Goal: Task Accomplishment & Management: Manage account settings

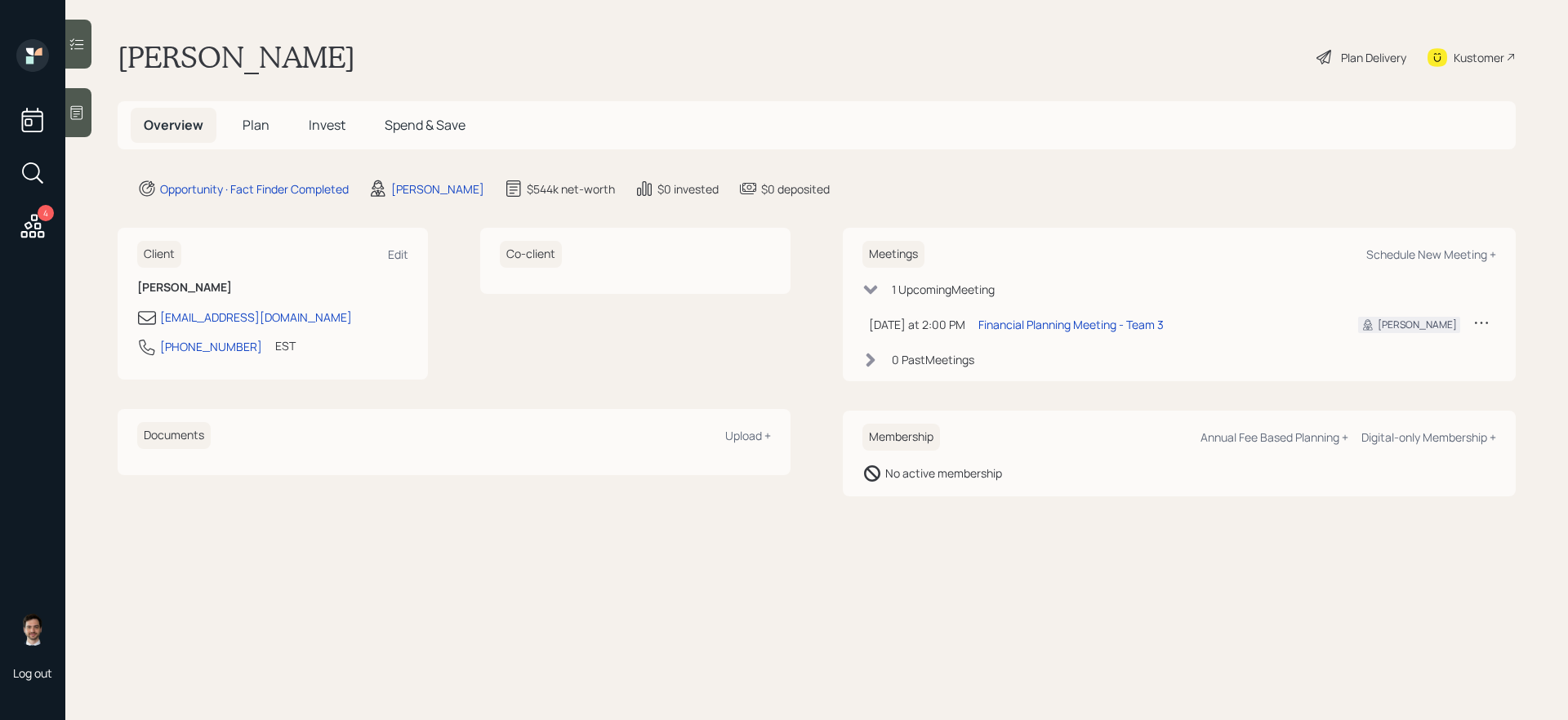
click at [639, 124] on div "Overview Plan Invest Spend & Save" at bounding box center [816, 125] width 1398 height 48
click at [254, 126] on span "Plan" at bounding box center [255, 125] width 27 height 18
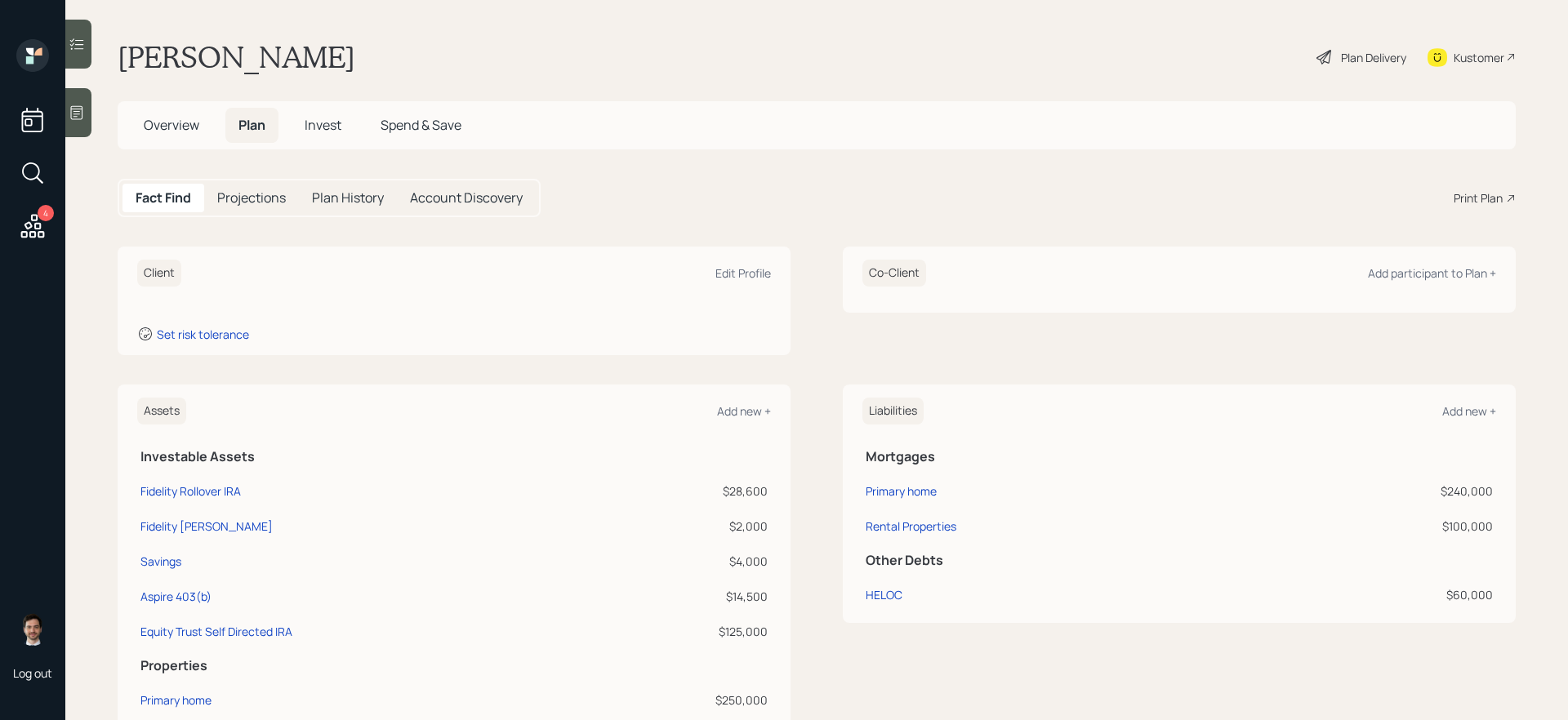
click at [703, 269] on div "Client Edit Profile" at bounding box center [454, 273] width 633 height 27
click at [740, 271] on div "Edit Profile" at bounding box center [742, 273] width 56 height 16
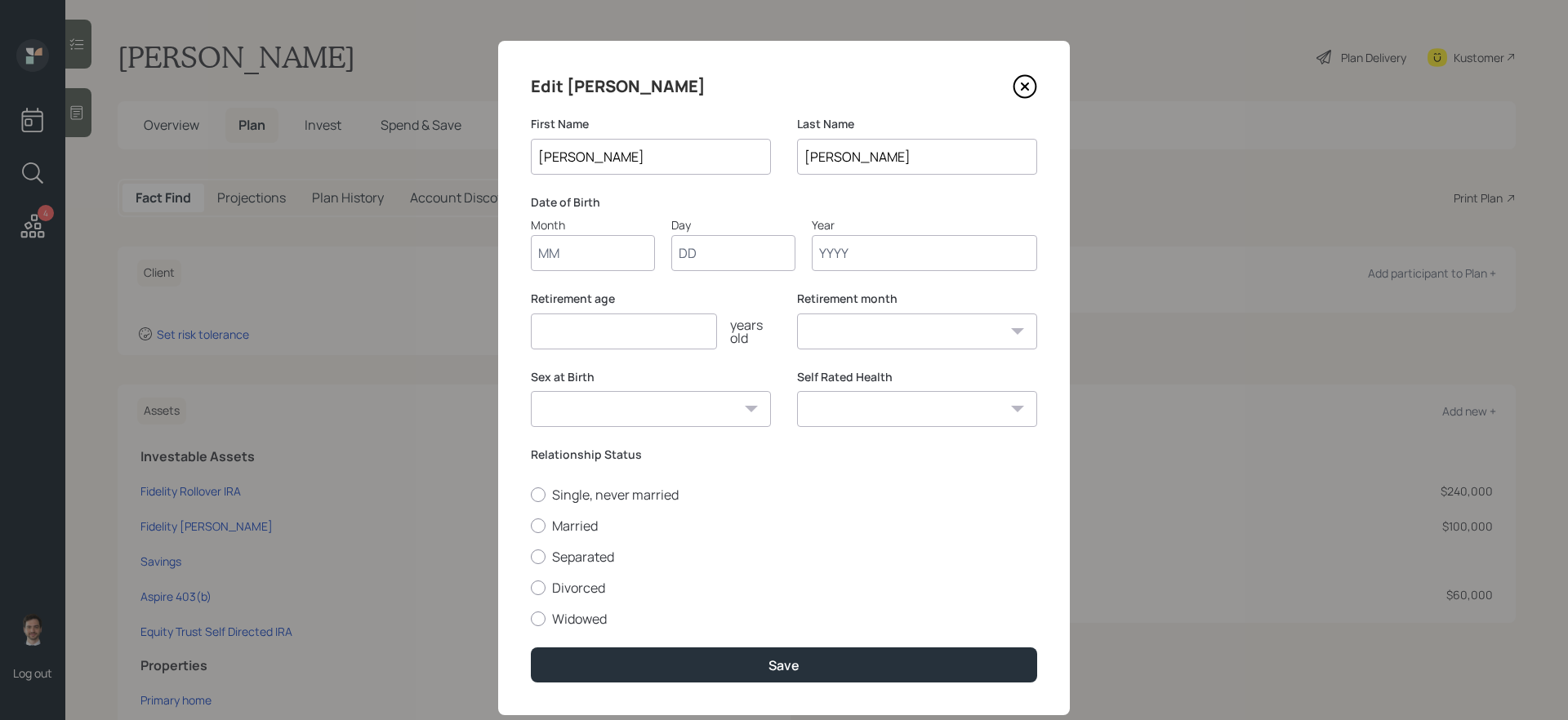
click at [633, 243] on input "Month" at bounding box center [593, 253] width 124 height 36
type input "10"
type input "14"
type input "1965"
select select "10"
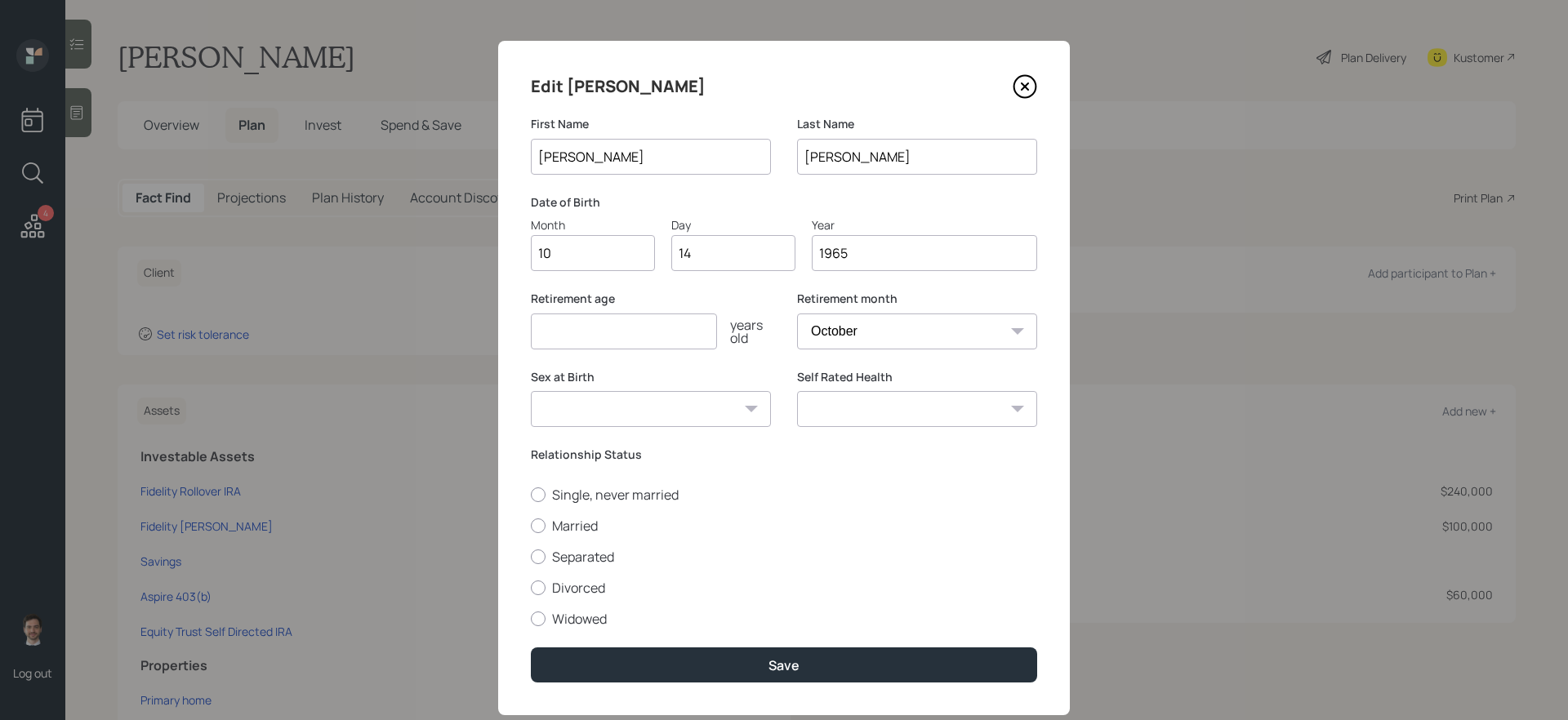
type input "1965"
click at [679, 334] on input "number" at bounding box center [623, 331] width 186 height 36
type input "62"
click at [589, 521] on label "Married" at bounding box center [784, 526] width 506 height 18
click at [531, 525] on input "Married" at bounding box center [530, 525] width 1 height 1
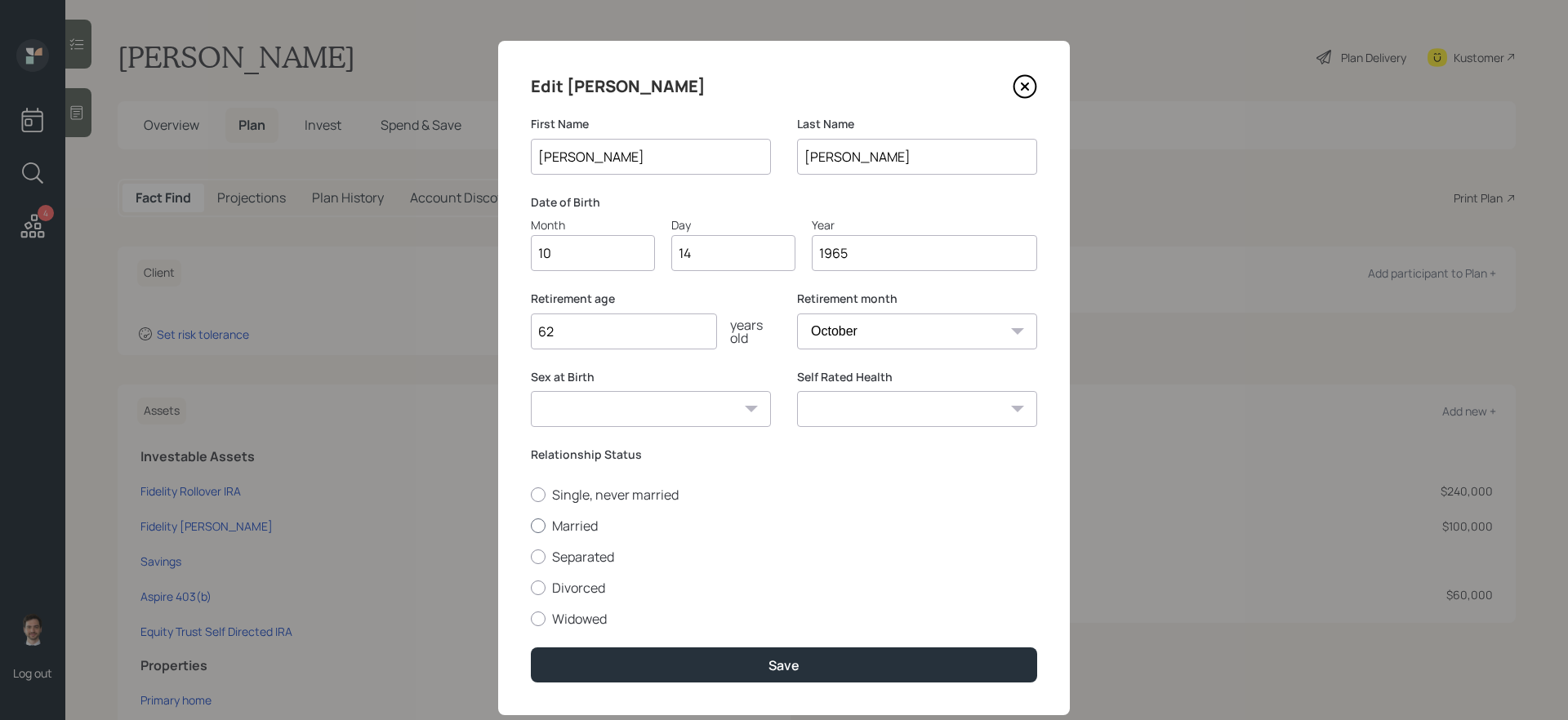
radio input "true"
click at [865, 417] on select "Excellent Very Good Good Fair Poor" at bounding box center [917, 408] width 240 height 36
select select "good"
click at [797, 391] on select "Excellent Very Good Good Fair Poor" at bounding box center [917, 408] width 240 height 36
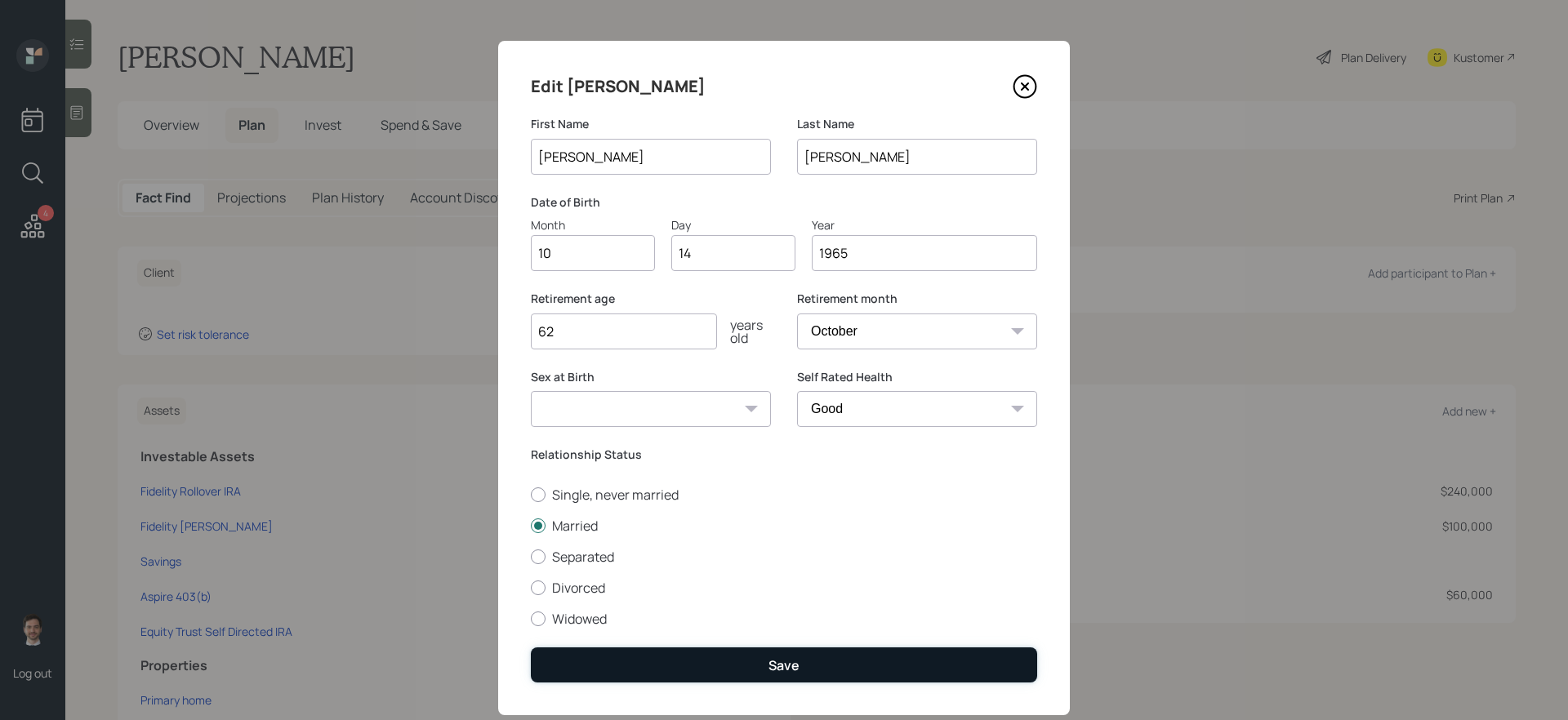
click at [737, 661] on button "Save" at bounding box center [784, 664] width 506 height 35
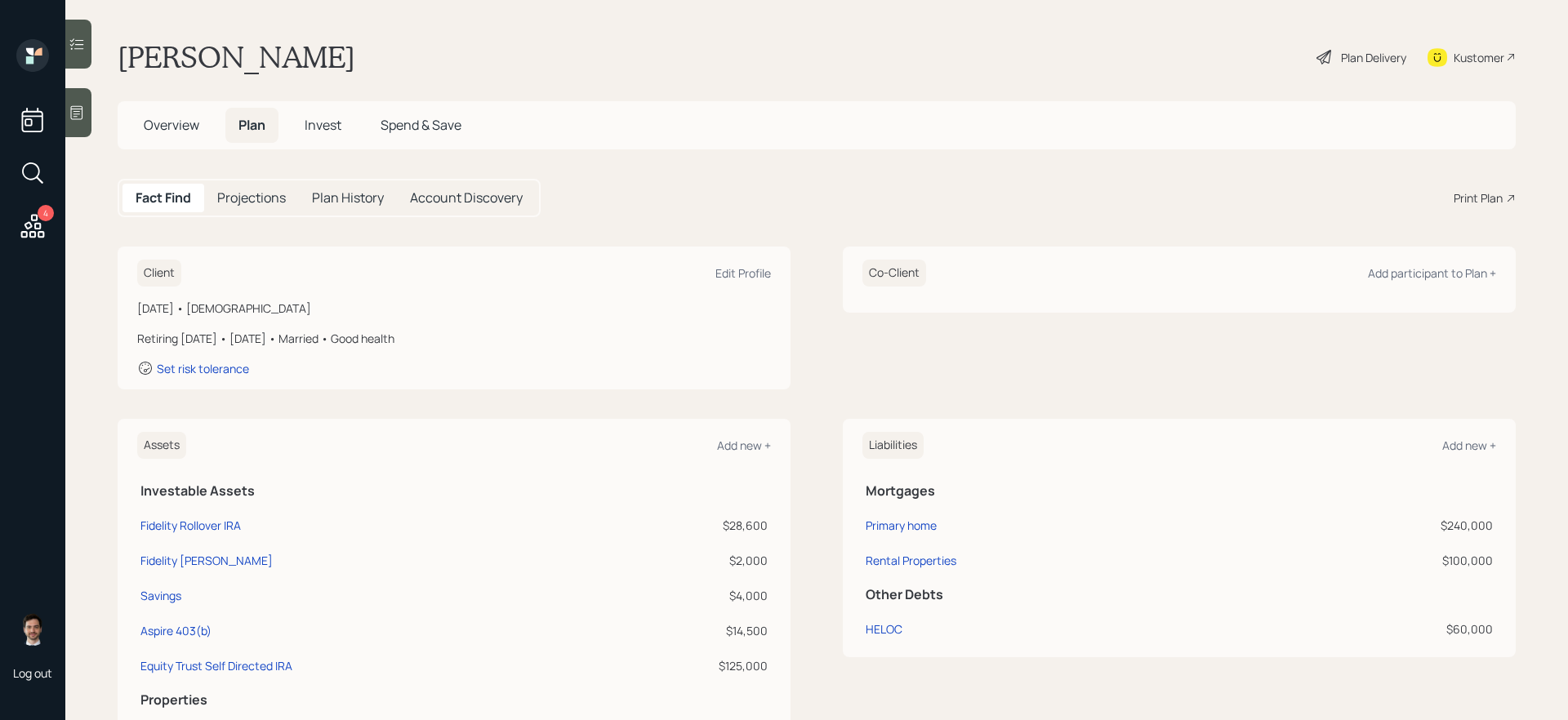
click at [1367, 337] on div "Co-Client Add participant to Plan +" at bounding box center [1178, 317] width 673 height 143
click at [1409, 277] on div "Add participant to Plan +" at bounding box center [1432, 273] width 128 height 16
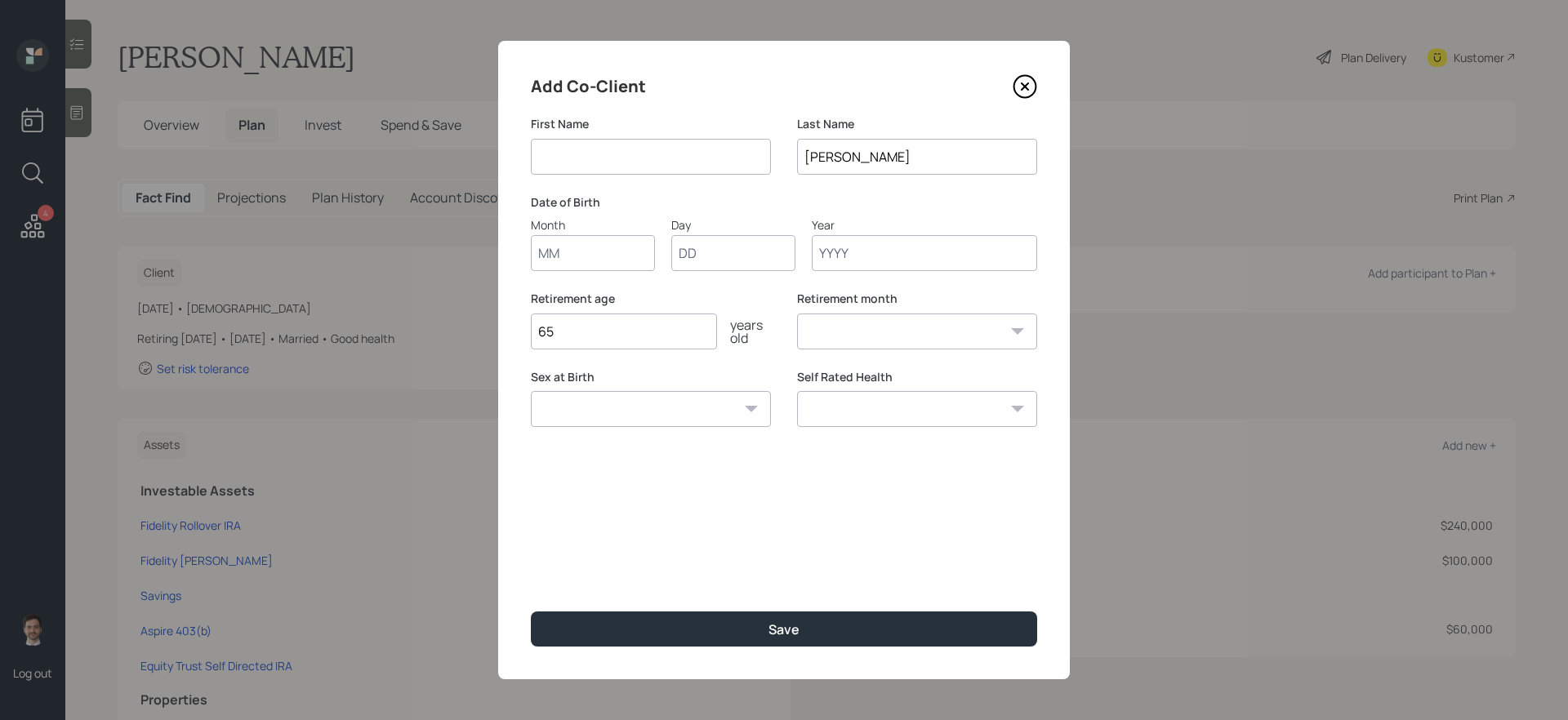
click at [670, 158] on input at bounding box center [651, 156] width 240 height 36
type input "Todd"
type input "03"
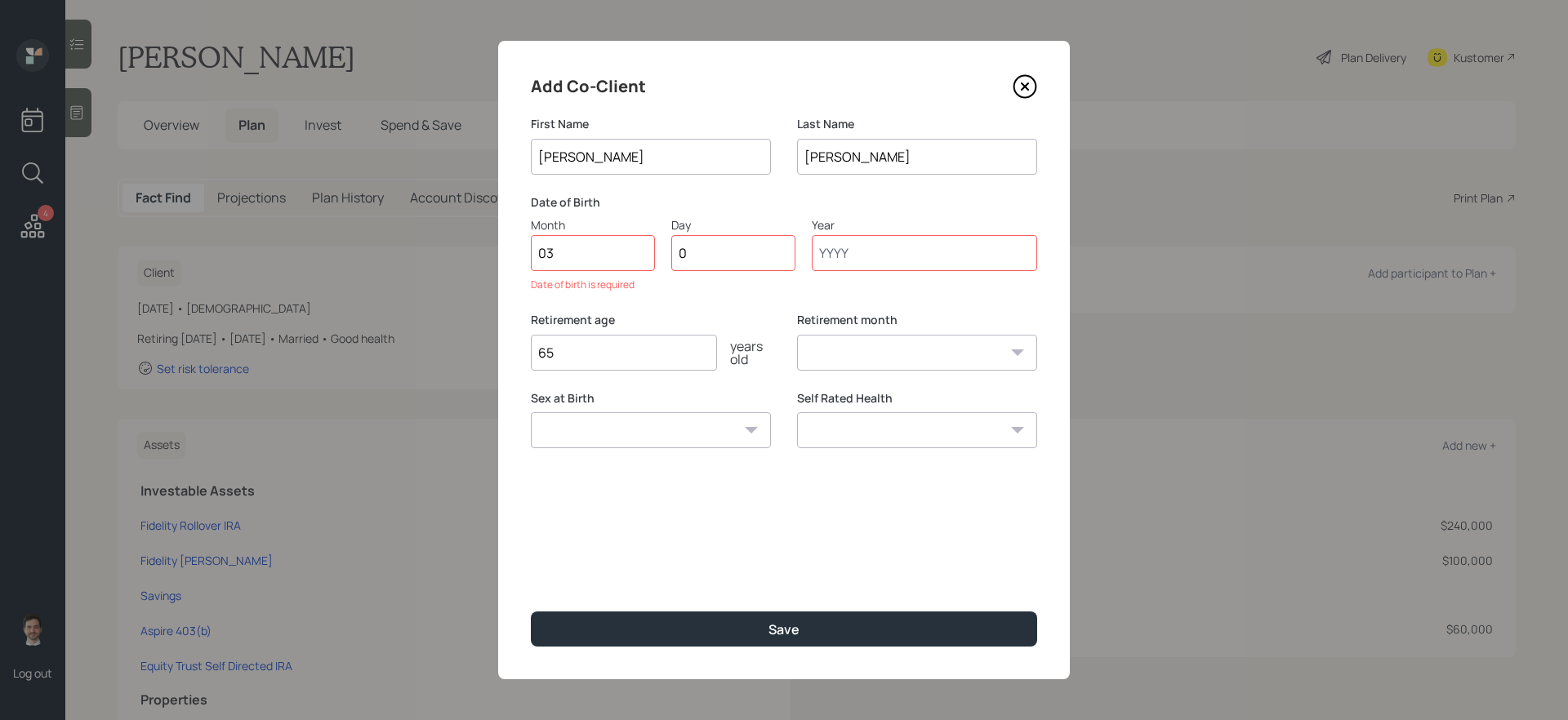
type input "08"
type input "1969"
select select "3"
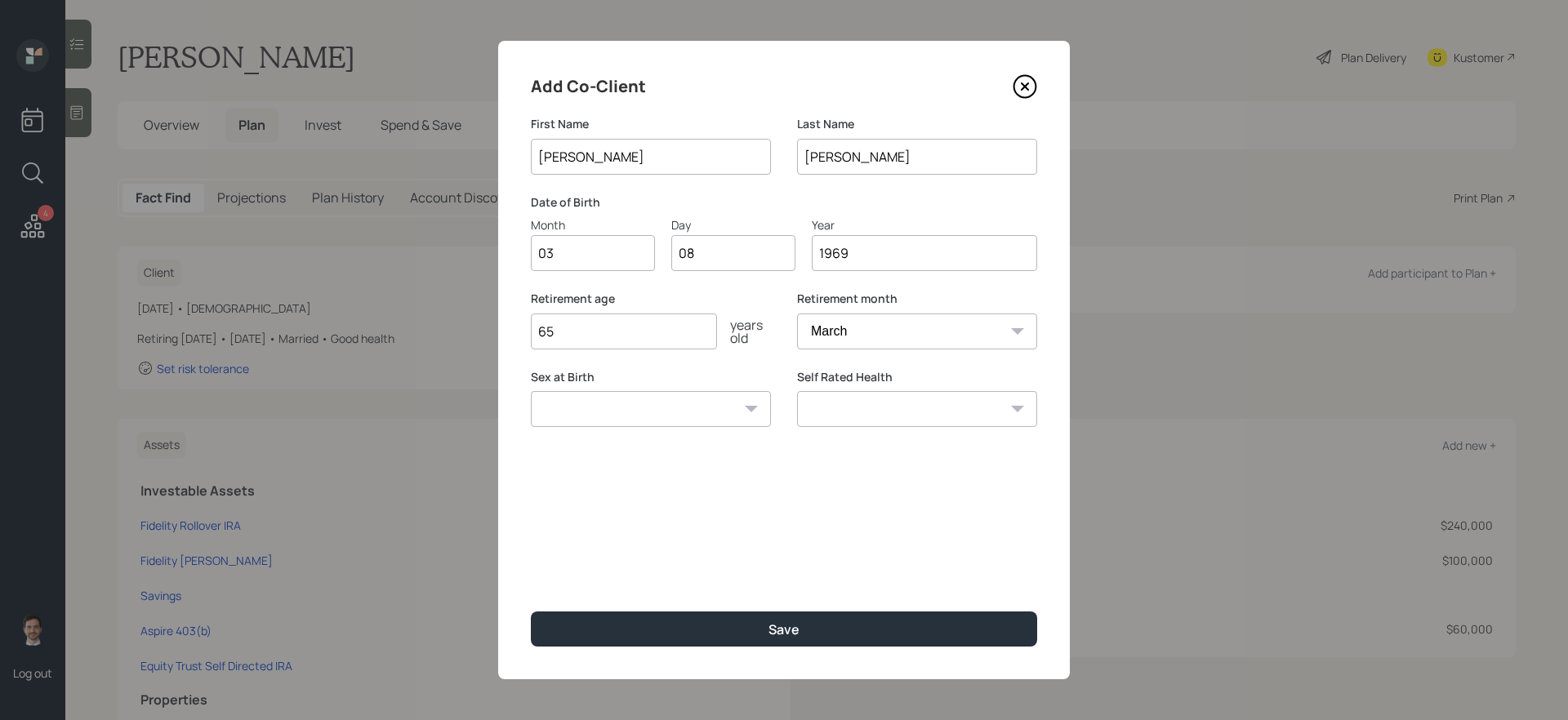
type input "1969"
click at [642, 336] on input "65" at bounding box center [623, 331] width 186 height 36
type input "67"
click at [941, 404] on select "Excellent Very Good Good Fair Poor" at bounding box center [917, 408] width 240 height 36
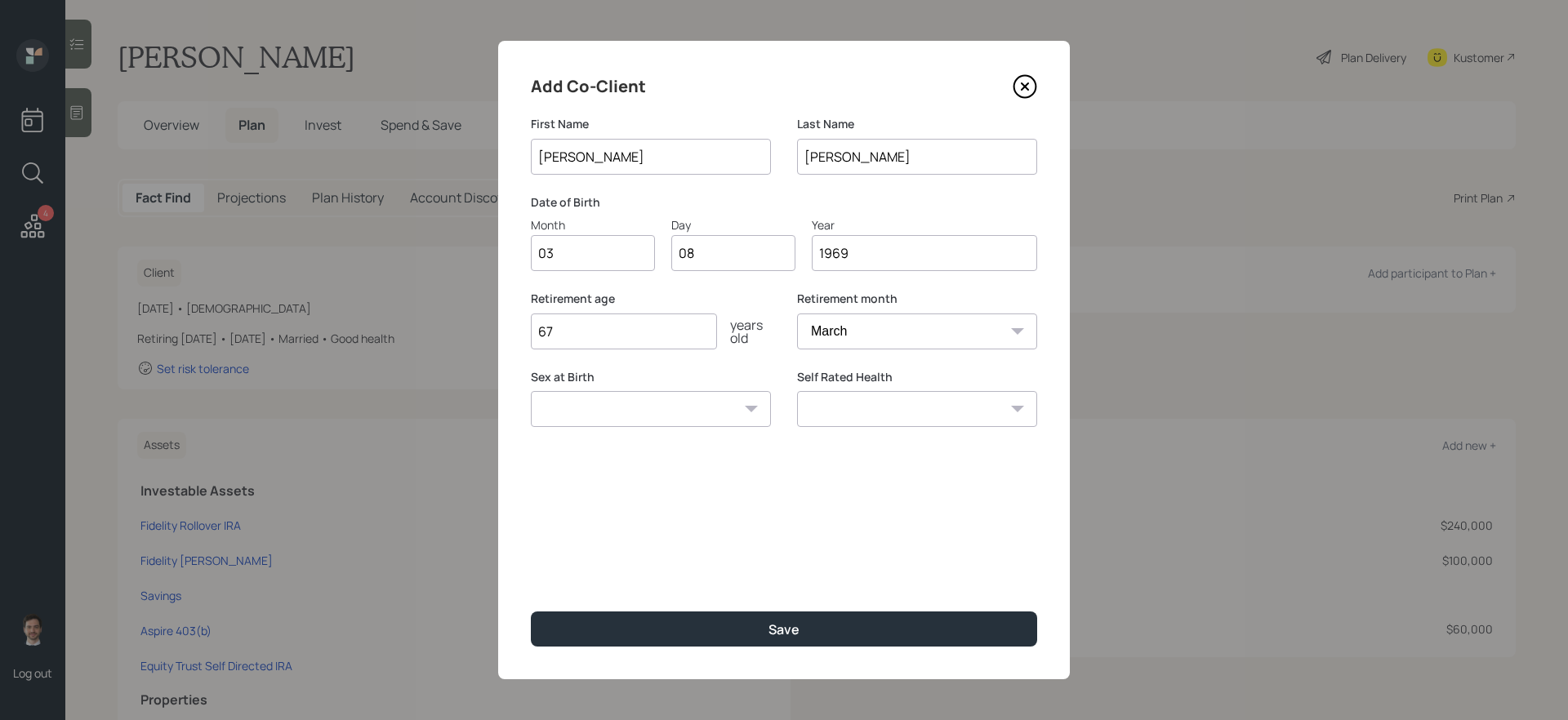
select select "very_good"
click at [797, 391] on select "Excellent Very Good Good Fair Poor" at bounding box center [917, 408] width 240 height 36
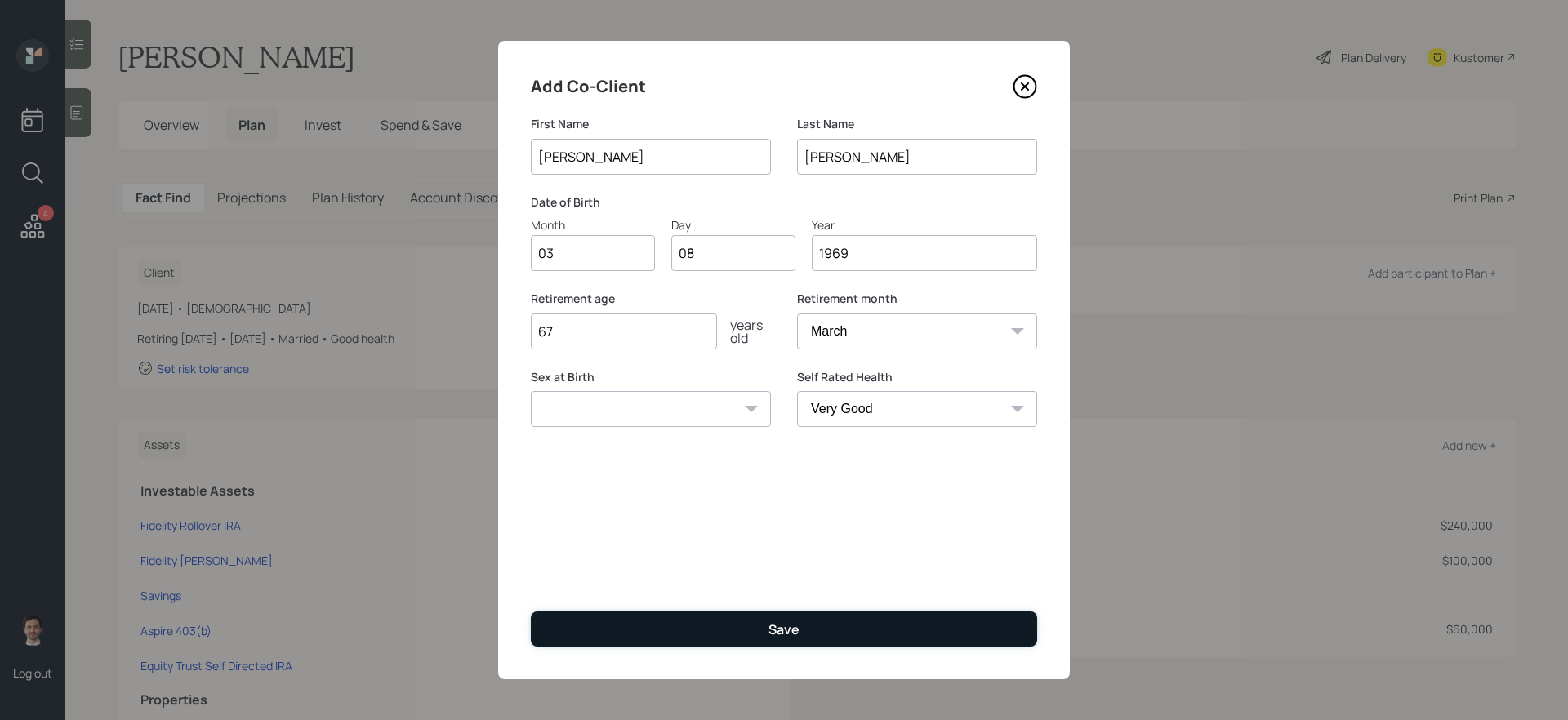
click at [757, 643] on button "Save" at bounding box center [784, 629] width 506 height 35
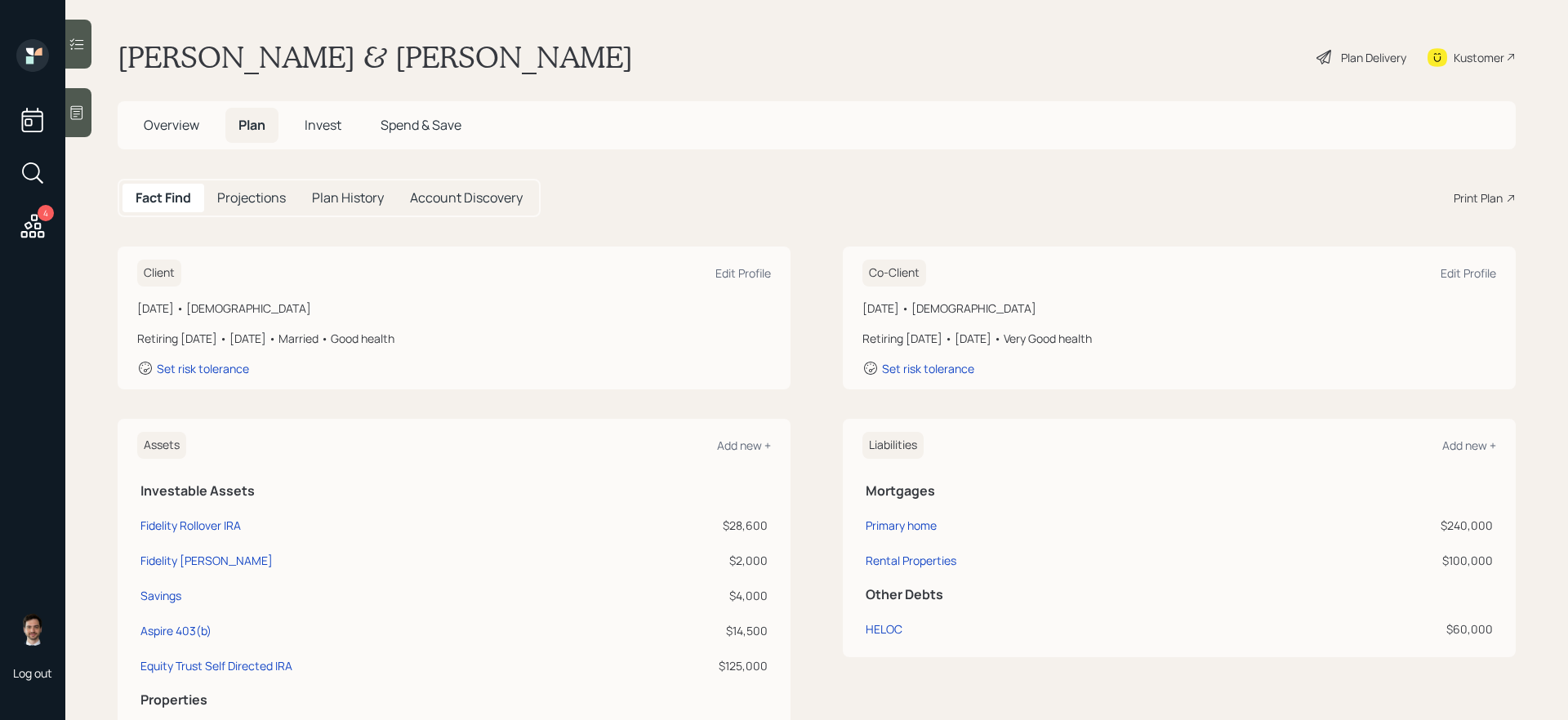
click at [1340, 65] on div "Plan Delivery" at bounding box center [1361, 57] width 93 height 36
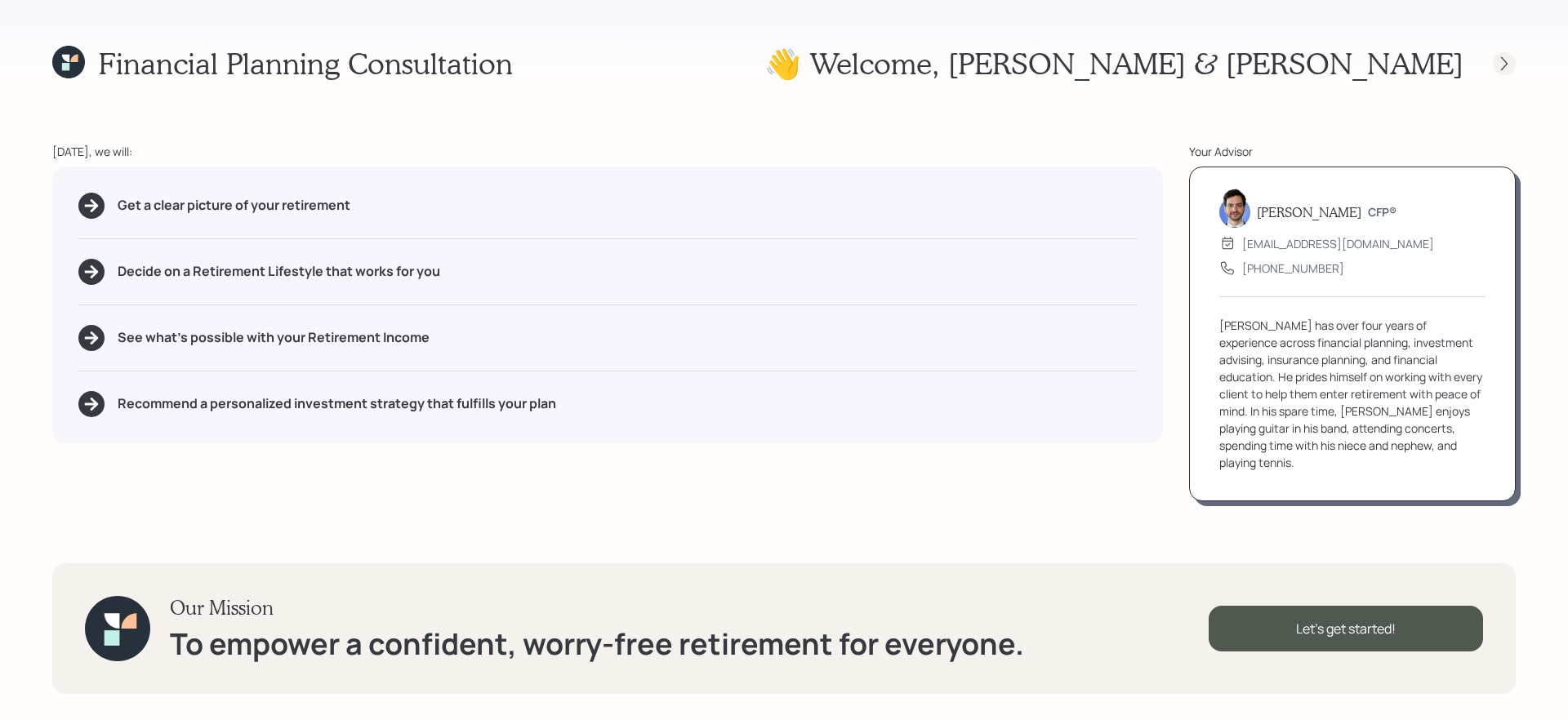
click at [1502, 62] on icon at bounding box center [1504, 64] width 16 height 16
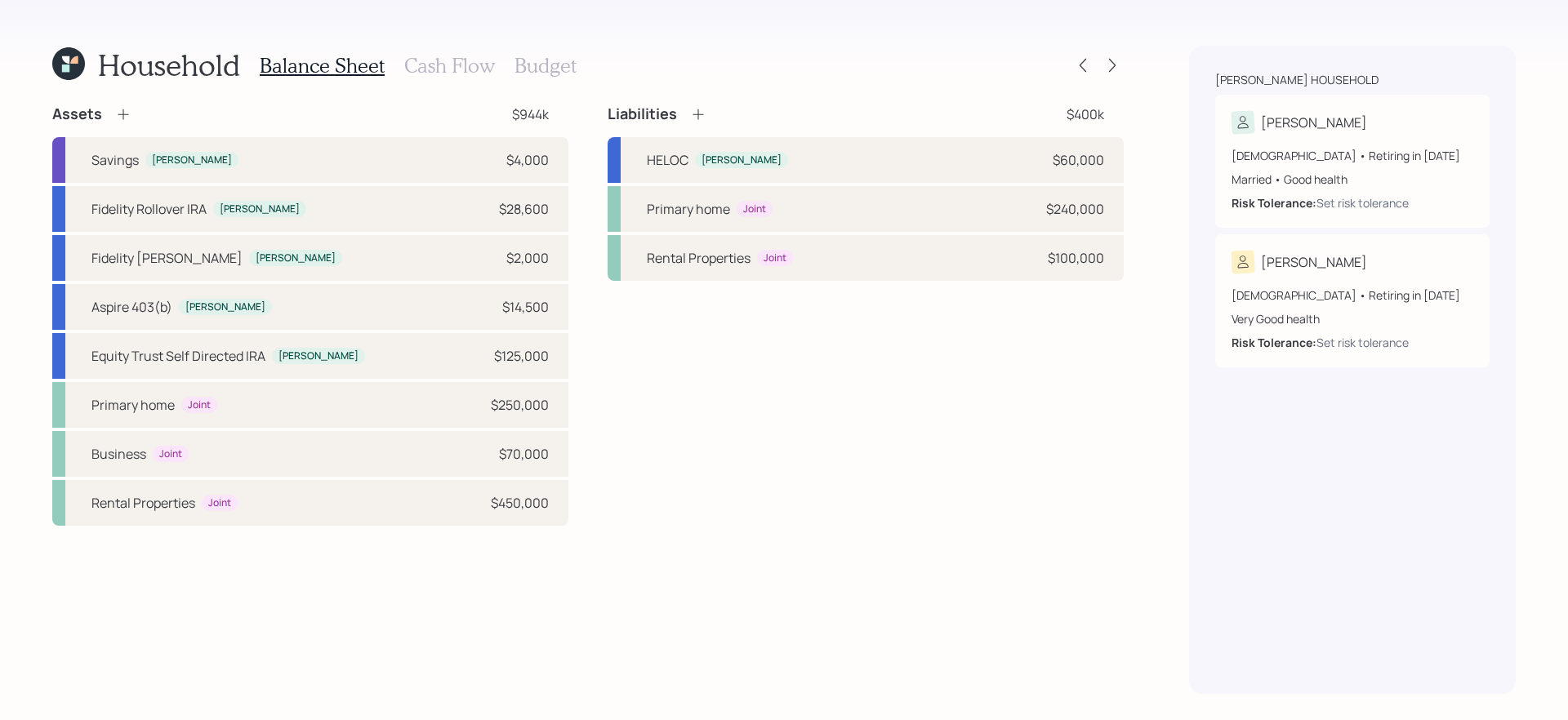
click at [595, 302] on div "Assets $944k Savings Tara $4,000 Fidelity Rollover IRA Tara $28,600 Fidelity Ro…" at bounding box center [588, 315] width 1071 height 421
click at [579, 190] on div "Assets $944k Savings Tara $4,000 Fidelity Rollover IRA Tara $28,600 Fidelity Ro…" at bounding box center [588, 315] width 1071 height 421
click at [119, 115] on icon at bounding box center [124, 114] width 16 height 16
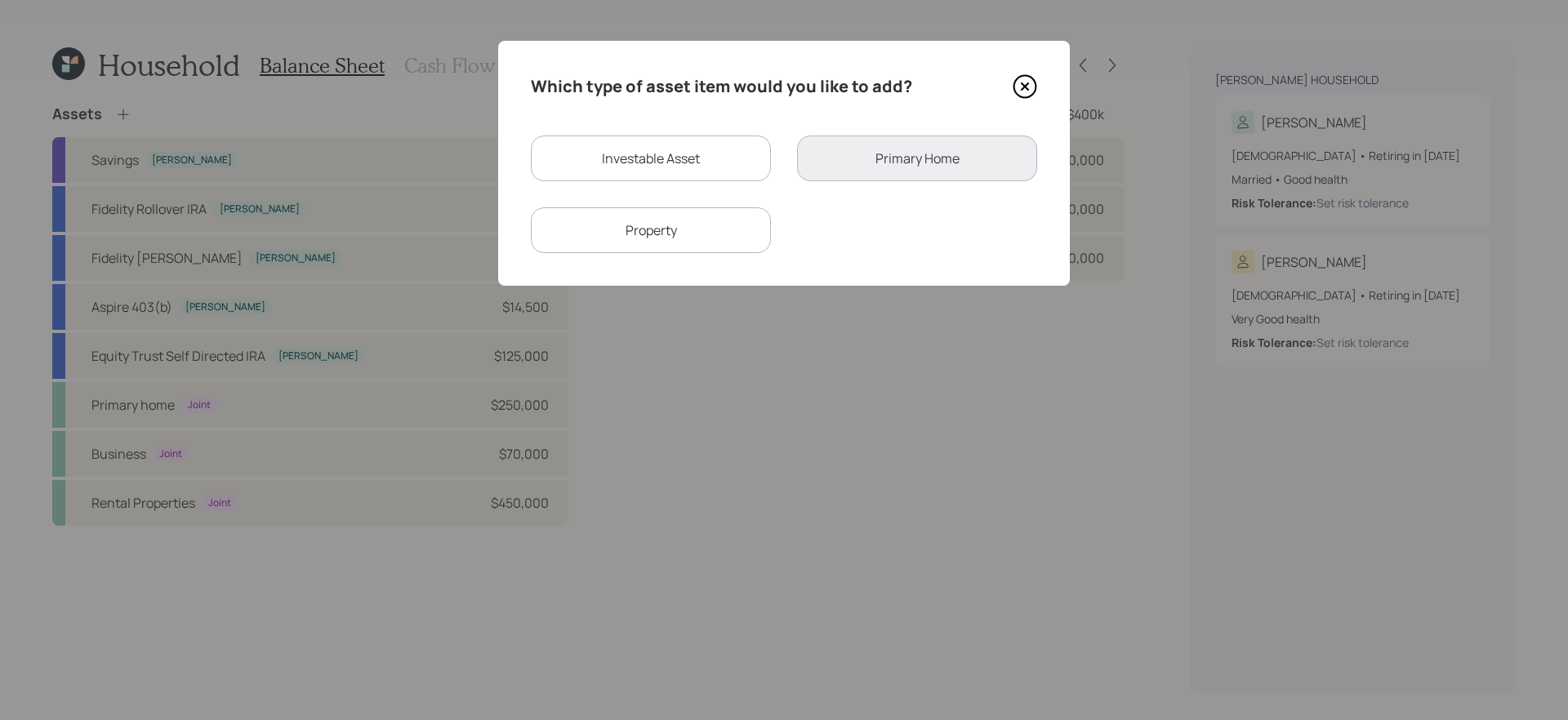
click at [733, 151] on div "Investable Asset" at bounding box center [651, 158] width 240 height 46
select select "taxable"
select select "balanced"
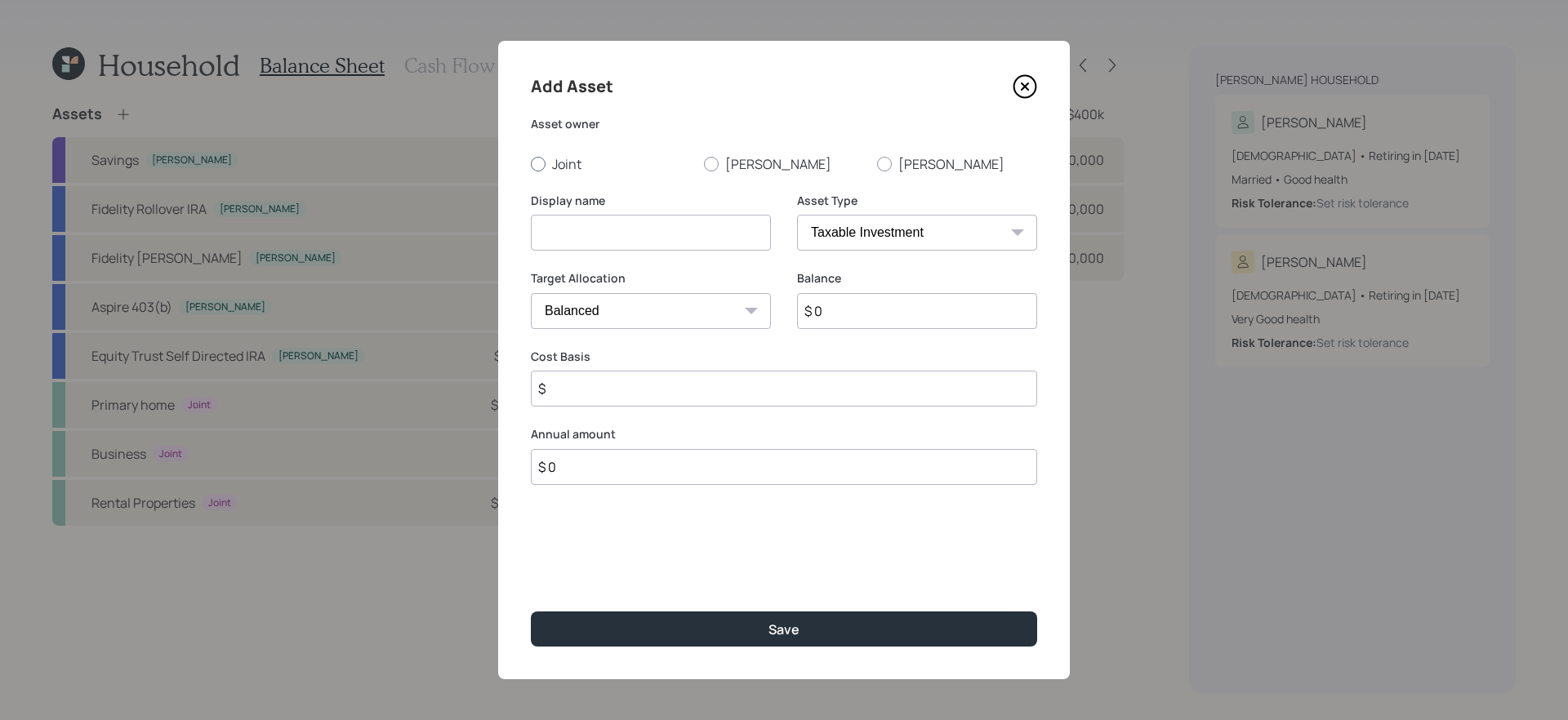
click at [563, 168] on label "Joint" at bounding box center [611, 164] width 160 height 18
click at [531, 164] on input "Joint" at bounding box center [530, 163] width 1 height 1
radio input "true"
click at [712, 230] on input at bounding box center [651, 232] width 240 height 36
type input "C"
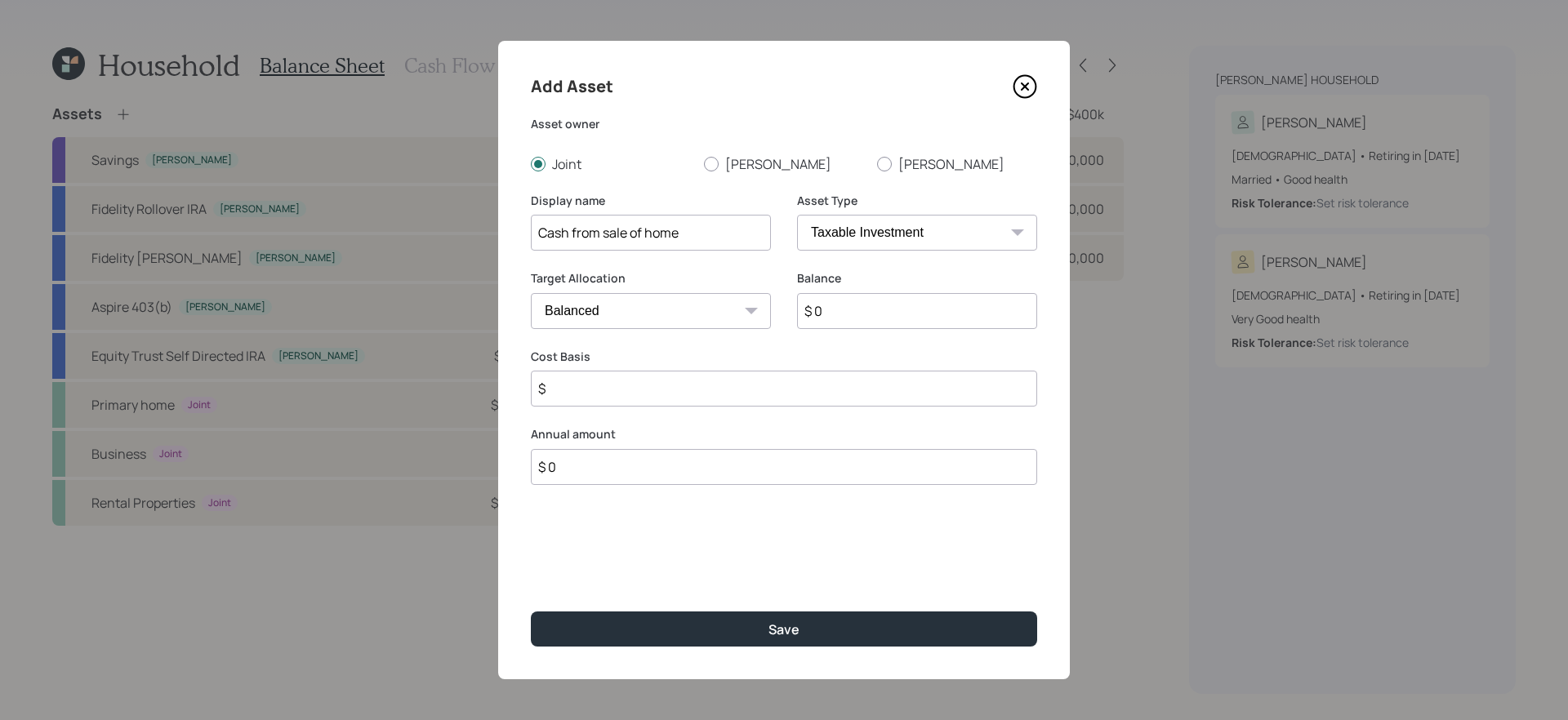
type input "Cash from sale of home"
type input "$ 75,000"
select select "uninvested"
type input "$ 75,000"
click at [725, 160] on label "Tara" at bounding box center [784, 164] width 160 height 18
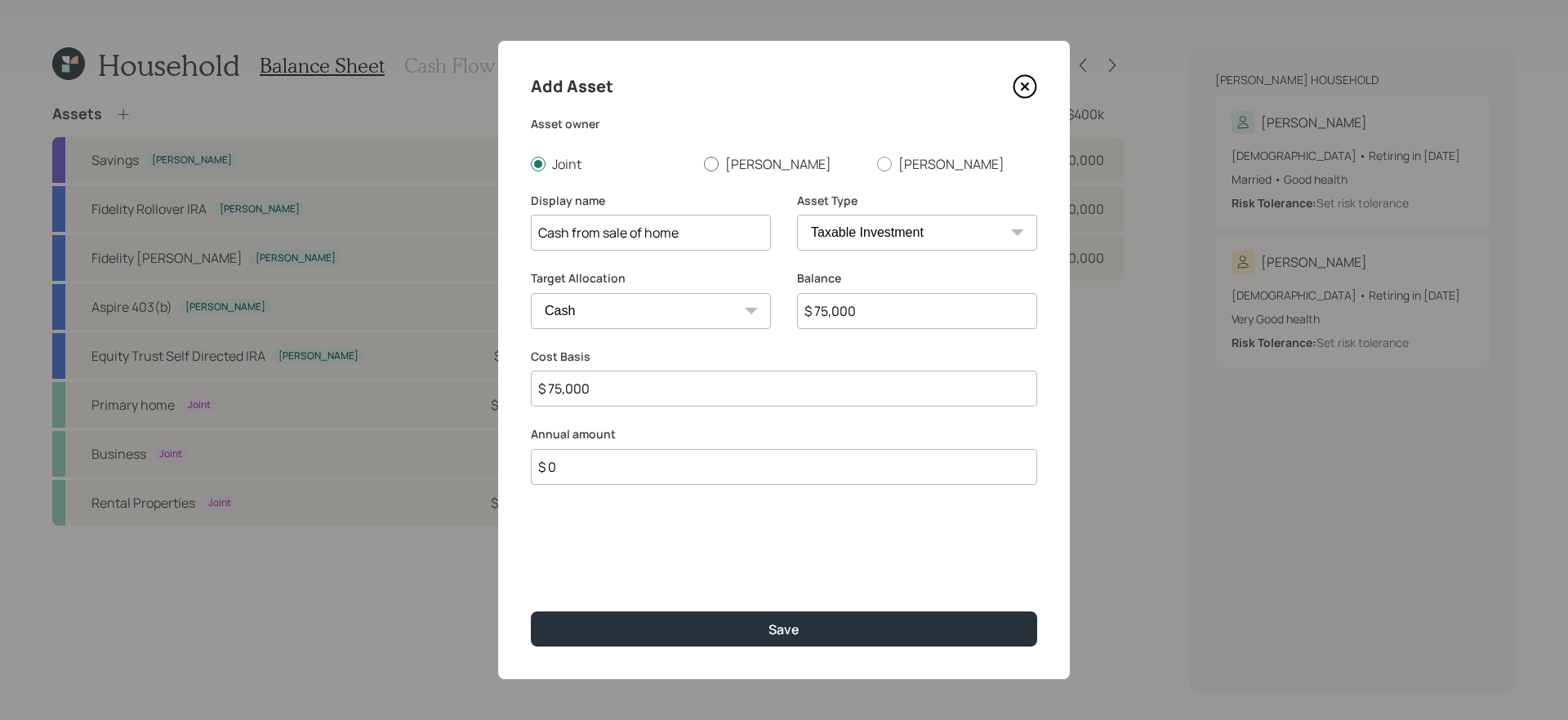
click at [704, 163] on input "Tara" at bounding box center [703, 163] width 1 height 1
radio input "true"
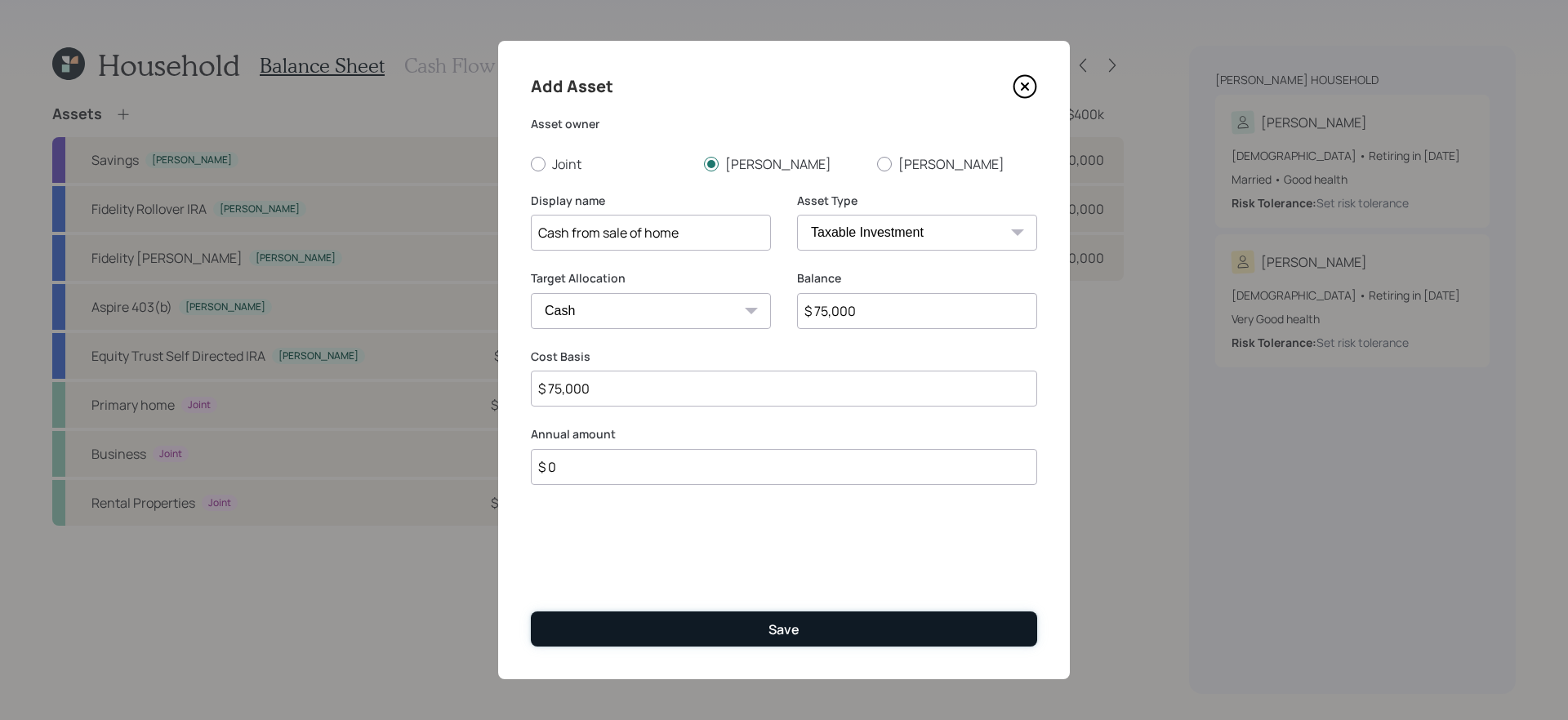
click at [746, 629] on button "Save" at bounding box center [784, 629] width 506 height 35
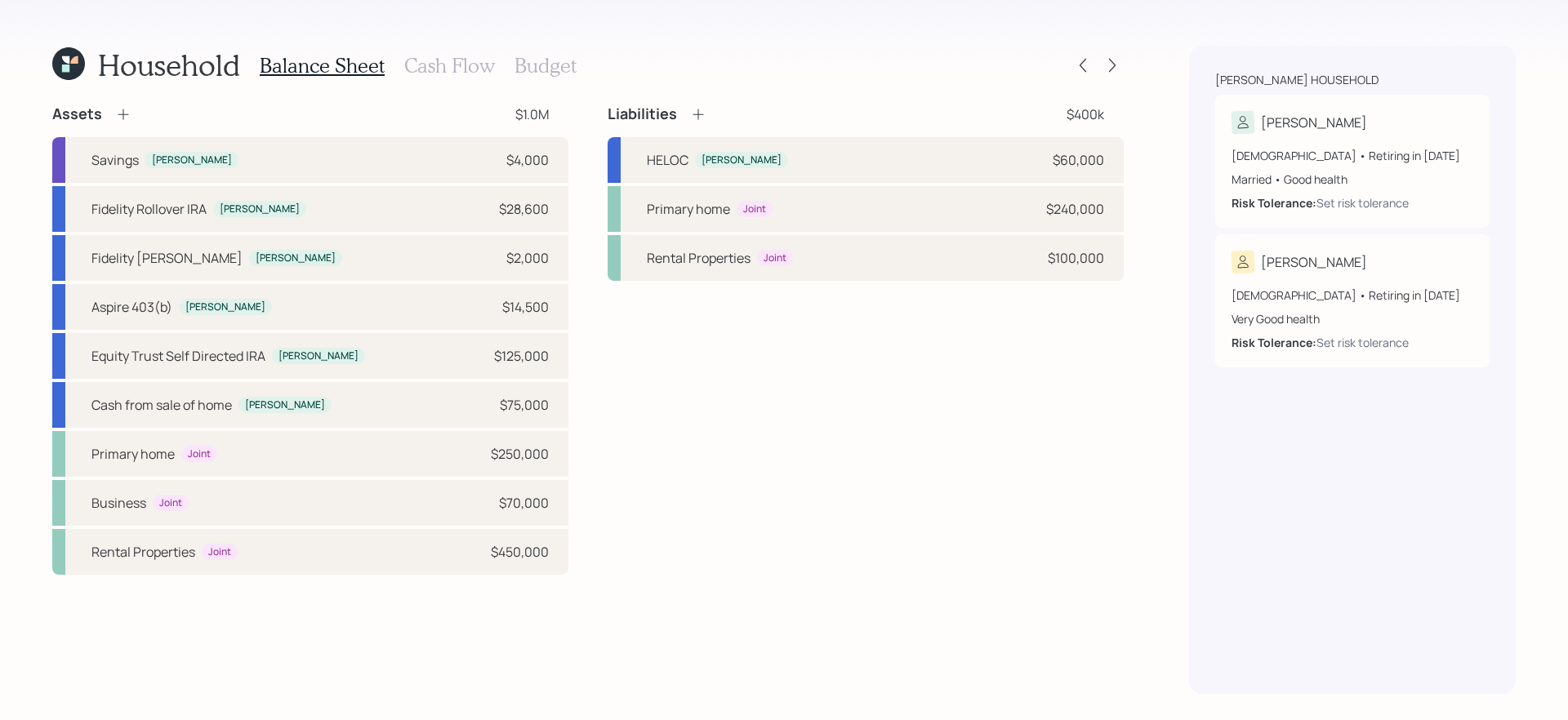
click at [525, 634] on div "Assets $1.0M Savings Tara $4,000 Fidelity Rollover IRA Tara $28,600 Fidelity Ro…" at bounding box center [588, 399] width 1071 height 589
click at [524, 634] on div "Assets $1.0M Savings Tara $4,000 Fidelity Rollover IRA Tara $28,600 Fidelity Ro…" at bounding box center [588, 399] width 1071 height 589
click at [524, 628] on div "Assets $1.0M Savings Tara $4,000 Fidelity Rollover IRA Tara $28,600 Fidelity Ro…" at bounding box center [588, 399] width 1071 height 589
click at [339, 316] on div "Aspire 403(b) Tara $14,500" at bounding box center [310, 306] width 516 height 46
select select "public_school_sponsored"
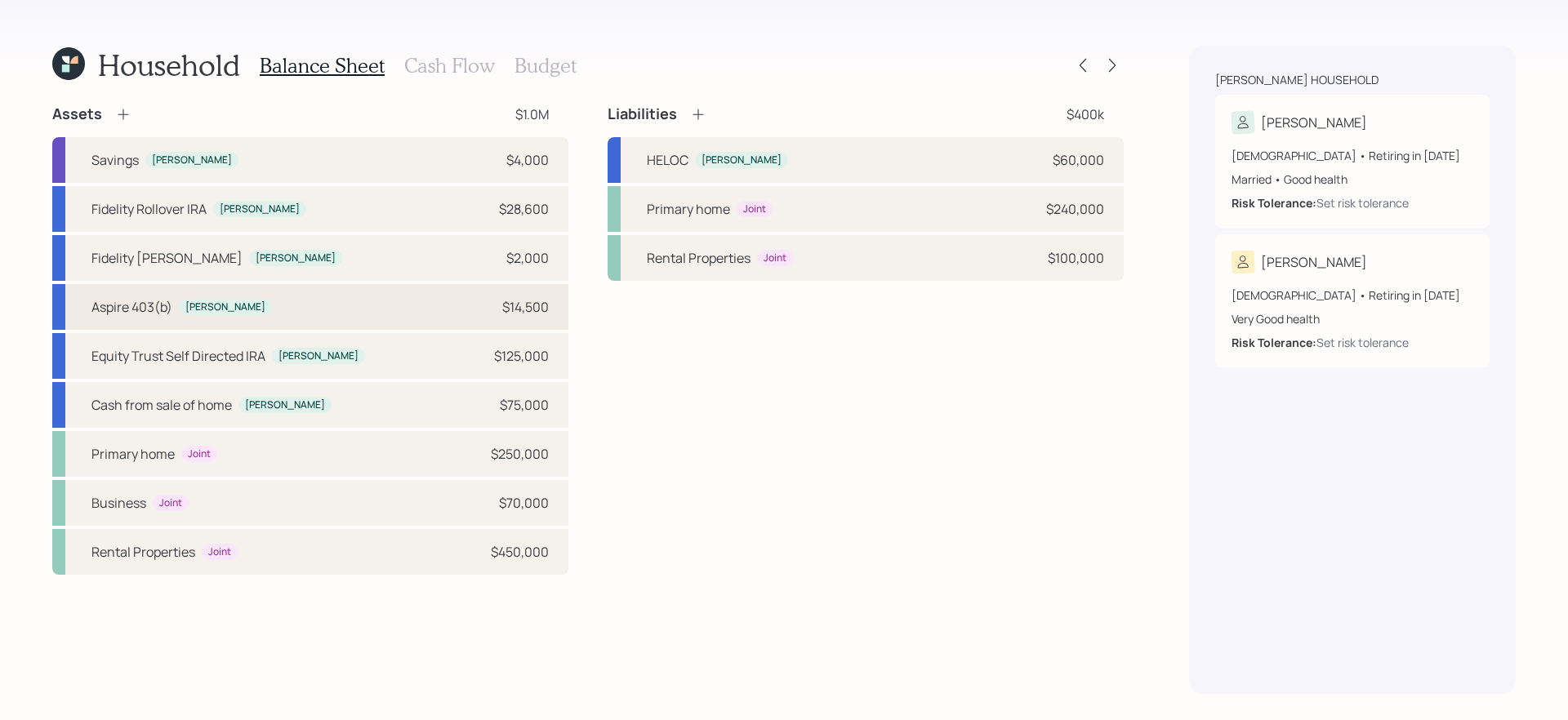
select select "balanced"
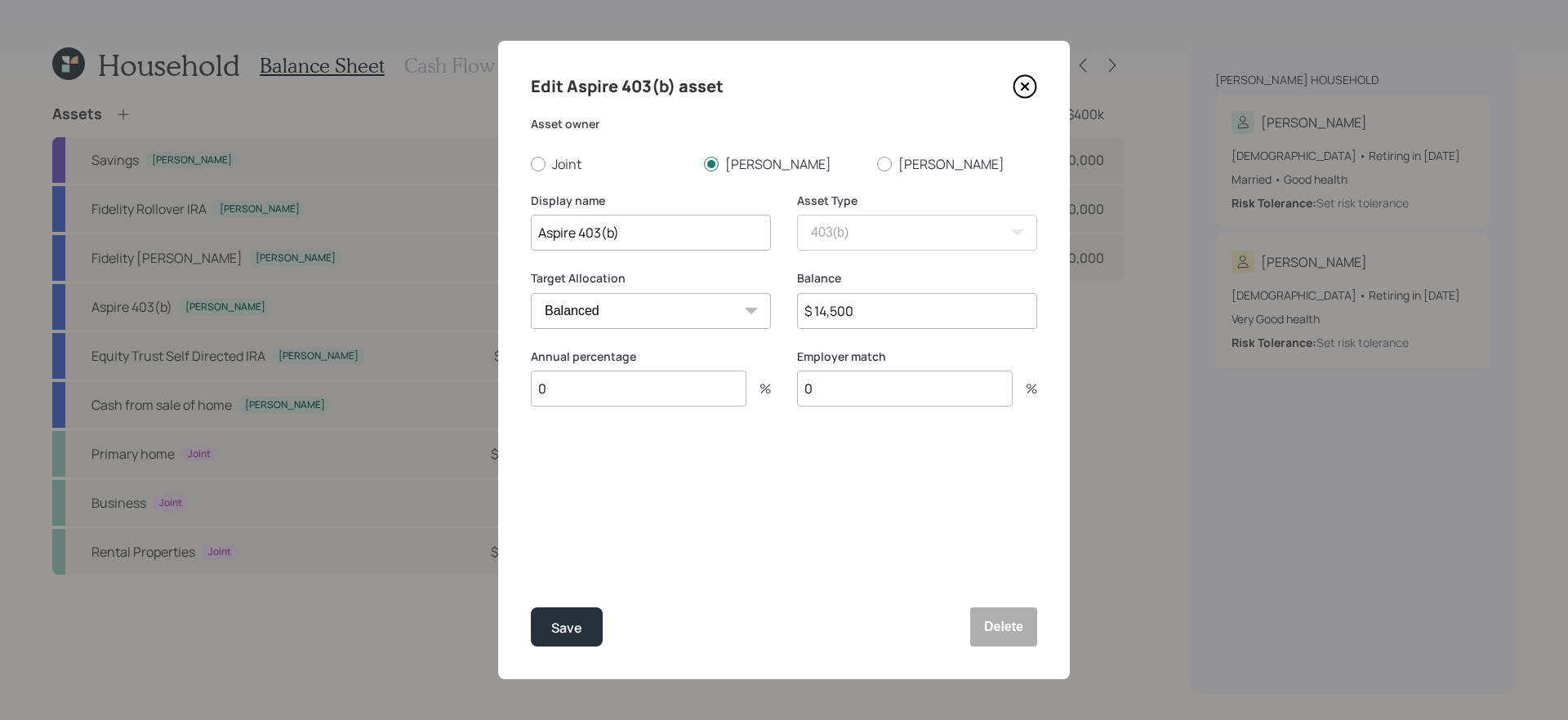
click at [580, 231] on input "Aspire 403(b)" at bounding box center [651, 232] width 240 height 36
type input "Aspire Former 403(b) (rolling into IRA)"
click at [531, 607] on button "Save" at bounding box center [567, 627] width 71 height 39
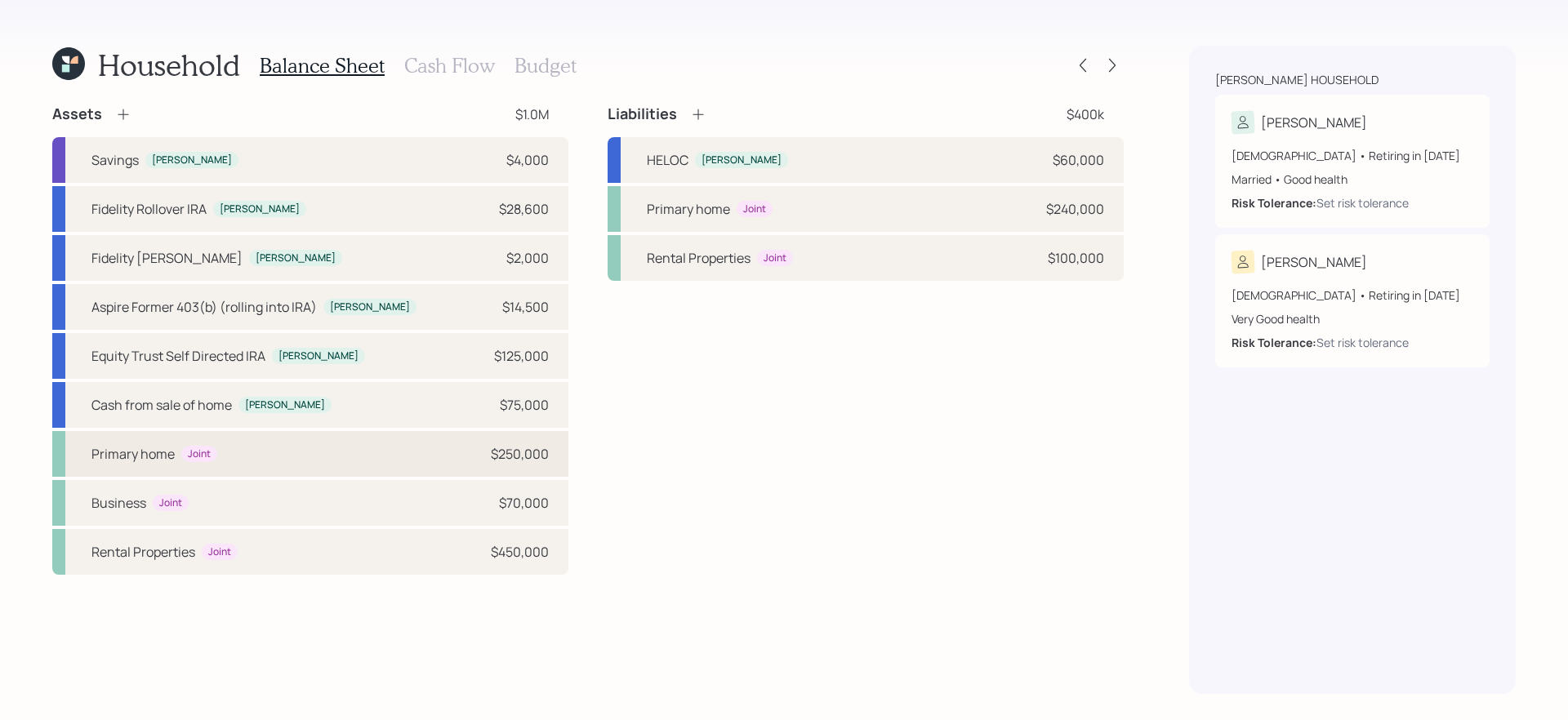
click at [378, 456] on div "Primary home Joint $250,000" at bounding box center [310, 454] width 516 height 46
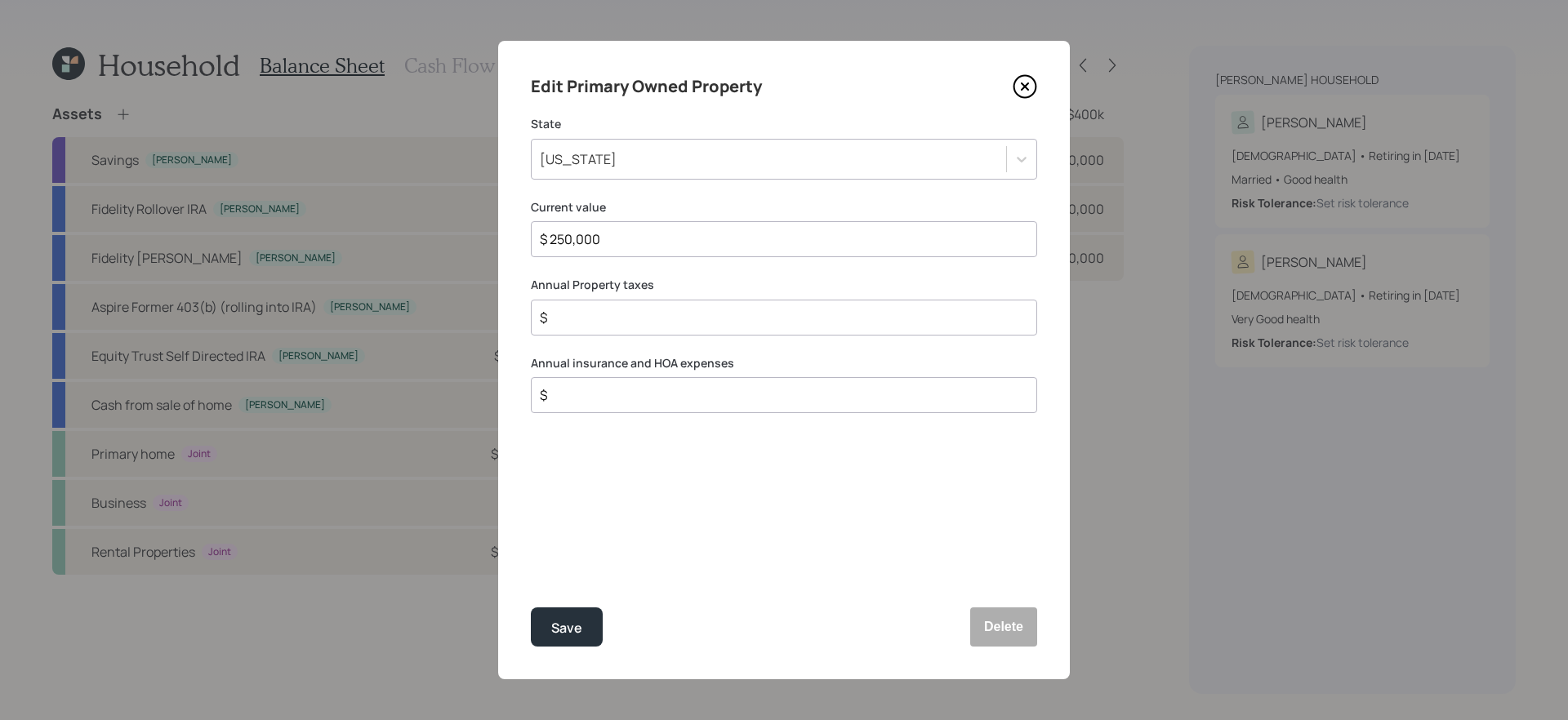
click at [742, 315] on input "$" at bounding box center [777, 317] width 479 height 19
type input "$ 2,500"
type input "$ 2,000"
click at [531, 607] on button "Save" at bounding box center [567, 627] width 71 height 39
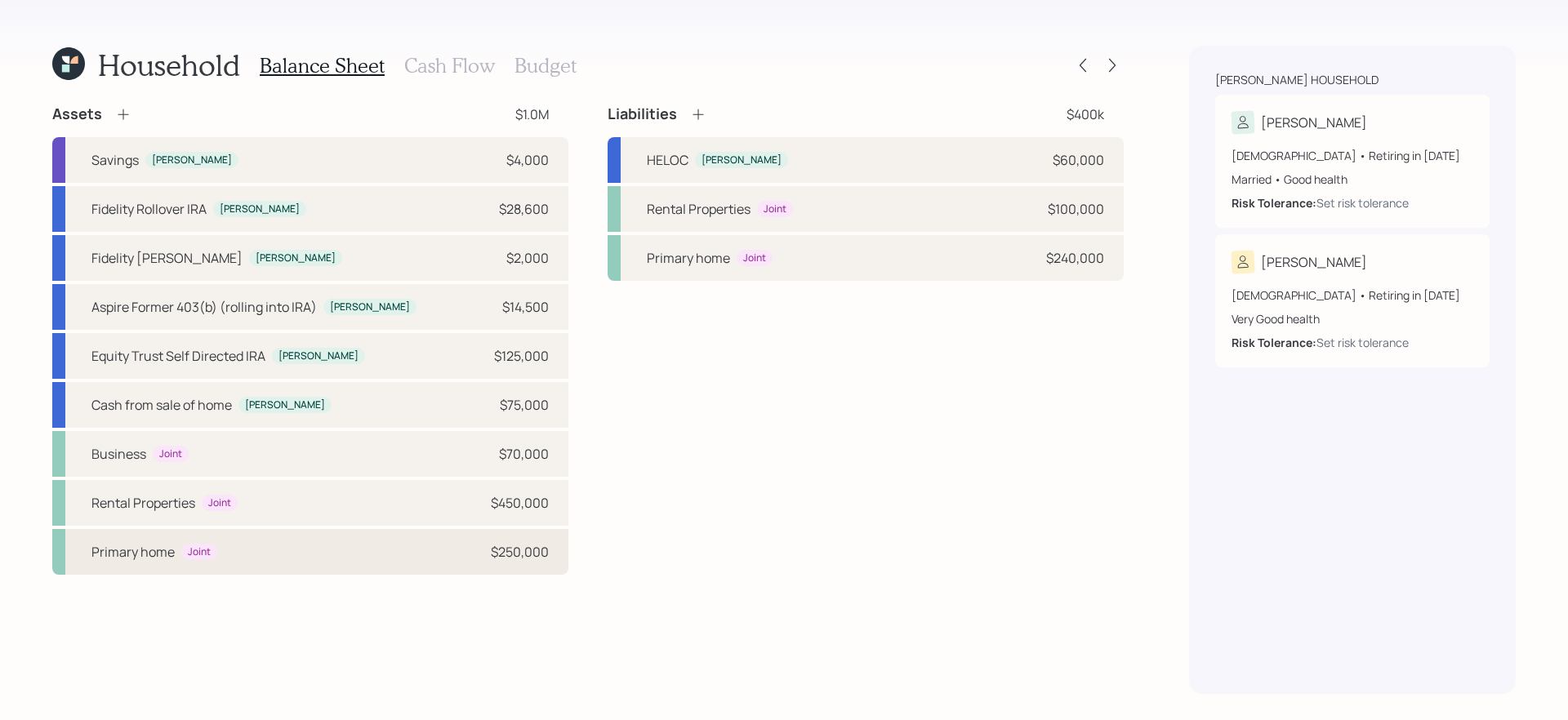
click at [293, 570] on div "Primary home Joint $250,000" at bounding box center [310, 552] width 516 height 46
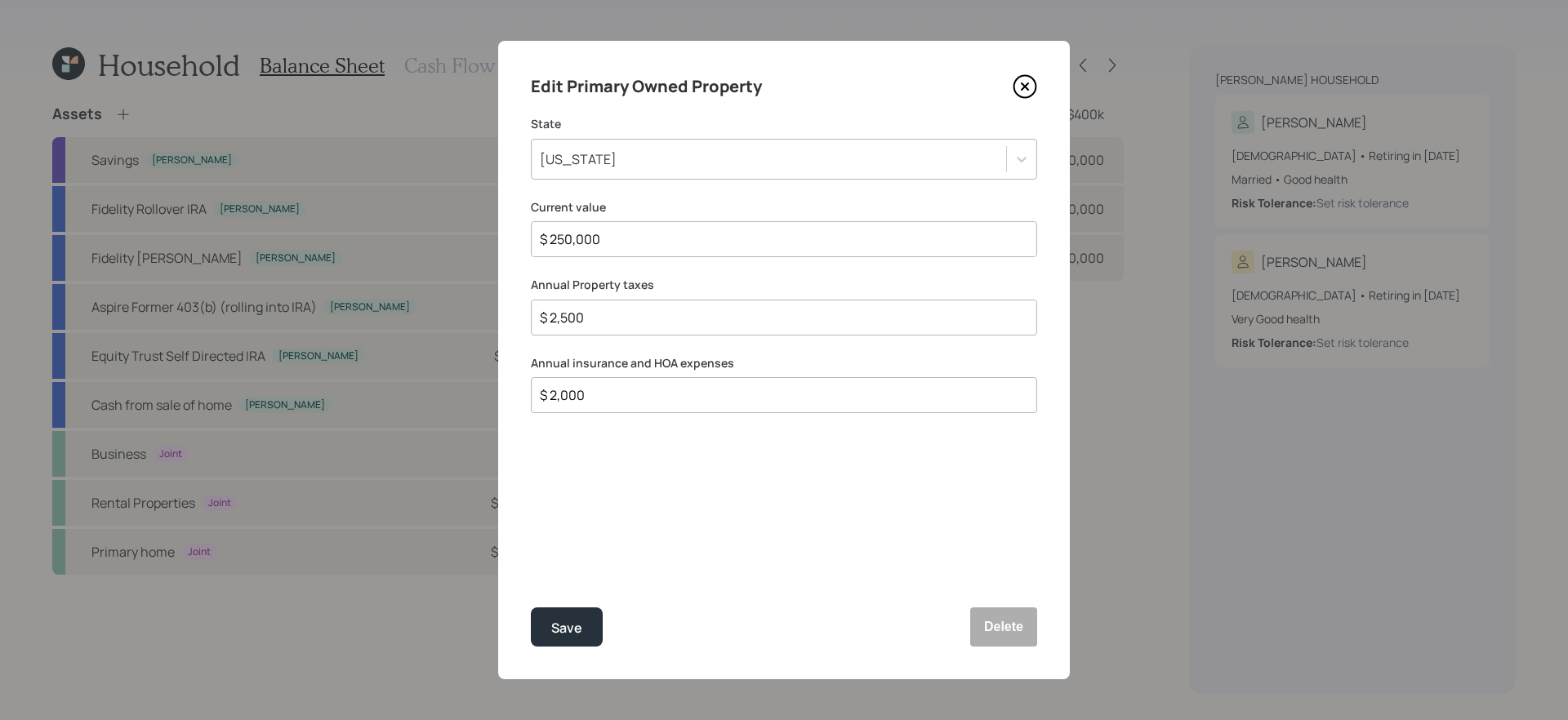
click at [690, 321] on input "$ 2,500" at bounding box center [777, 317] width 479 height 19
type input "$"
type input "$ 4,500"
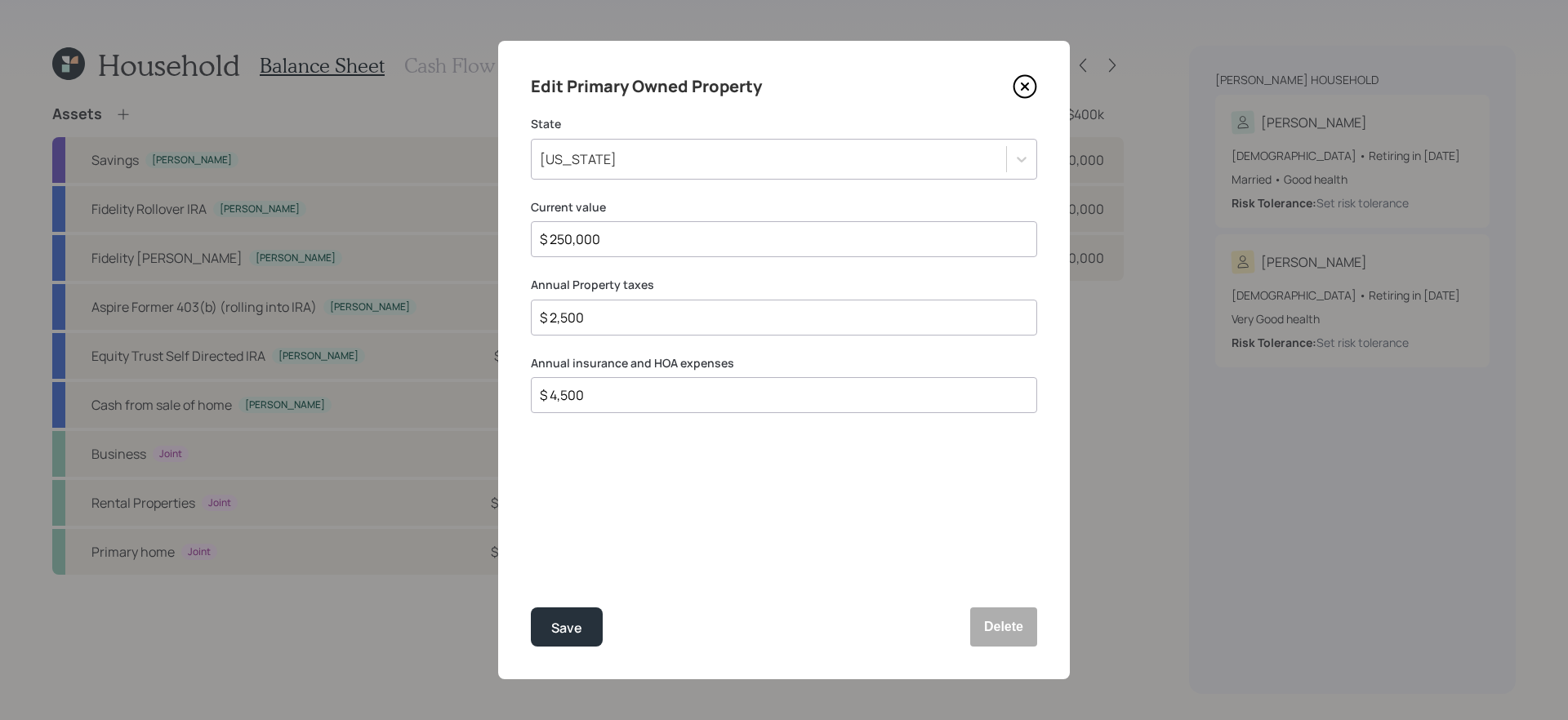
type input "$ 2,500"
click at [531, 607] on button "Save" at bounding box center [567, 627] width 71 height 39
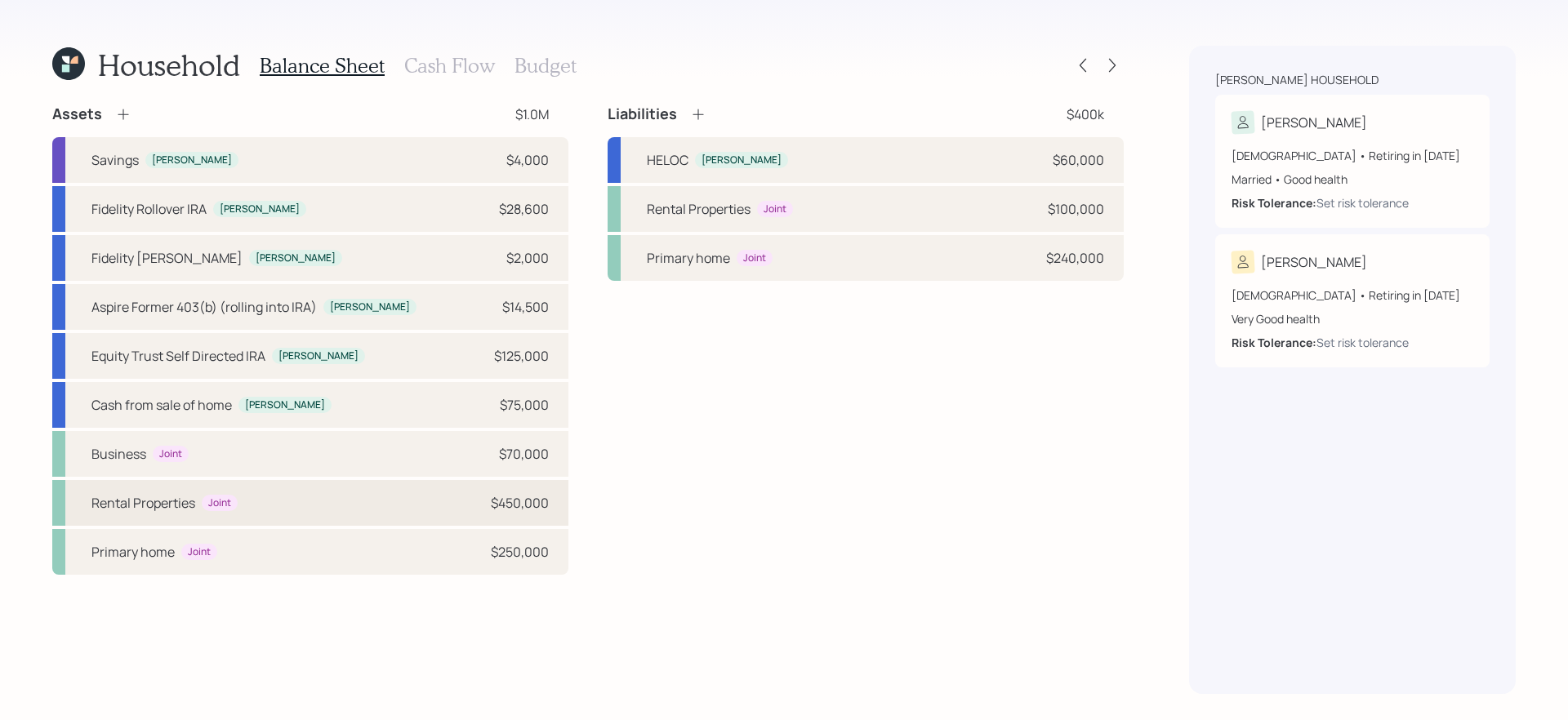
click at [447, 498] on div "Rental Properties Joint $450,000" at bounding box center [310, 502] width 516 height 46
select select "rental_property"
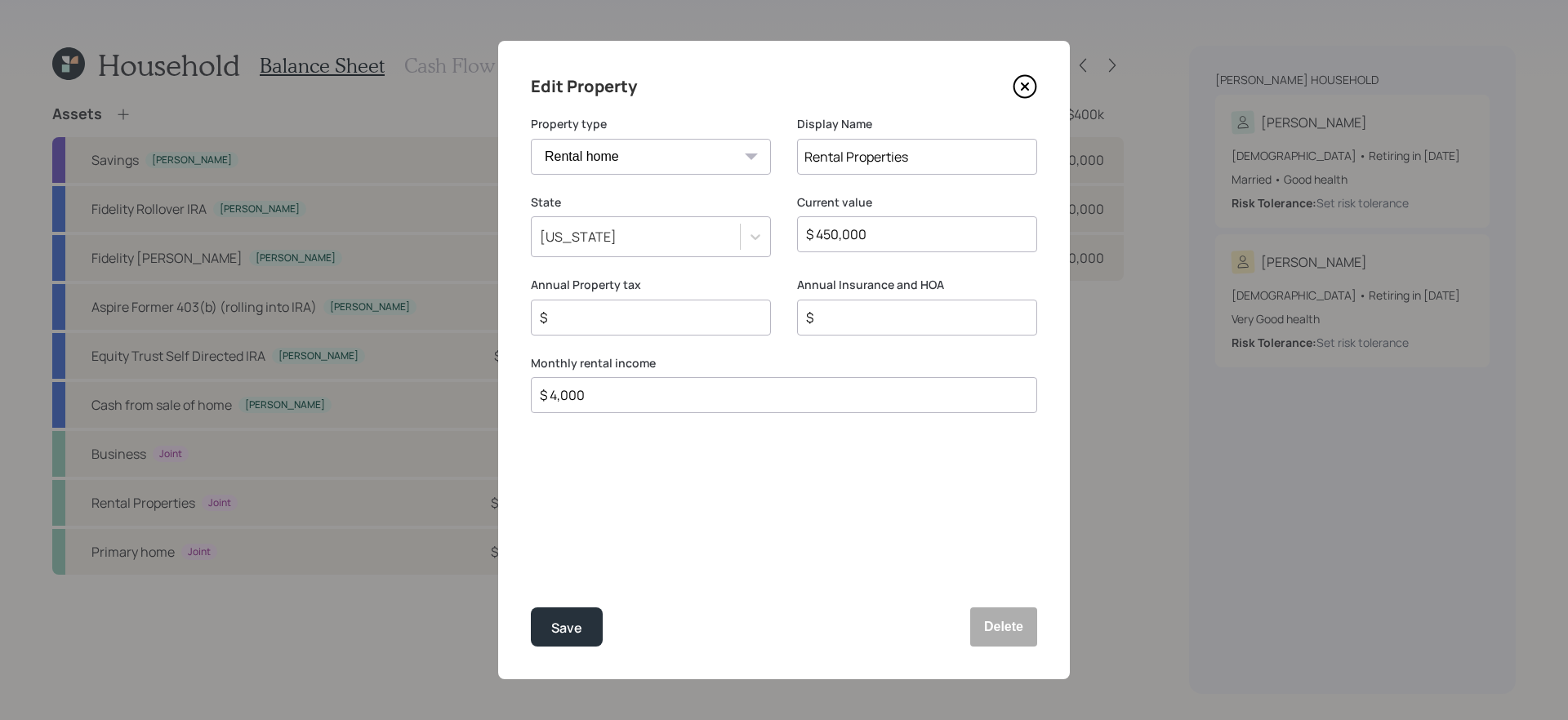
click at [881, 238] on input "$ 450,000" at bounding box center [911, 233] width 212 height 19
click at [890, 243] on input "$ 450,000" at bounding box center [911, 233] width 212 height 19
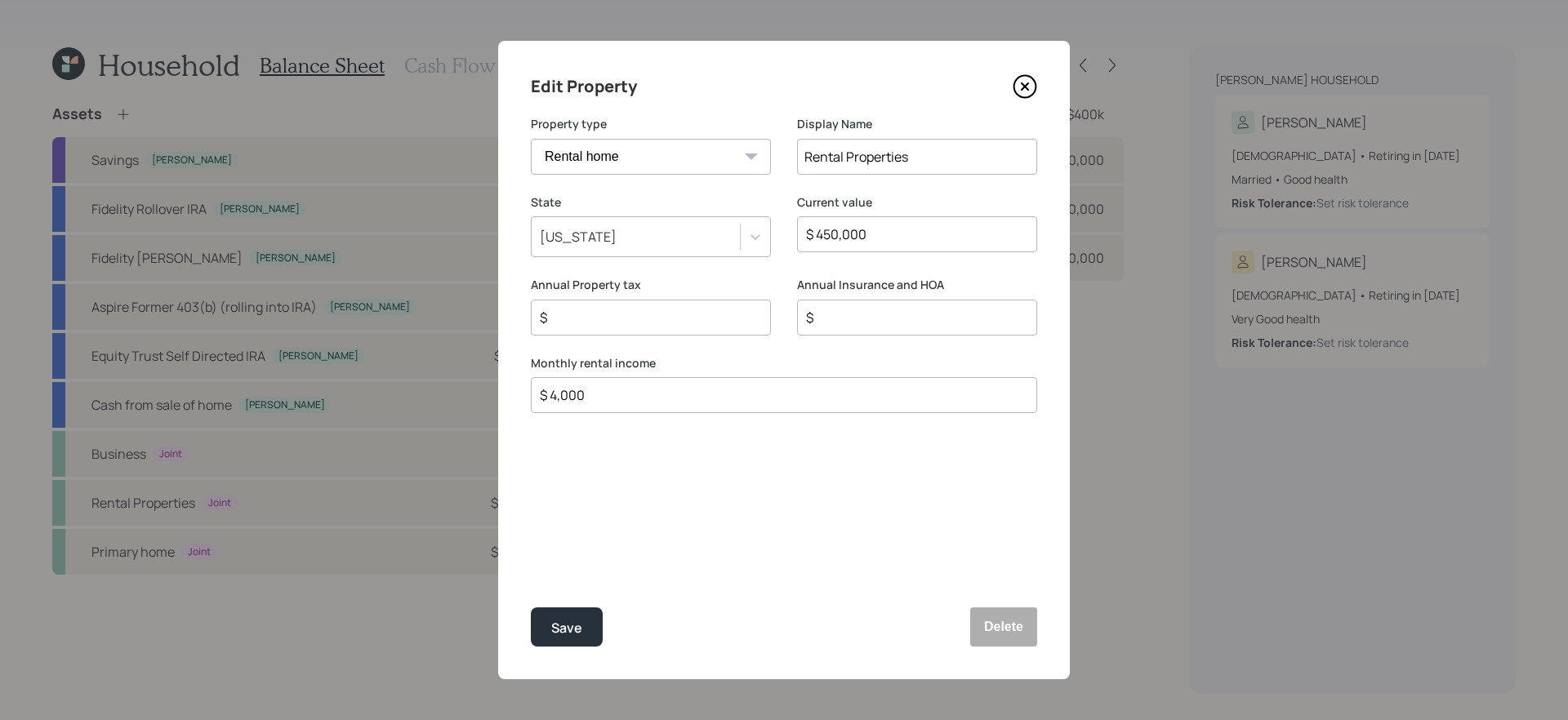
click at [890, 243] on input "$ 450,000" at bounding box center [911, 233] width 212 height 19
type input "$ 300,000"
click at [634, 395] on input "$ 4,000" at bounding box center [777, 394] width 479 height 19
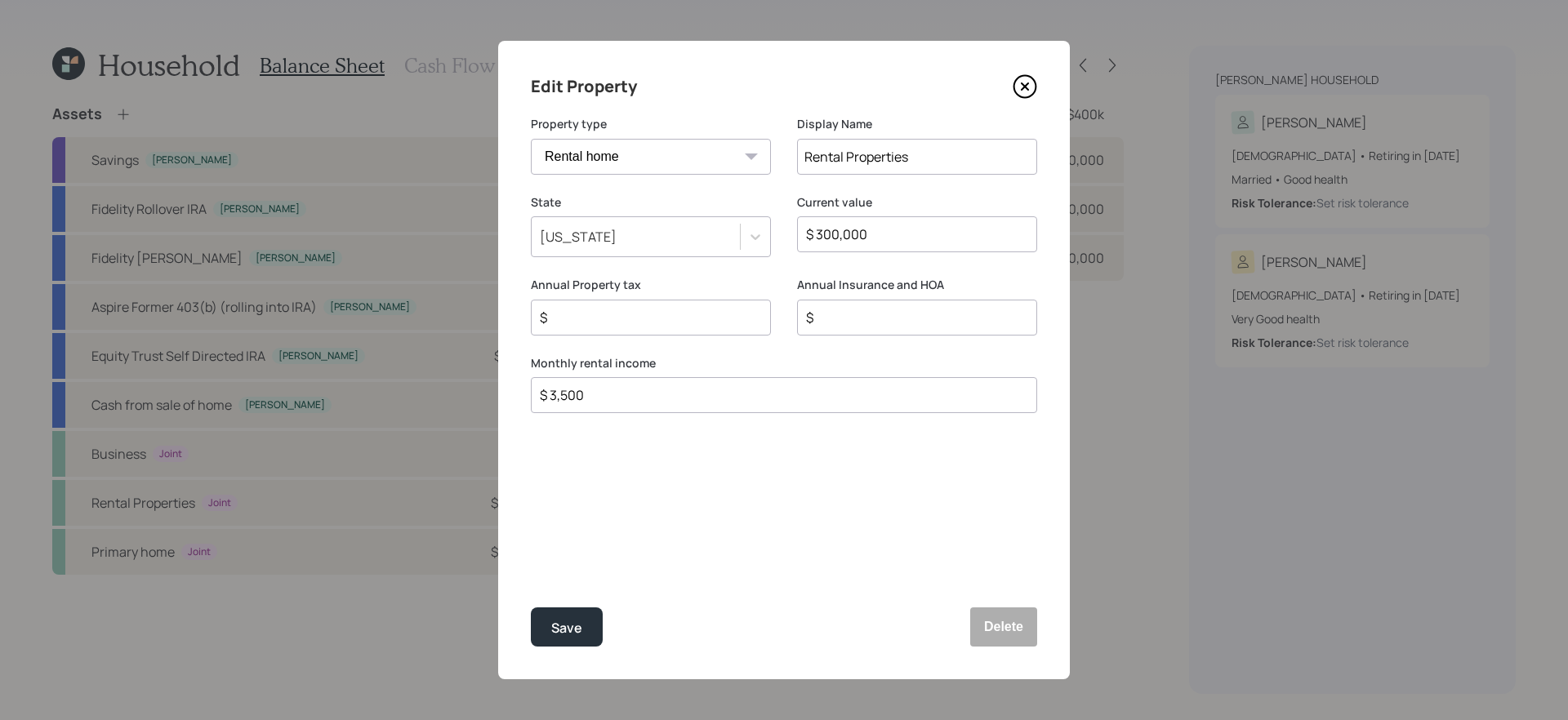
type input "$ 3,500"
click at [604, 500] on div "Edit Property Property type Vacation home Rental home Display Name Rental Prope…" at bounding box center [784, 360] width 571 height 639
click at [641, 498] on div "Edit Property Property type Vacation home Rental home Display Name Rental Prope…" at bounding box center [784, 360] width 571 height 639
click at [575, 618] on div "Save" at bounding box center [567, 628] width 31 height 22
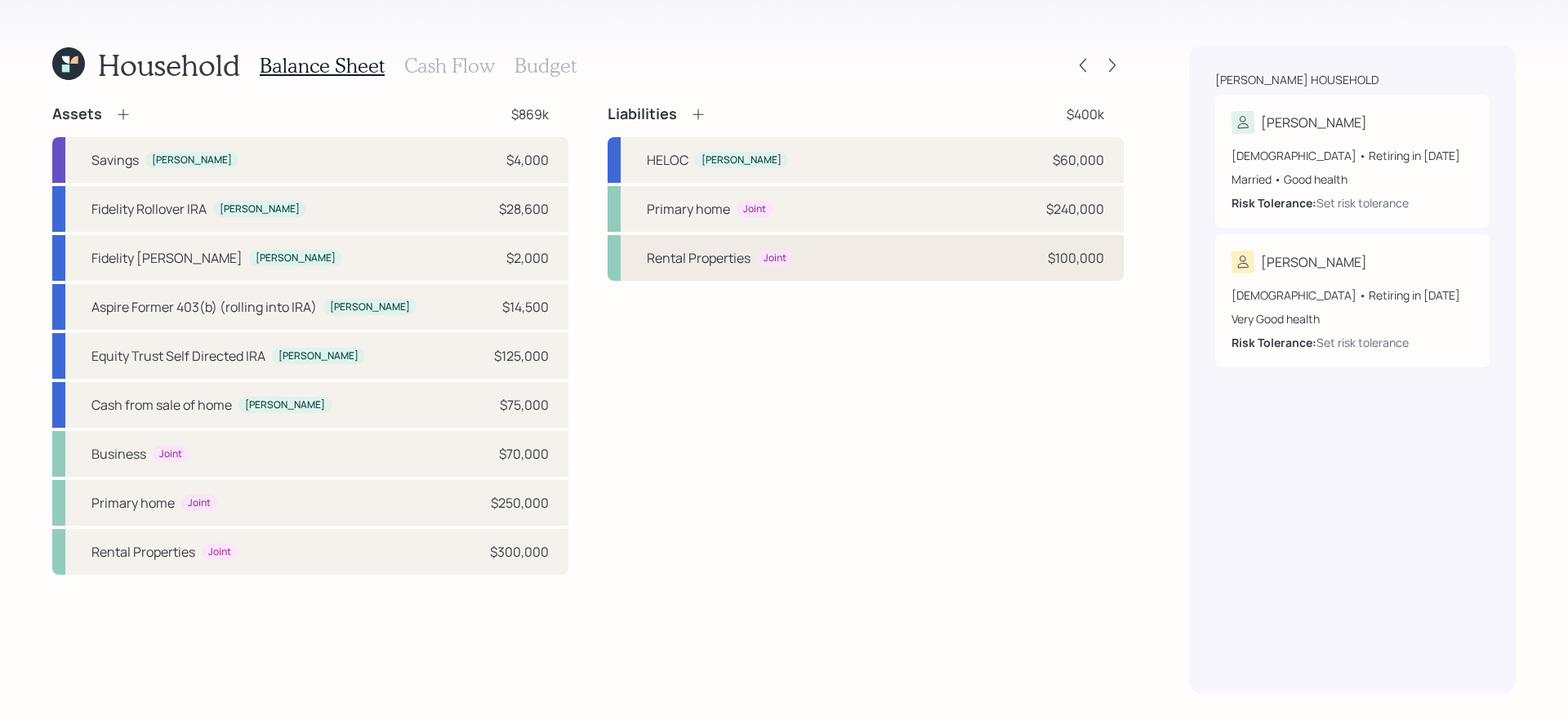
click at [933, 251] on div "Rental Properties Joint $100,000" at bounding box center [866, 258] width 516 height 46
select select "925162fa-cd51-478a-846a-cd223749925a"
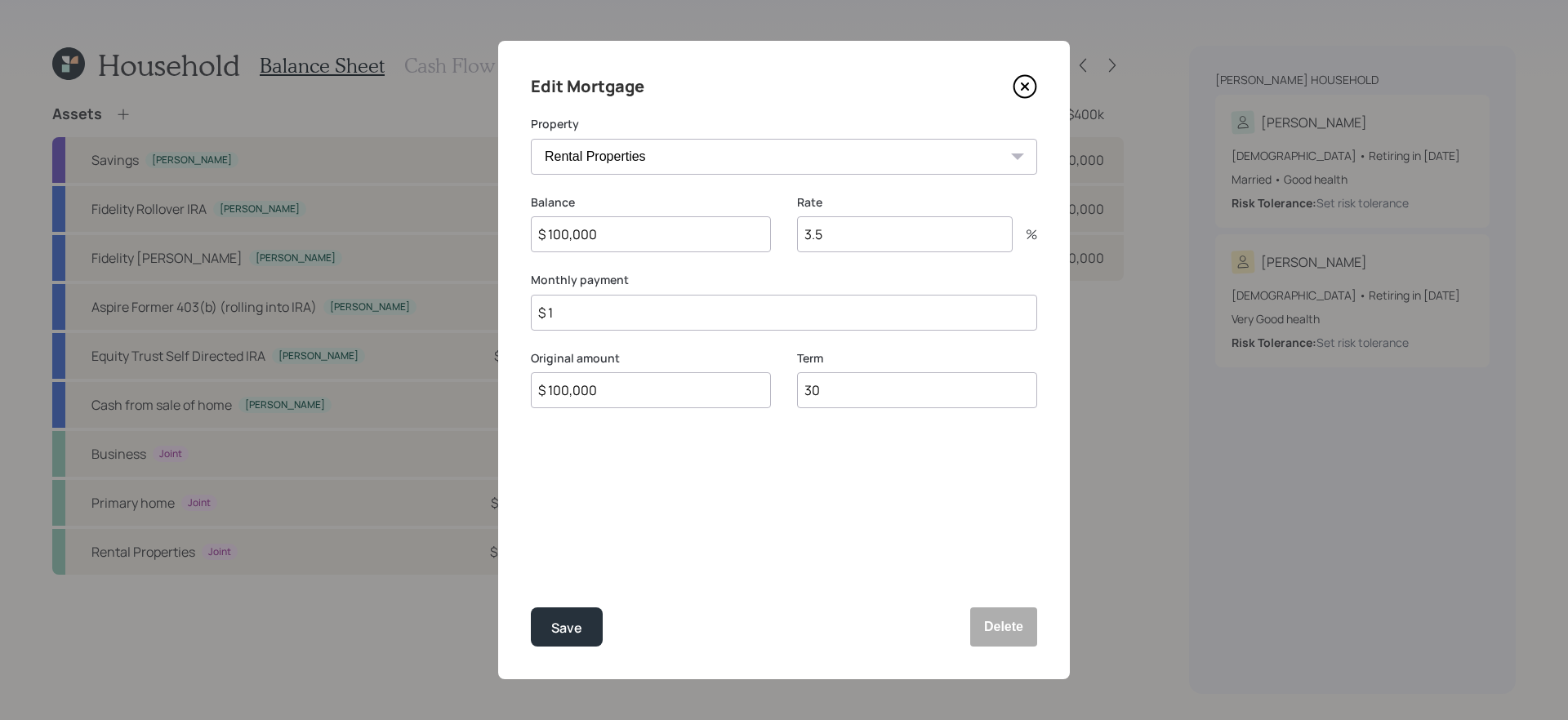
click at [741, 306] on input "$ 1" at bounding box center [784, 312] width 506 height 36
type input "$ 1,400"
click at [872, 261] on div "Rate 3.5 %" at bounding box center [917, 233] width 240 height 79
click at [903, 237] on input "3.5" at bounding box center [904, 233] width 215 height 36
type input "3"
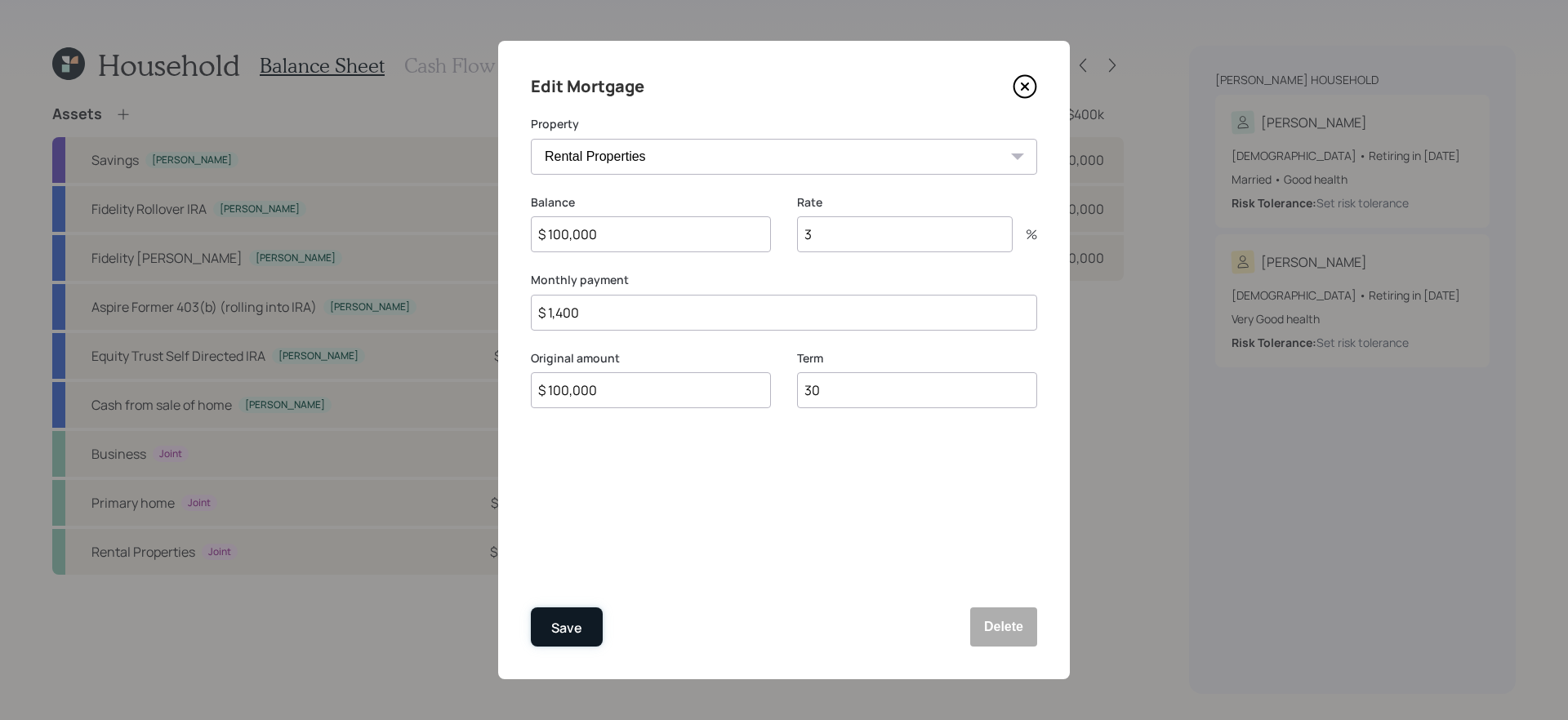
click at [598, 621] on button "Save" at bounding box center [567, 627] width 71 height 39
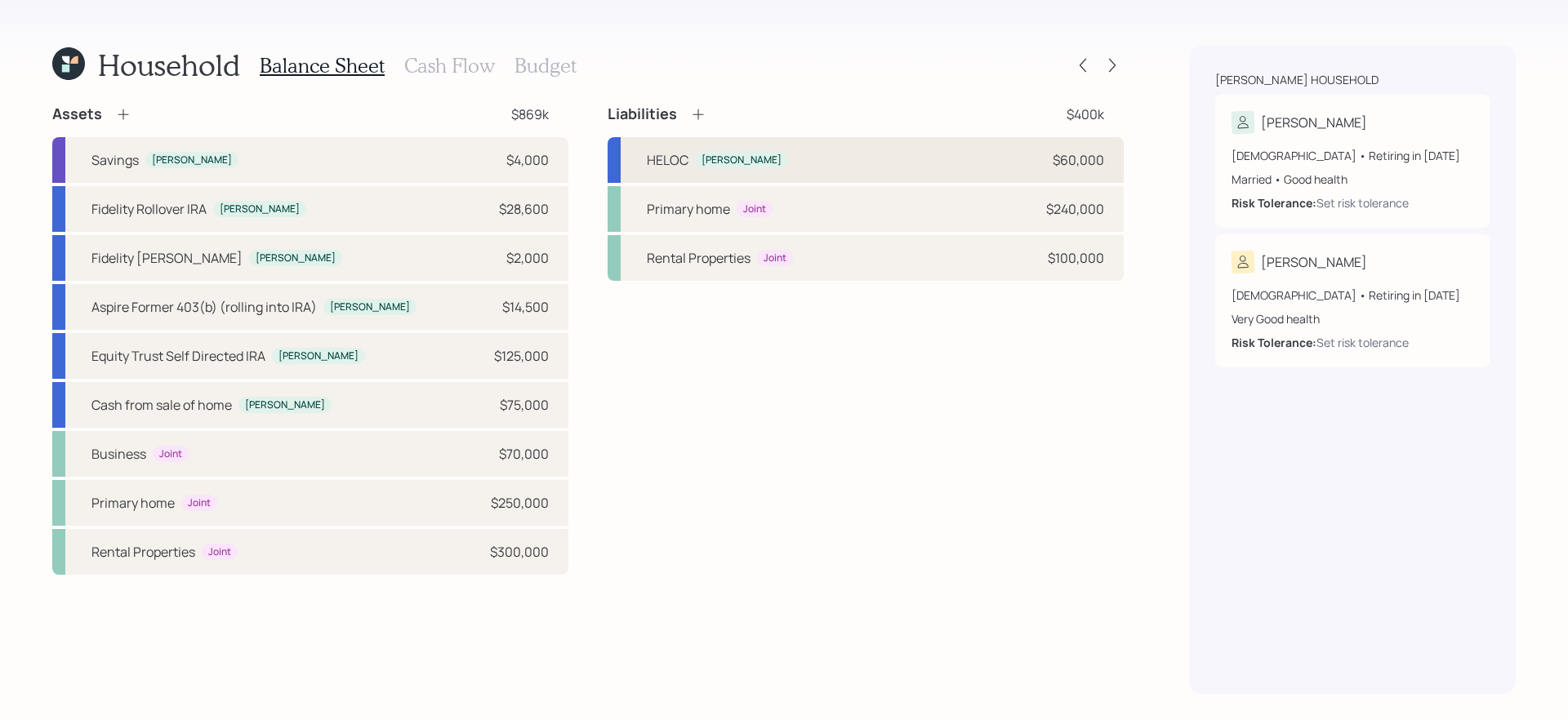
click at [850, 174] on div "HELOC Tara $60,000" at bounding box center [866, 160] width 516 height 46
select select "other"
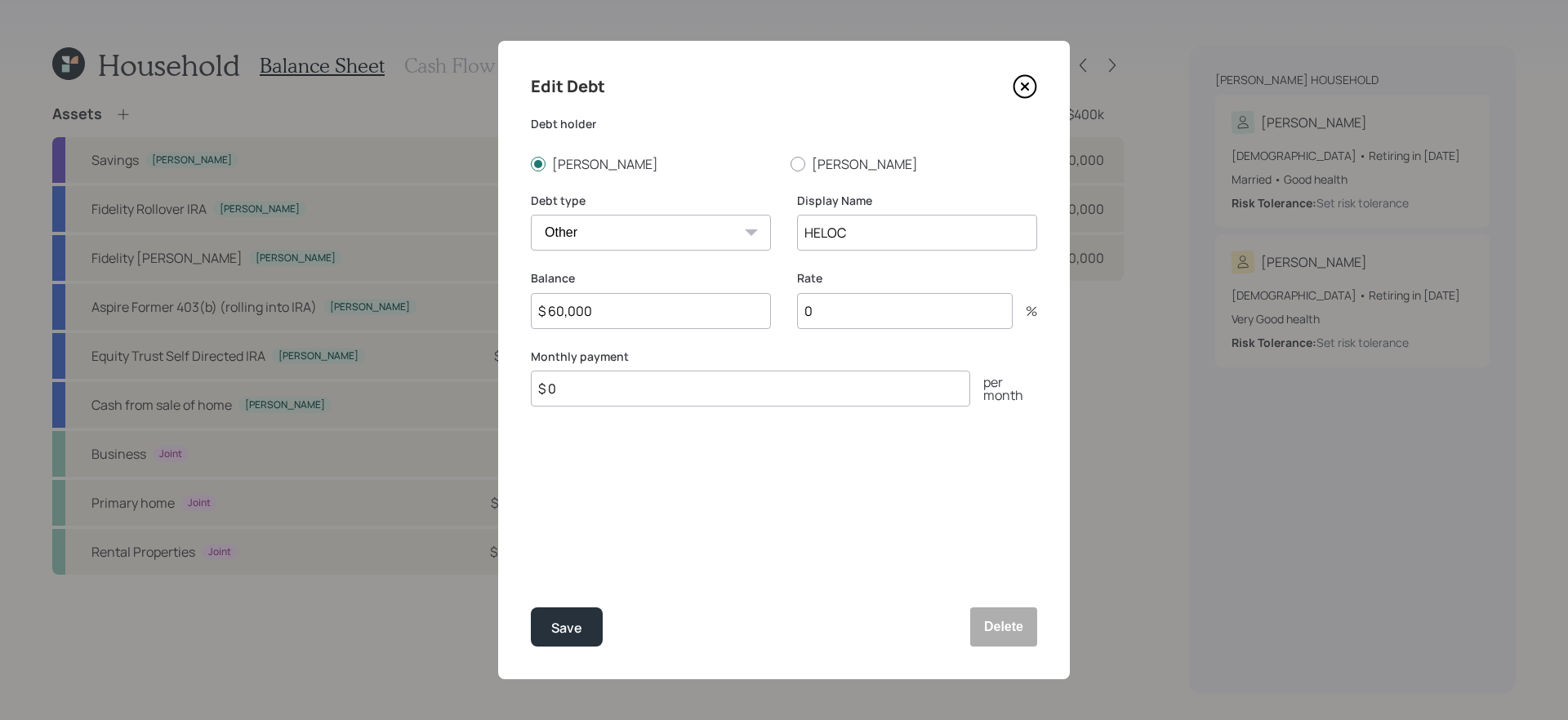
click at [782, 381] on input "$ 0" at bounding box center [751, 388] width 439 height 36
type input "$ 1,000"
type input "6.5"
click at [531, 607] on button "Save" at bounding box center [567, 627] width 71 height 39
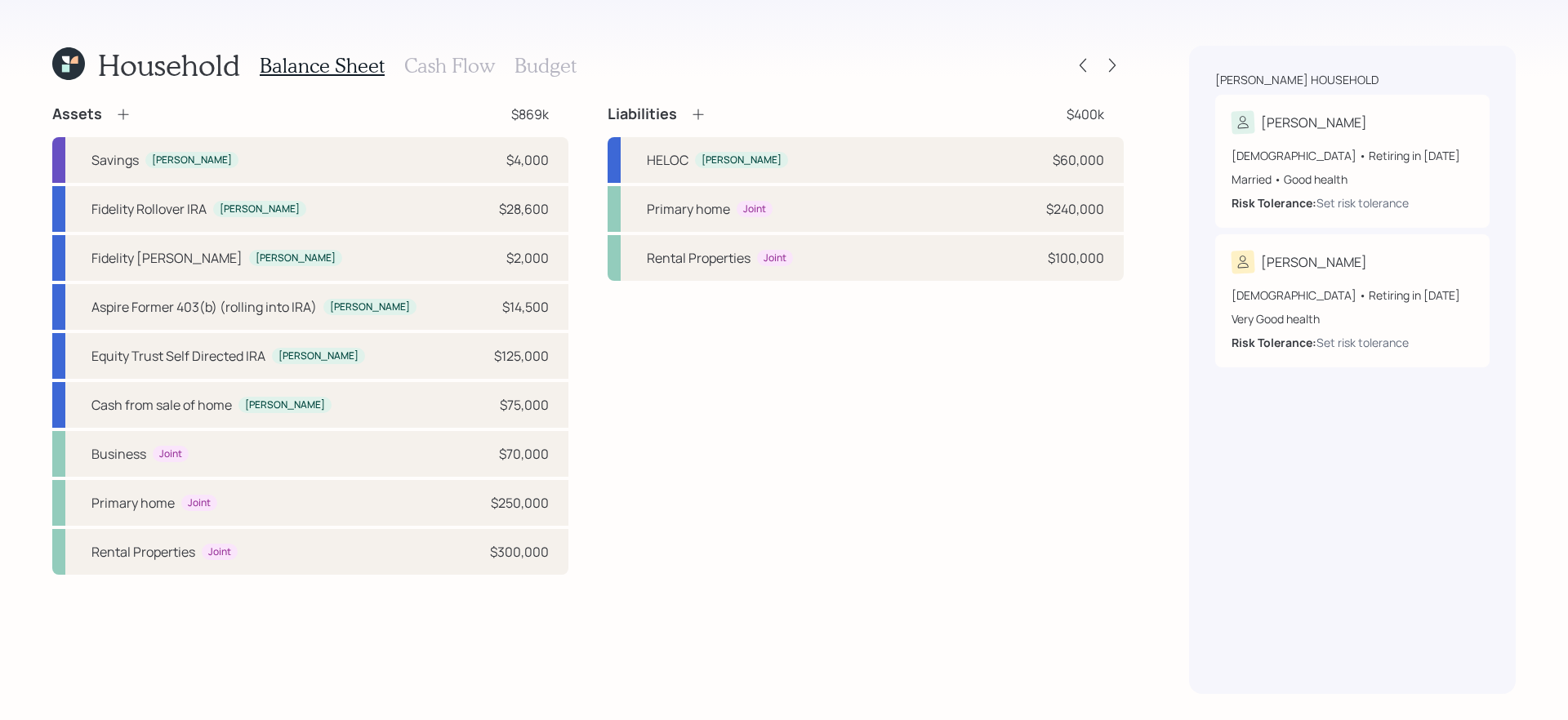
click at [437, 65] on h3 "Cash Flow" at bounding box center [449, 66] width 91 height 24
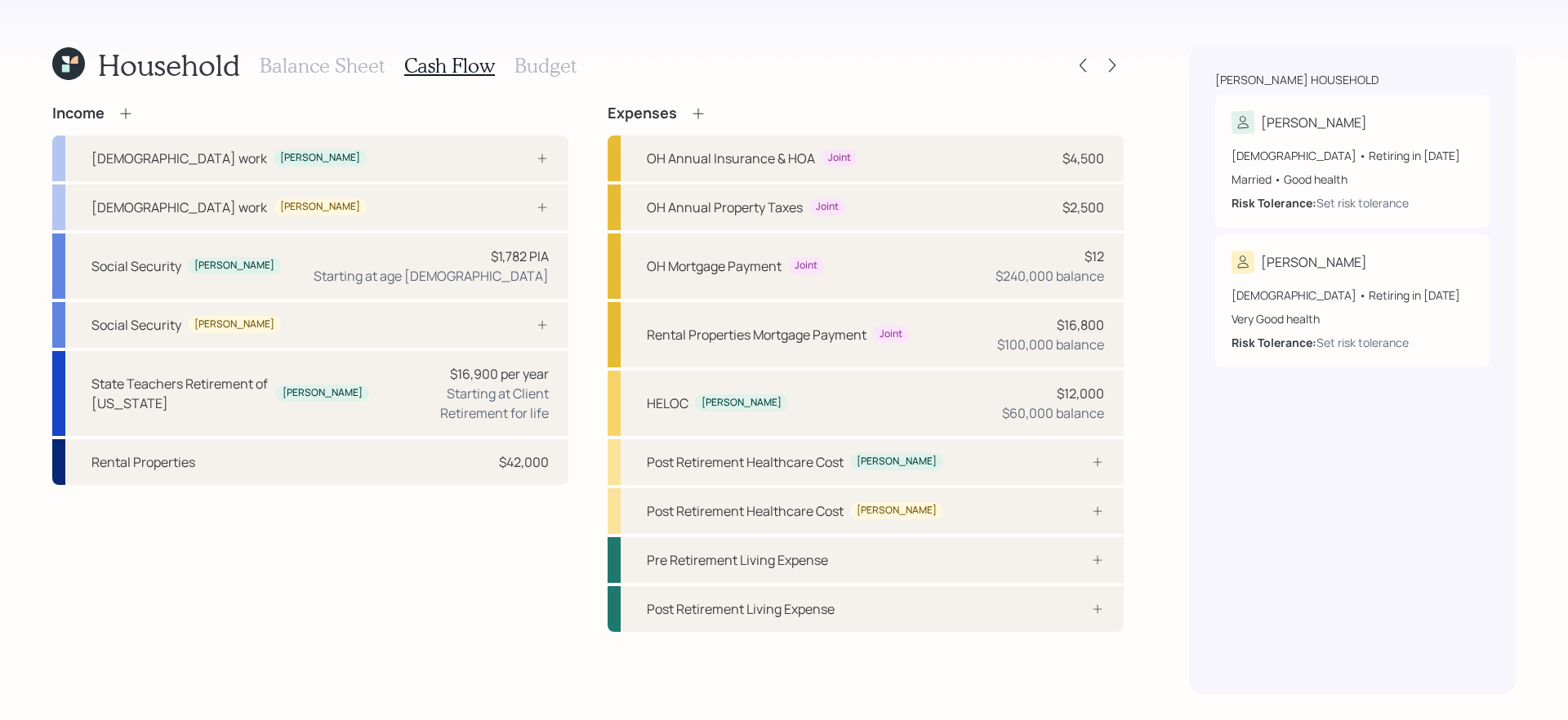
click at [416, 577] on div "Income Full-time work Tara Full-time work Todd Social Security Tara $1,782 PIA …" at bounding box center [310, 368] width 516 height 527
click at [533, 332] on div "Social Security Todd" at bounding box center [310, 325] width 516 height 46
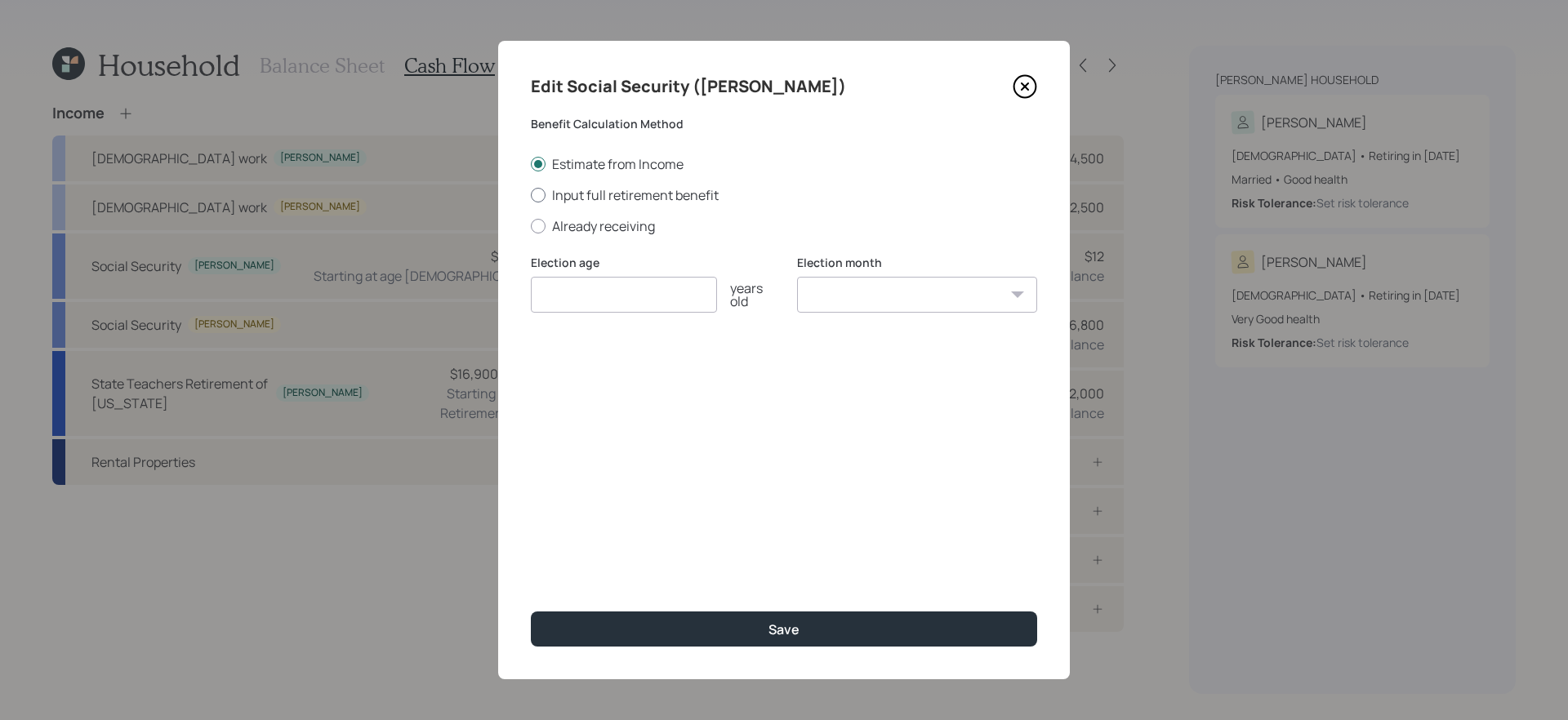
click at [642, 199] on label "Input full retirement benefit" at bounding box center [784, 195] width 506 height 18
click at [531, 195] on input "Input full retirement benefit" at bounding box center [530, 194] width 1 height 1
radio input "true"
click at [607, 298] on input "number" at bounding box center [623, 294] width 186 height 36
type input "3"
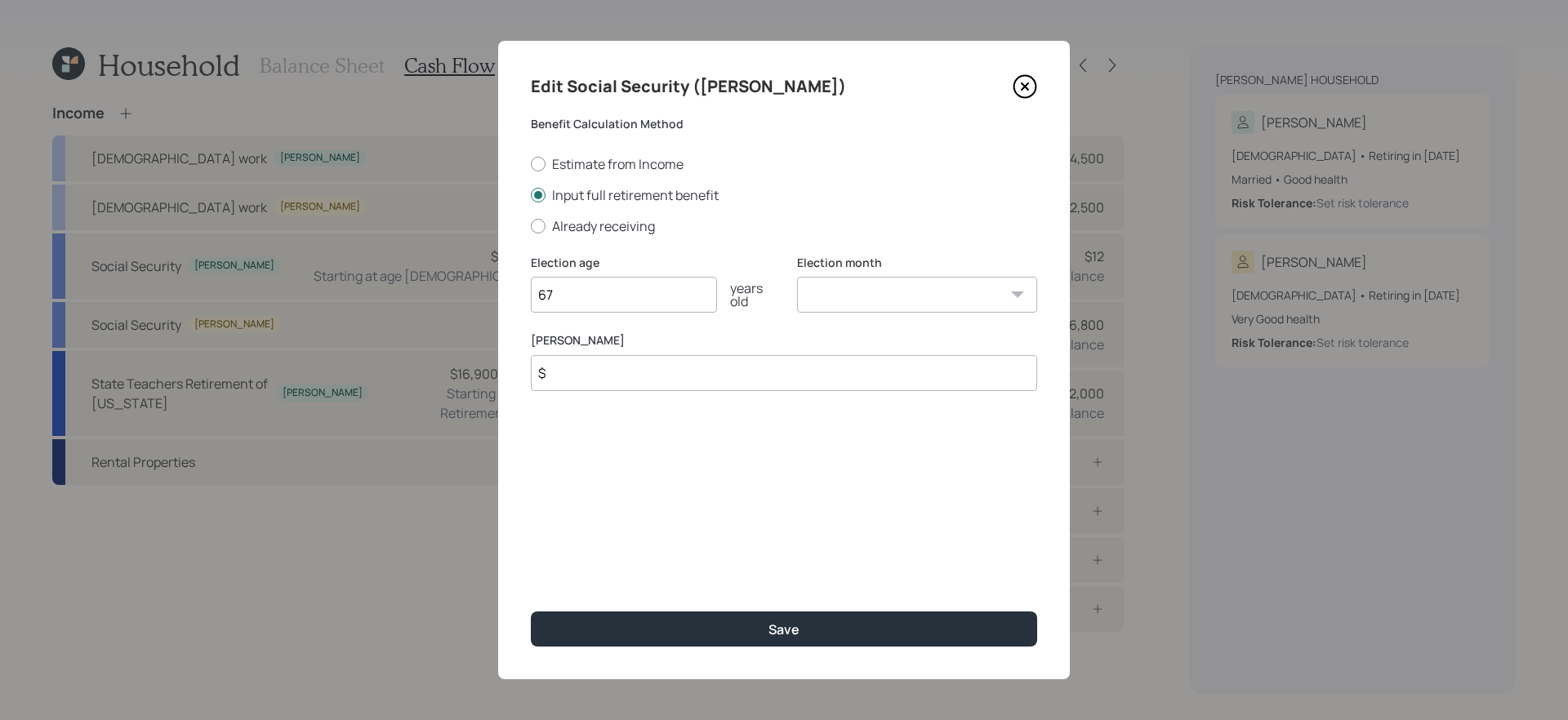
type input "67"
type input "$ 3,600"
click at [531, 611] on button "Save" at bounding box center [784, 629] width 506 height 35
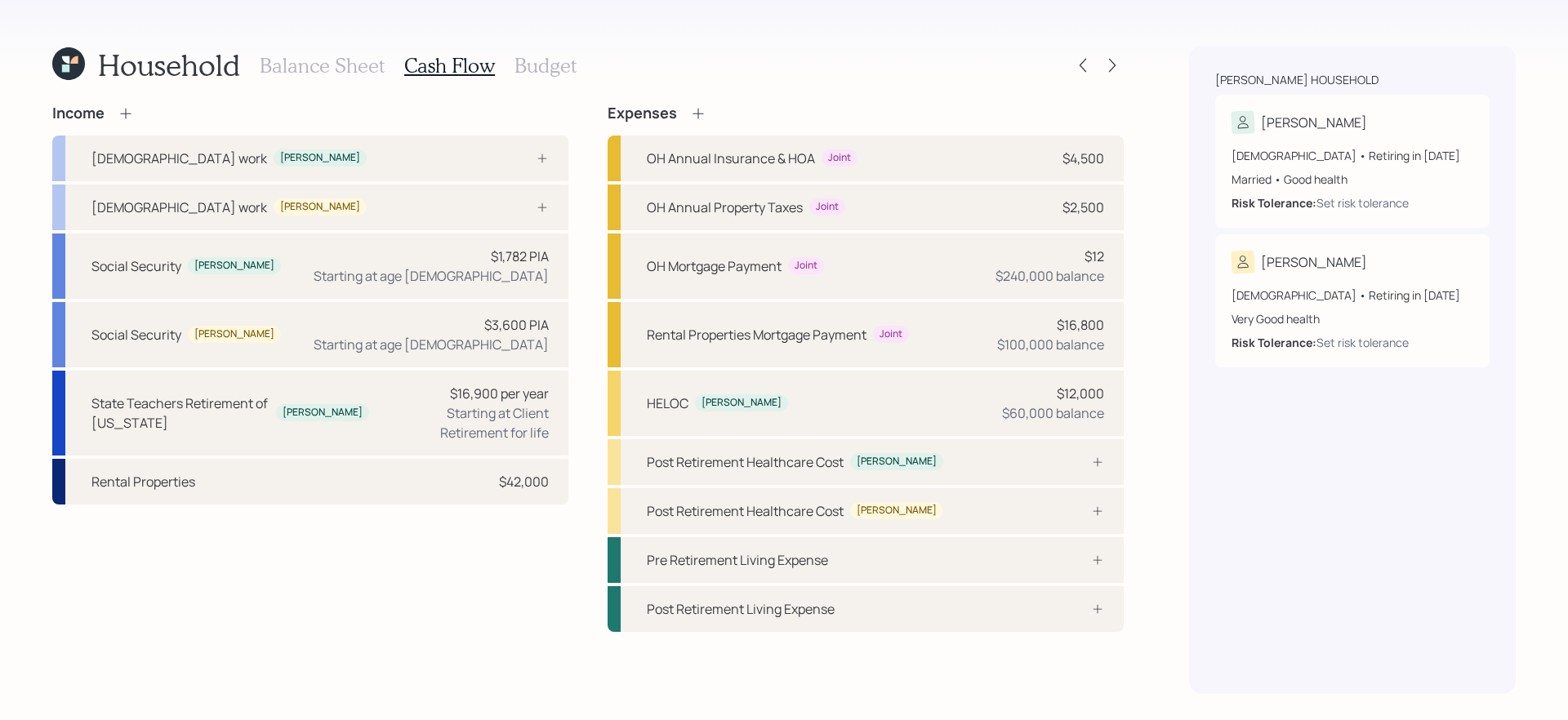
click at [399, 653] on div "Income Full-time work Tara Full-time work Todd Social Security Tara $1,782 PIA …" at bounding box center [588, 399] width 1071 height 589
click at [382, 588] on div "Income Full-time work Tara Full-time work Todd Social Security Tara $1,782 PIA …" at bounding box center [310, 368] width 516 height 527
click at [455, 427] on div "Starting at Client Retirement for life" at bounding box center [465, 423] width 167 height 39
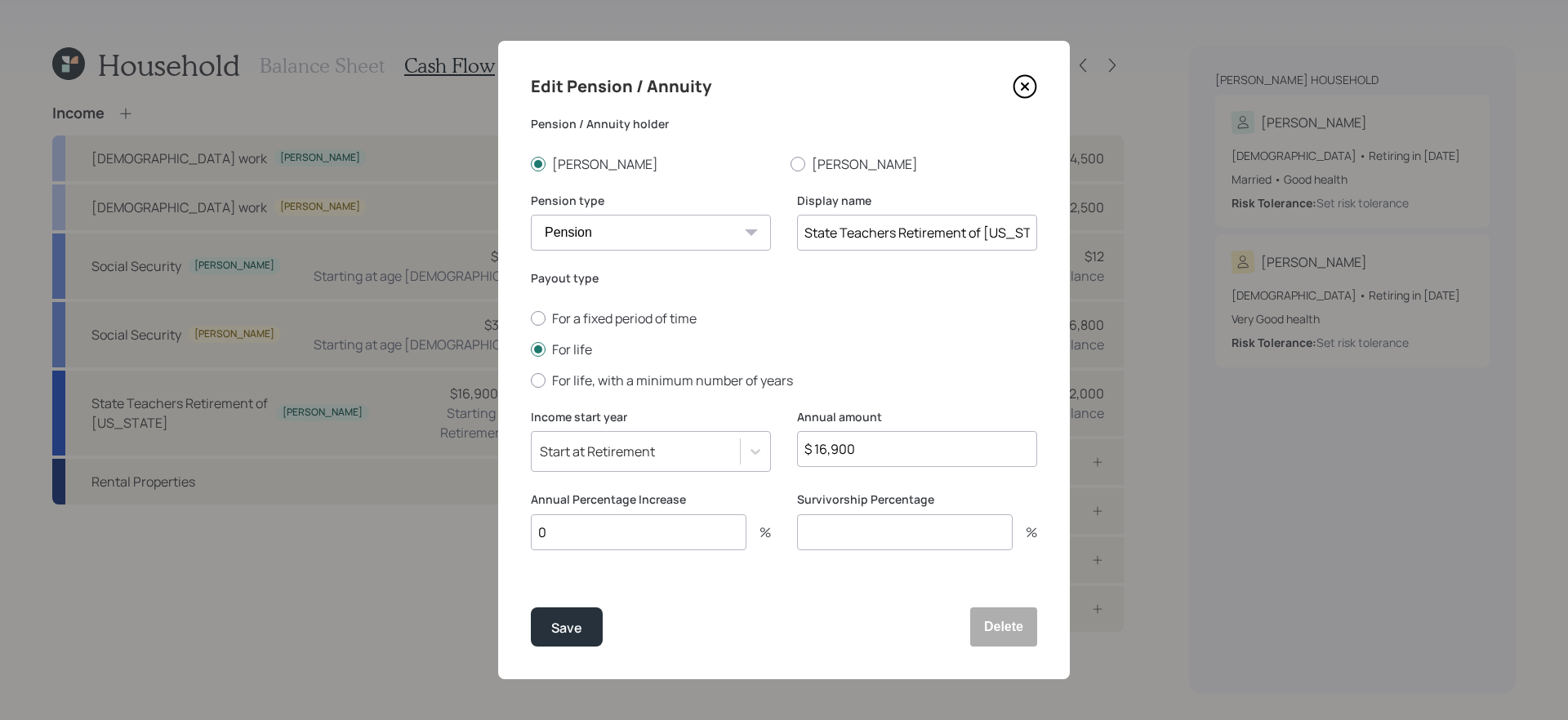
click at [684, 452] on div "Start at Retirement" at bounding box center [635, 451] width 208 height 27
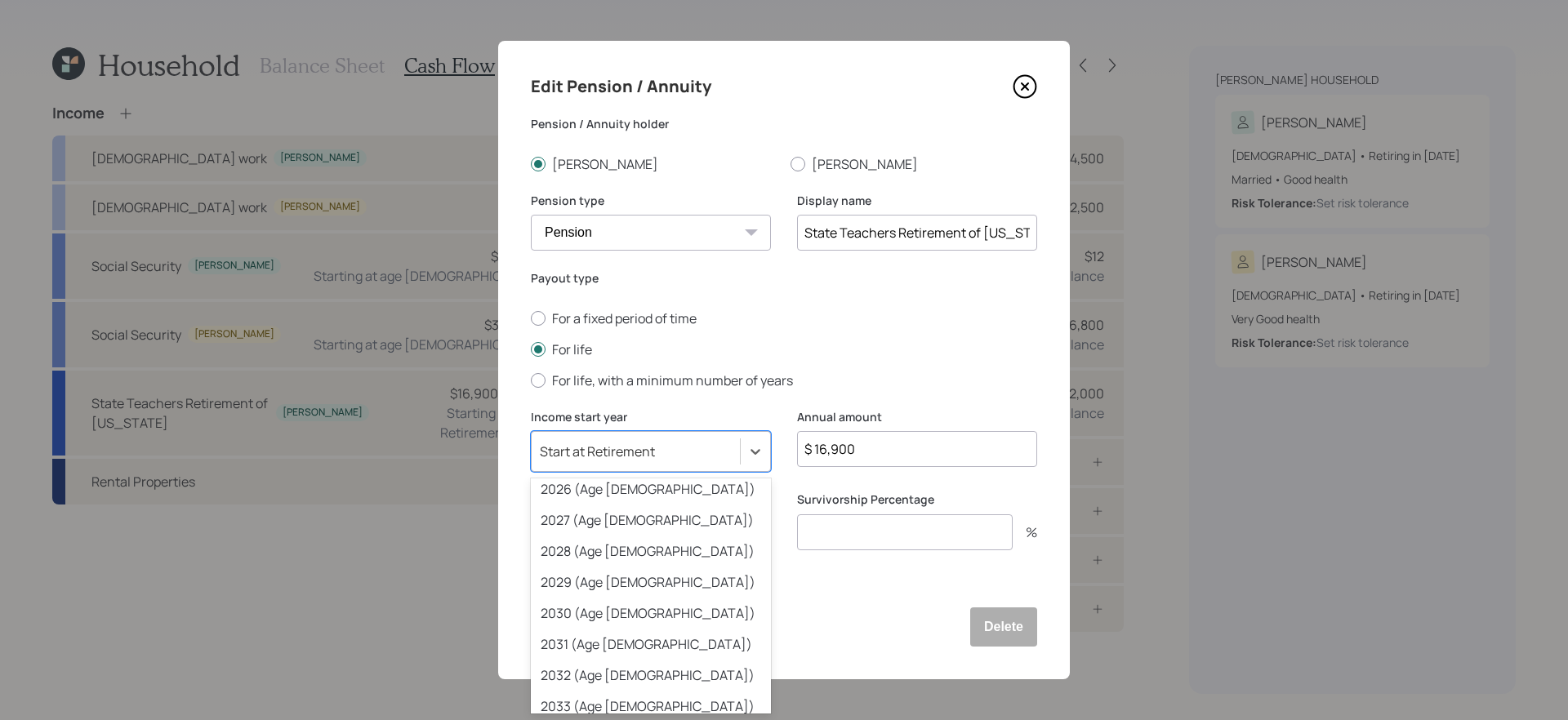
scroll to position [166, 0]
click at [643, 600] on div "2030 (Age 65)" at bounding box center [651, 610] width 240 height 31
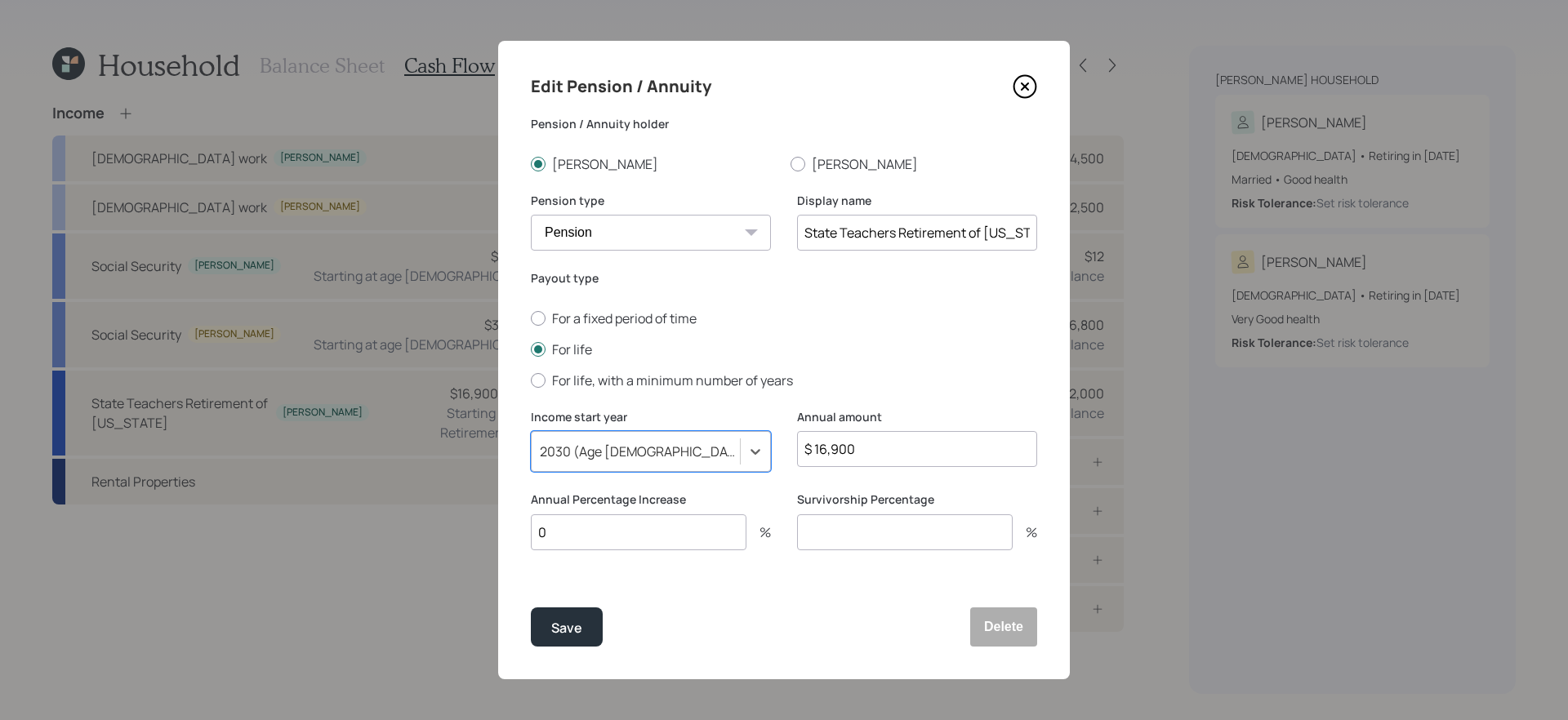
click at [867, 452] on input "$ 16,900" at bounding box center [917, 448] width 240 height 36
type input "$ 25,262"
click at [611, 523] on input "0" at bounding box center [638, 532] width 215 height 36
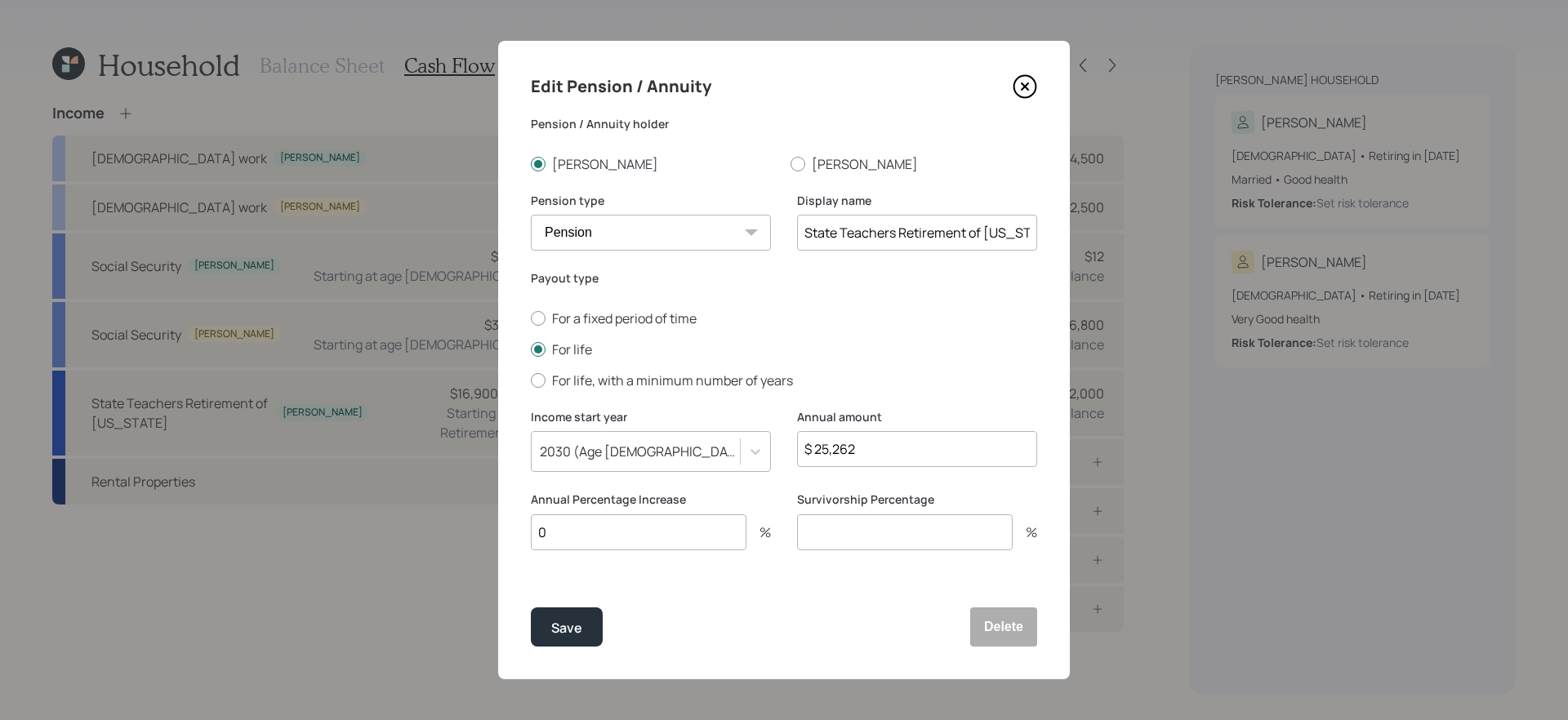
type input "3"
type input "2"
click at [826, 532] on input "number" at bounding box center [904, 532] width 215 height 36
type input "0"
click at [581, 627] on div "Save" at bounding box center [567, 628] width 31 height 22
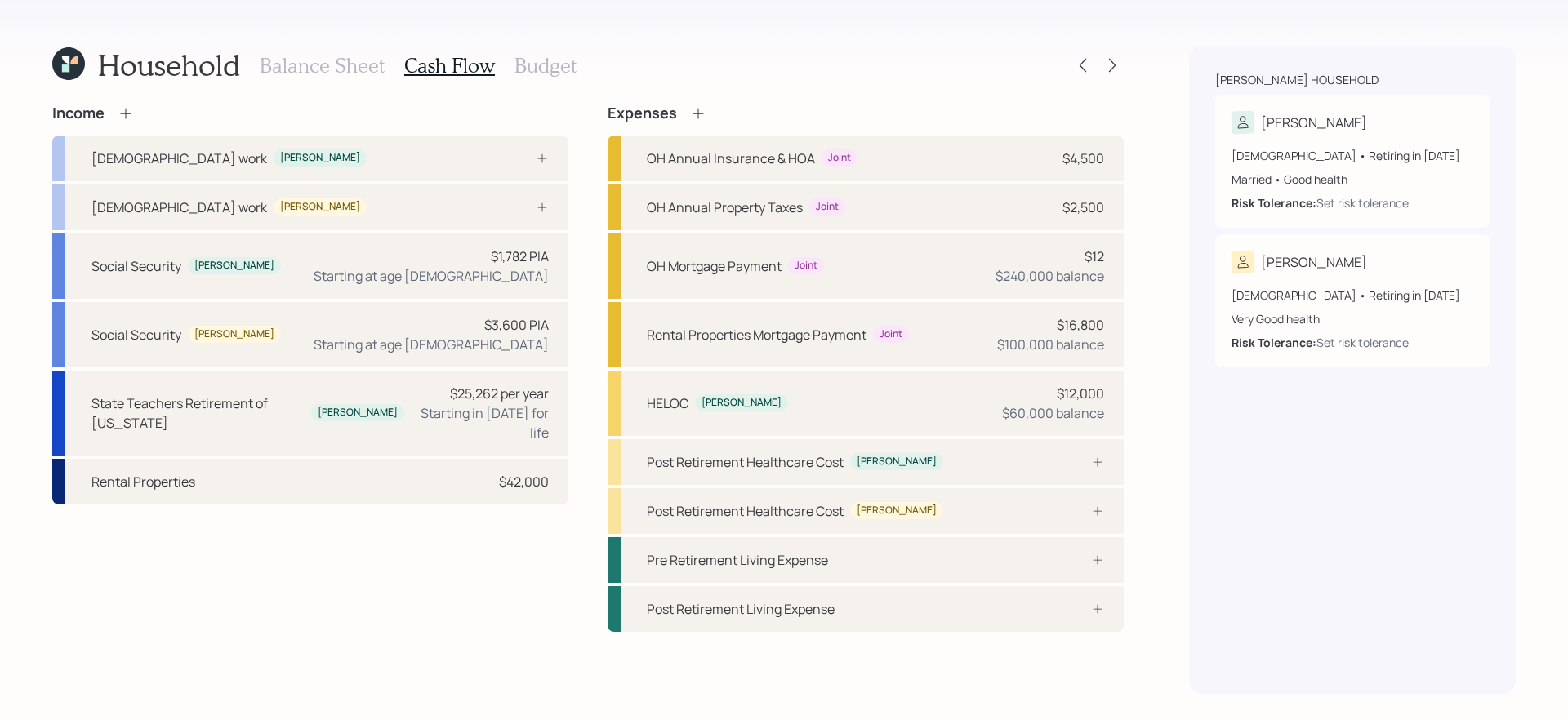
click at [595, 200] on div "Income Full-time work Tara Full-time work Todd Social Security Tara $1,782 PIA …" at bounding box center [588, 368] width 1071 height 527
click at [126, 110] on icon at bounding box center [125, 113] width 16 height 16
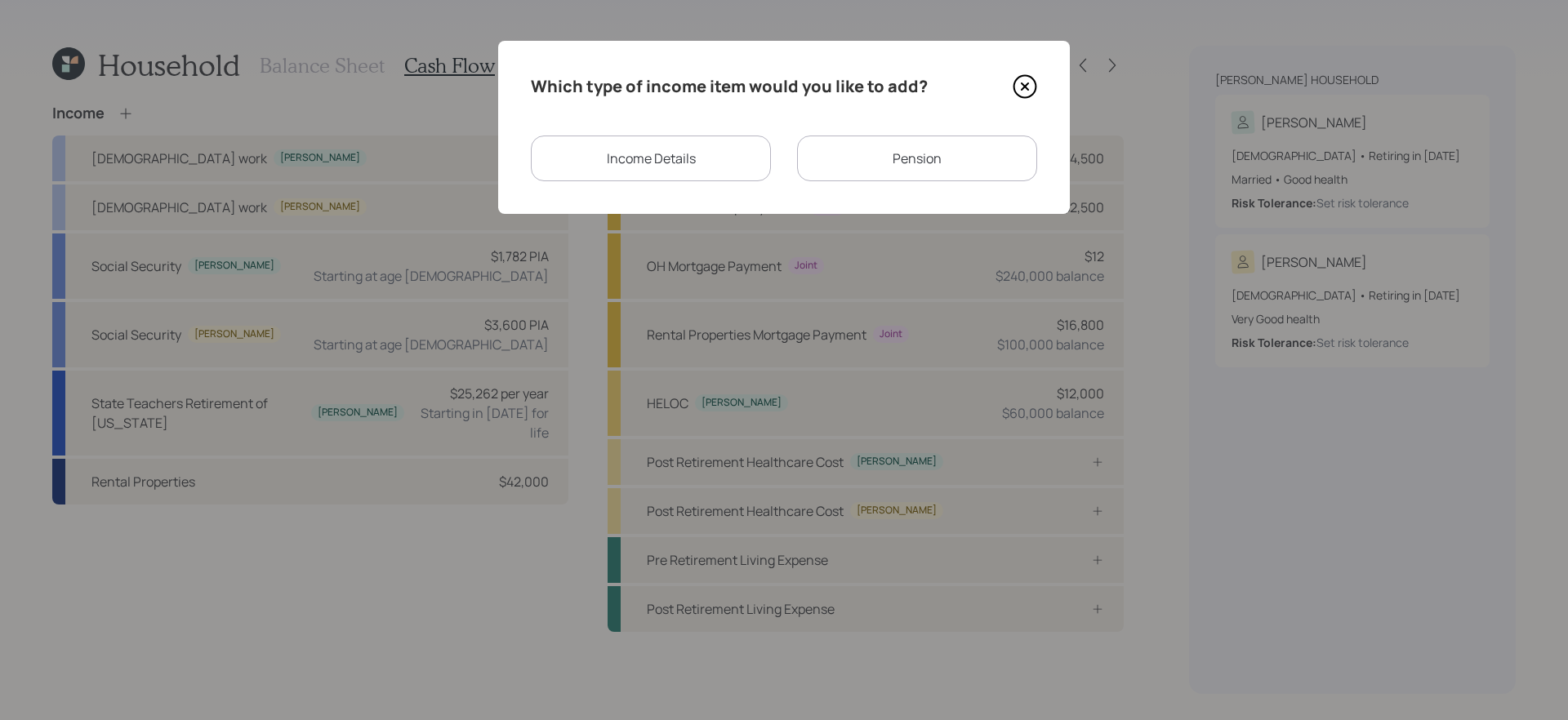
click at [726, 146] on div "Income Details" at bounding box center [651, 158] width 240 height 46
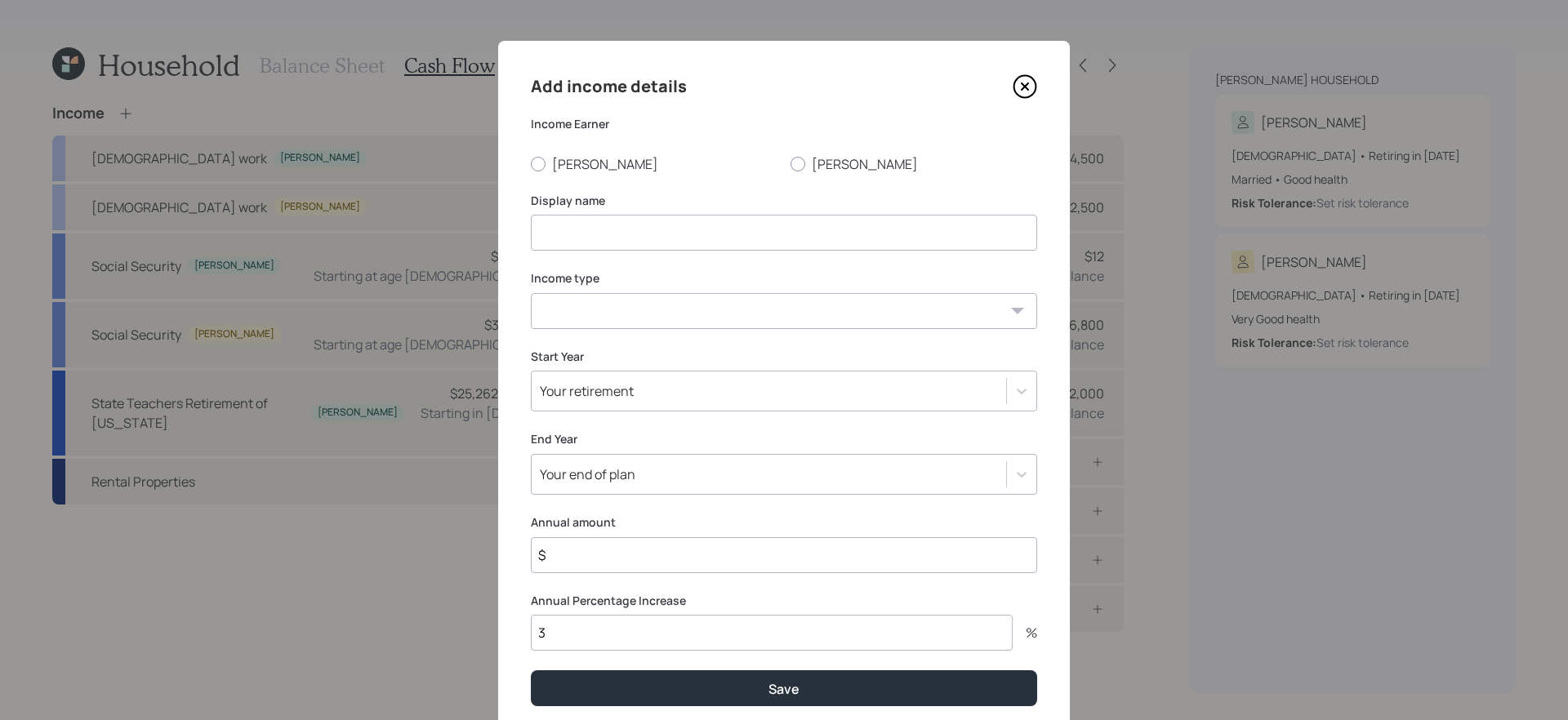
click at [625, 226] on input at bounding box center [784, 232] width 506 height 36
type input "PLOP"
click at [600, 323] on select "Full-time work Part-time work Self employment Other" at bounding box center [784, 310] width 506 height 36
select select "other"
click at [531, 293] on select "Full-time work Part-time work Self employment Other" at bounding box center [784, 310] width 506 height 36
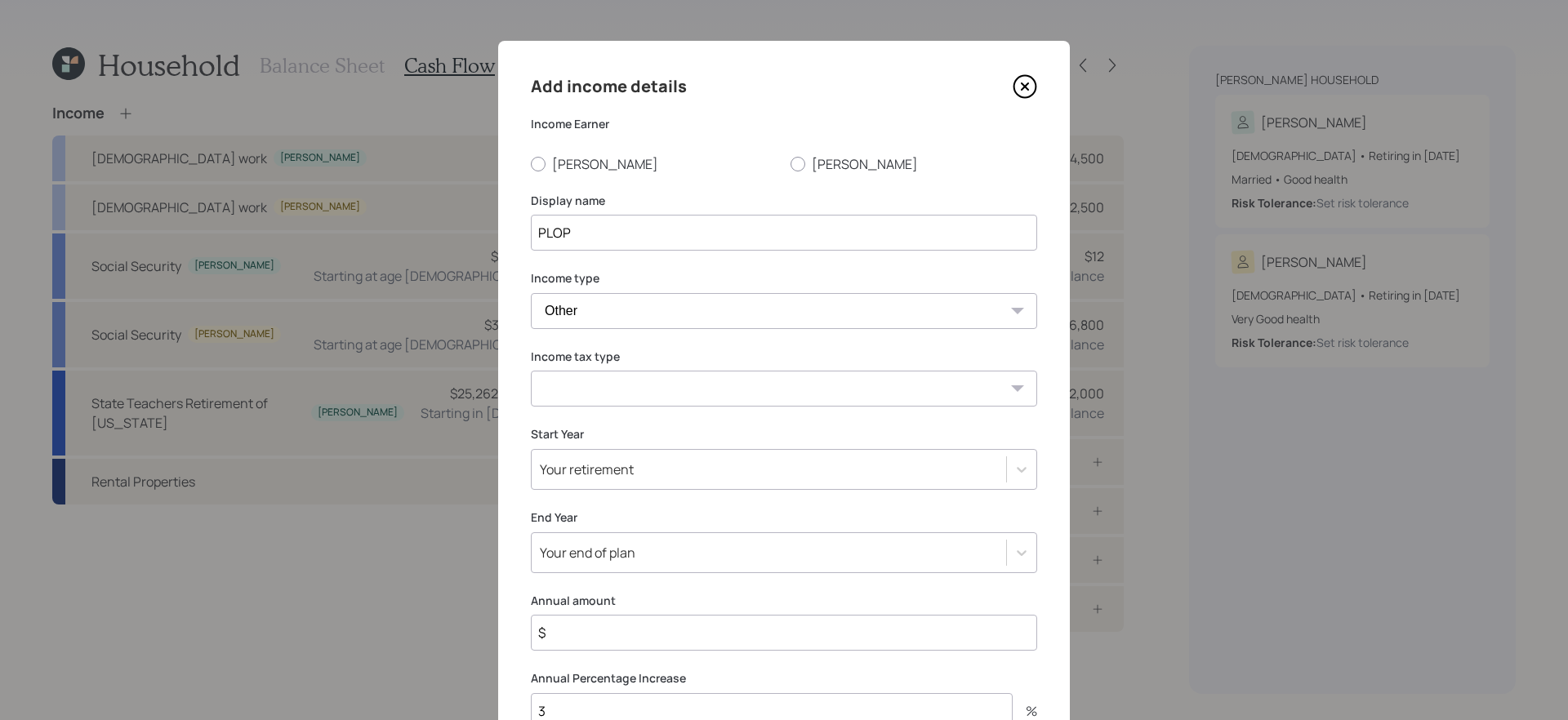
click at [627, 383] on select "Tax-free Earned Self Employment Alimony Royalties Pension / Annuity Interest Di…" at bounding box center [784, 388] width 506 height 36
select select "earned"
click at [531, 371] on select "Tax-free Earned Self Employment Alimony Royalties Pension / Annuity Interest Di…" at bounding box center [784, 388] width 506 height 36
click at [566, 172] on div "Add income details Income Earner Tara Todd Display name PLOP Income type Full-t…" at bounding box center [784, 428] width 571 height 775
click at [565, 170] on label "Tara" at bounding box center [654, 164] width 246 height 18
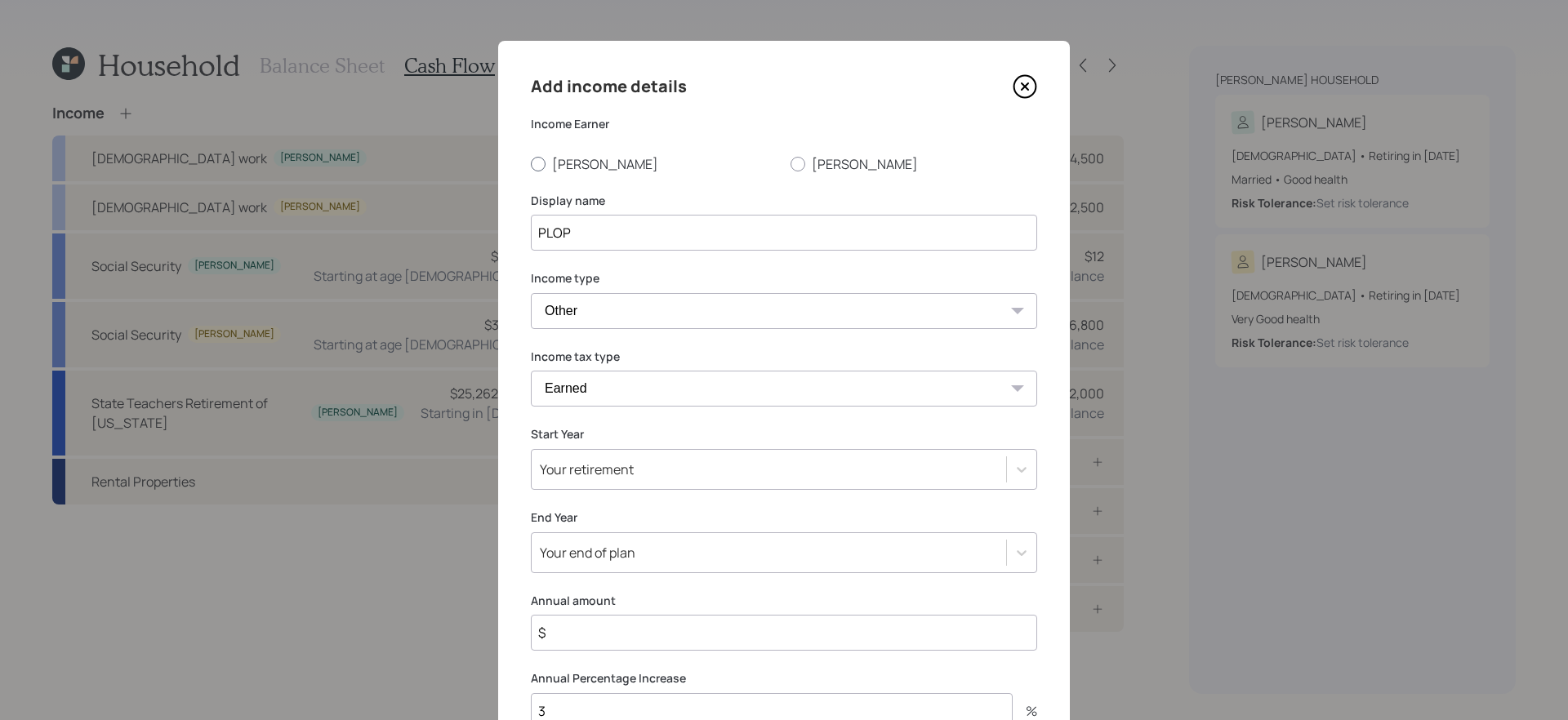
click at [531, 164] on input "Tara" at bounding box center [530, 163] width 1 height 1
radio input "true"
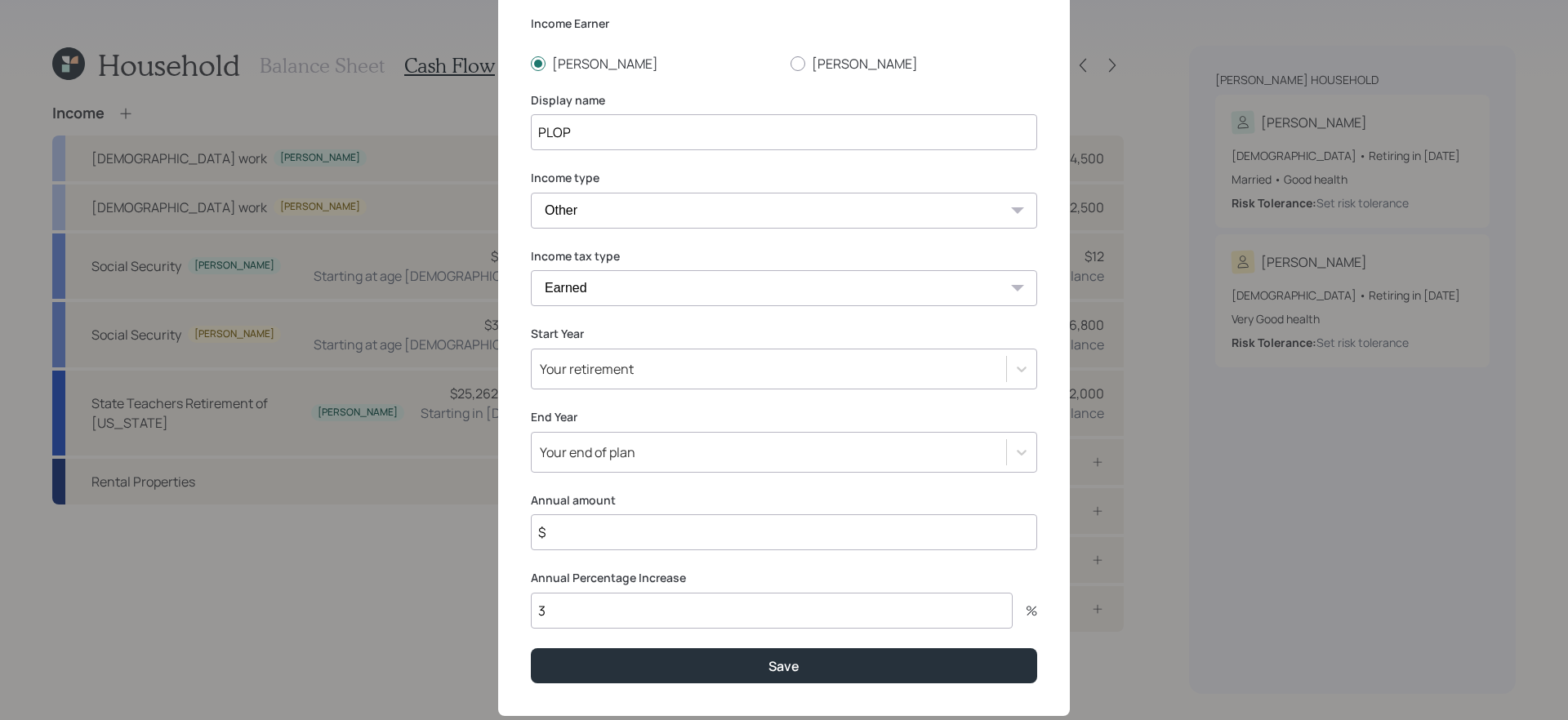
scroll to position [102, 0]
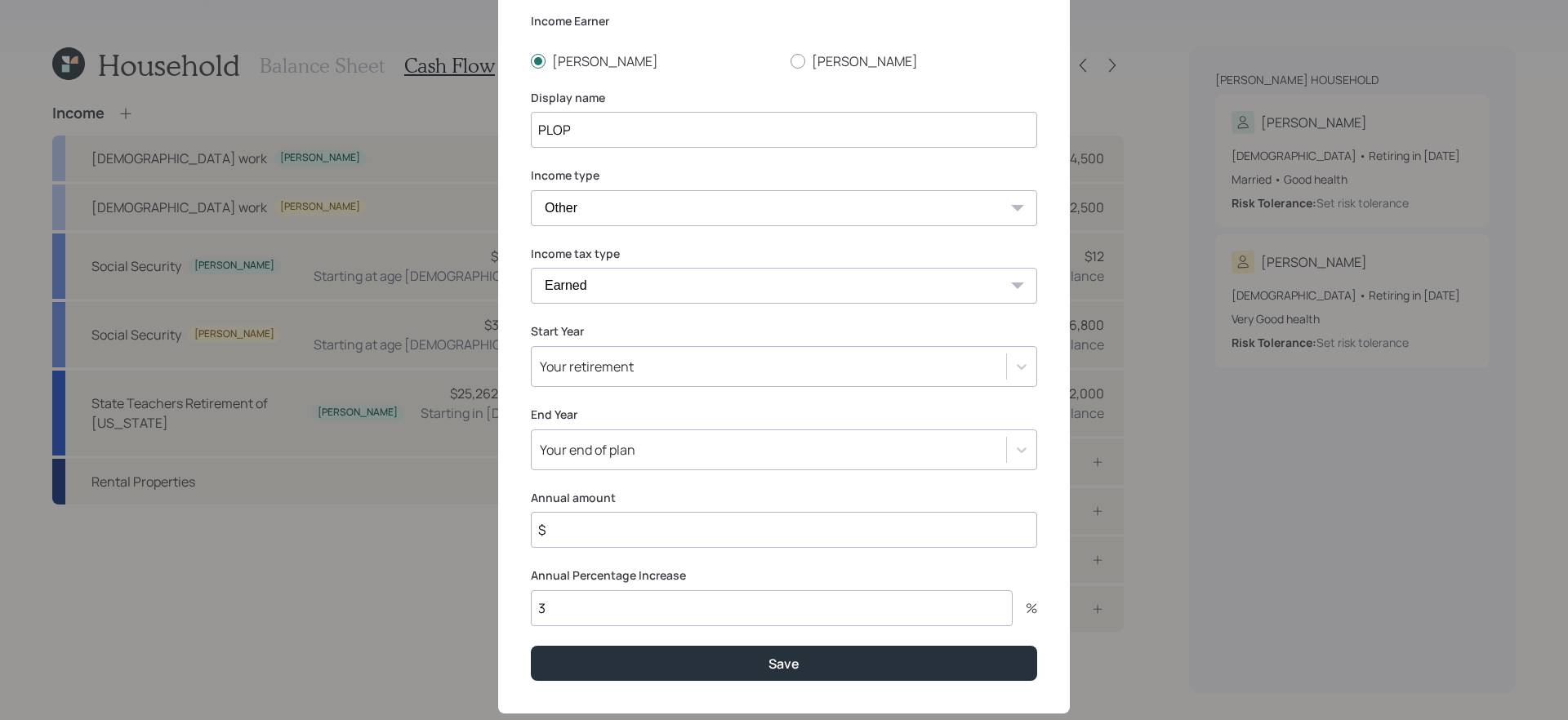
drag, startPoint x: 667, startPoint y: 528, endPoint x: 683, endPoint y: 518, distance: 18.9
click at [667, 528] on input "$" at bounding box center [784, 529] width 506 height 36
type input "$ 65,000"
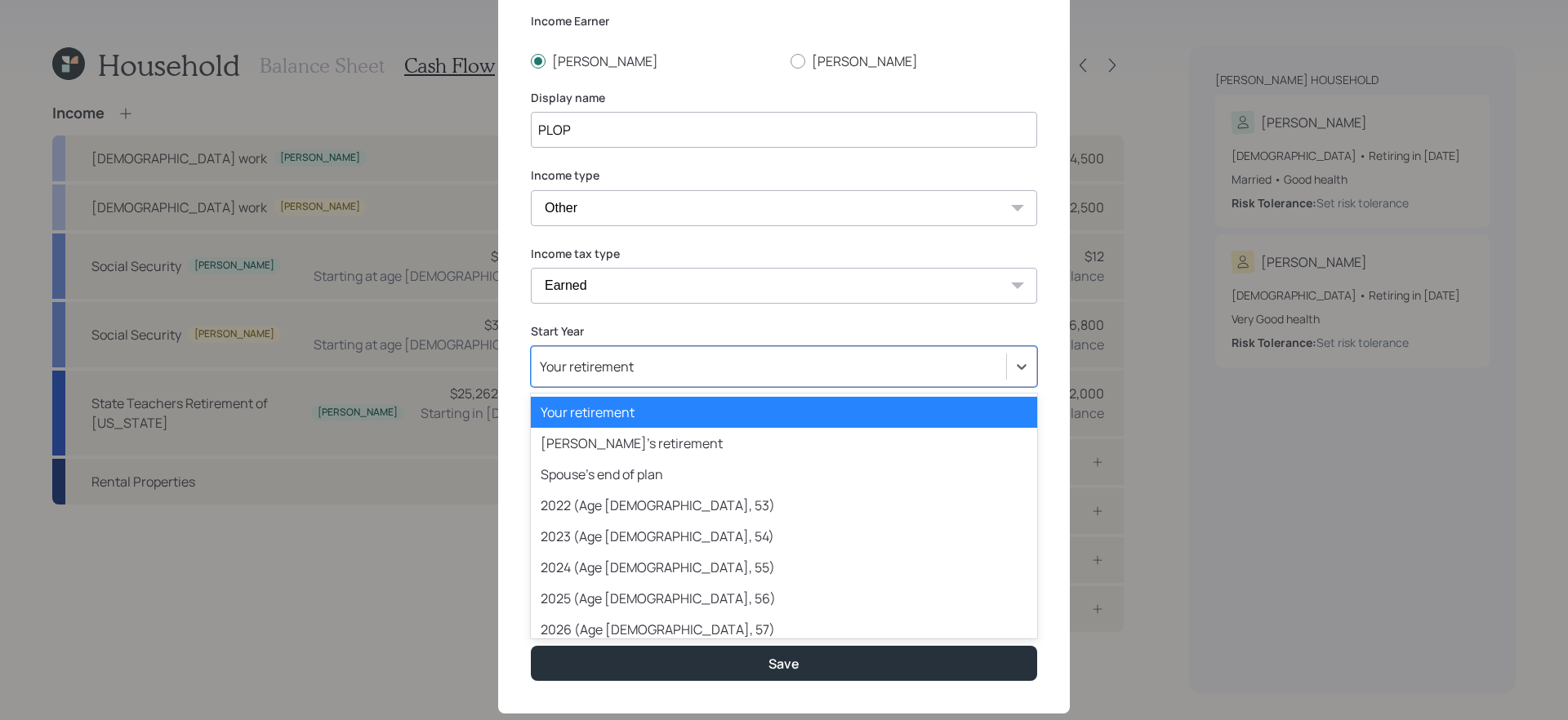
click at [757, 376] on div "Your retirement" at bounding box center [769, 366] width 474 height 27
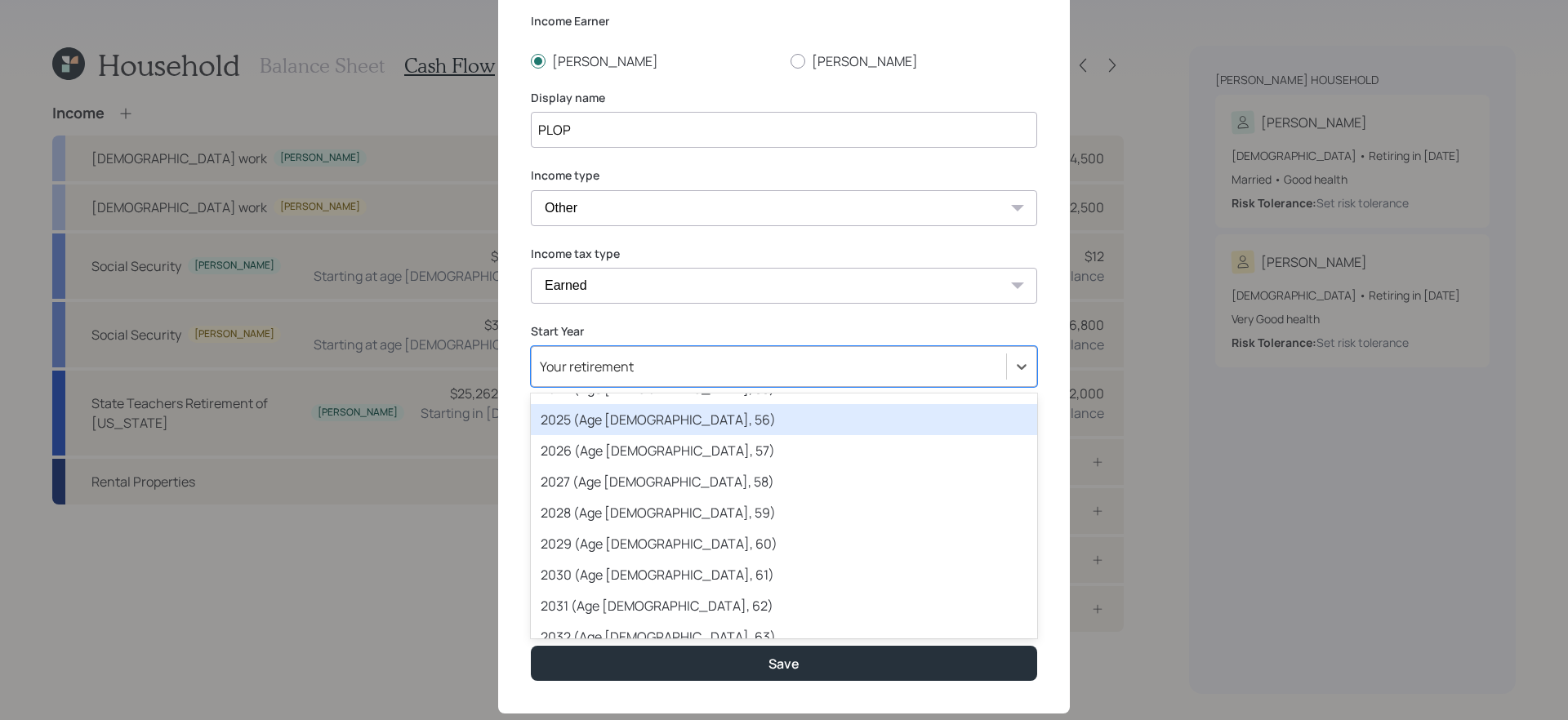
scroll to position [182, 0]
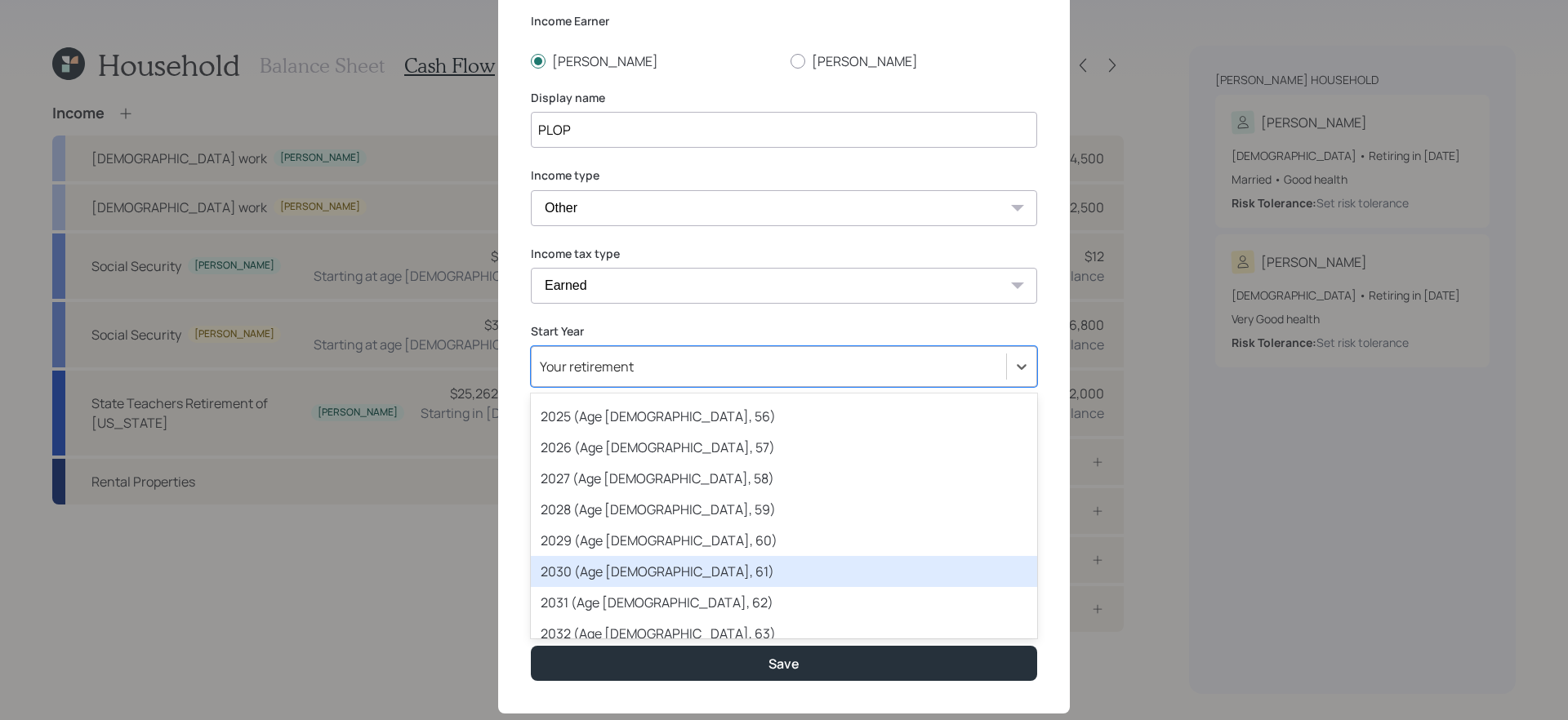
click at [685, 570] on div "2030 (Age 65, 61)" at bounding box center [784, 571] width 506 height 31
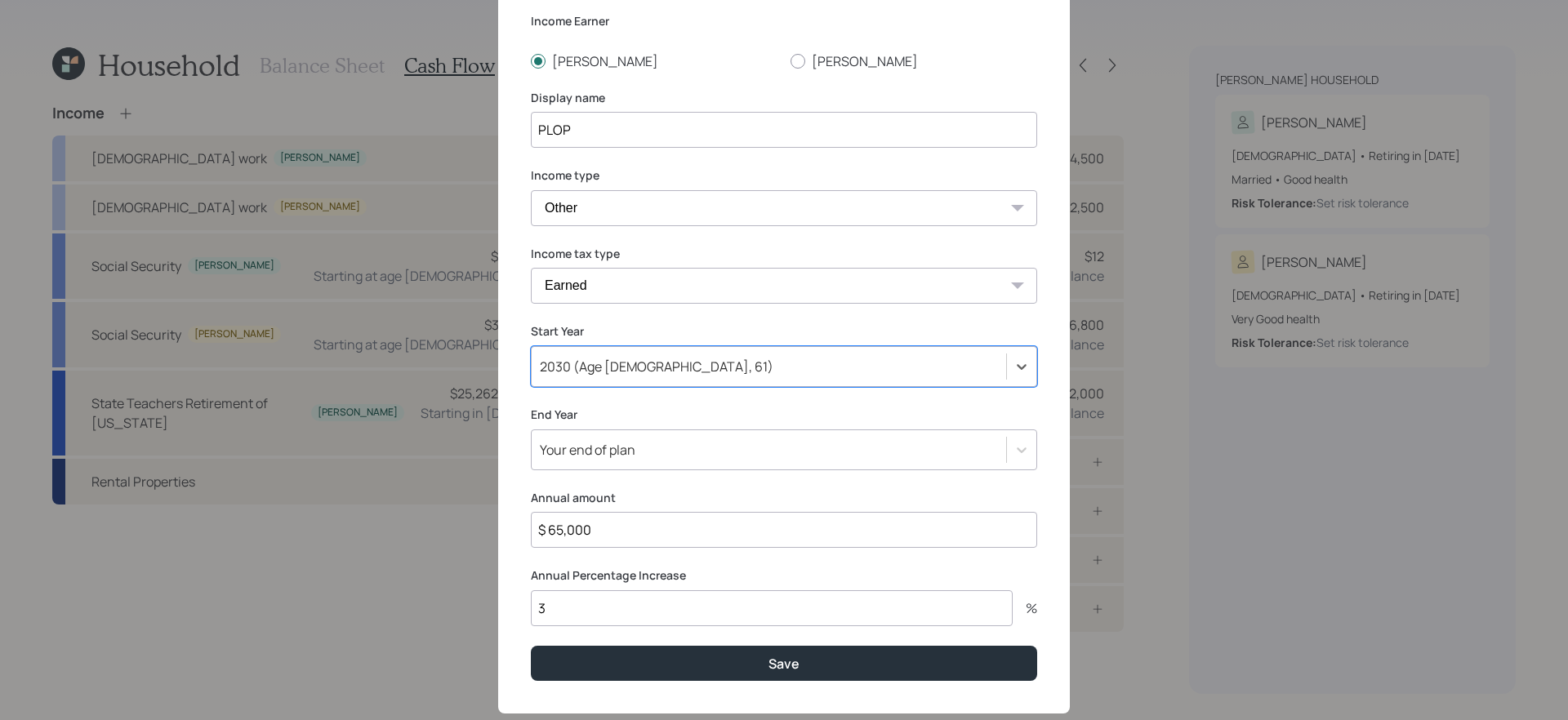
click at [678, 451] on div "Your end of plan" at bounding box center [769, 449] width 474 height 27
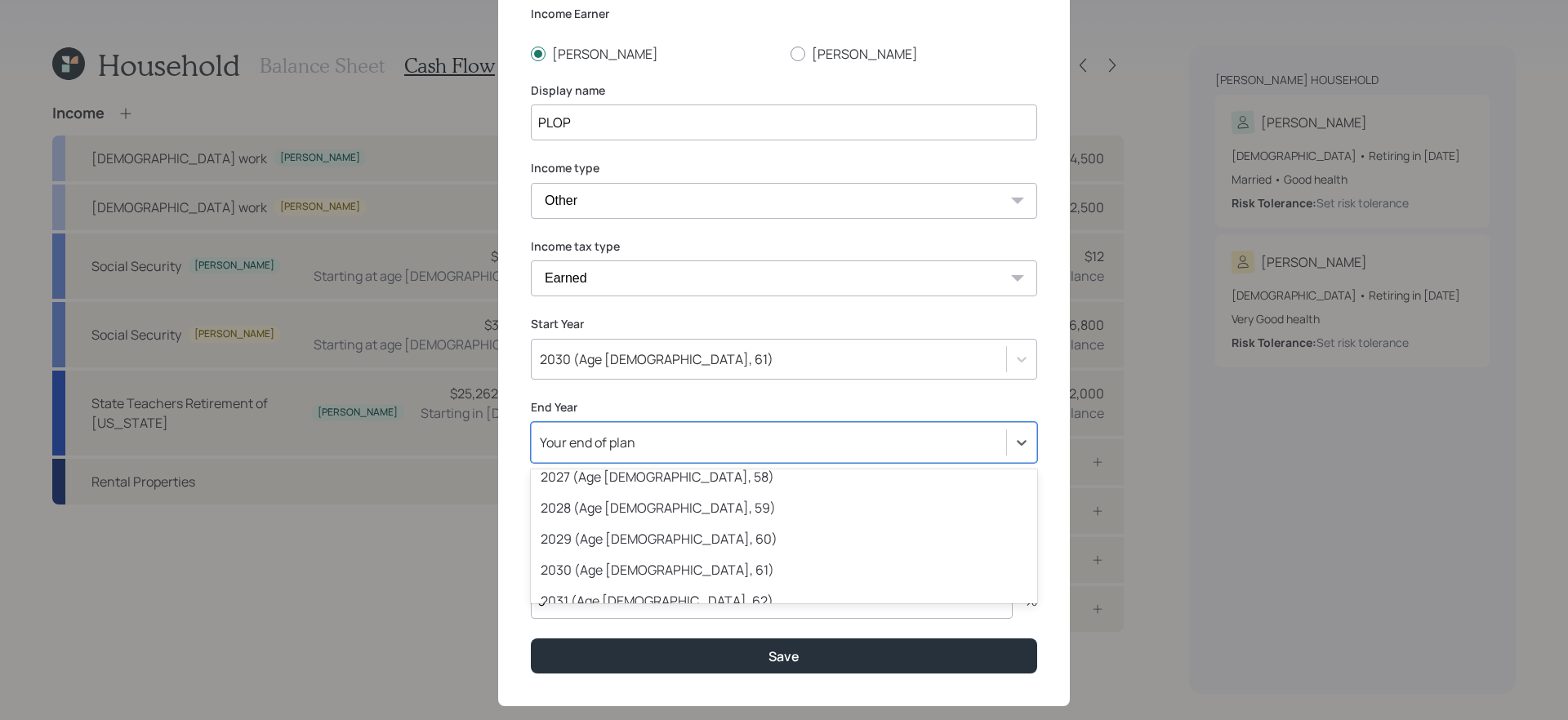
scroll to position [291, 0]
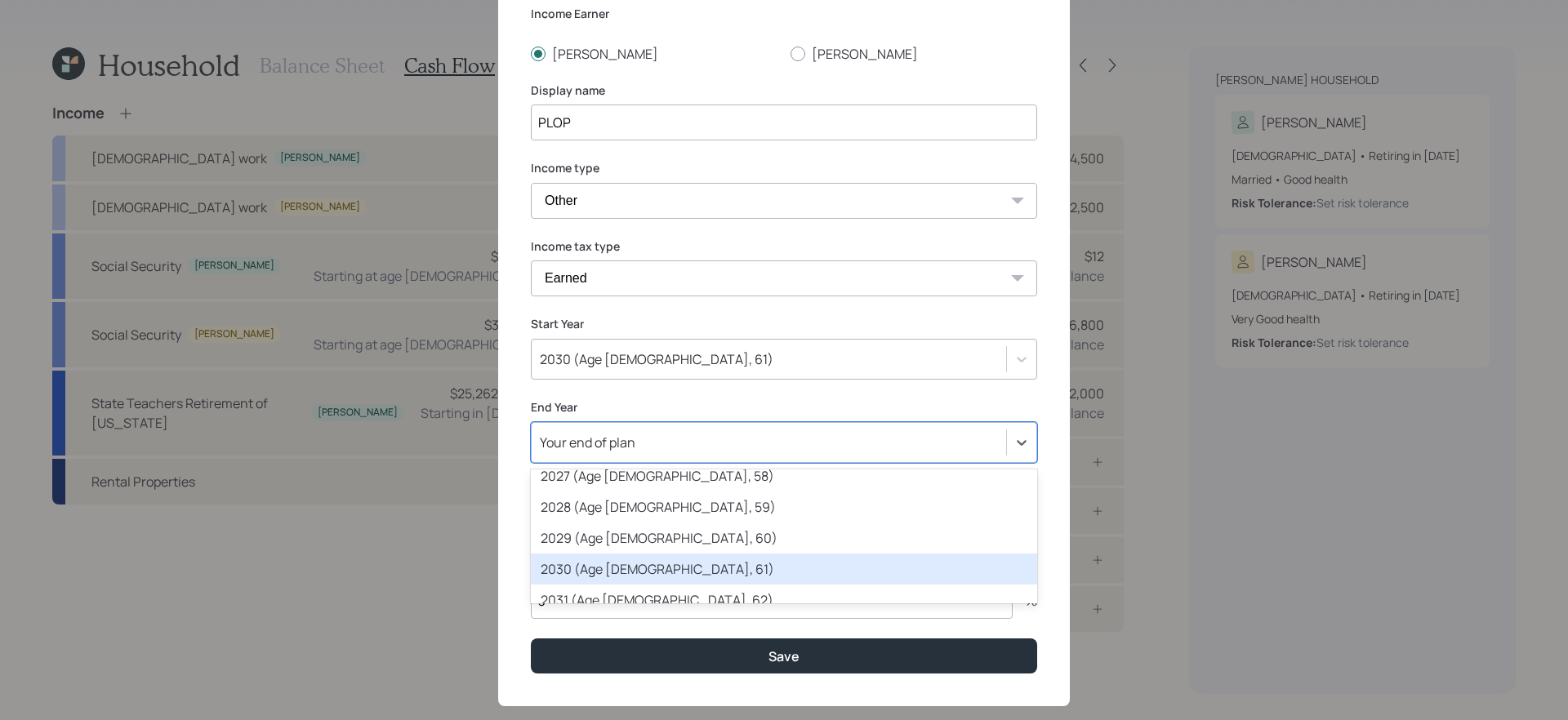
click at [647, 563] on div "2030 (Age 65, 61)" at bounding box center [784, 569] width 506 height 31
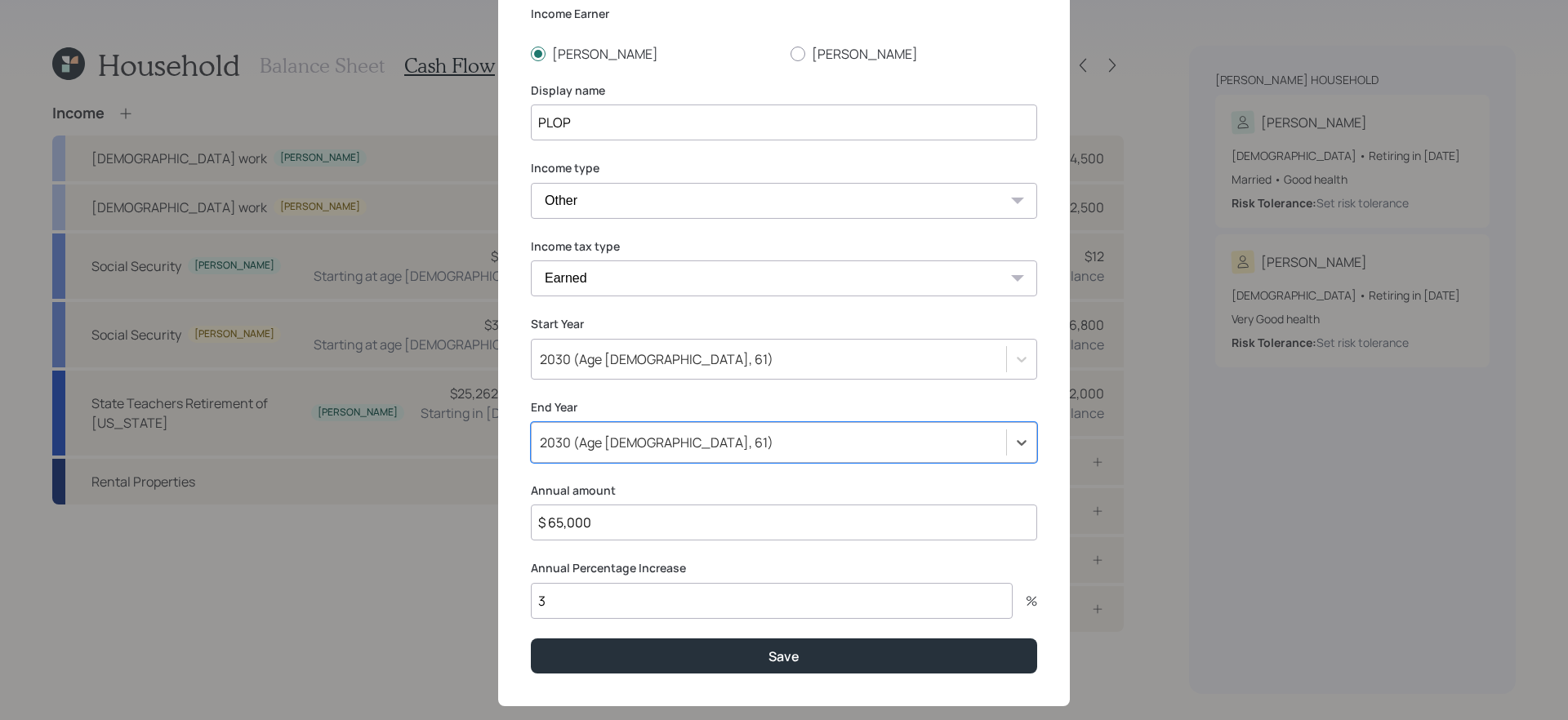
click at [708, 677] on div "Add income details Income Earner Tara Todd Display name PLOP Income type Full-t…" at bounding box center [784, 317] width 571 height 775
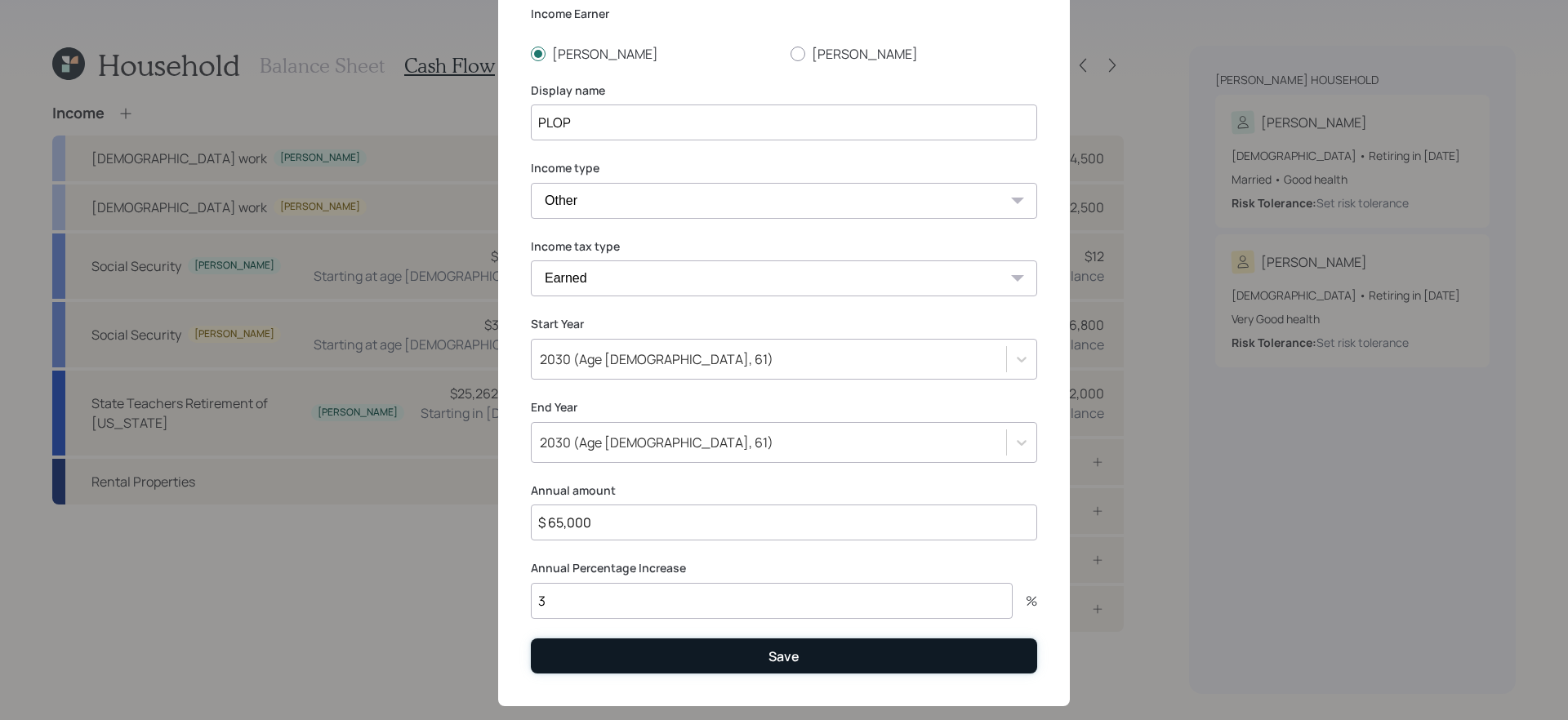
click at [708, 666] on button "Save" at bounding box center [784, 656] width 506 height 35
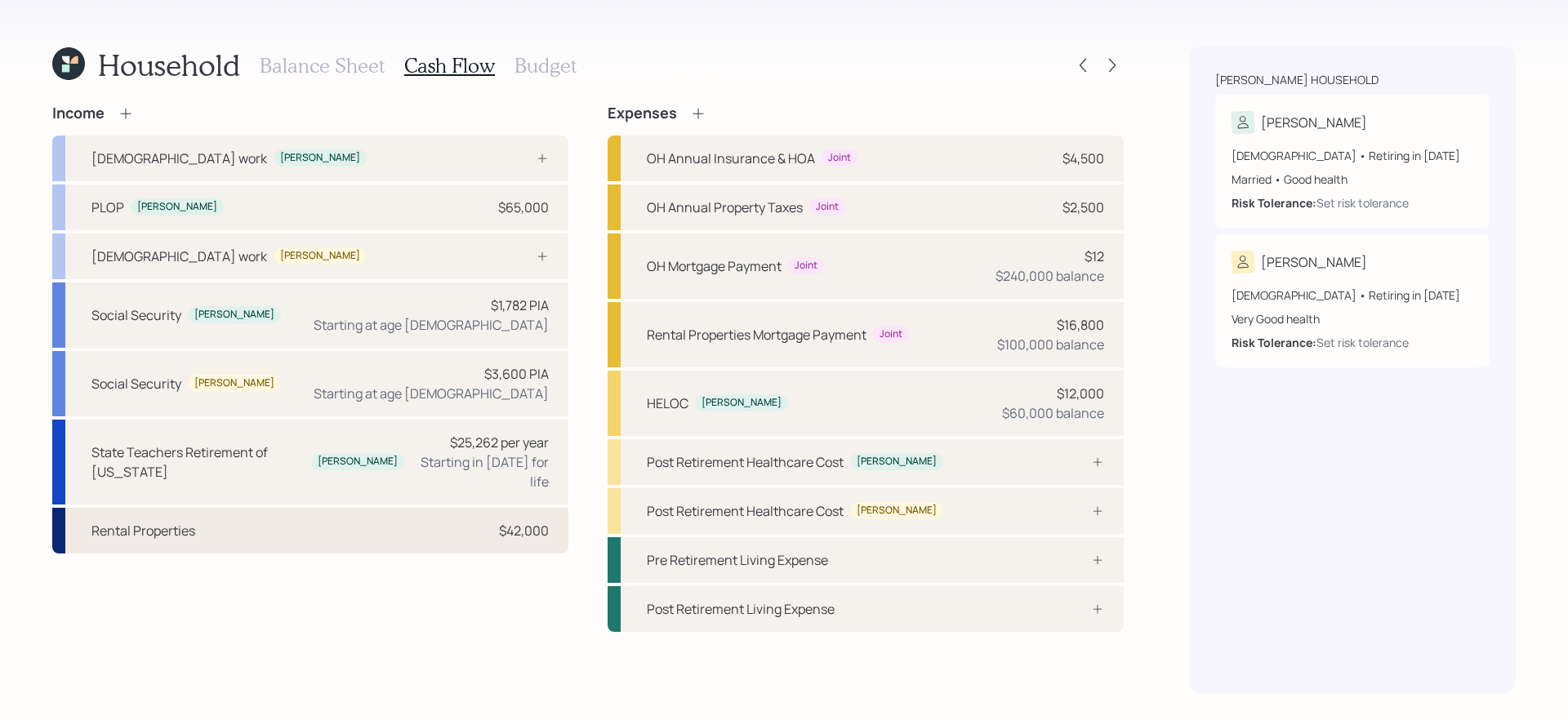
click at [427, 511] on div "Rental Properties $42,000" at bounding box center [310, 531] width 516 height 46
select select "rental_property"
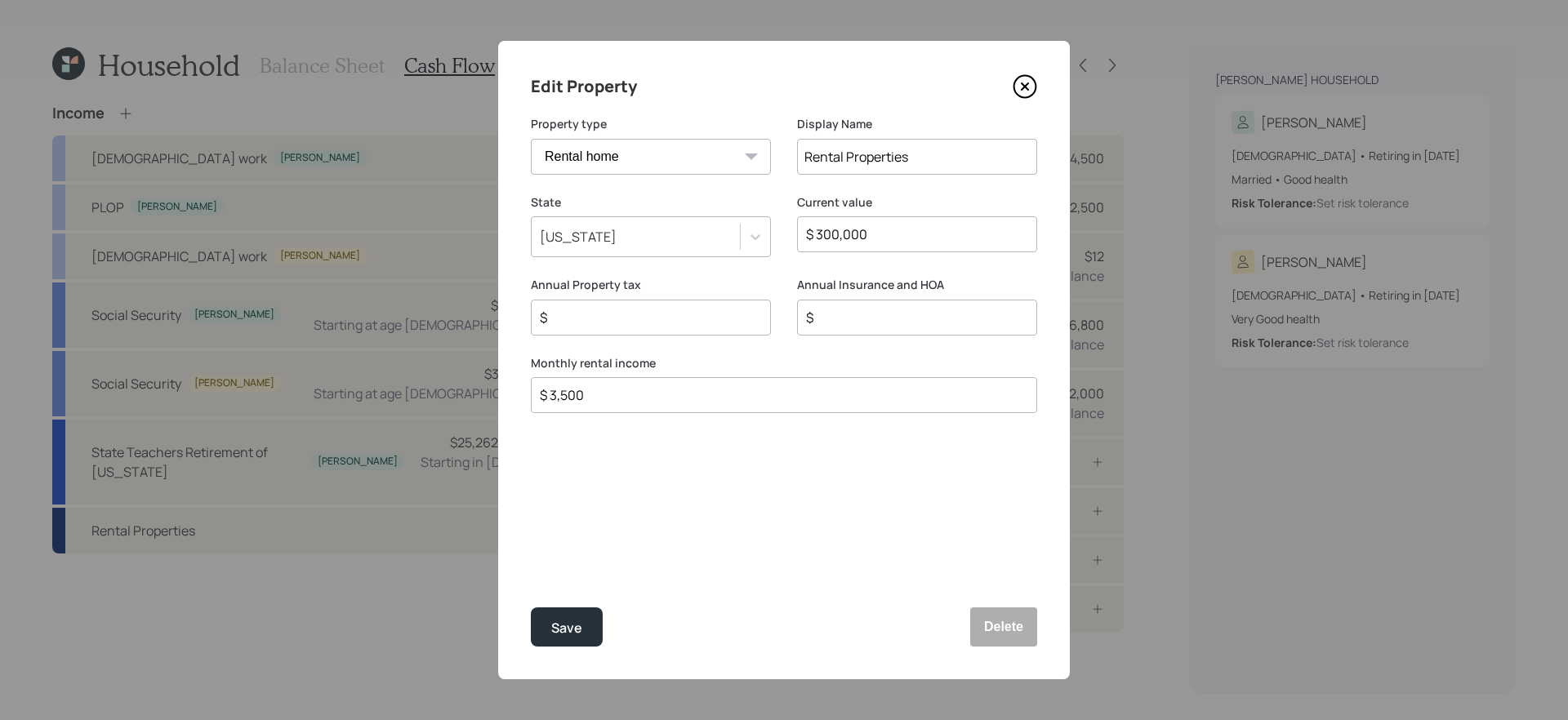
click at [1022, 92] on icon at bounding box center [1024, 86] width 25 height 25
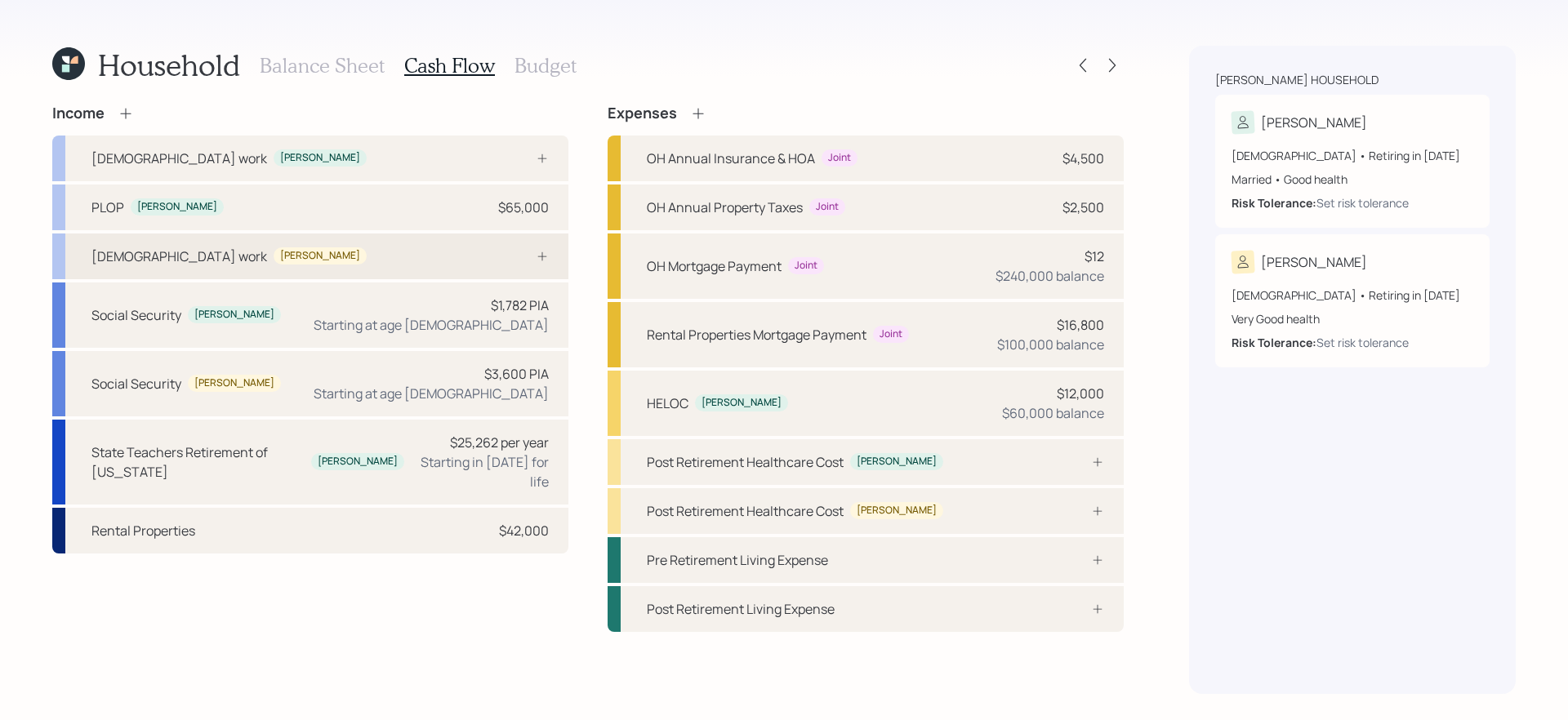
click at [337, 263] on div "Full-time work Todd" at bounding box center [310, 256] width 516 height 46
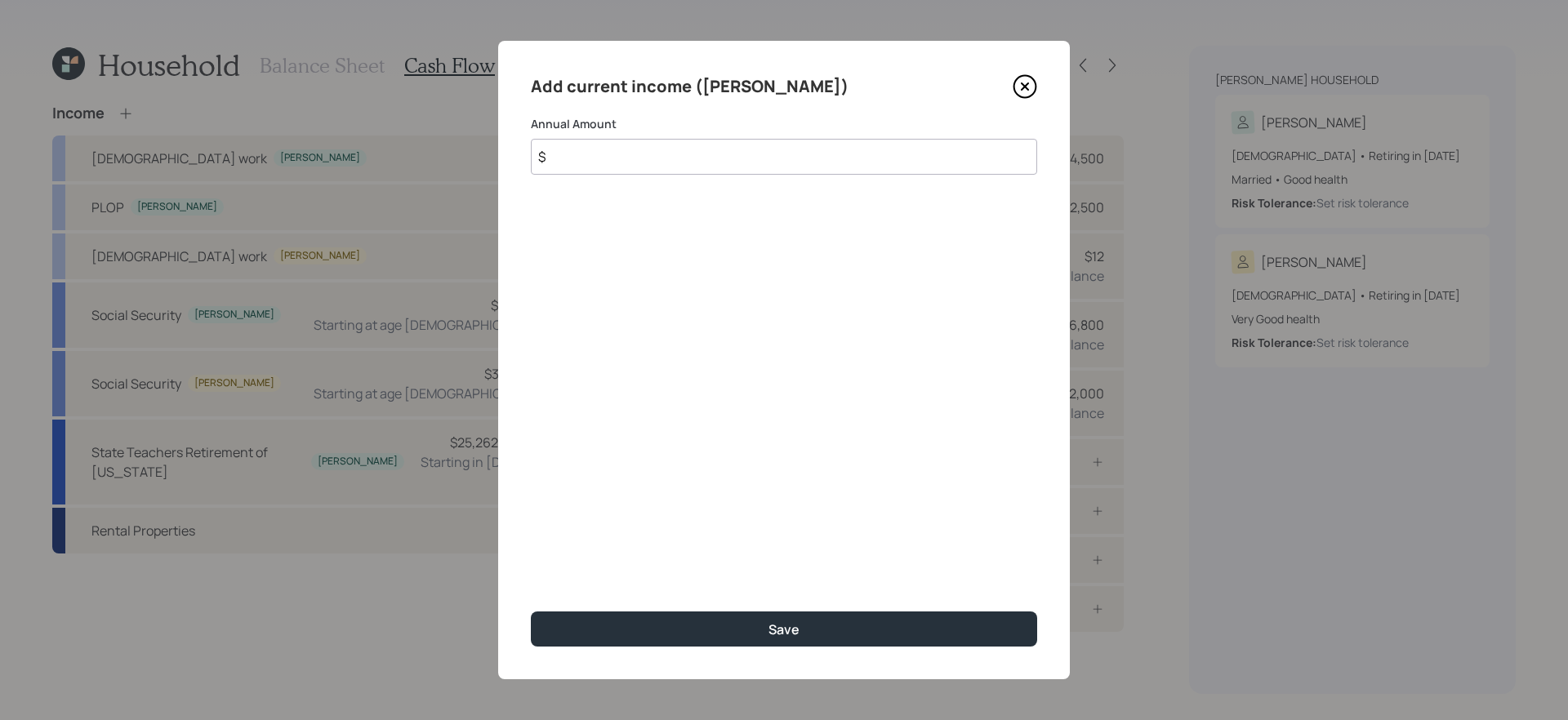
click at [614, 159] on input "$" at bounding box center [784, 156] width 506 height 36
type input "$ 90,000"
click at [531, 611] on button "Save" at bounding box center [784, 629] width 506 height 35
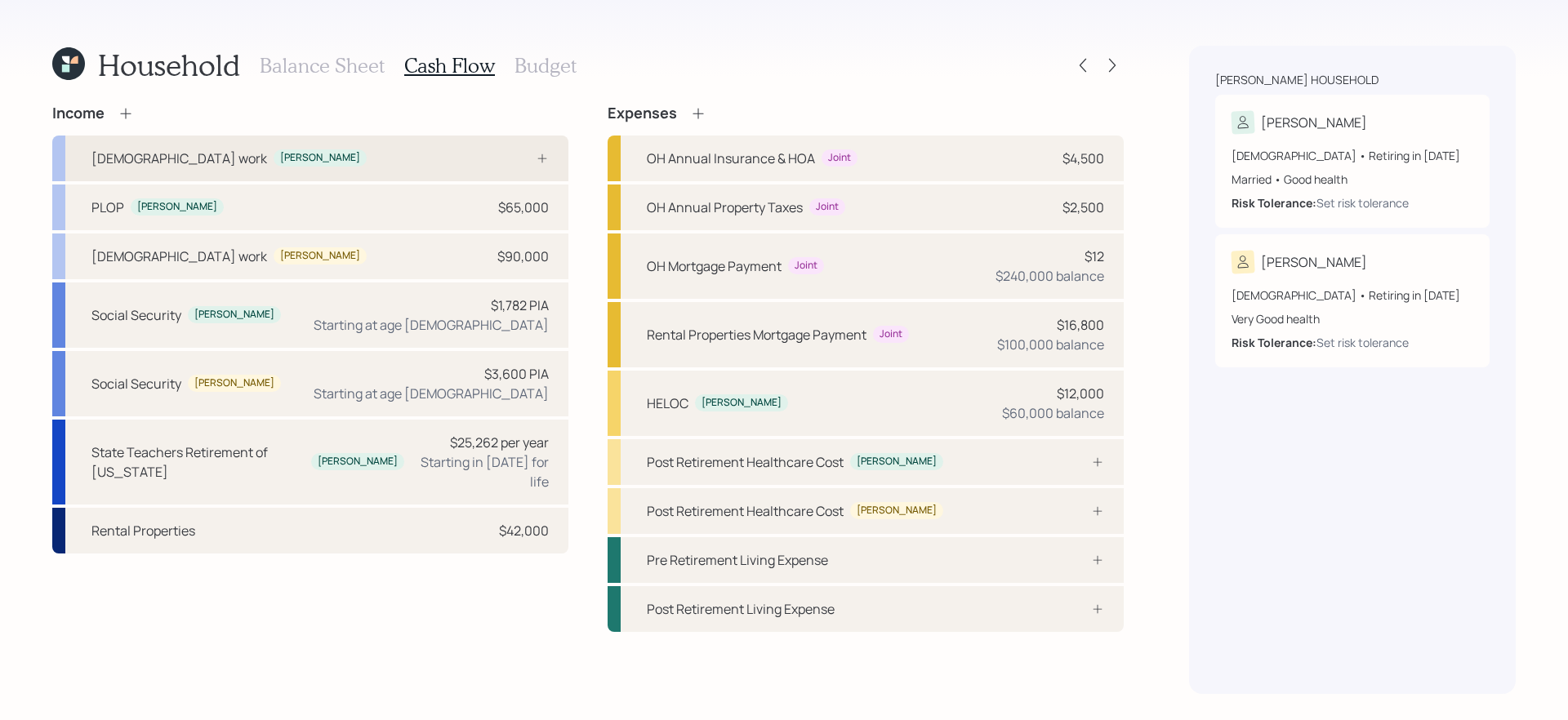
click at [342, 149] on div "Full-time work Tara" at bounding box center [310, 158] width 516 height 46
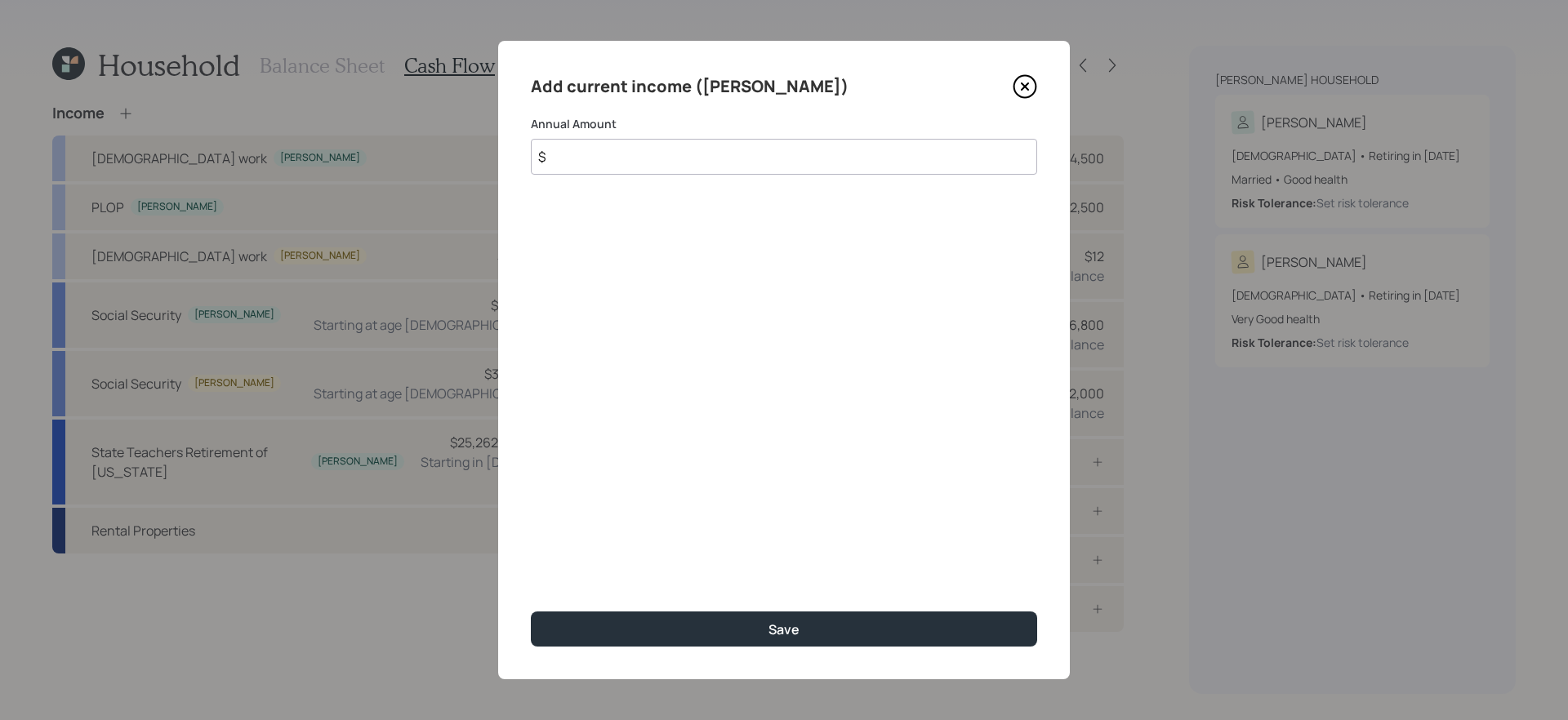
click at [649, 162] on input "$" at bounding box center [784, 156] width 506 height 36
click at [1020, 91] on icon at bounding box center [1024, 86] width 25 height 25
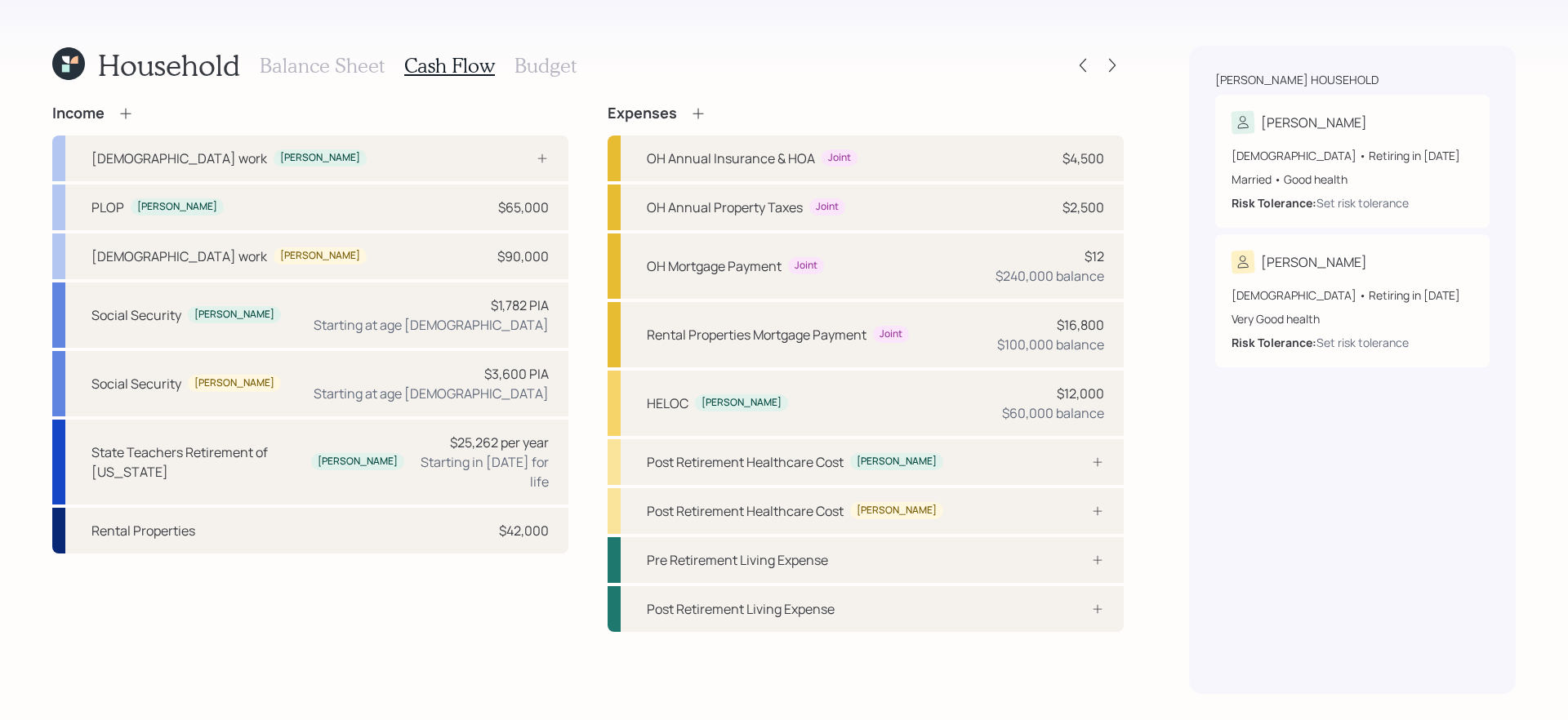
click at [428, 106] on div "Income" at bounding box center [310, 113] width 516 height 18
click at [281, 580] on div "Income Full-time work Tara PLOP Tara $65,000 Full-time work Todd $90,000 Social…" at bounding box center [310, 368] width 516 height 527
click at [698, 112] on icon at bounding box center [698, 113] width 16 height 16
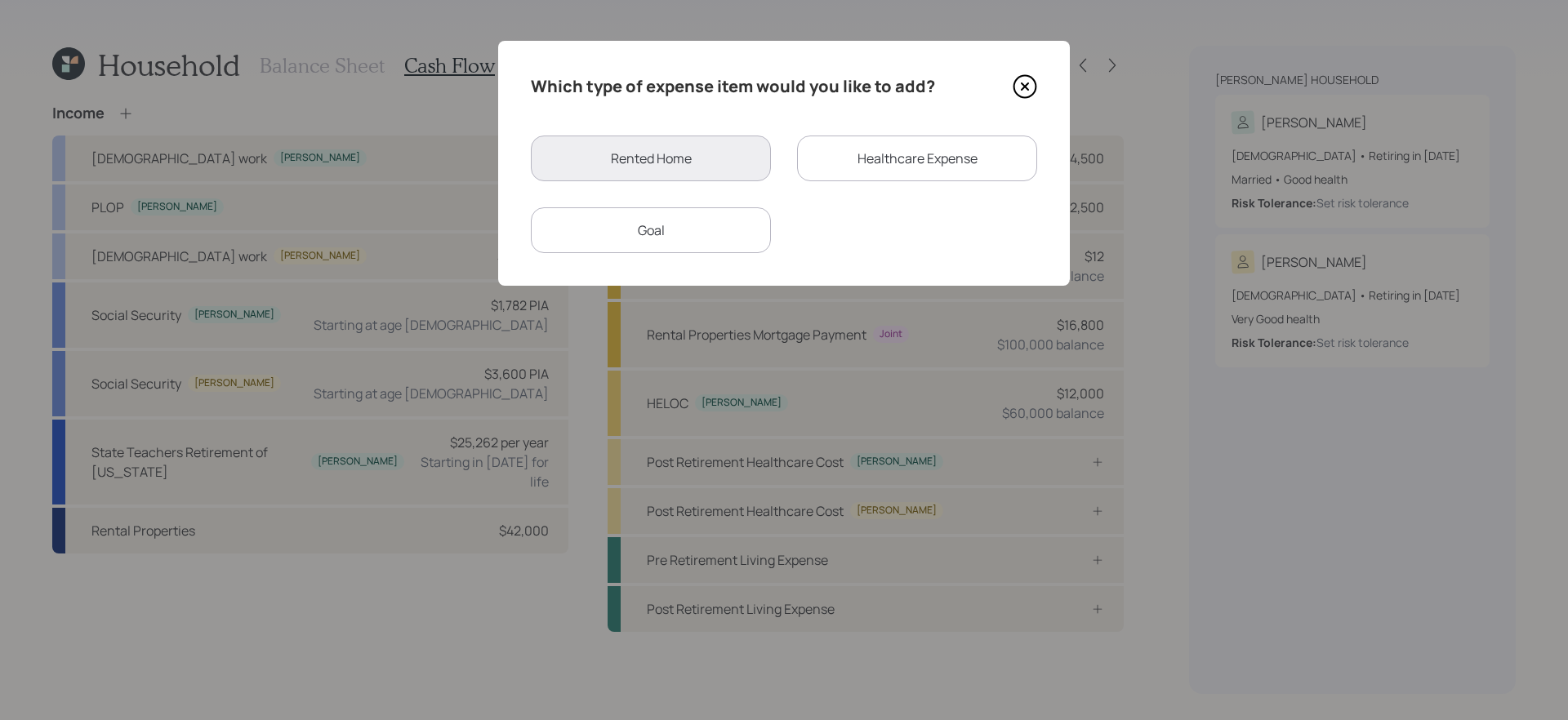
click at [904, 148] on div "Healthcare Expense" at bounding box center [917, 158] width 240 height 46
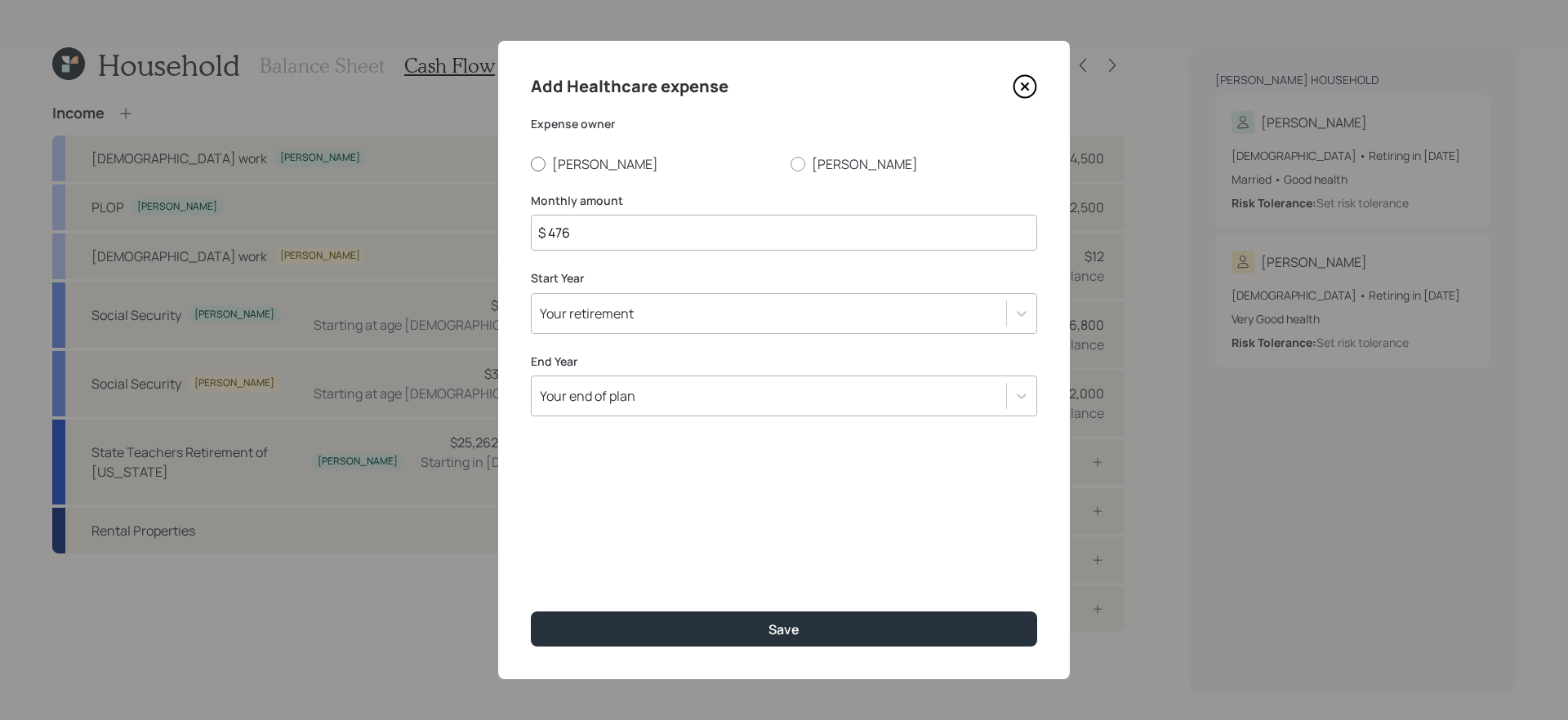
click at [566, 165] on label "Tara" at bounding box center [654, 164] width 246 height 18
click at [531, 164] on input "Tara" at bounding box center [530, 163] width 1 height 1
radio input "true"
click at [613, 221] on input "$ 476" at bounding box center [784, 232] width 506 height 36
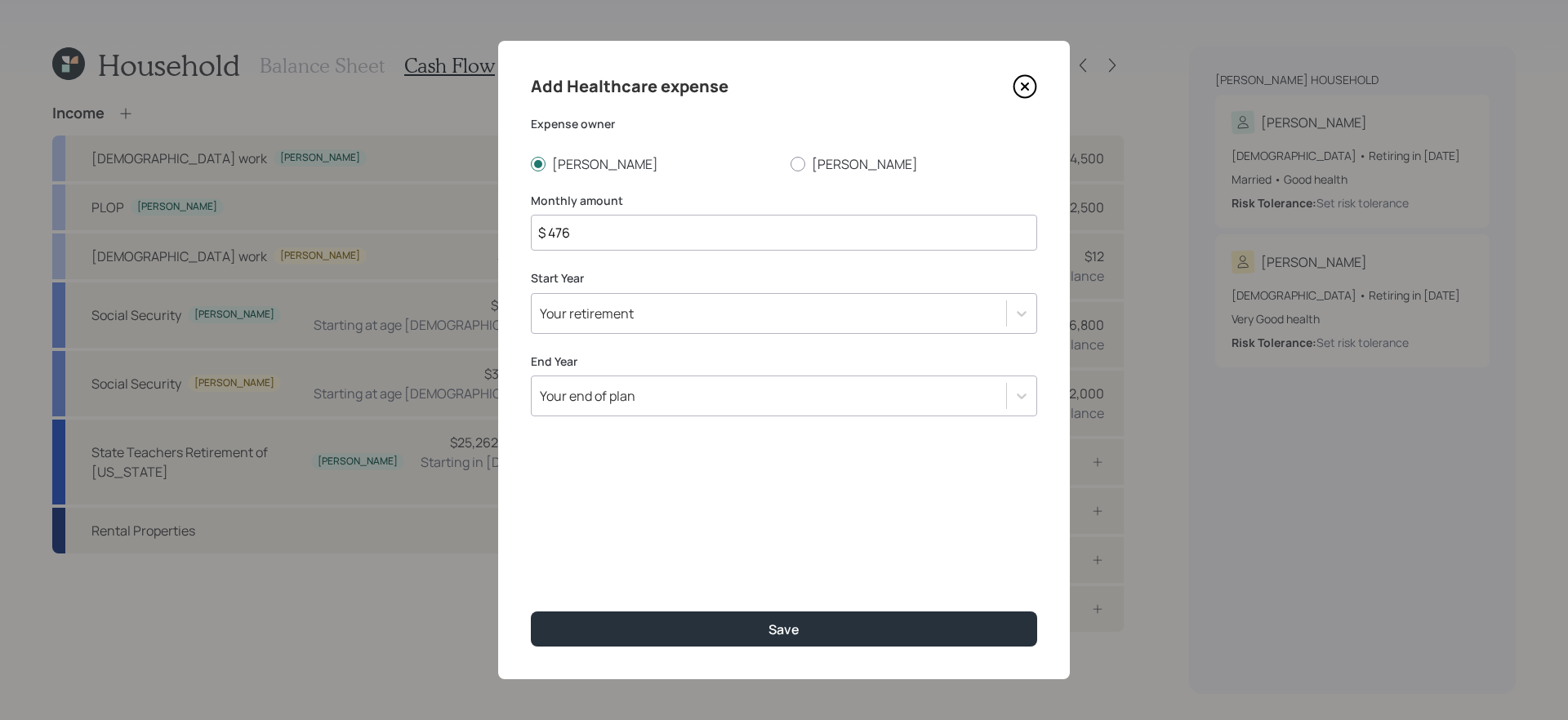
click at [613, 221] on input "$ 476" at bounding box center [784, 232] width 506 height 36
type input "$ 1,200"
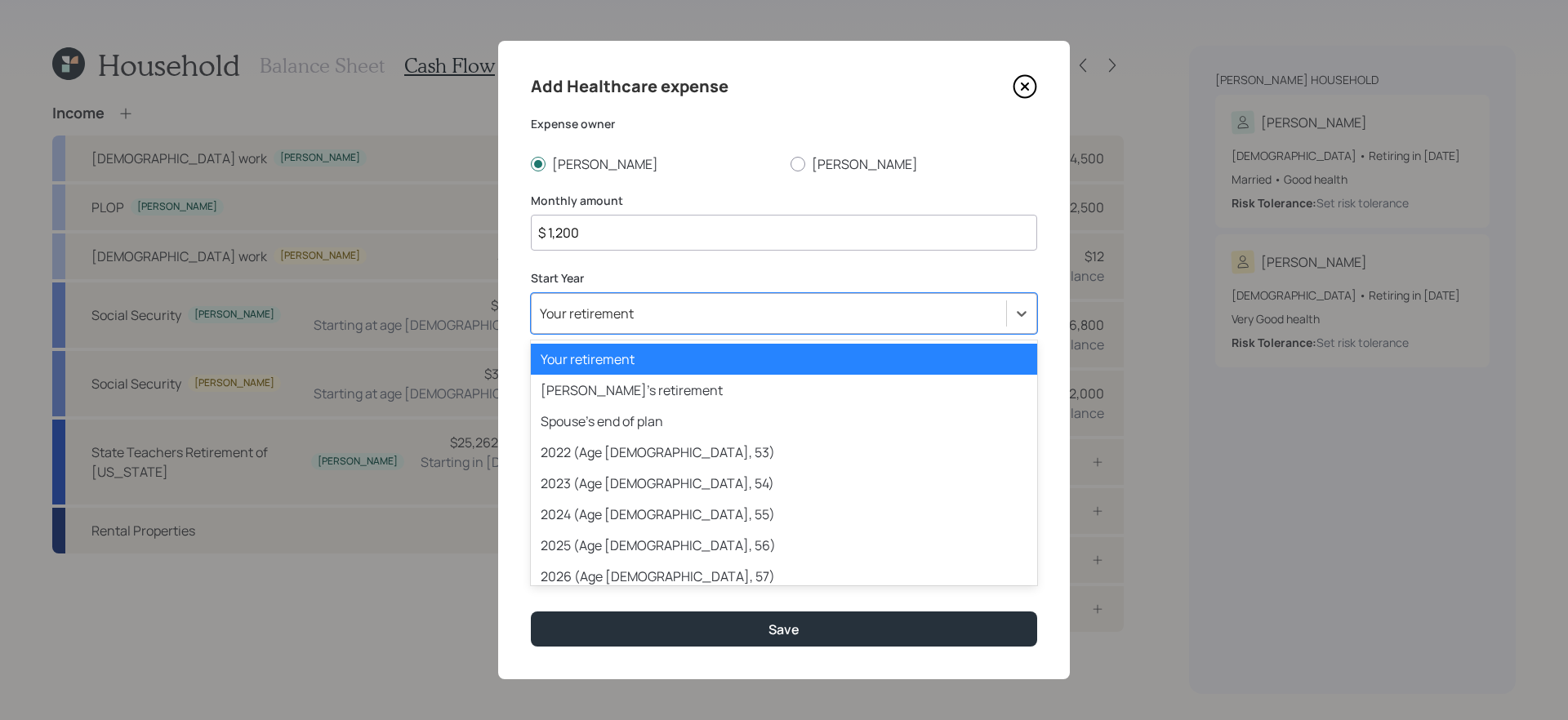
click at [665, 319] on div "Your retirement" at bounding box center [769, 313] width 474 height 27
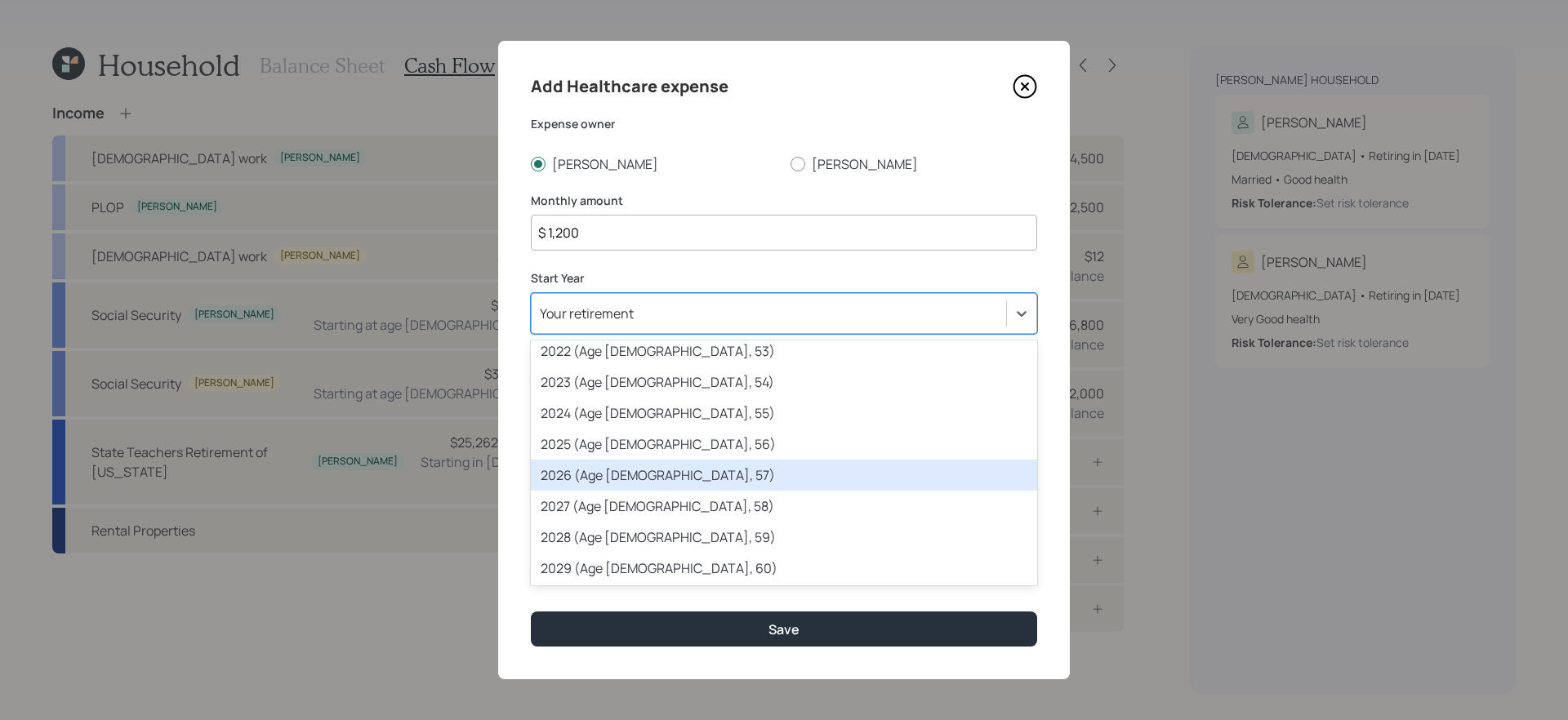
scroll to position [101, 0]
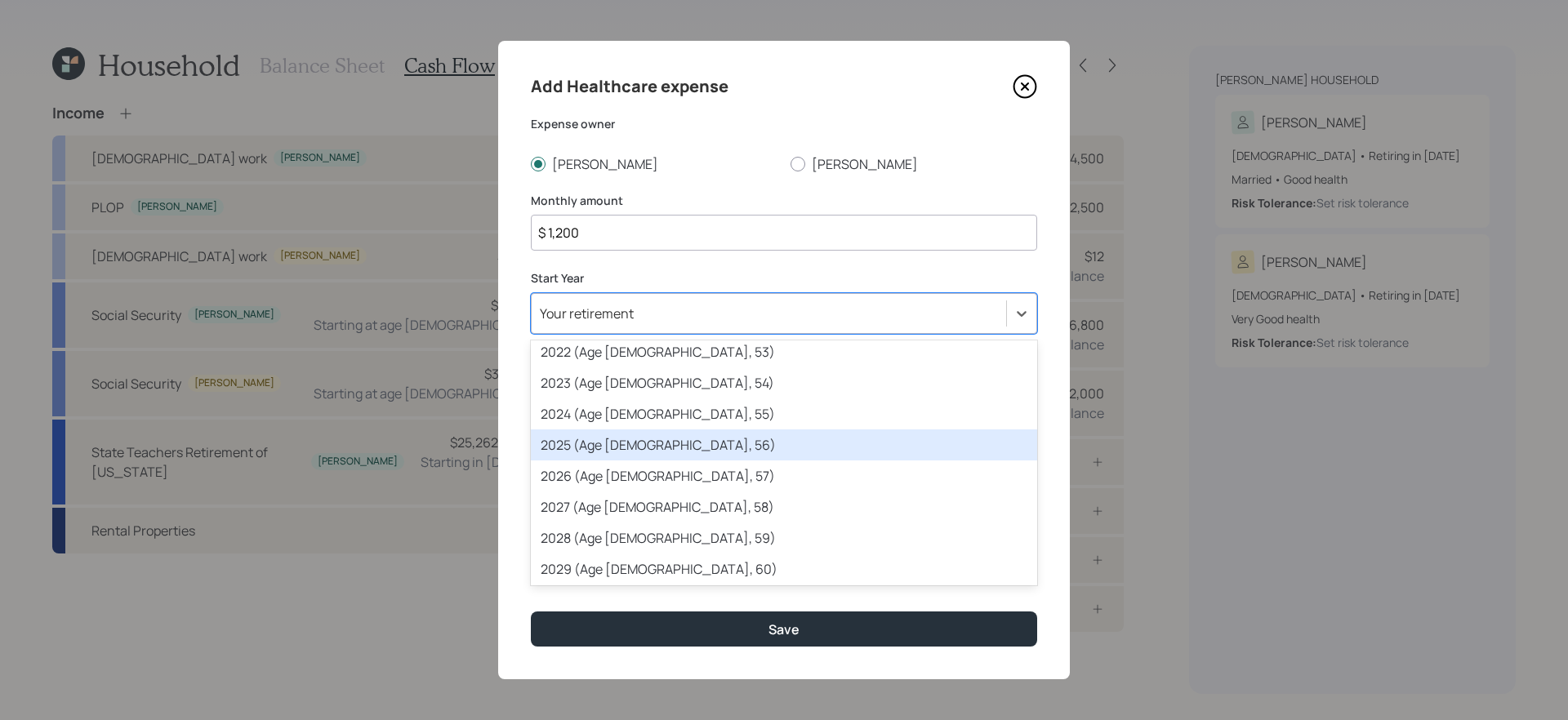
click at [643, 435] on div "2025 (Age 60, 56)" at bounding box center [784, 445] width 506 height 31
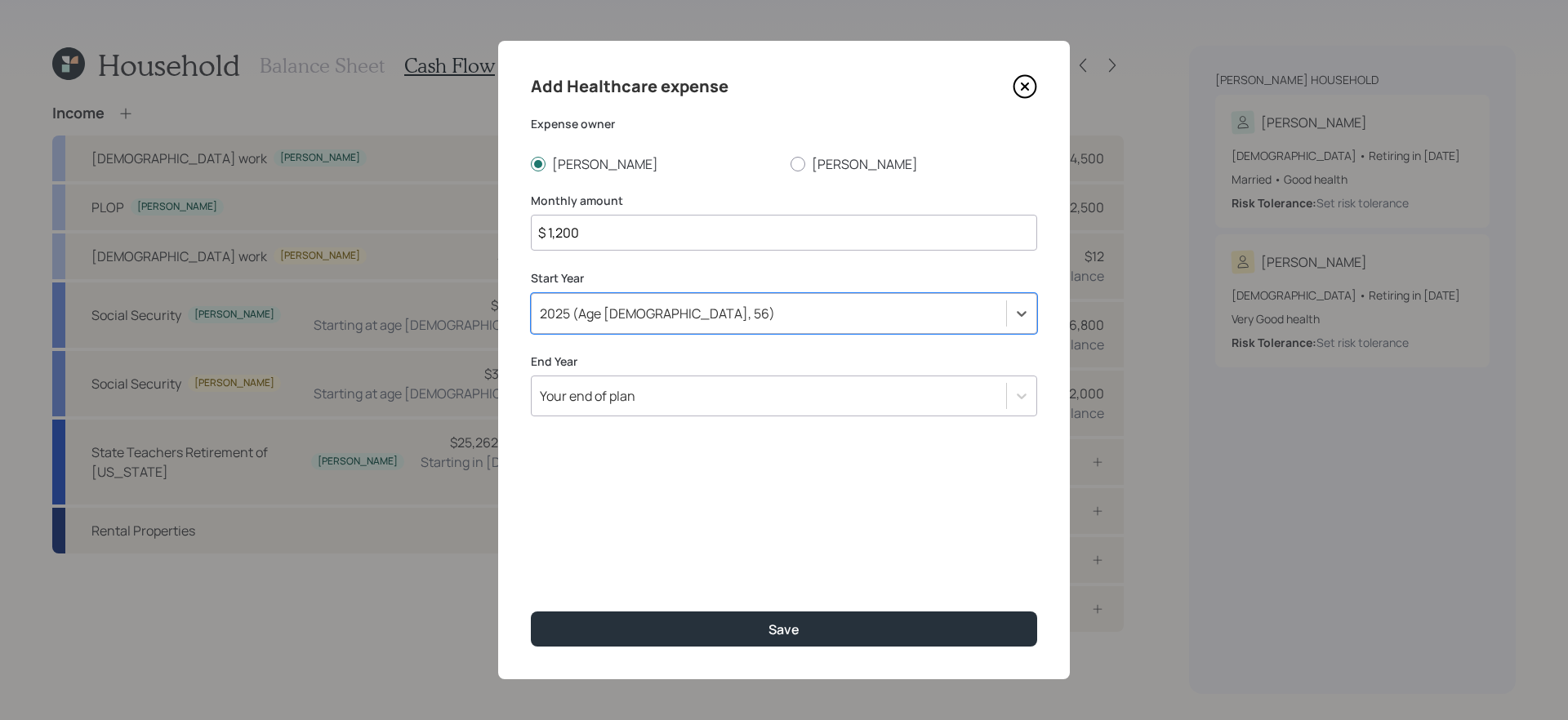
click at [670, 390] on div "Your end of plan" at bounding box center [769, 395] width 474 height 27
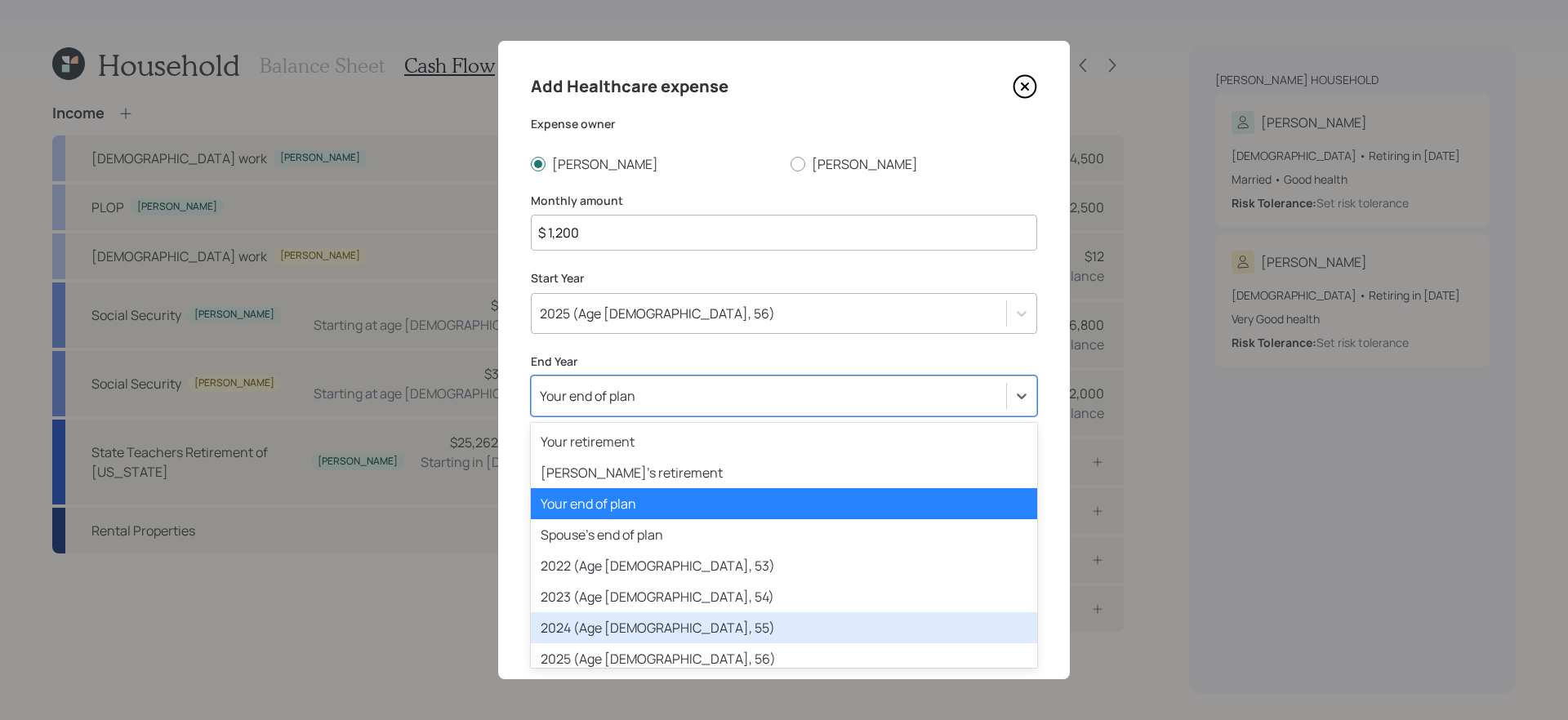
scroll to position [33, 0]
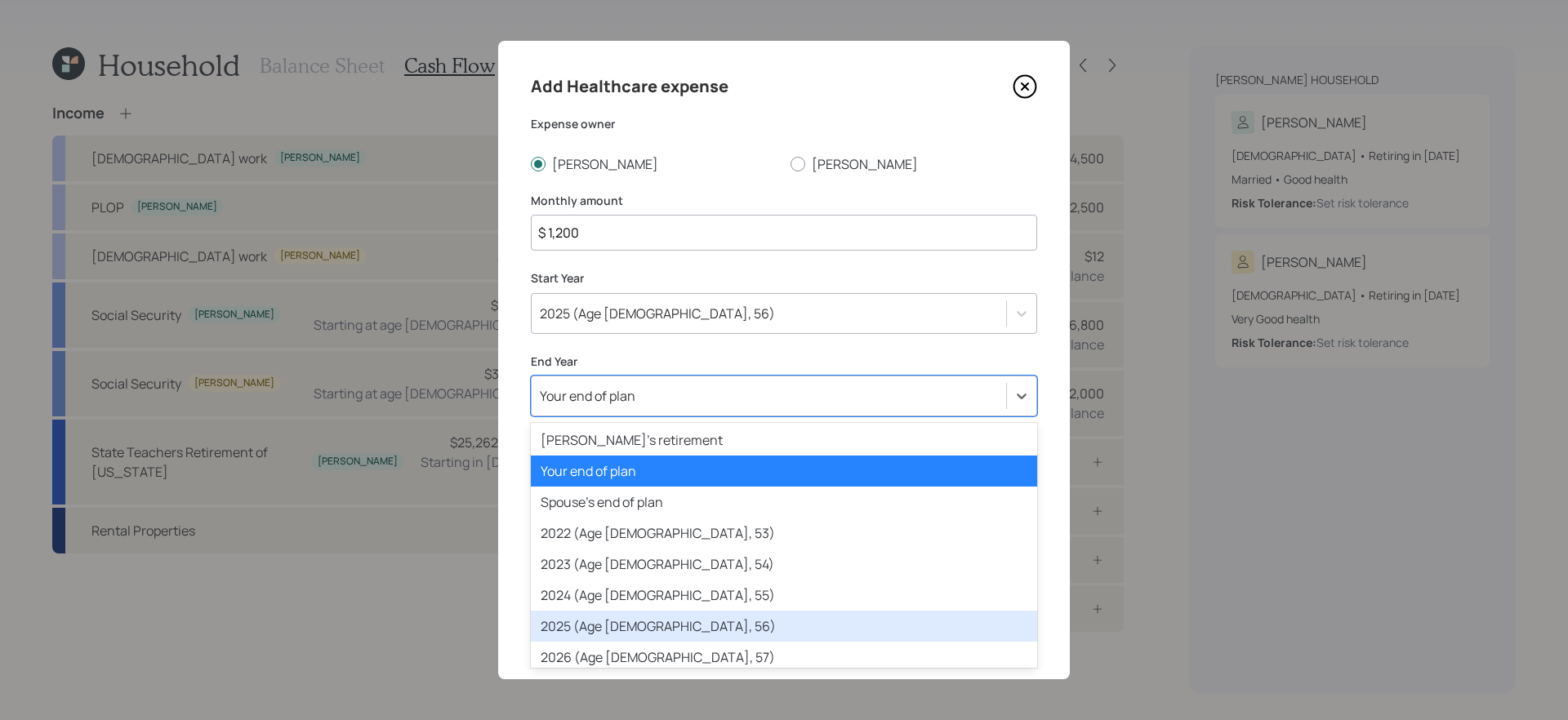
click at [618, 628] on div "2025 (Age 60, 56)" at bounding box center [784, 626] width 506 height 31
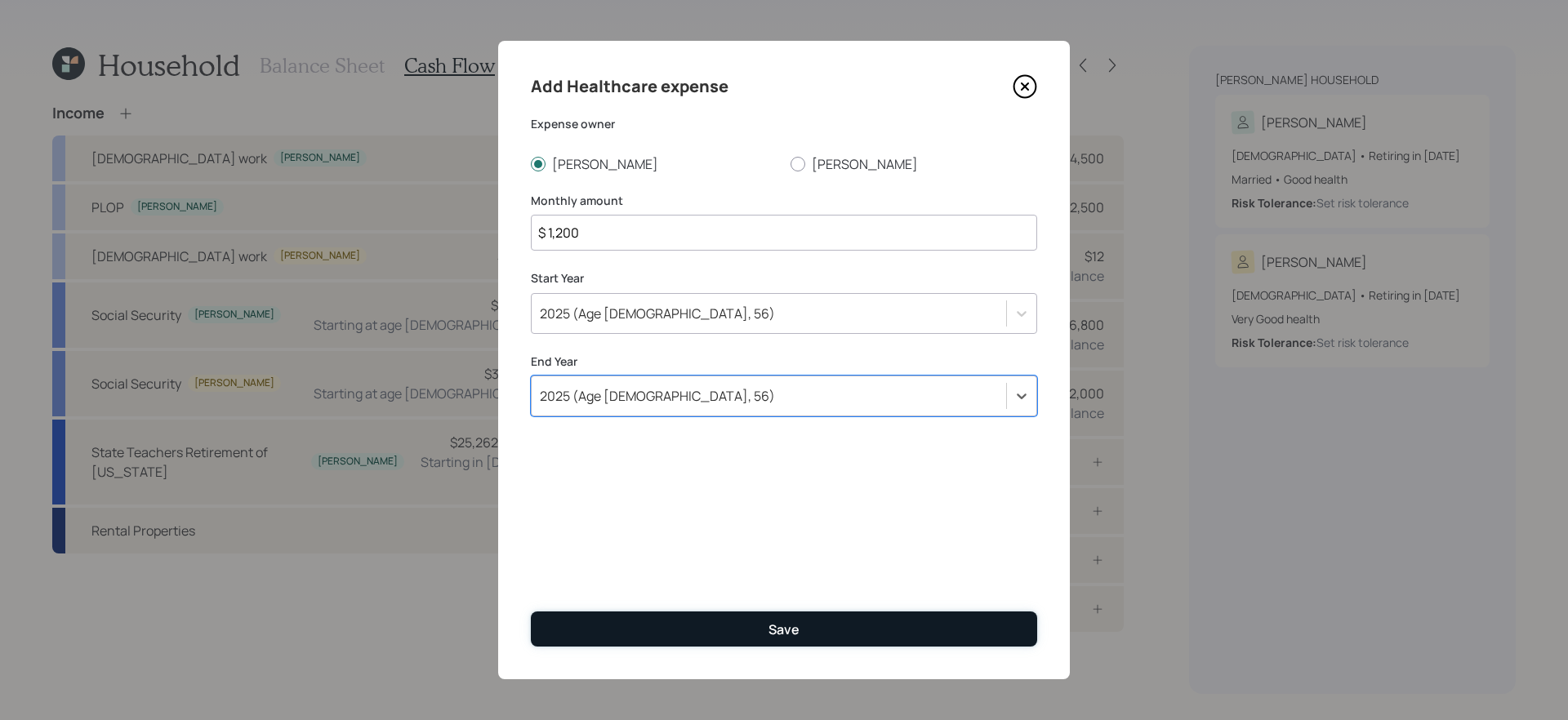
click at [717, 623] on button "Save" at bounding box center [784, 629] width 506 height 35
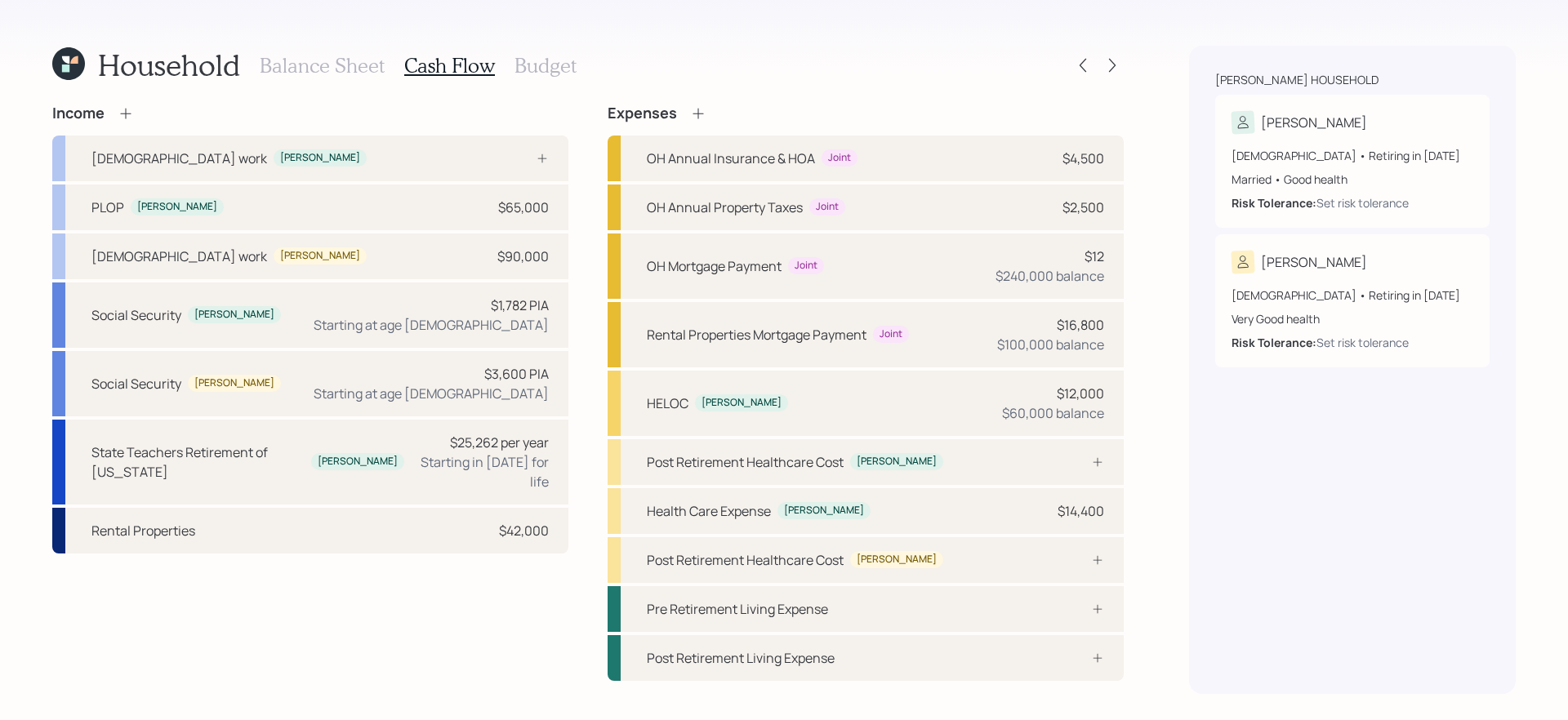
click at [699, 113] on icon at bounding box center [698, 113] width 16 height 16
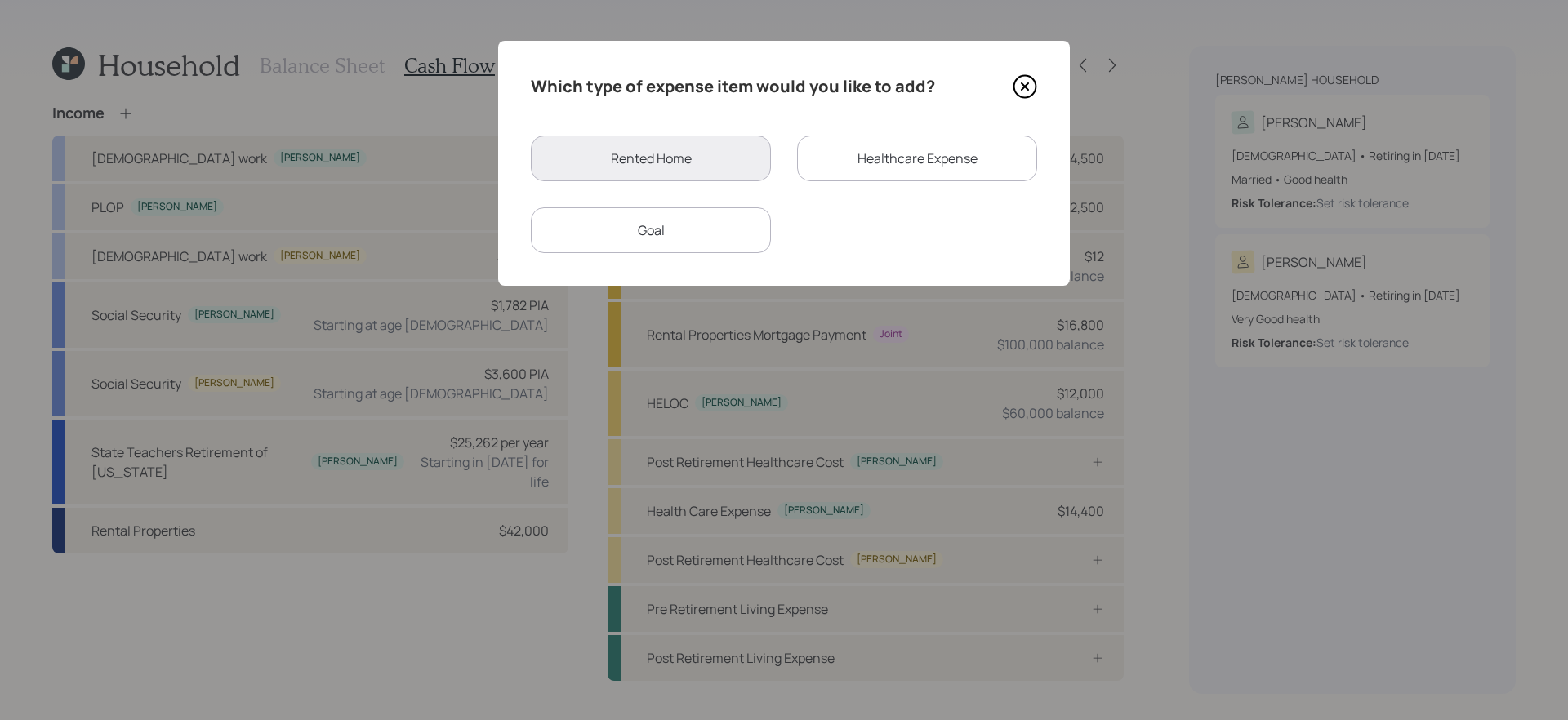
click at [855, 177] on div "Healthcare Expense" at bounding box center [917, 158] width 240 height 46
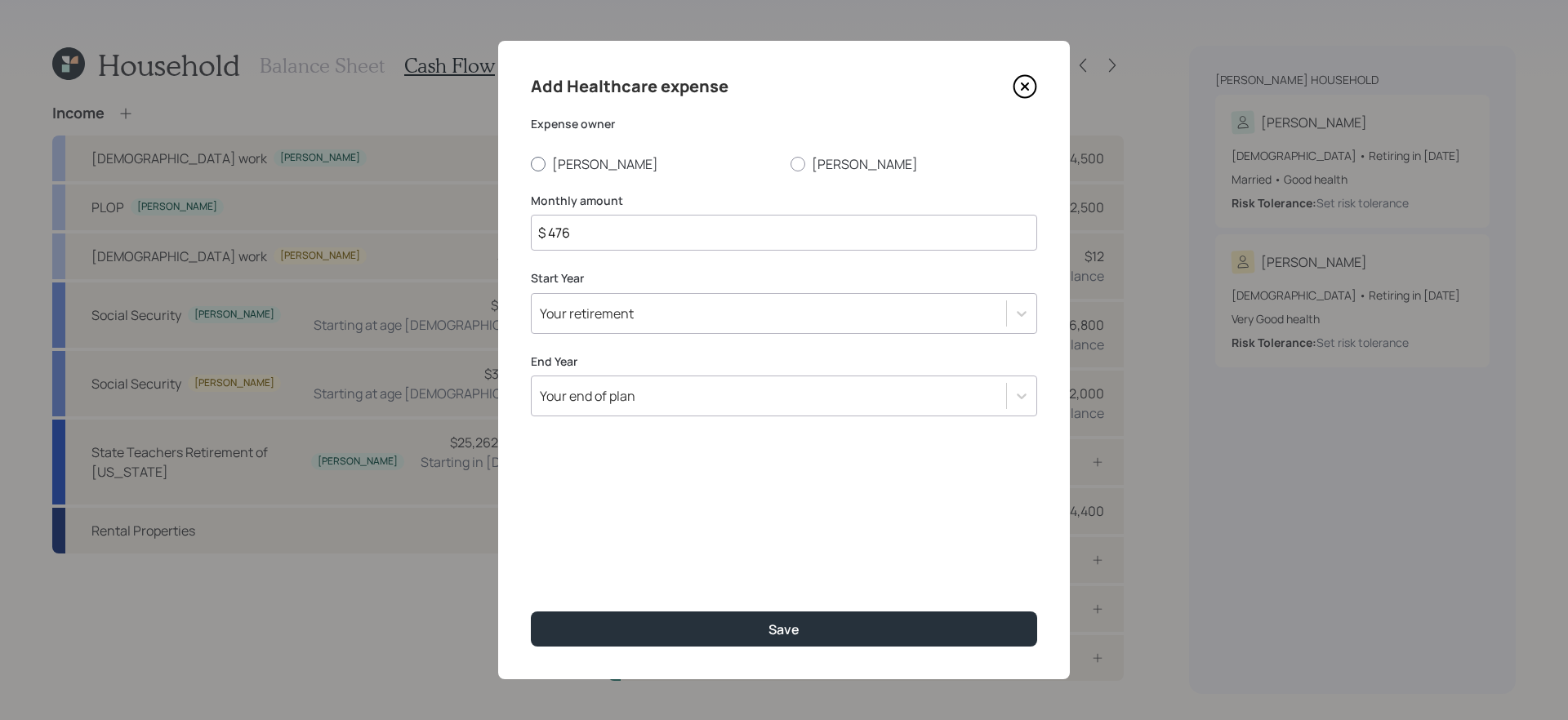
click at [563, 165] on label "Tara" at bounding box center [654, 164] width 246 height 18
click at [531, 164] on input "Tara" at bounding box center [530, 163] width 1 height 1
radio input "true"
click at [697, 229] on input "$ 476" at bounding box center [784, 232] width 506 height 36
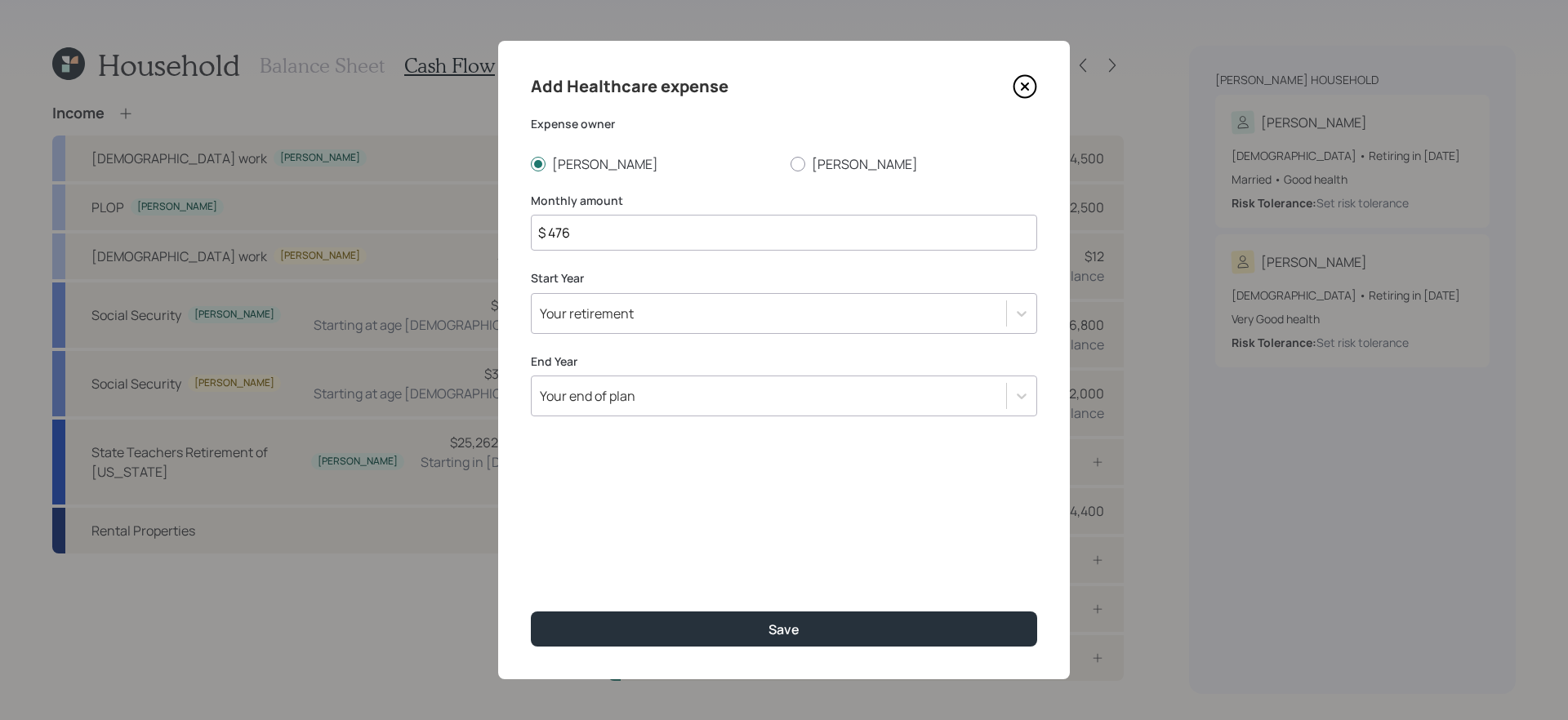
click at [697, 229] on input "$ 476" at bounding box center [784, 232] width 506 height 36
type input "$ 1,400"
click at [723, 323] on div "Your retirement" at bounding box center [769, 313] width 474 height 27
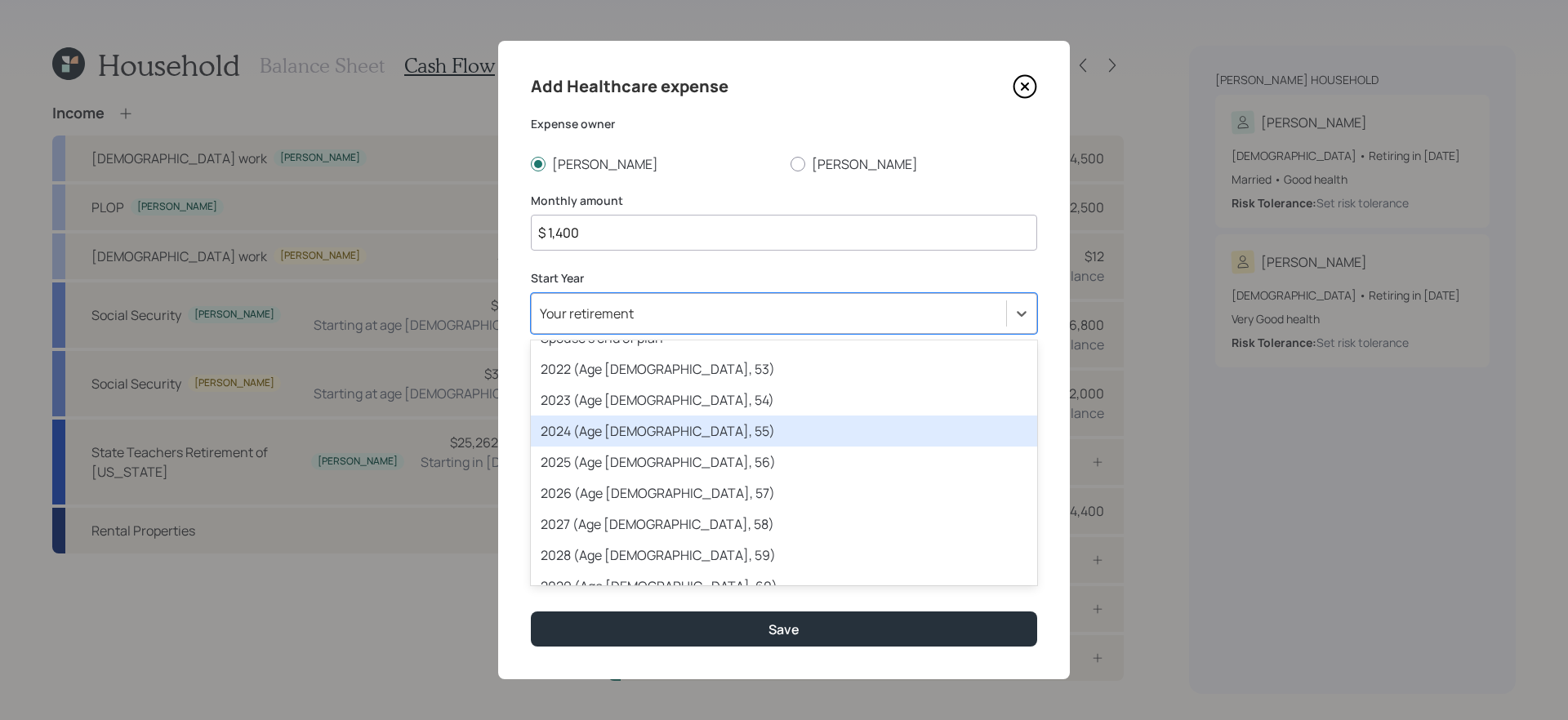
scroll to position [84, 0]
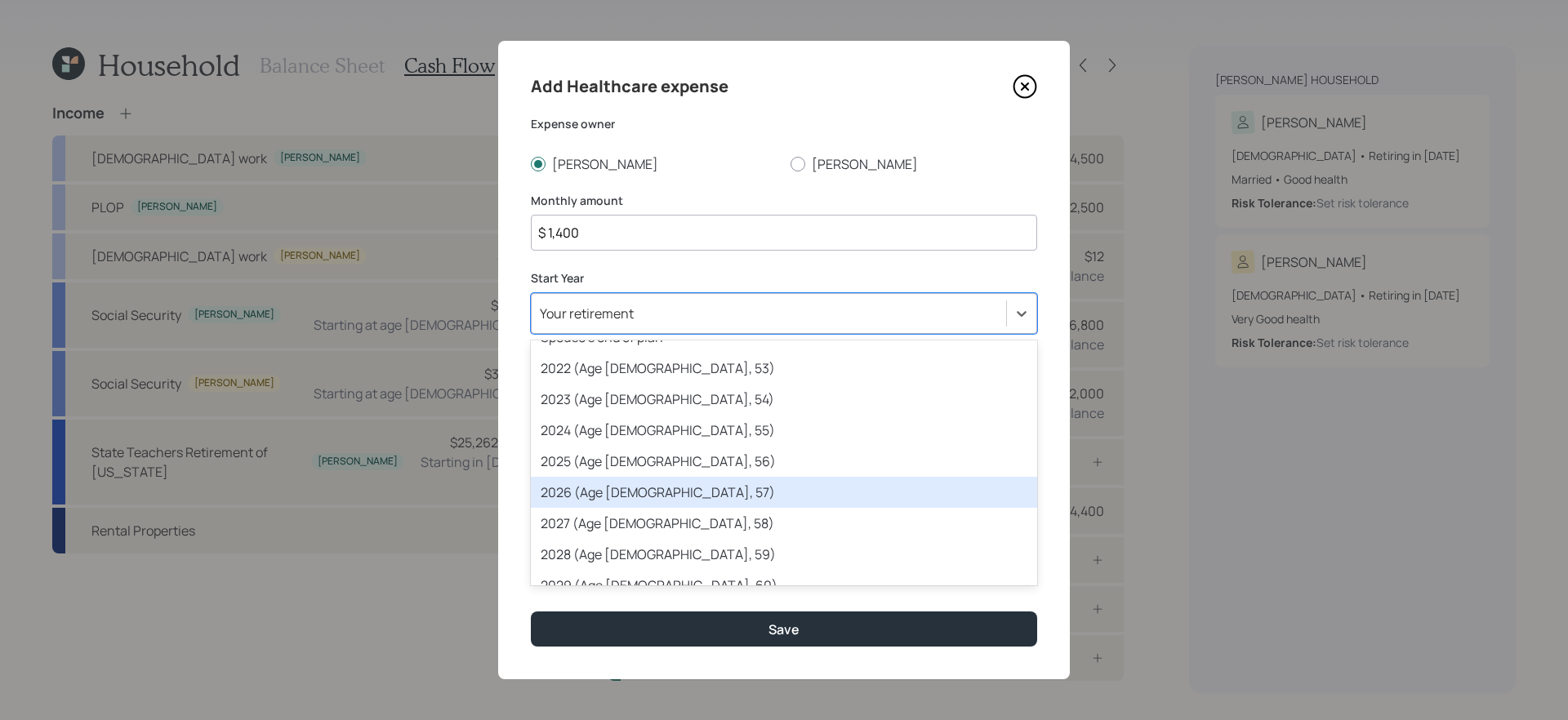
click at [672, 495] on div "2026 (Age 61, 57)" at bounding box center [784, 492] width 506 height 31
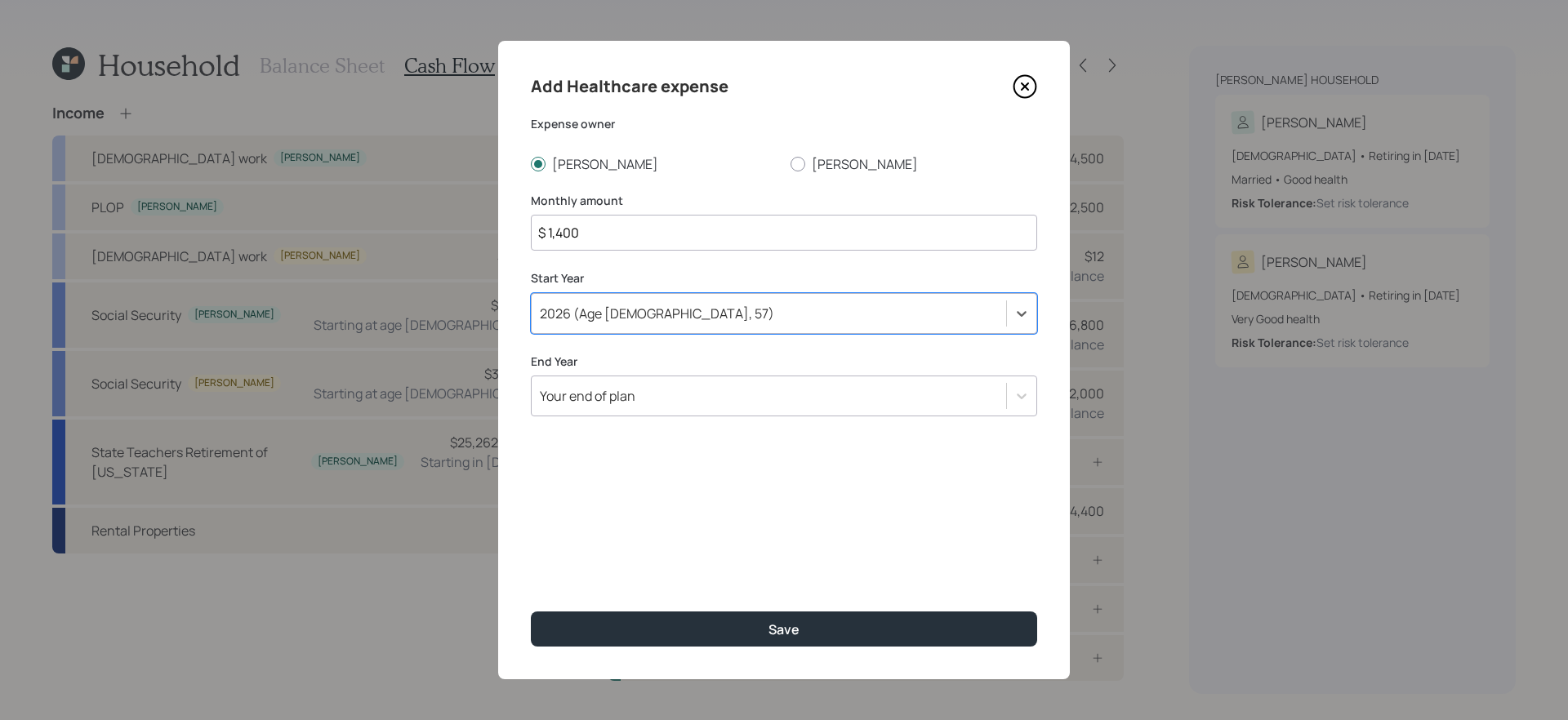
click at [654, 385] on div "Your end of plan" at bounding box center [769, 395] width 474 height 27
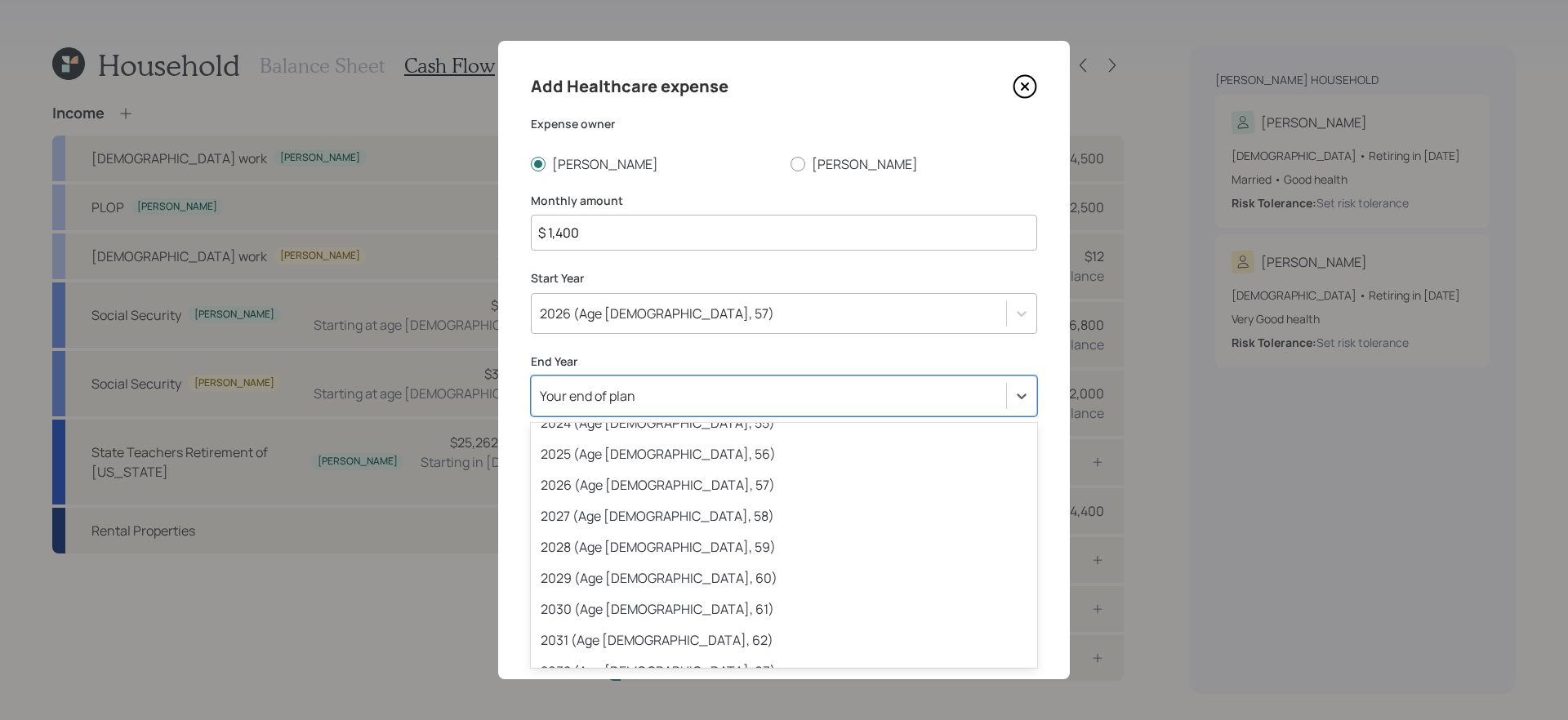
scroll to position [208, 0]
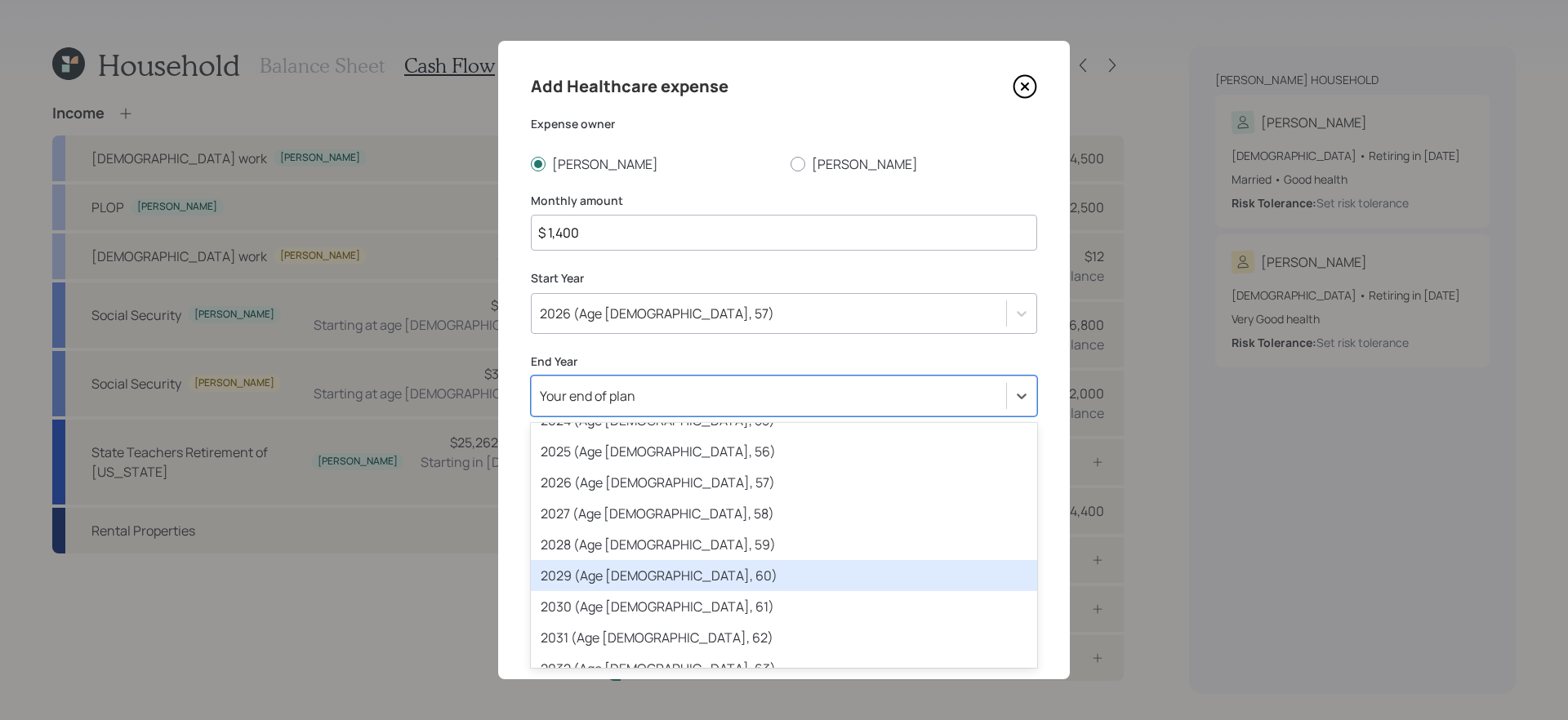
click at [625, 569] on div "2029 (Age 64, 60)" at bounding box center [784, 575] width 506 height 31
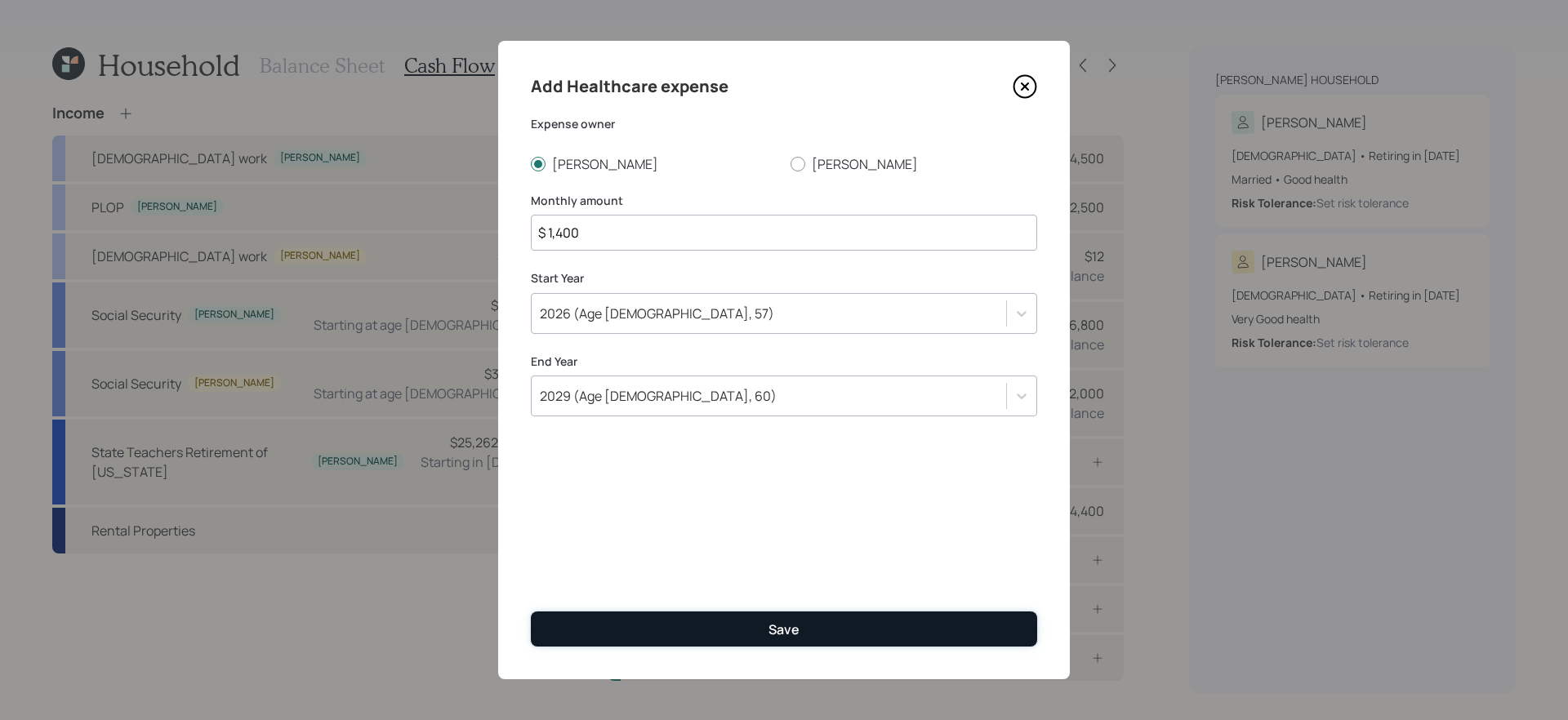
click at [673, 626] on button "Save" at bounding box center [784, 629] width 506 height 35
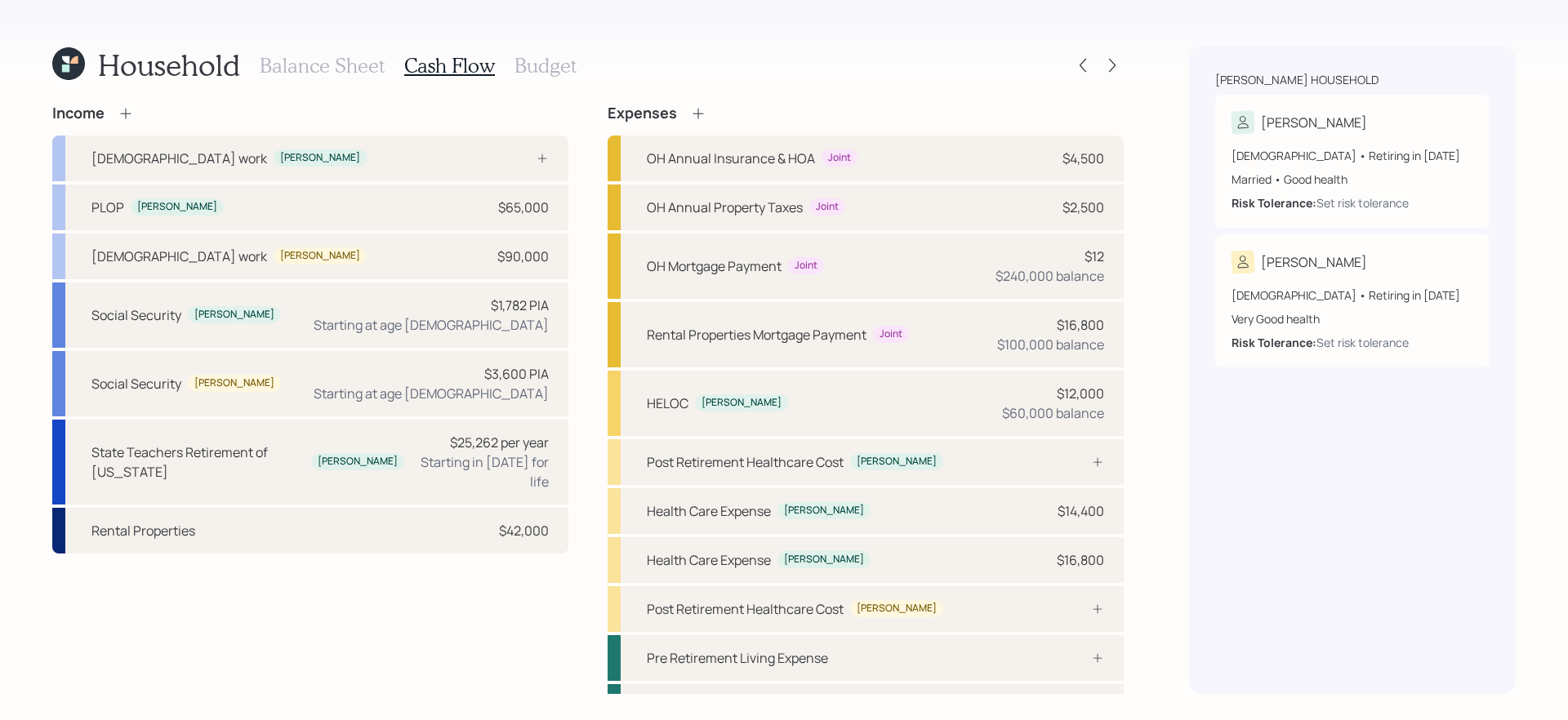
click at [693, 111] on icon at bounding box center [698, 113] width 16 height 16
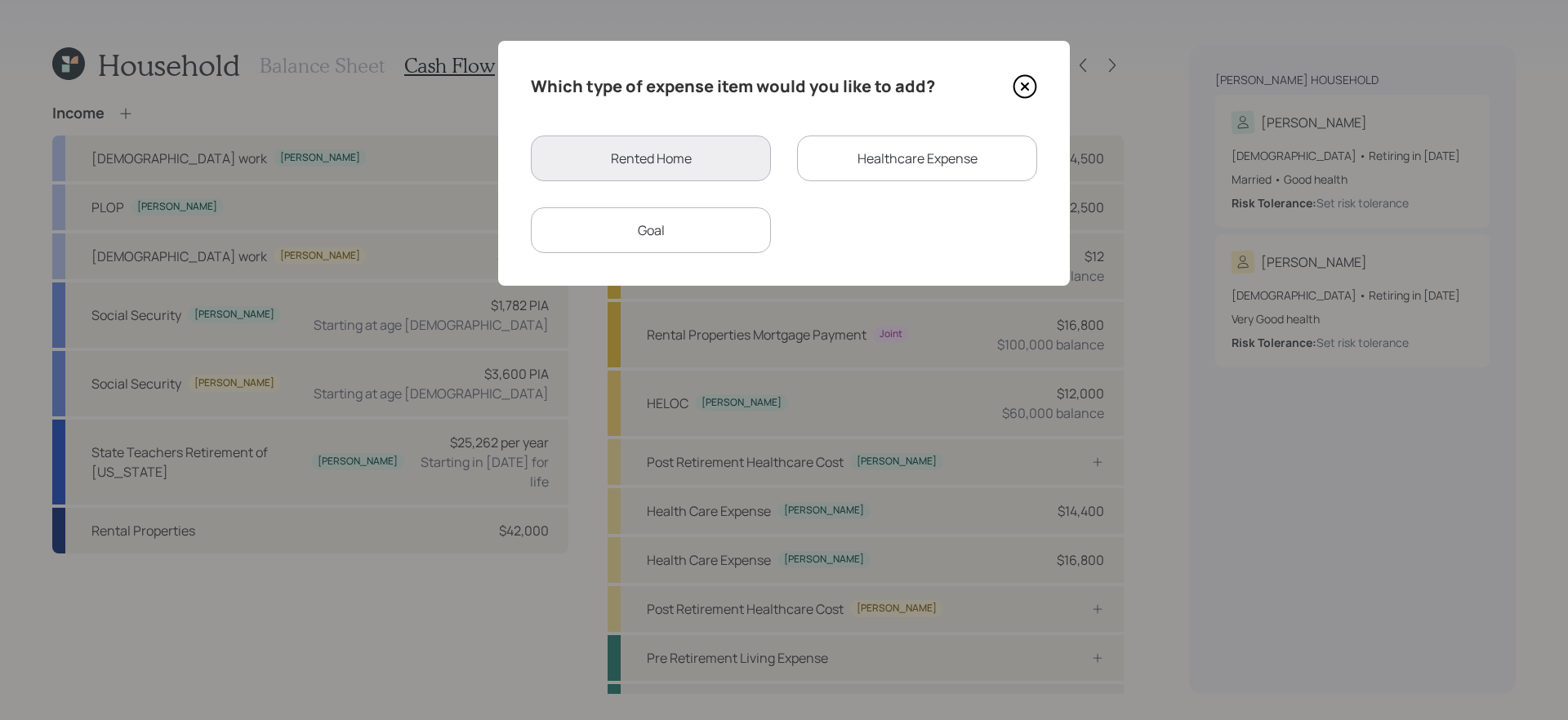
click at [851, 139] on div "Healthcare Expense" at bounding box center [917, 158] width 240 height 46
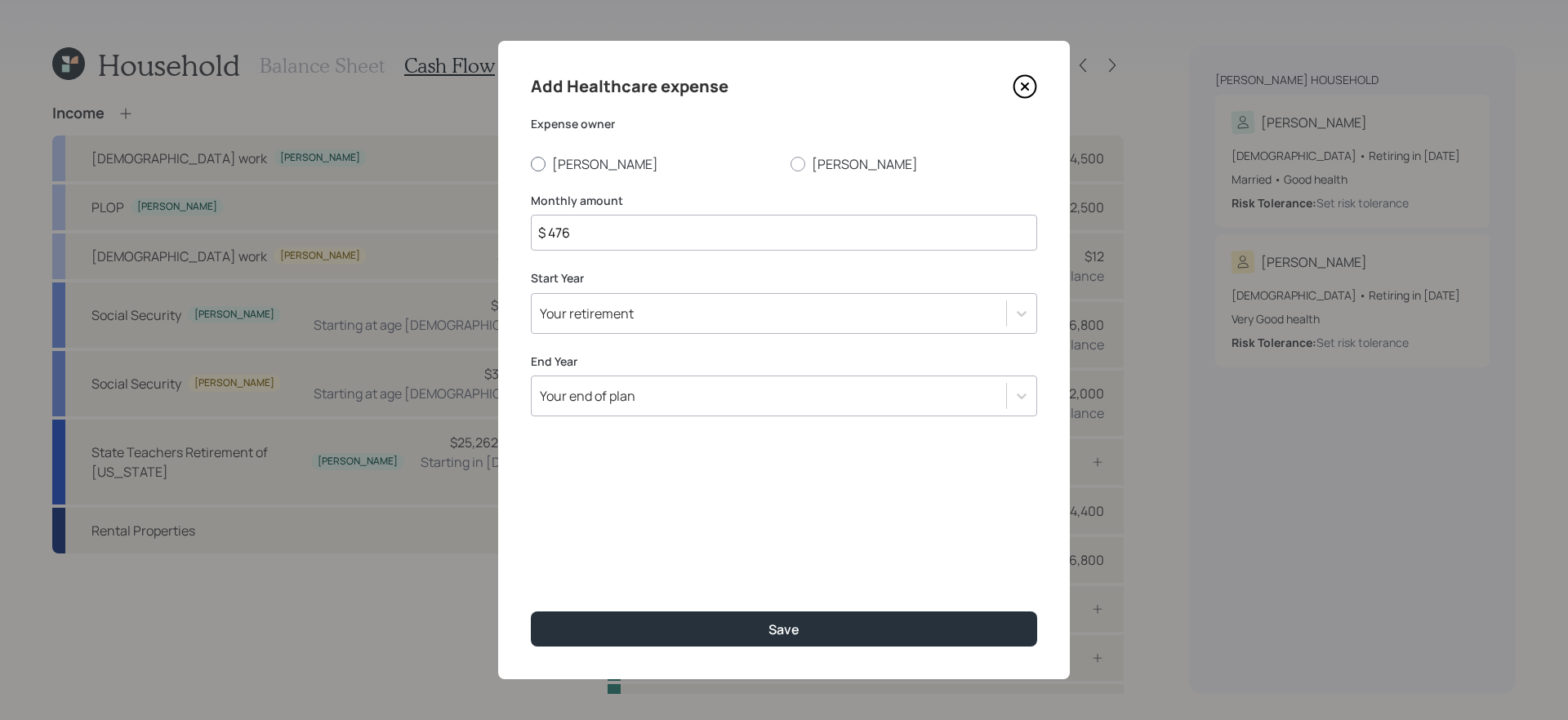
click at [565, 169] on label "Tara" at bounding box center [654, 164] width 246 height 18
click at [531, 164] on input "Tara" at bounding box center [530, 163] width 1 height 1
radio input "true"
click at [611, 224] on input "$ 476" at bounding box center [784, 232] width 506 height 36
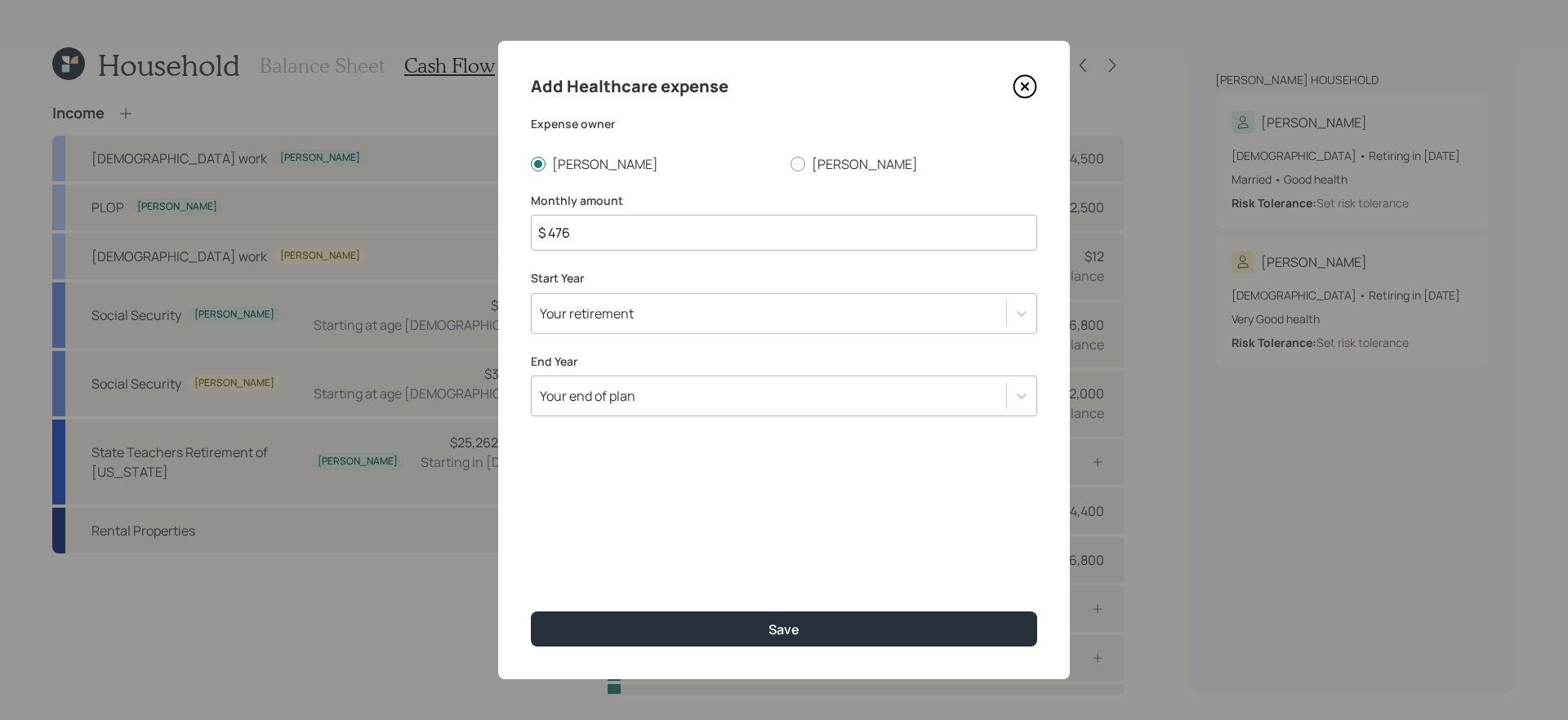
click at [611, 224] on input "$ 476" at bounding box center [784, 232] width 506 height 36
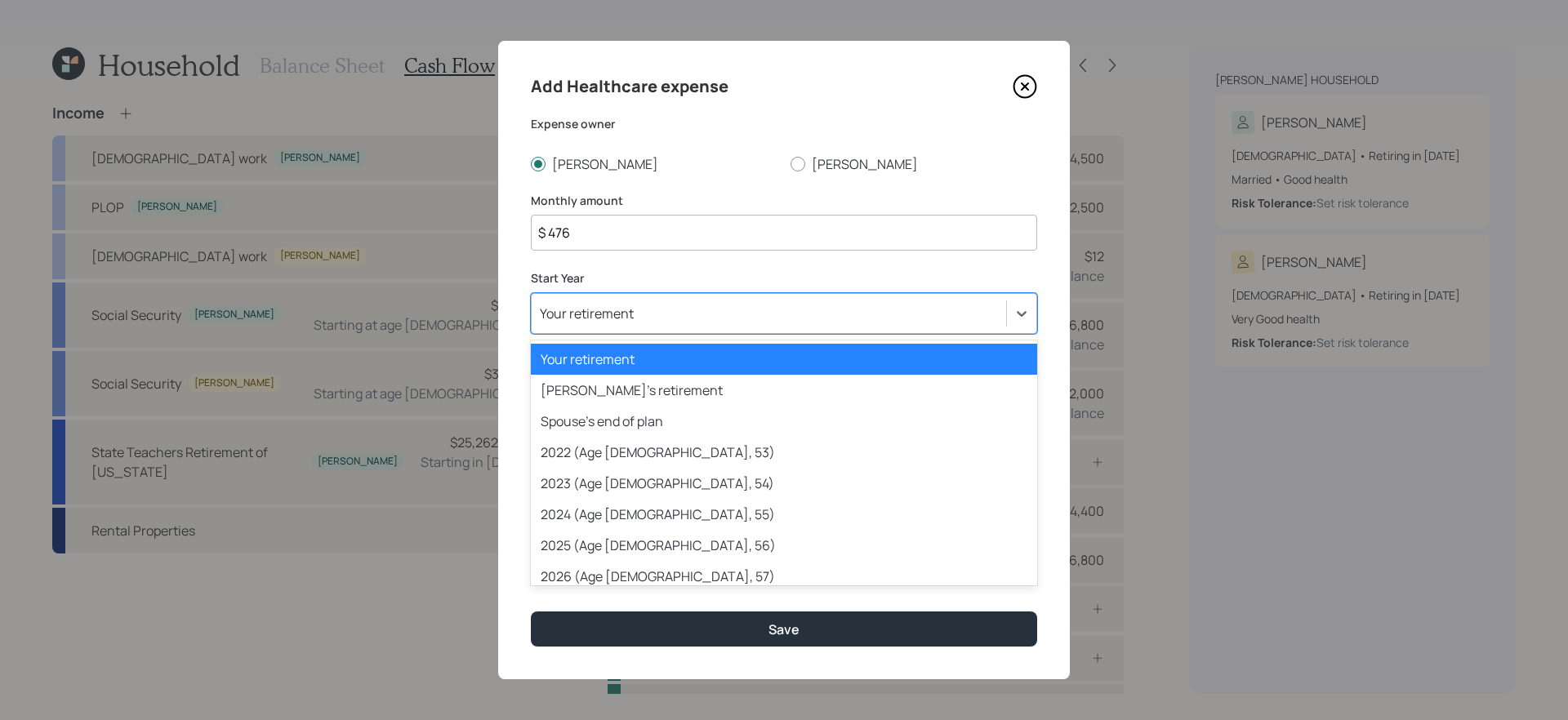
click at [626, 318] on div "Your retirement" at bounding box center [587, 314] width 94 height 18
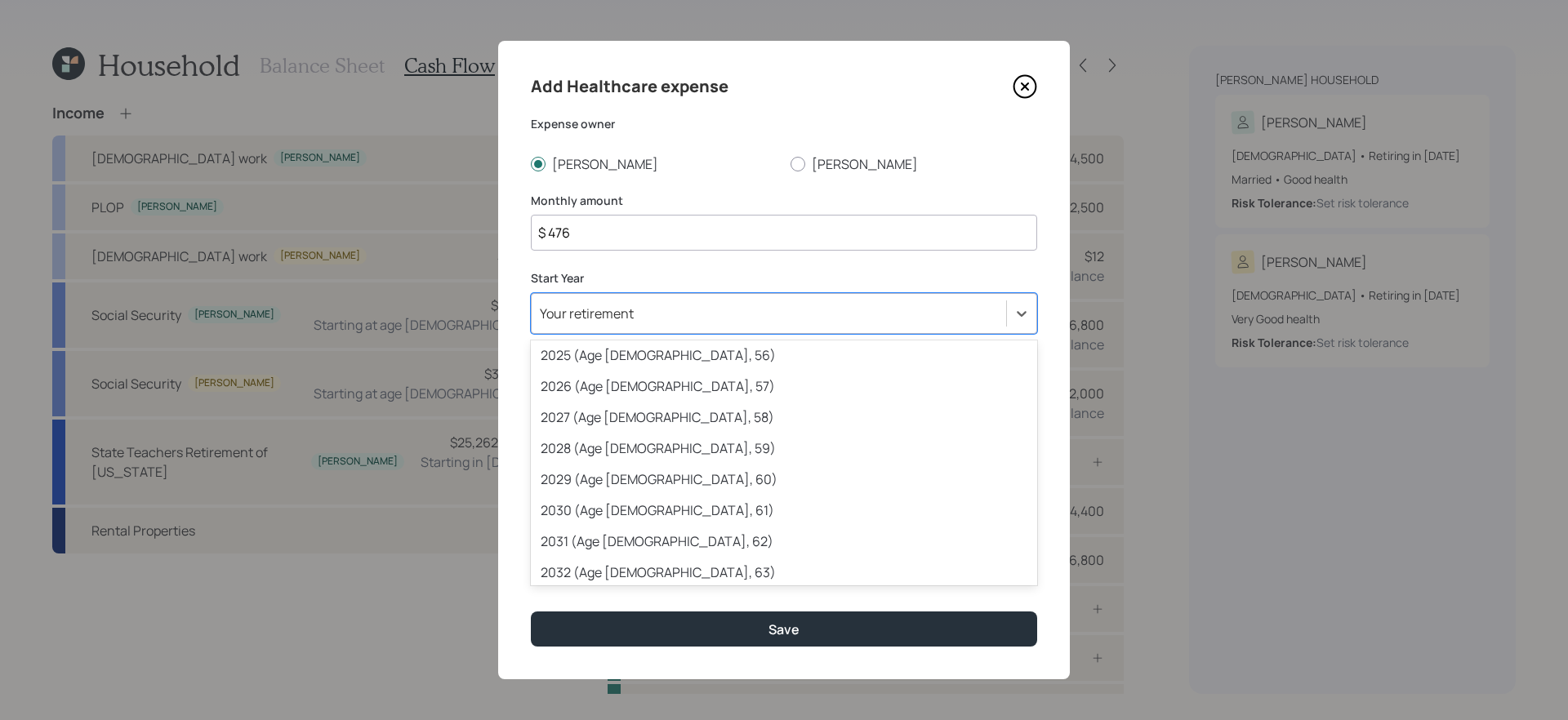
scroll to position [197, 0]
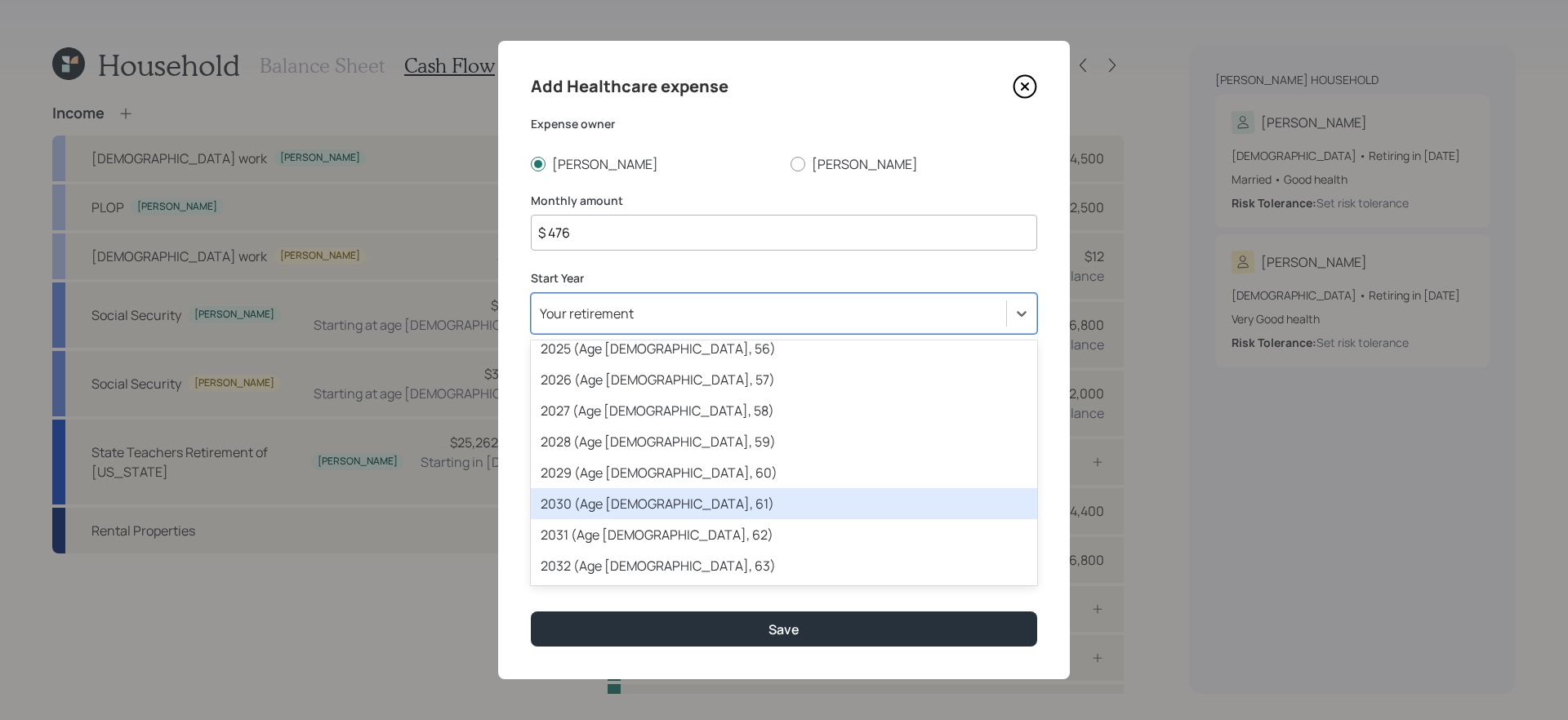
click at [652, 497] on div "2030 (Age 65, 61)" at bounding box center [784, 503] width 506 height 31
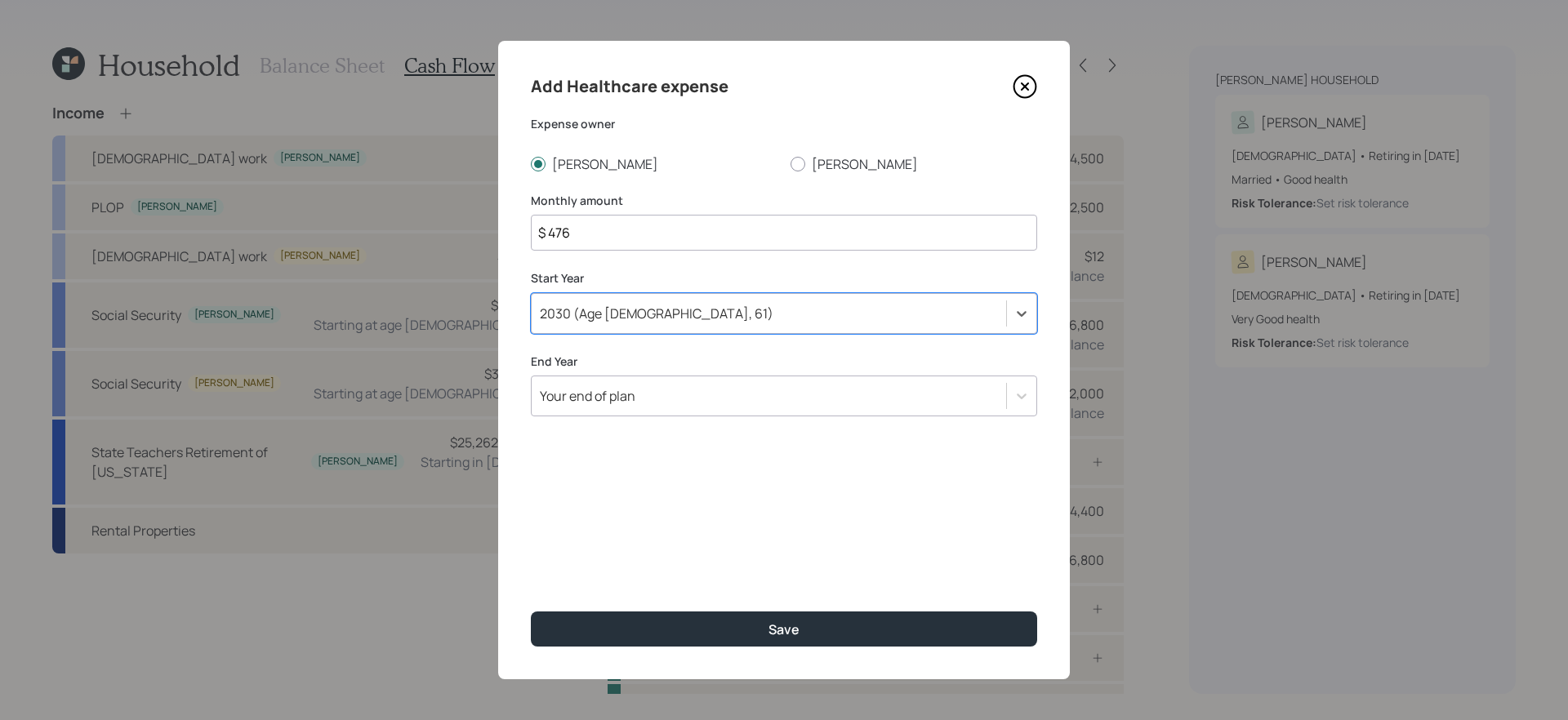
click at [672, 362] on label "End Year" at bounding box center [784, 361] width 506 height 16
click at [664, 382] on div "Your end of plan" at bounding box center [769, 395] width 474 height 27
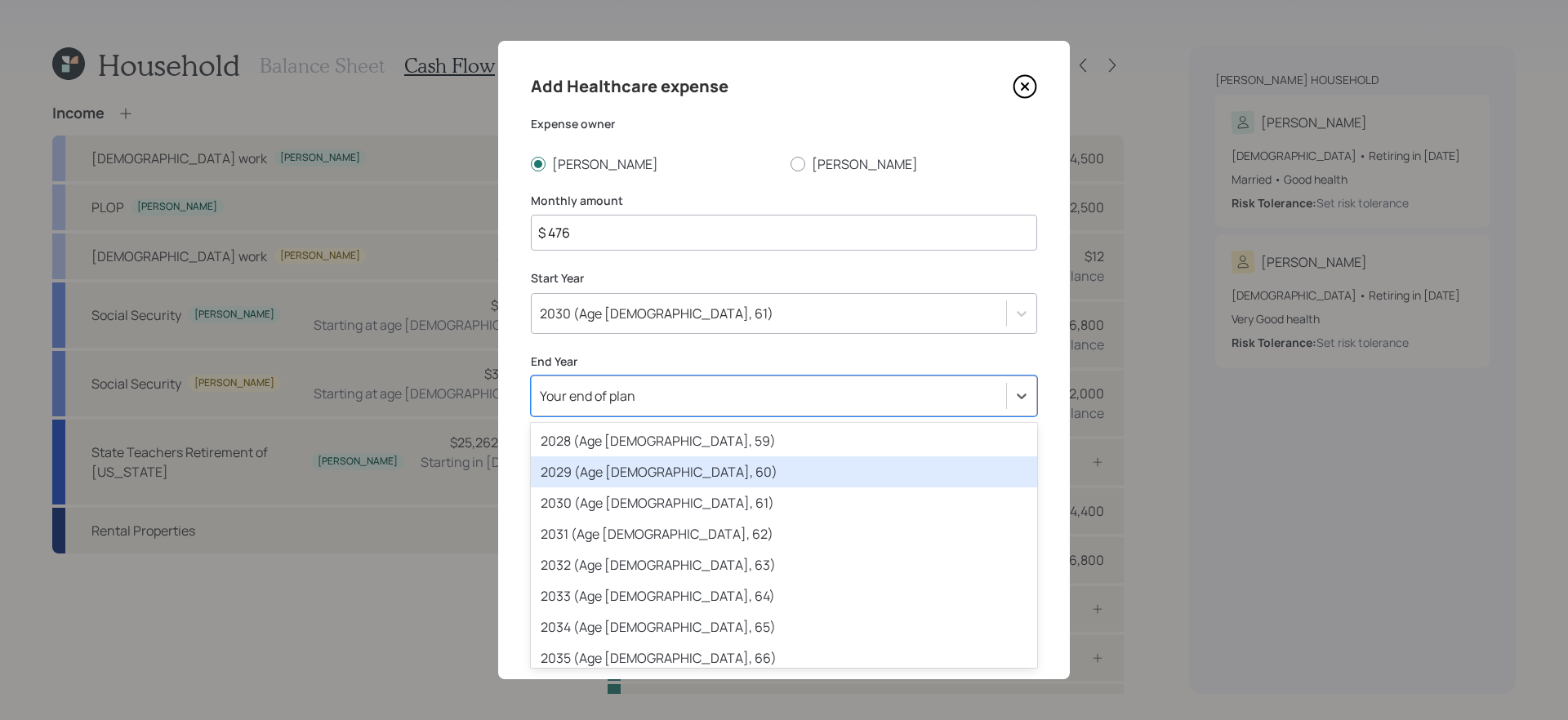
scroll to position [313, 0]
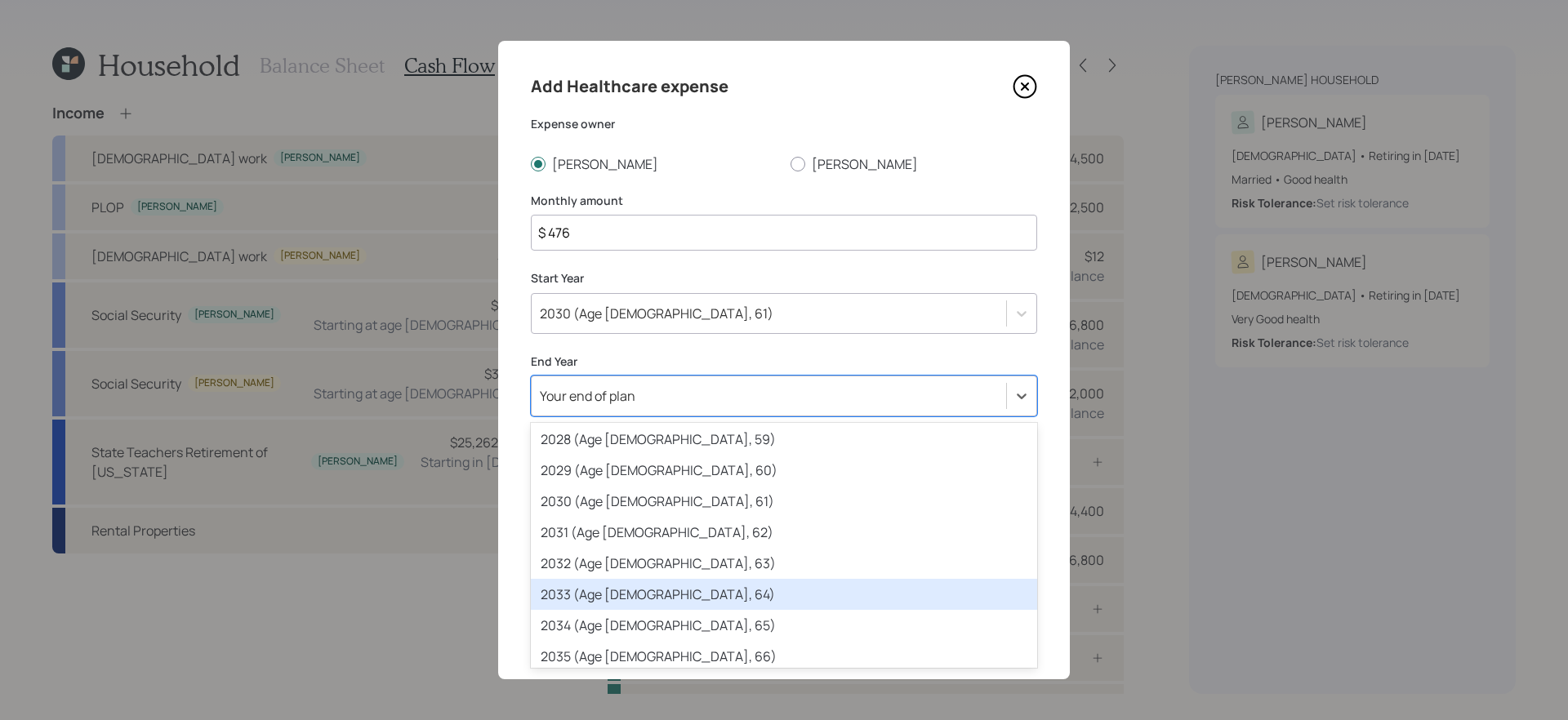
click at [665, 594] on div "2033 (Age 68, 64)" at bounding box center [784, 594] width 506 height 31
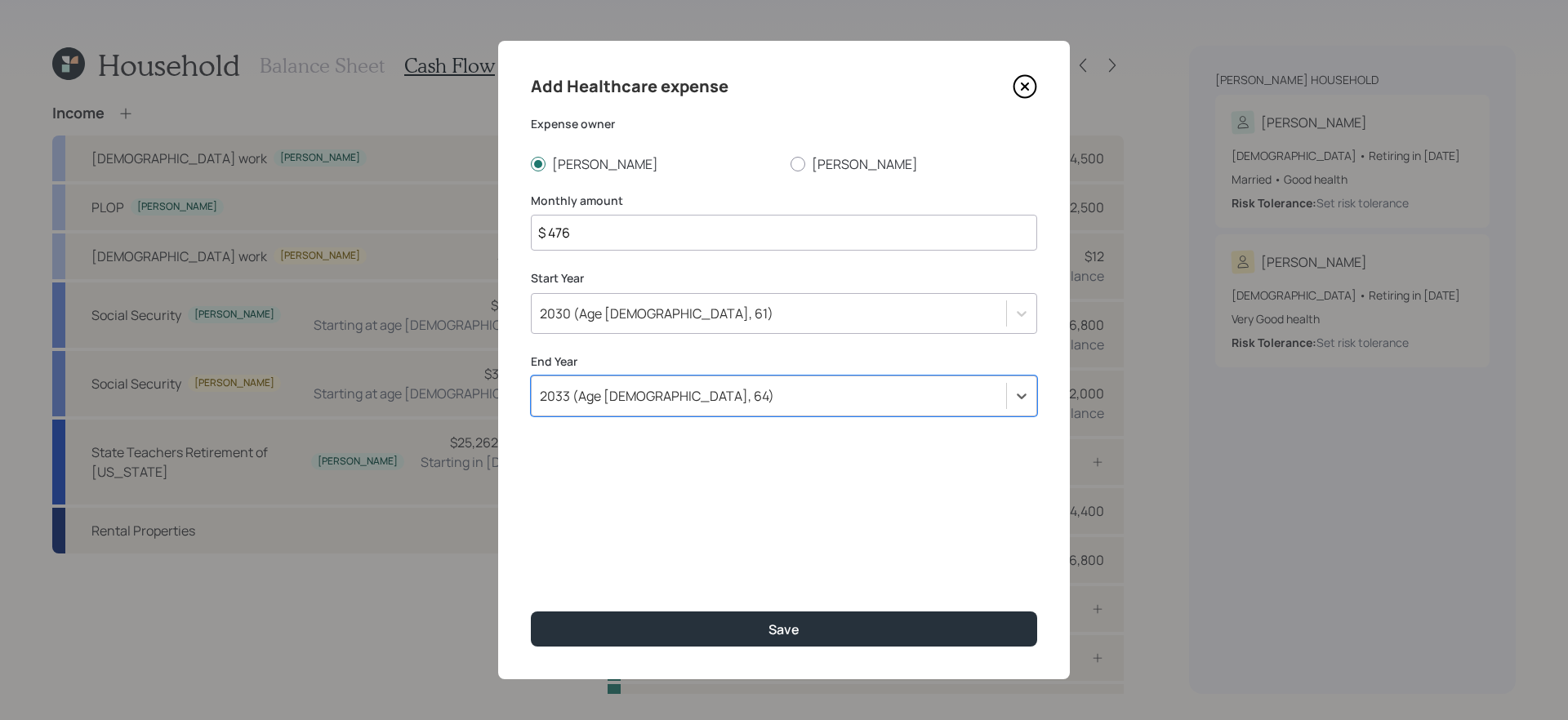
click at [657, 220] on input "$ 476" at bounding box center [784, 232] width 506 height 36
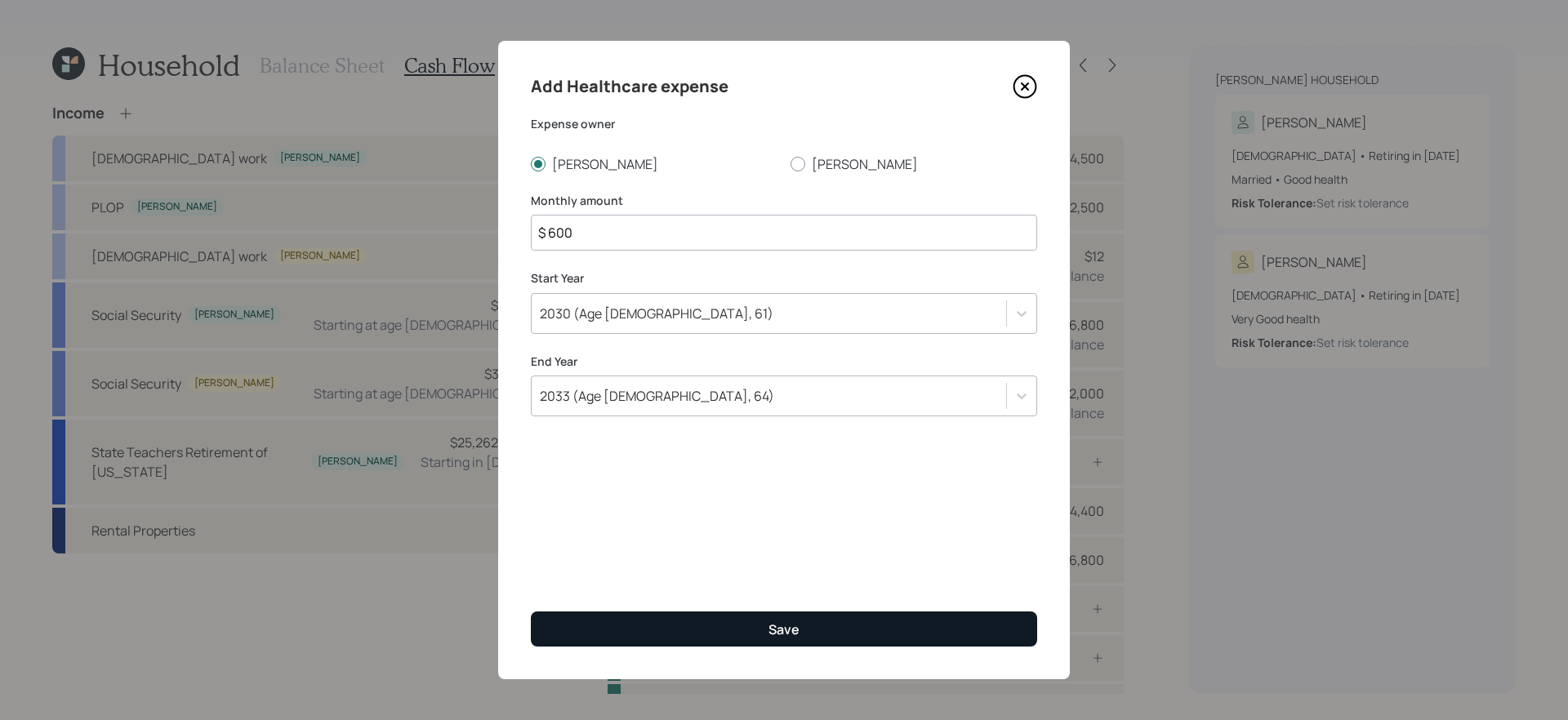
type input "$ 600"
click at [660, 630] on button "Save" at bounding box center [784, 629] width 506 height 35
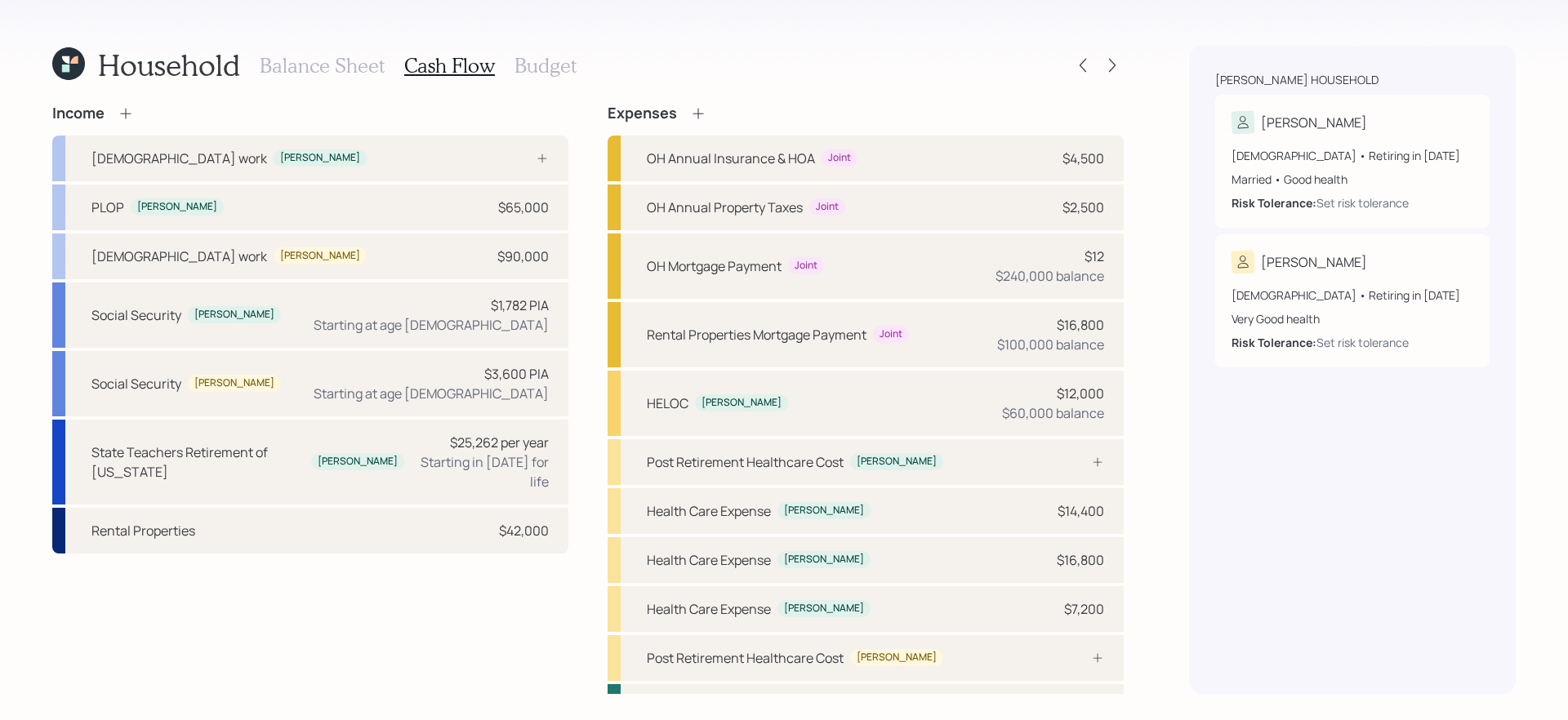
click at [699, 113] on icon at bounding box center [698, 113] width 16 height 16
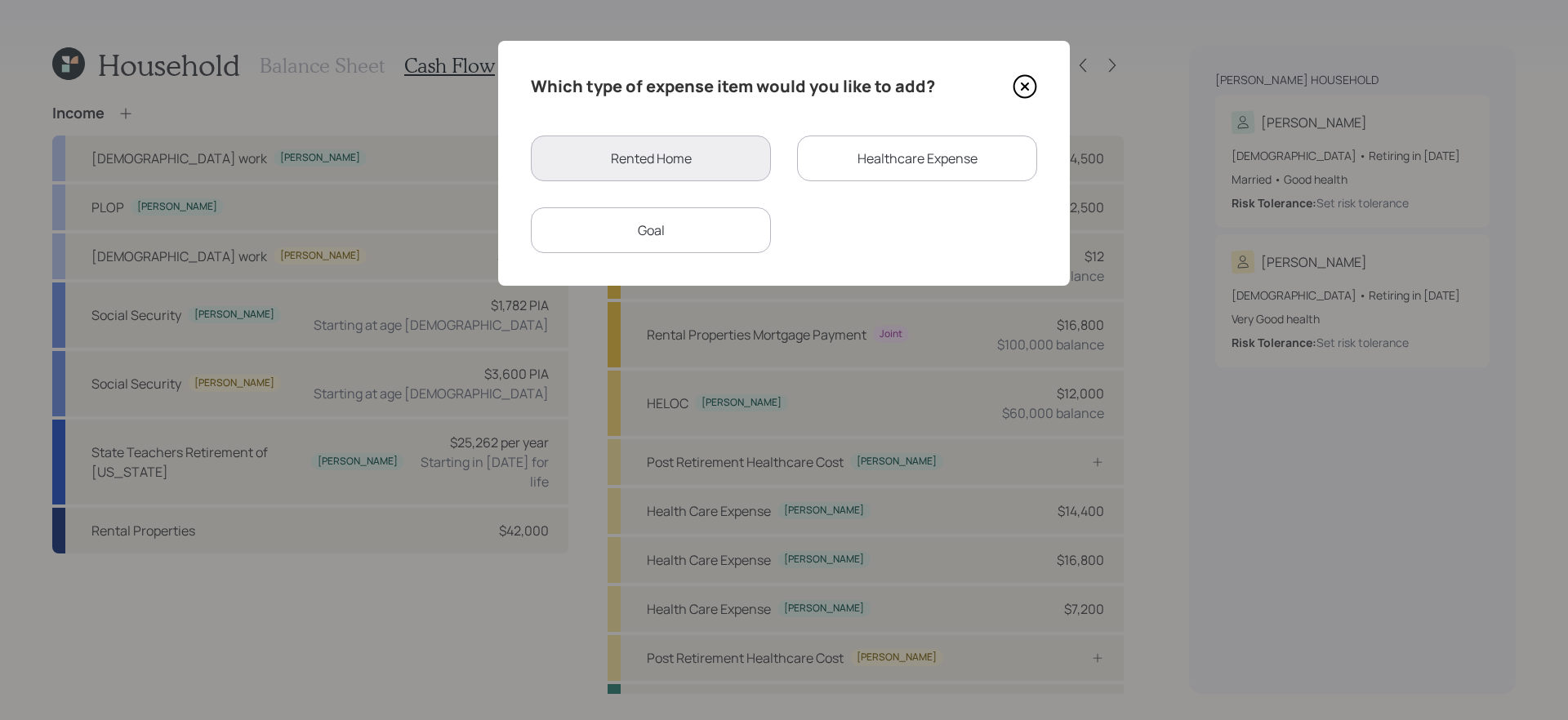
click at [843, 162] on div "Healthcare Expense" at bounding box center [917, 158] width 240 height 46
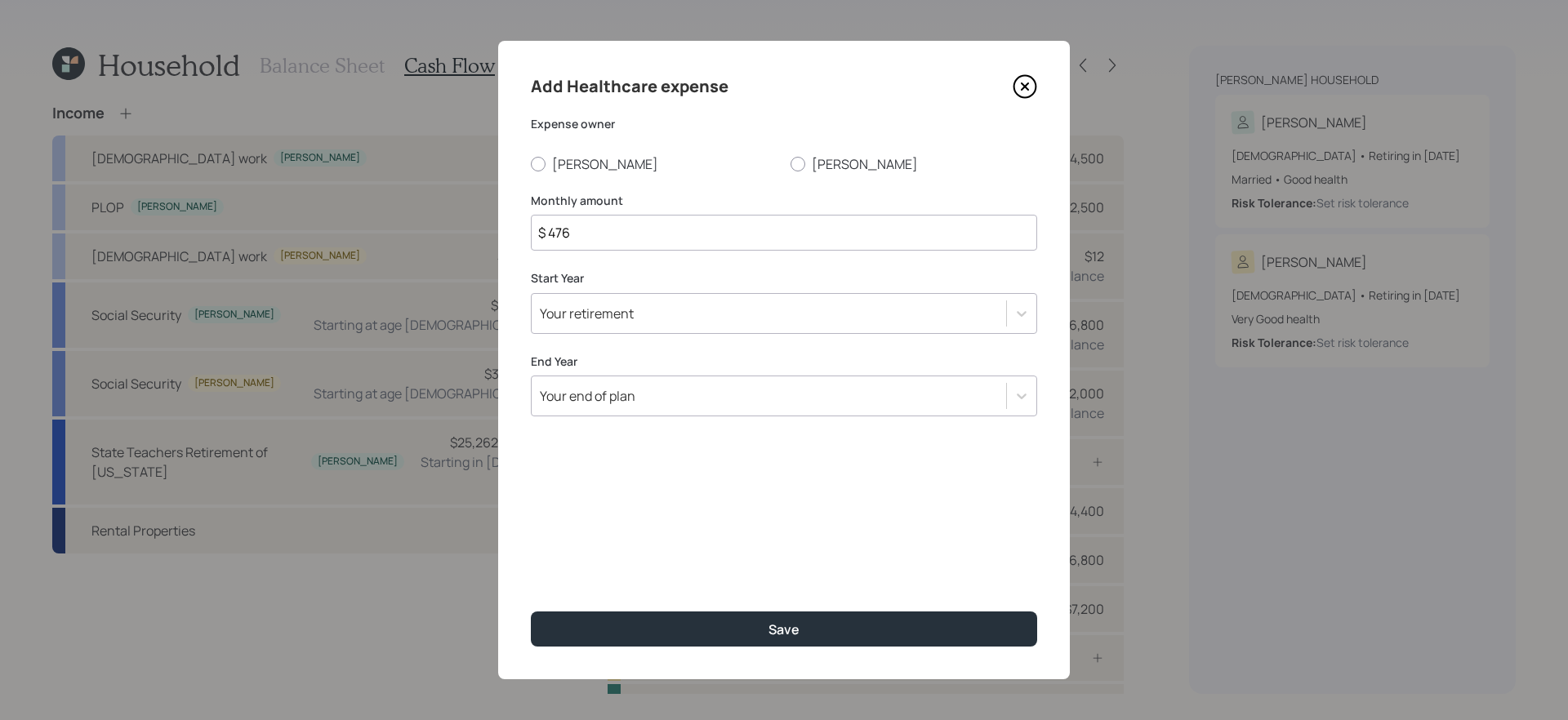
click at [1023, 92] on icon at bounding box center [1024, 86] width 25 height 25
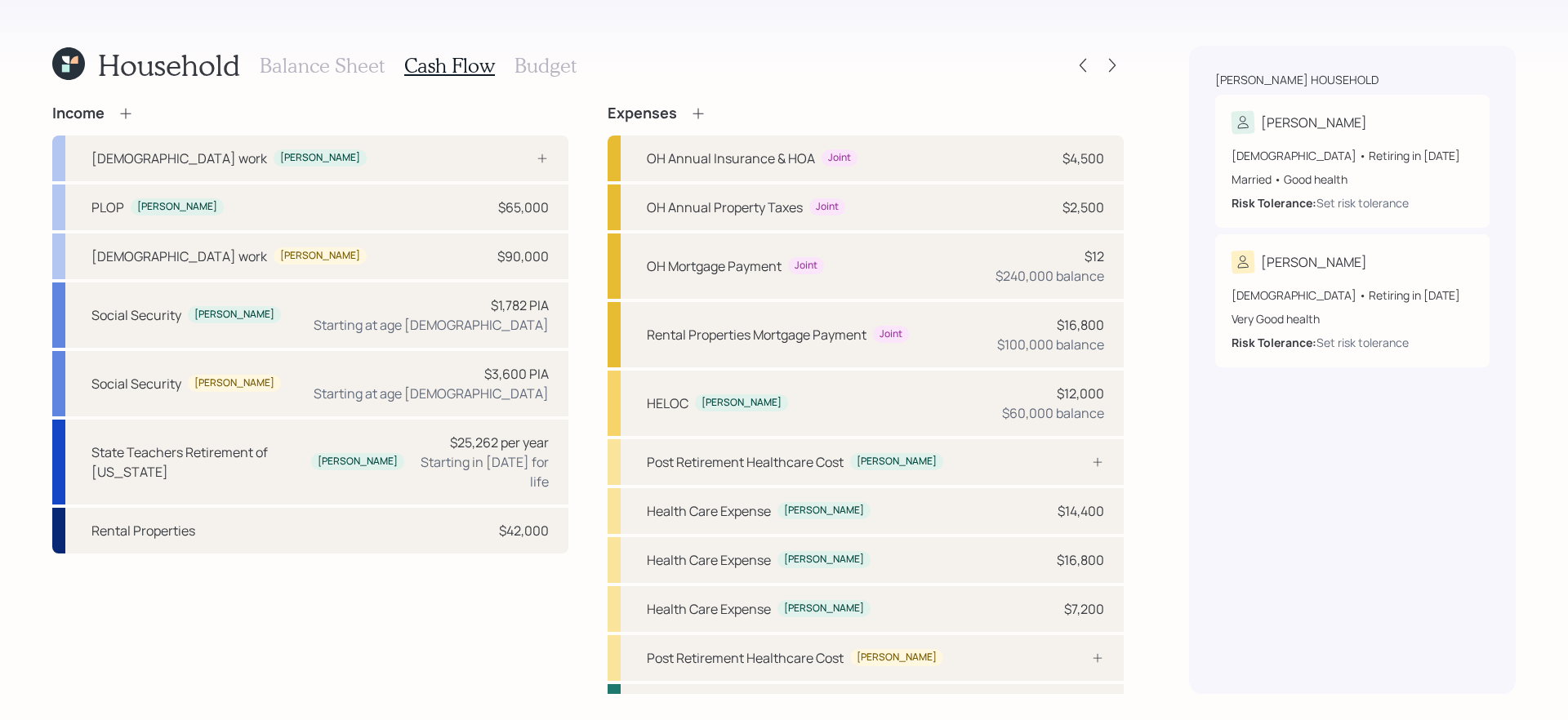
click at [699, 117] on icon at bounding box center [698, 113] width 16 height 16
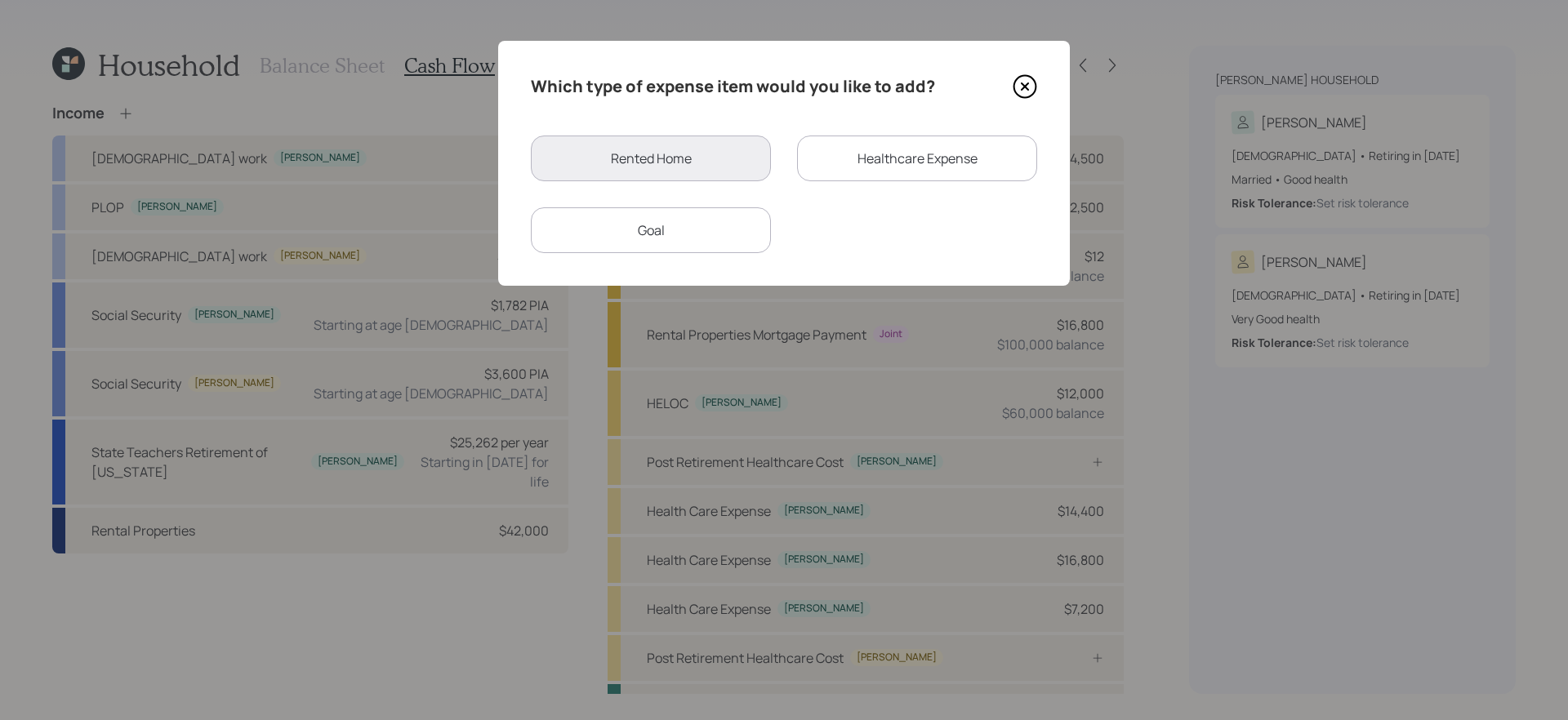
click at [733, 245] on div "Goal" at bounding box center [651, 231] width 240 height 46
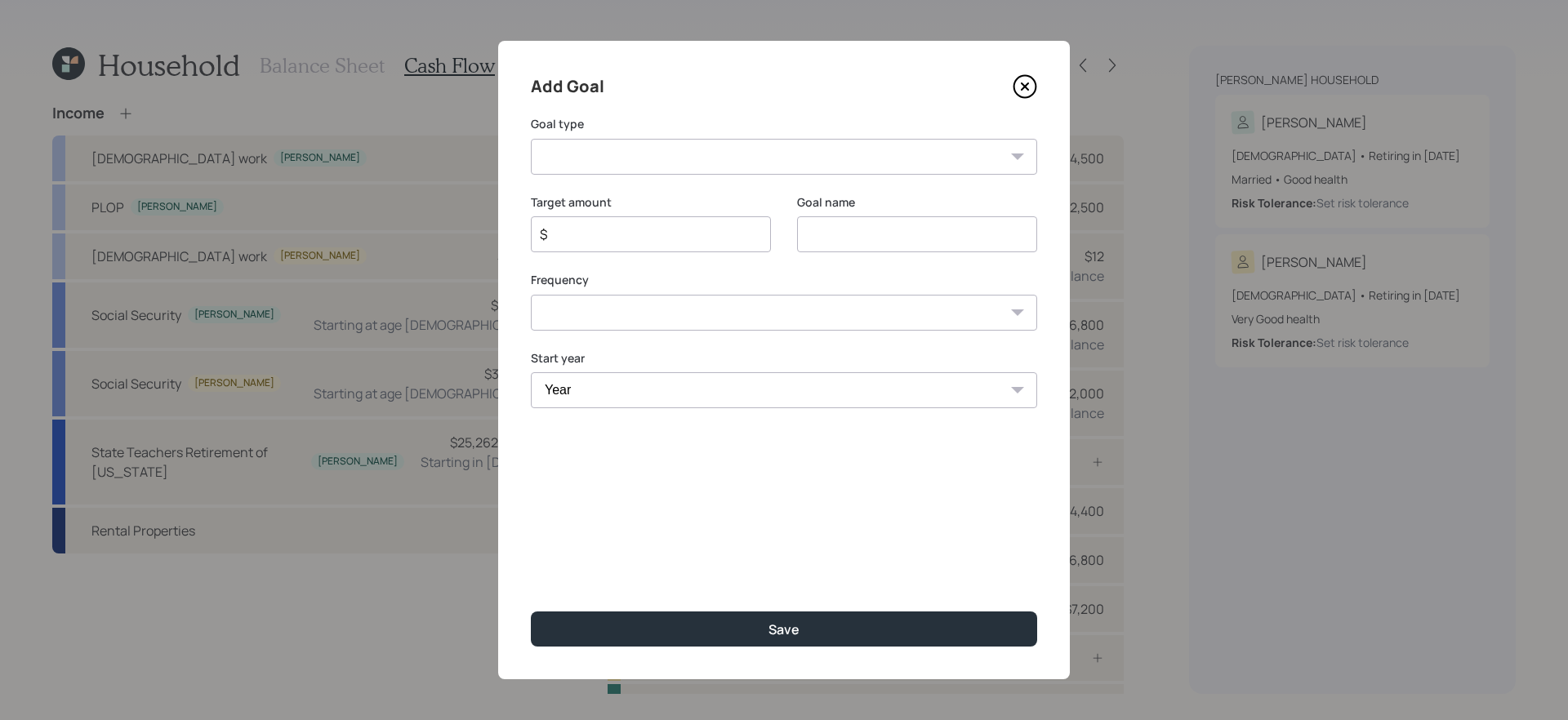
click at [820, 150] on select "Create an emergency fund Donate to charity Purchase a home Make a purchase Supp…" at bounding box center [784, 156] width 506 height 36
select select "other"
click at [531, 139] on select "Create an emergency fund Donate to charity Purchase a home Make a purchase Supp…" at bounding box center [784, 156] width 506 height 36
click at [891, 235] on input "Other" at bounding box center [917, 233] width 240 height 36
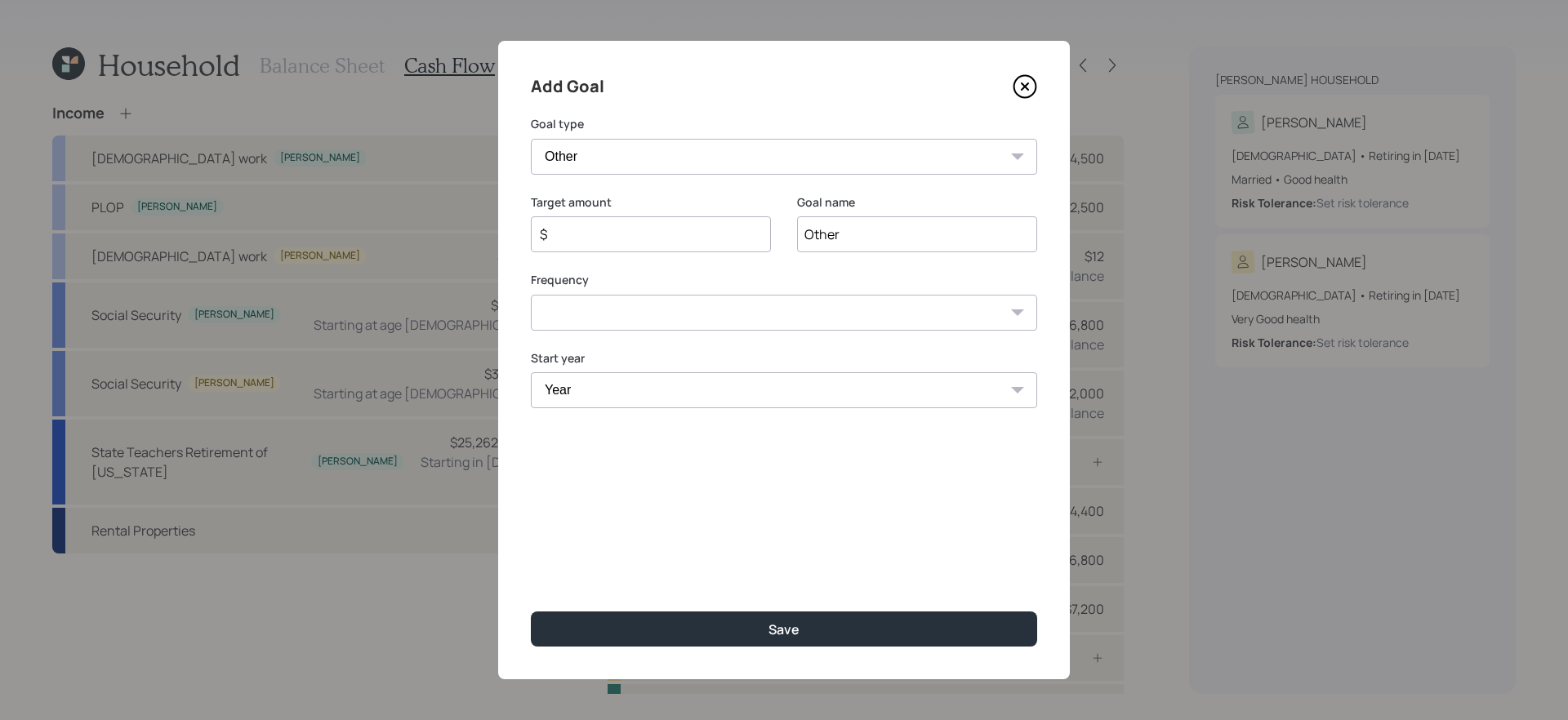
click at [891, 235] on input "Other" at bounding box center [917, 233] width 240 height 36
type input "Tara Medicare"
click at [719, 233] on input "$" at bounding box center [644, 233] width 212 height 19
type input "$ 5,000"
click at [720, 312] on select "One time Every 1 year Every 2 years Every 3 years Every 4 years Every 5 years E…" at bounding box center [784, 312] width 506 height 36
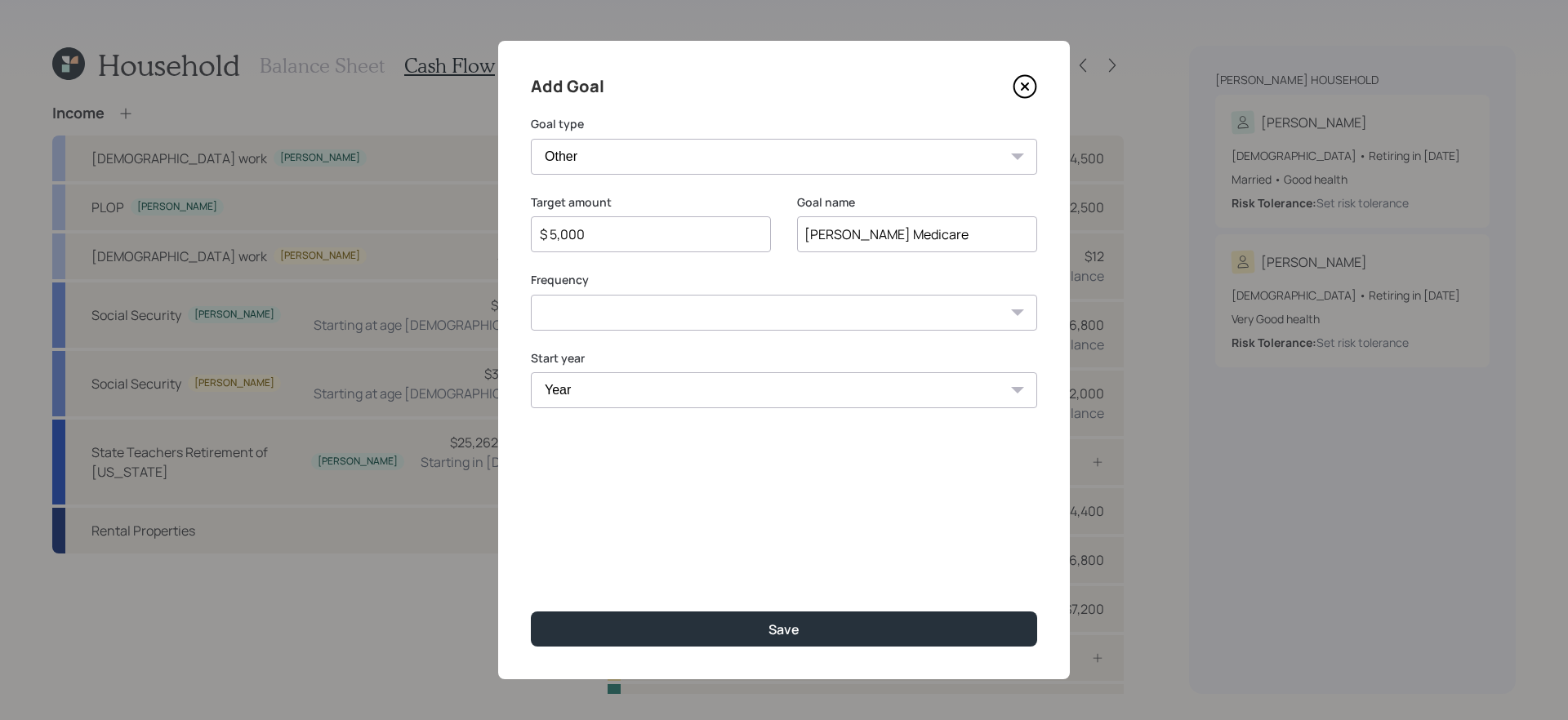
select select "1"
click at [531, 295] on select "One time Every 1 year Every 2 years Every 3 years Every 4 years Every 5 years E…" at bounding box center [784, 312] width 506 height 36
click at [663, 396] on select "Year 2025 2026 2027 2028 2029 2030 2031 2032 2033 2034 2035 2036 2037 2038 2039…" at bounding box center [651, 390] width 240 height 36
select select "2030"
click at [531, 372] on select "Year 2025 2026 2027 2028 2029 2030 2031 2032 2033 2034 2035 2036 2037 2038 2039…" at bounding box center [651, 390] width 240 height 36
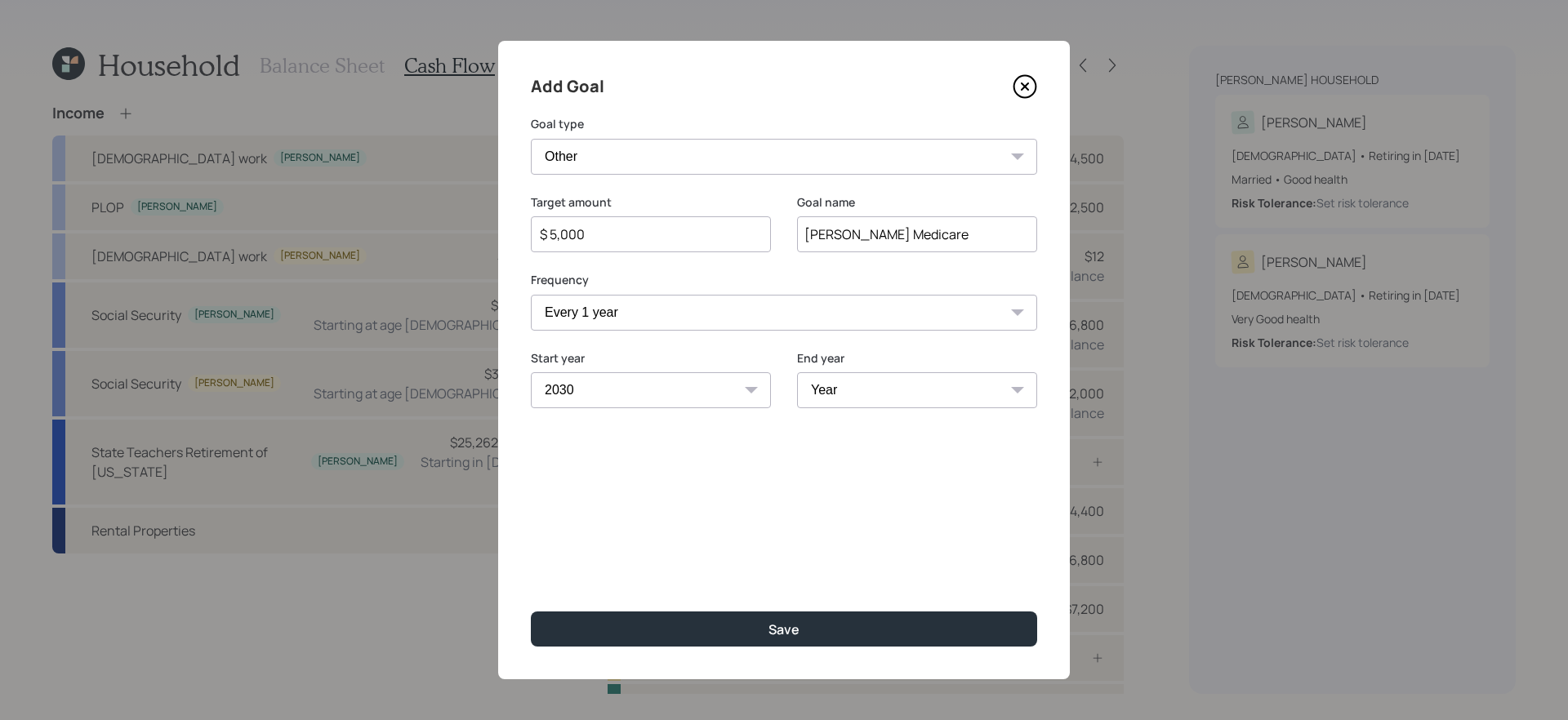
click at [915, 396] on select "Year 2030 2031 2032 2033 2034 2035 2036 2037 2038 2039 2040 2041 2042 2043 2044…" at bounding box center [917, 390] width 240 height 36
select select "2059"
click at [797, 372] on select "Year 2030 2031 2032 2033 2034 2035 2036 2037 2038 2039 2040 2041 2042 2043 2044…" at bounding box center [917, 390] width 240 height 36
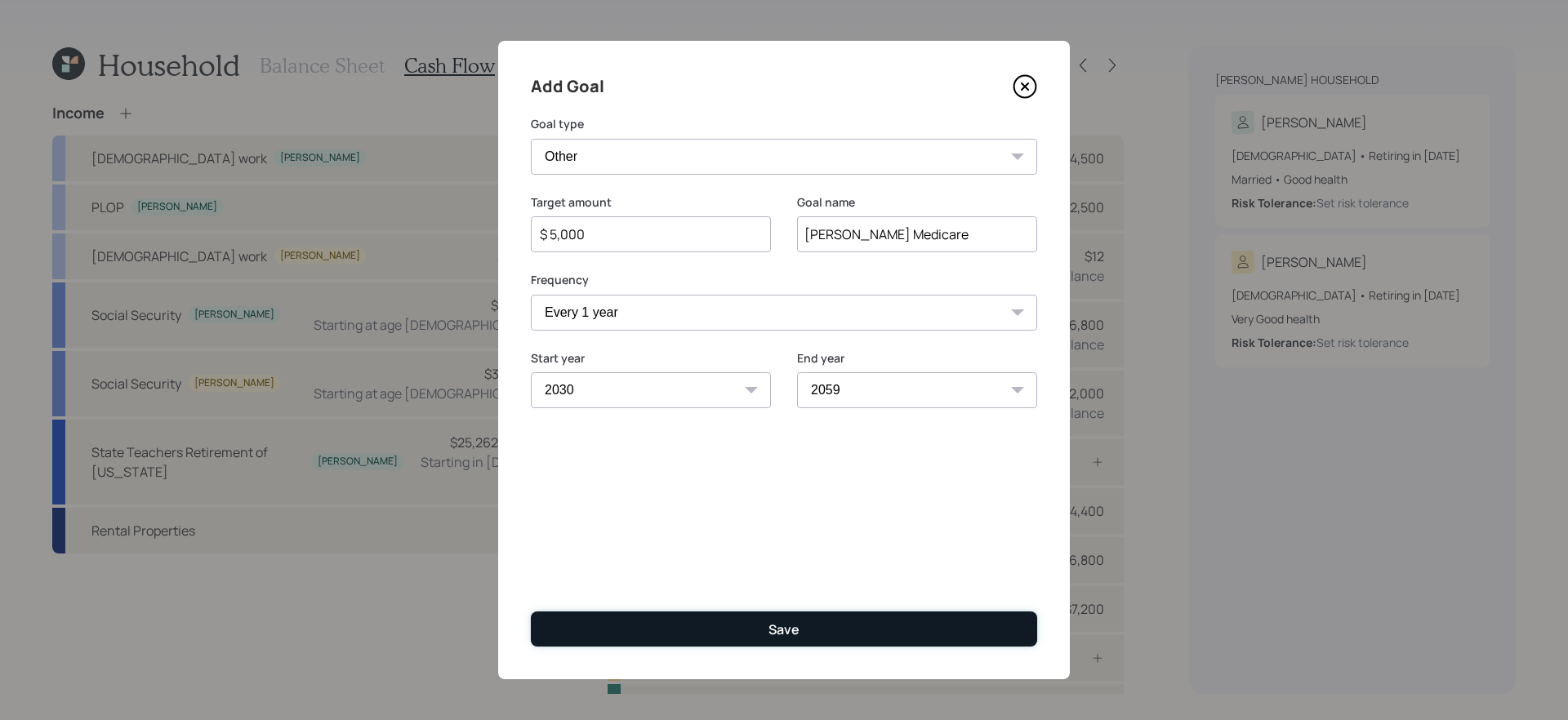
click at [839, 631] on button "Save" at bounding box center [784, 629] width 506 height 35
type input "$"
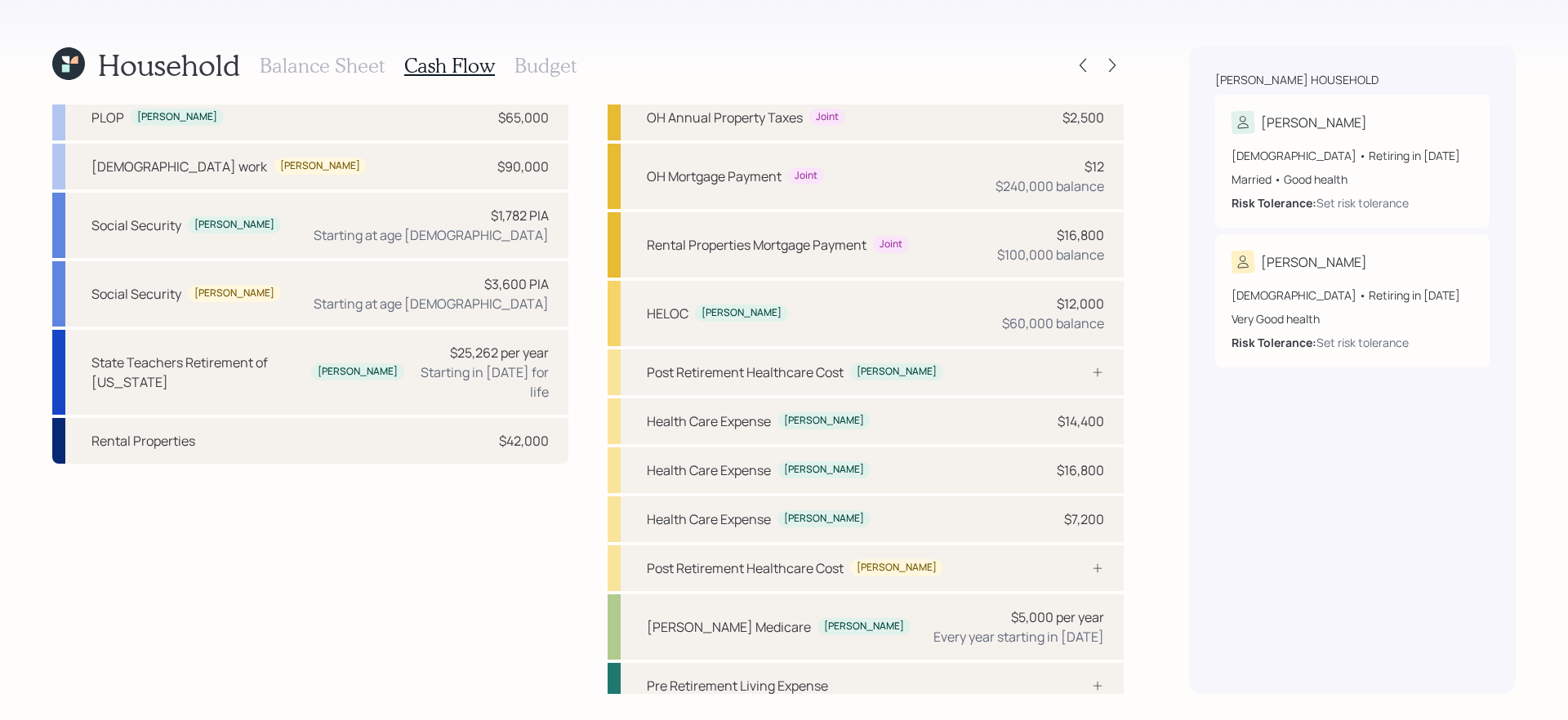
scroll to position [119, 0]
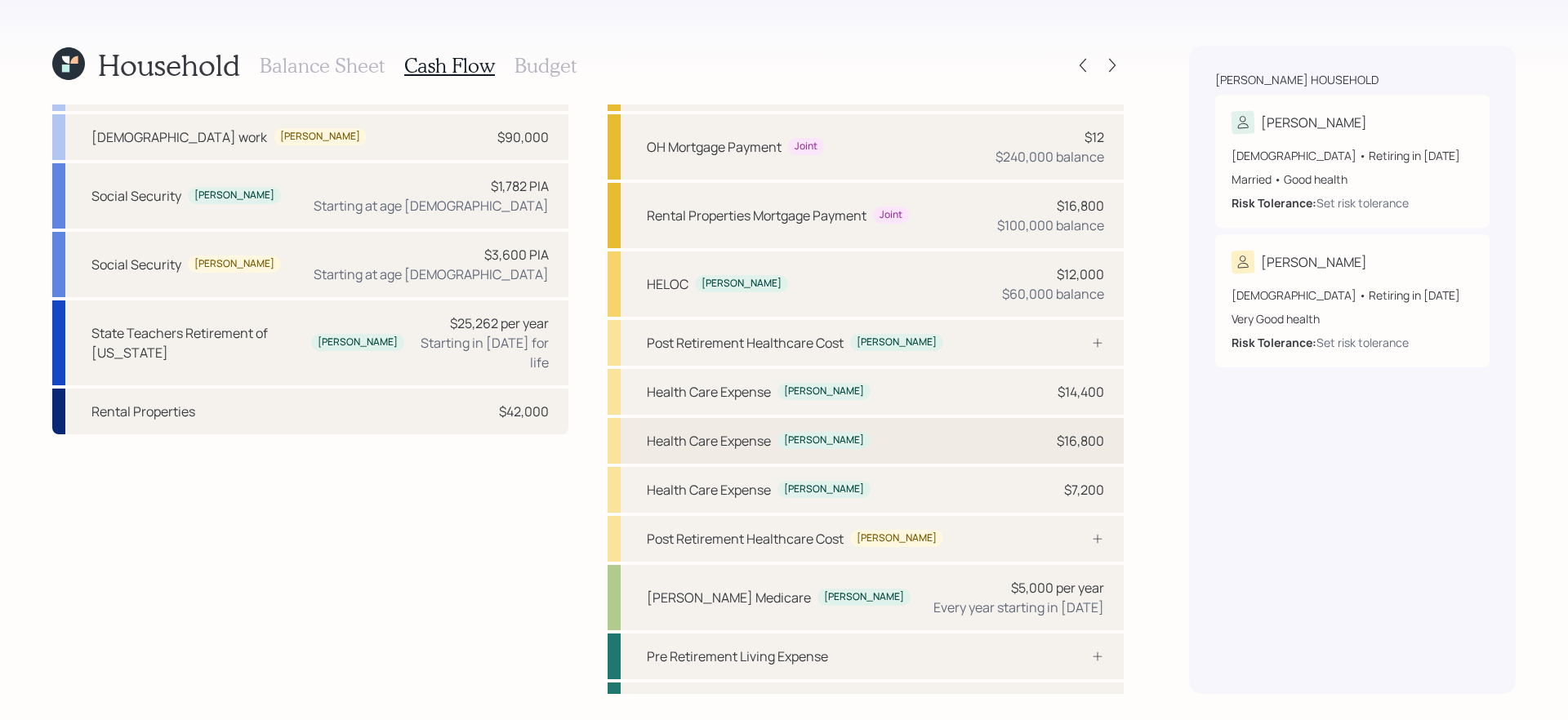
click at [885, 440] on div "Health Care Expense Tara $16,800" at bounding box center [866, 441] width 516 height 46
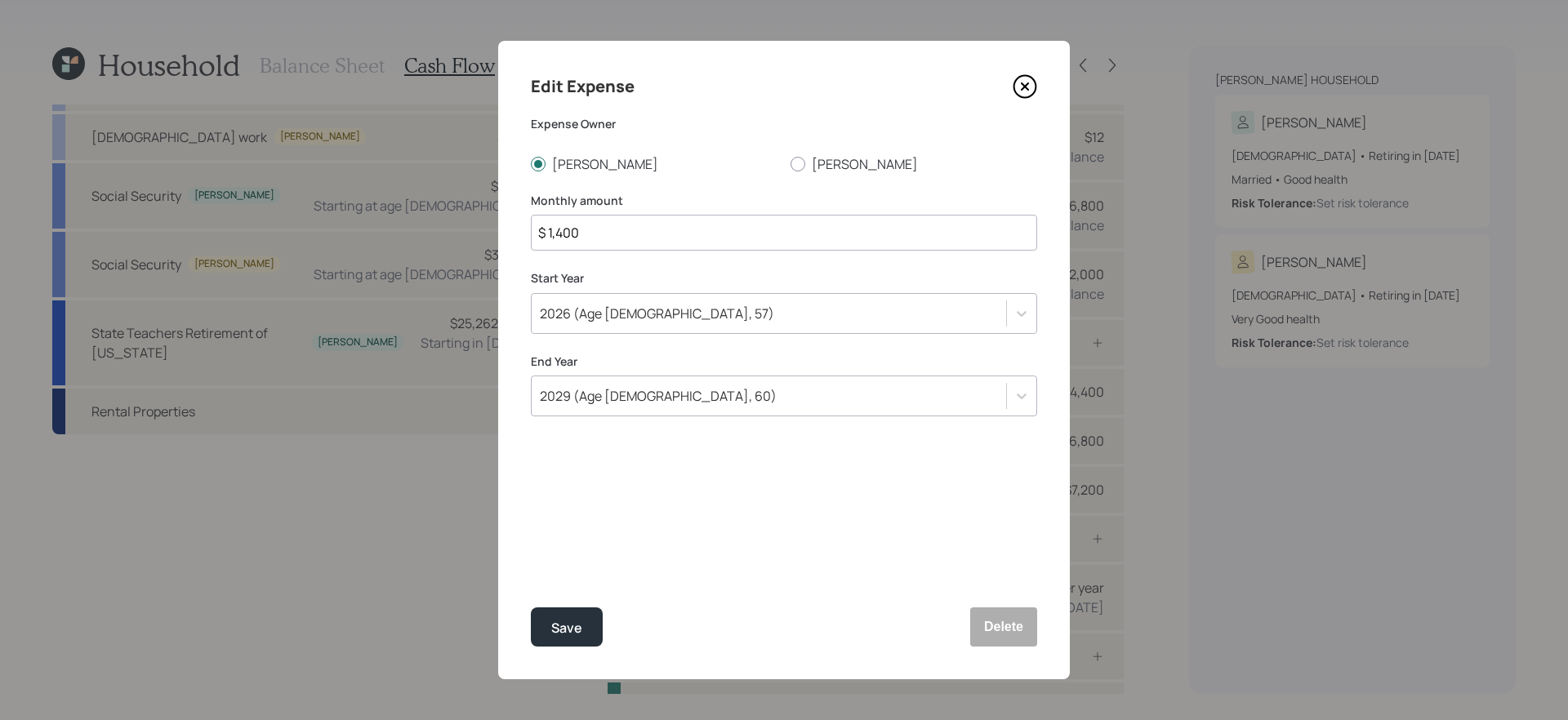
click at [1026, 87] on icon at bounding box center [1024, 86] width 6 height 6
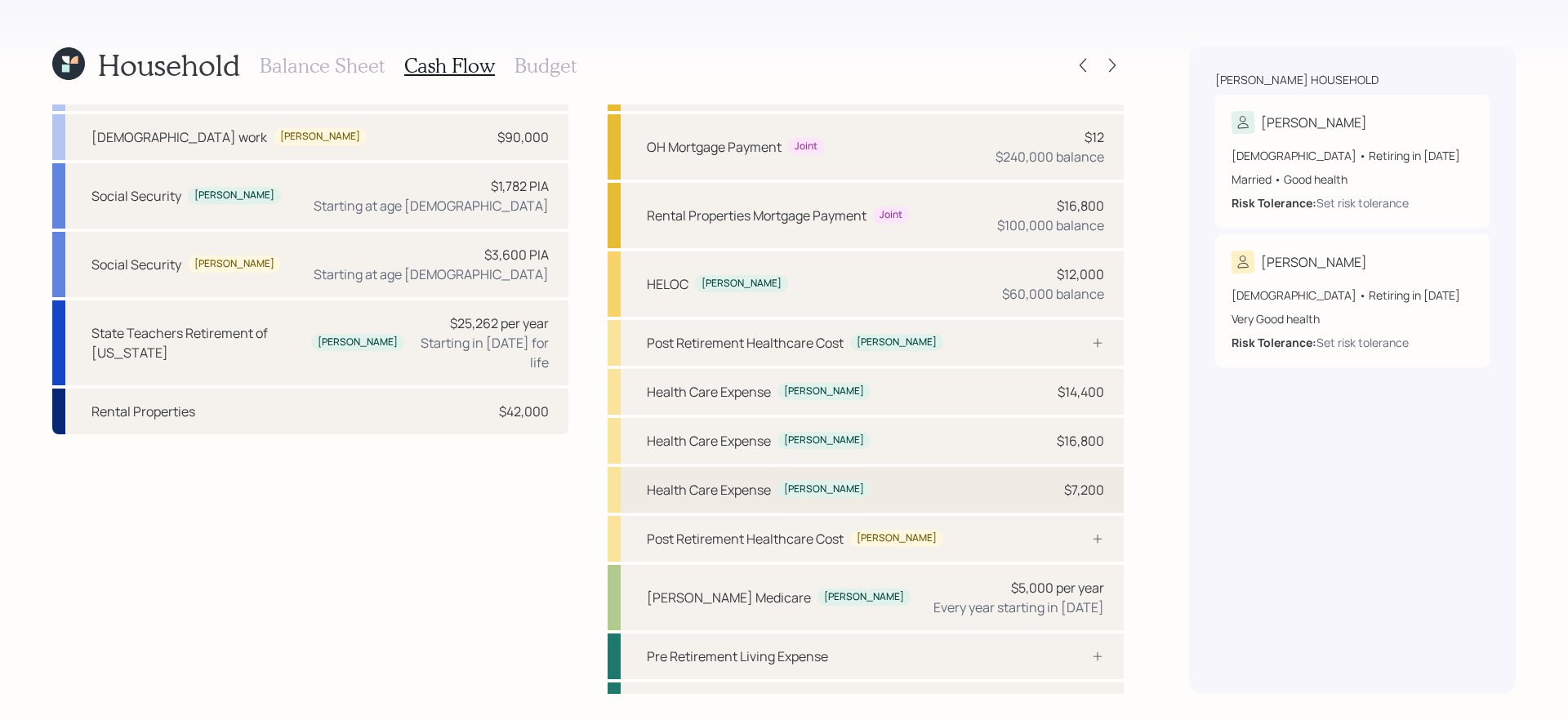
click at [843, 478] on div "Health Care Expense Tara $7,200" at bounding box center [866, 489] width 516 height 46
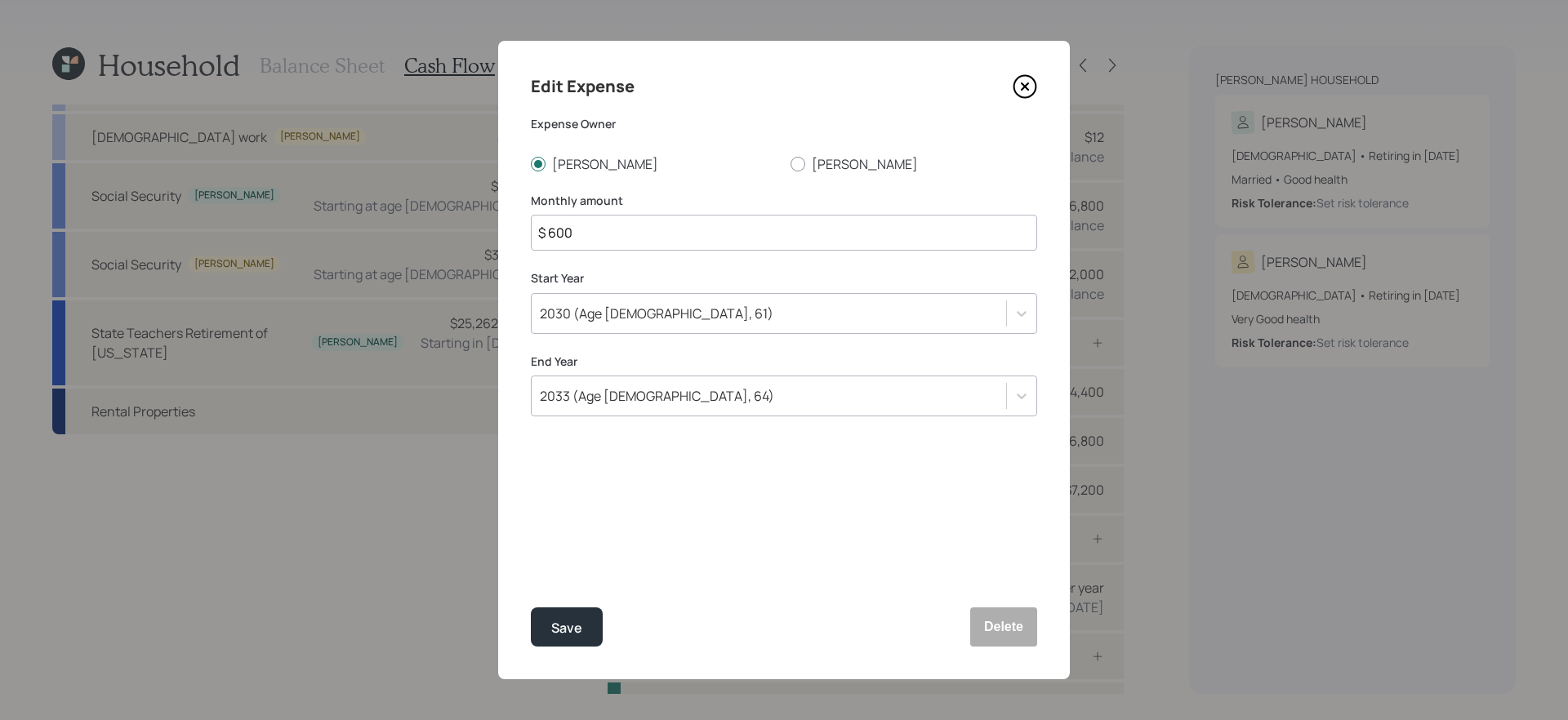
click at [1024, 87] on icon at bounding box center [1024, 86] width 6 height 6
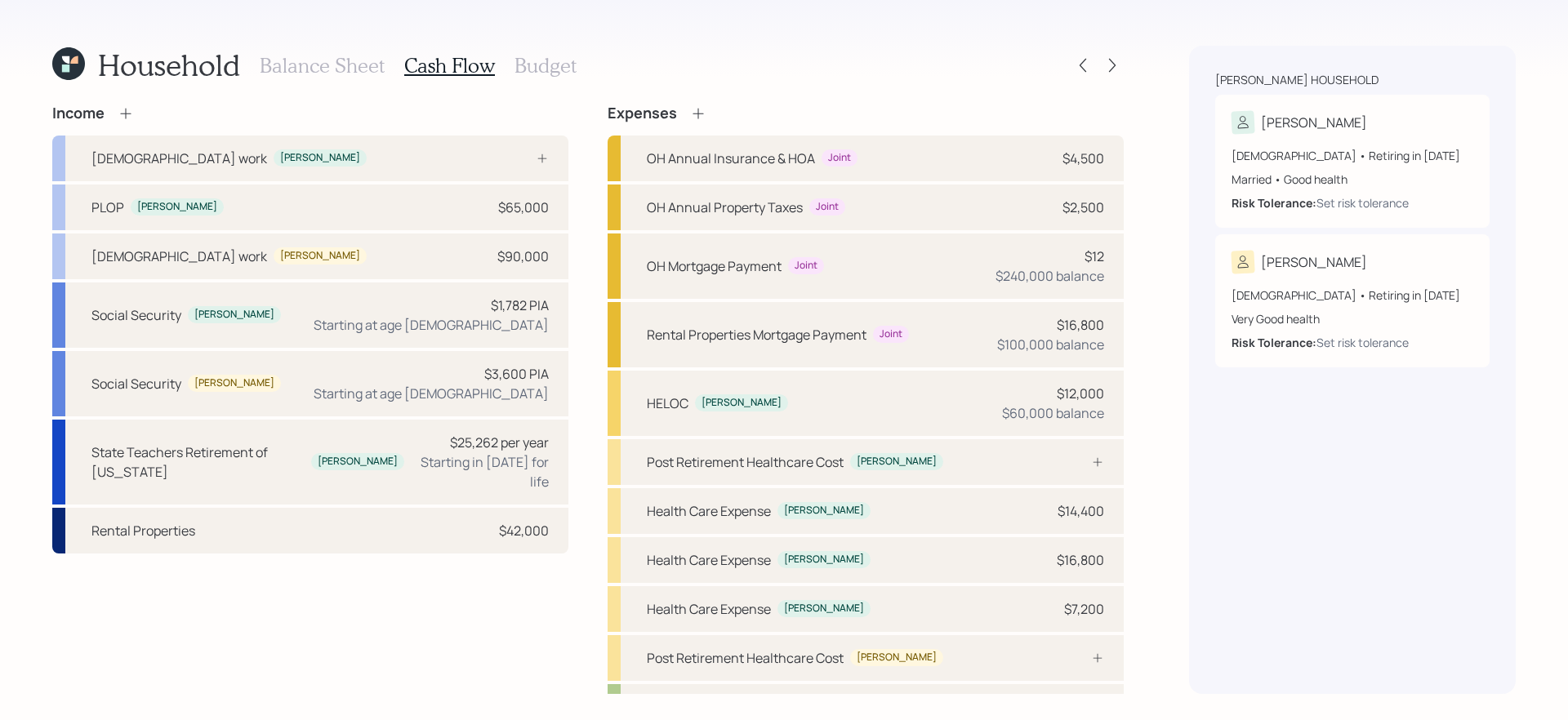
click at [697, 111] on icon at bounding box center [697, 113] width 11 height 11
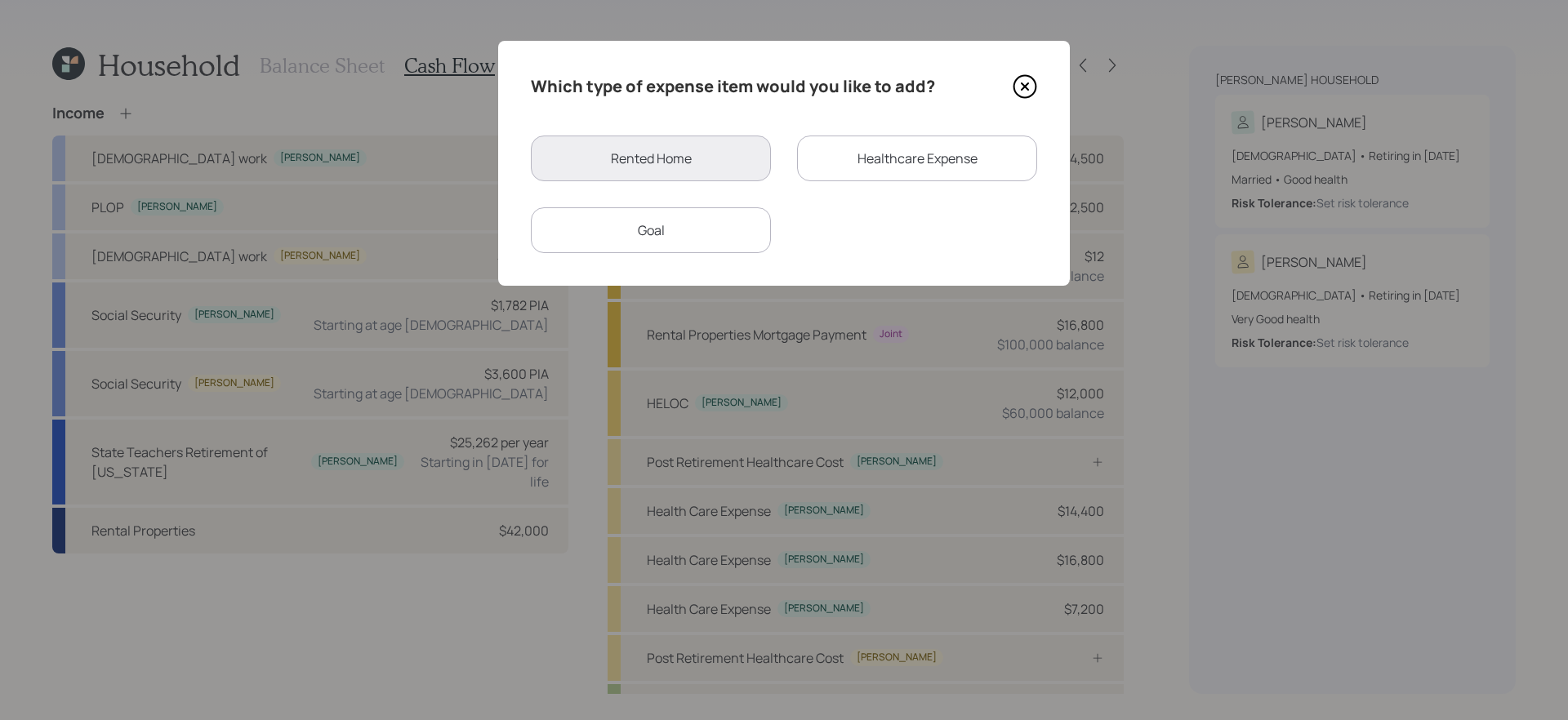
click at [683, 242] on div "Goal" at bounding box center [651, 231] width 240 height 46
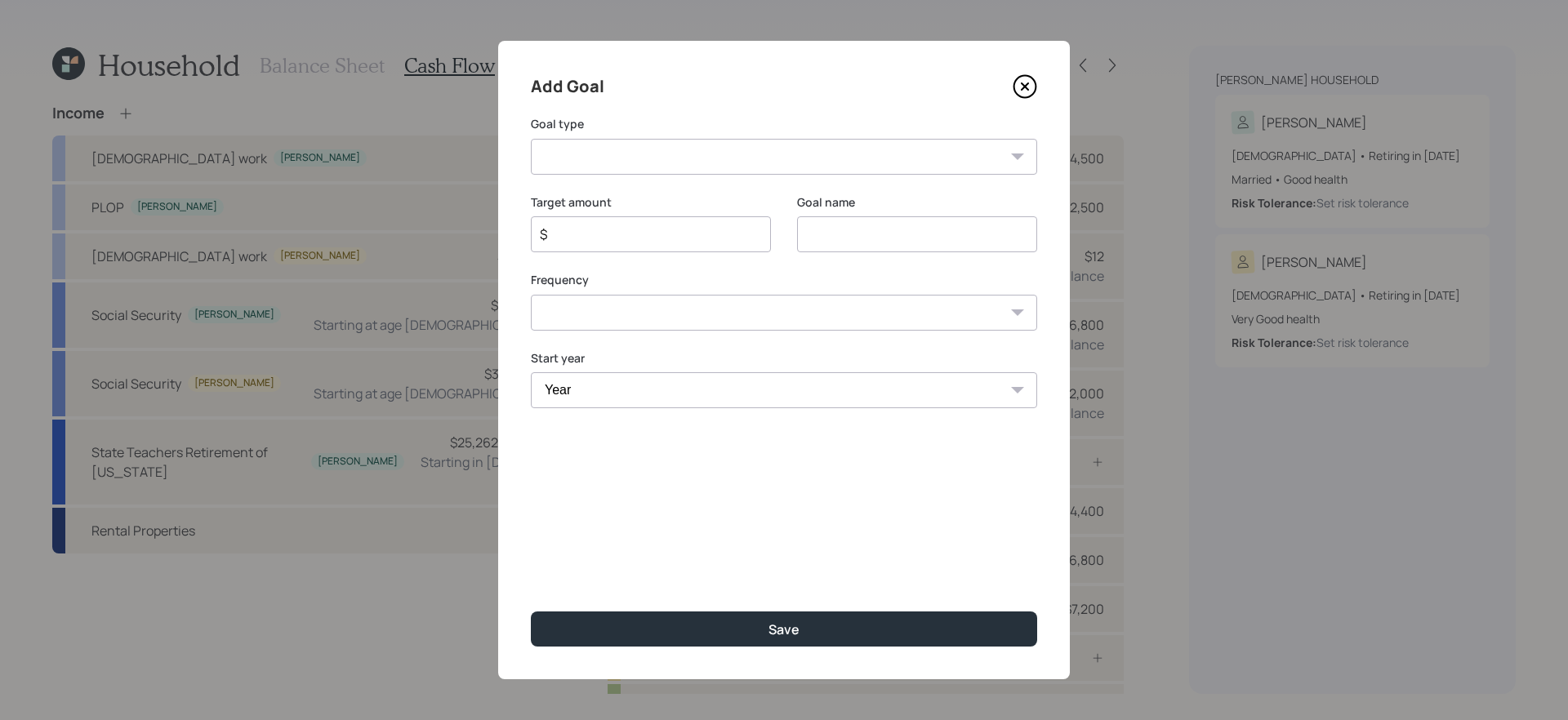
click at [851, 234] on input at bounding box center [917, 233] width 240 height 36
type input "Todd Medicare"
click at [779, 171] on select "Create an emergency fund Donate to charity Purchase a home Make a purchase Supp…" at bounding box center [784, 156] width 506 height 36
select select "other"
click at [531, 139] on select "Create an emergency fund Donate to charity Purchase a home Make a purchase Supp…" at bounding box center [784, 156] width 506 height 36
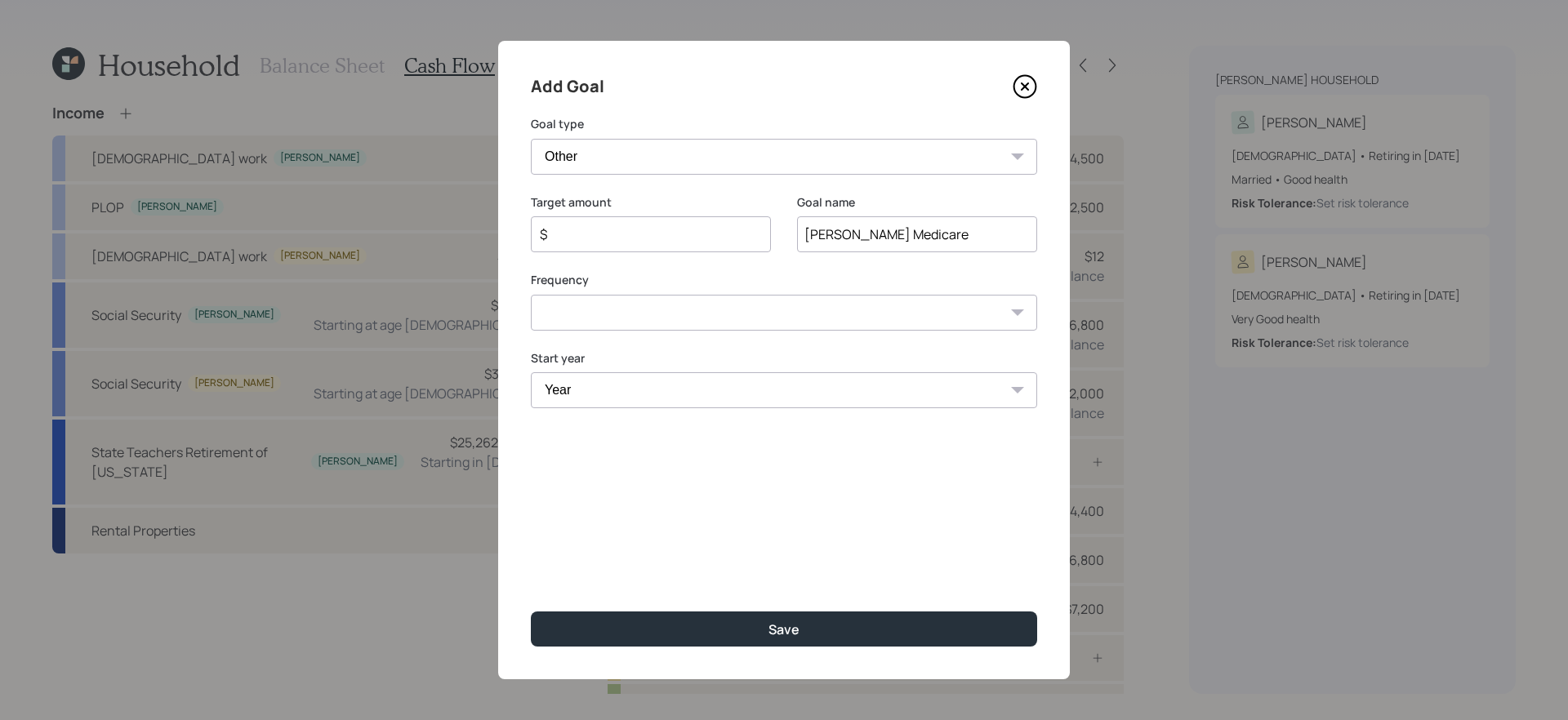
click at [643, 238] on input "$" at bounding box center [644, 233] width 212 height 19
type input "$ 5,000"
click at [656, 308] on select "One time Every 1 year Every 2 years Every 3 years Every 4 years Every 5 years E…" at bounding box center [784, 312] width 506 height 36
select select "1"
click at [531, 295] on select "One time Every 1 year Every 2 years Every 3 years Every 4 years Every 5 years E…" at bounding box center [784, 312] width 506 height 36
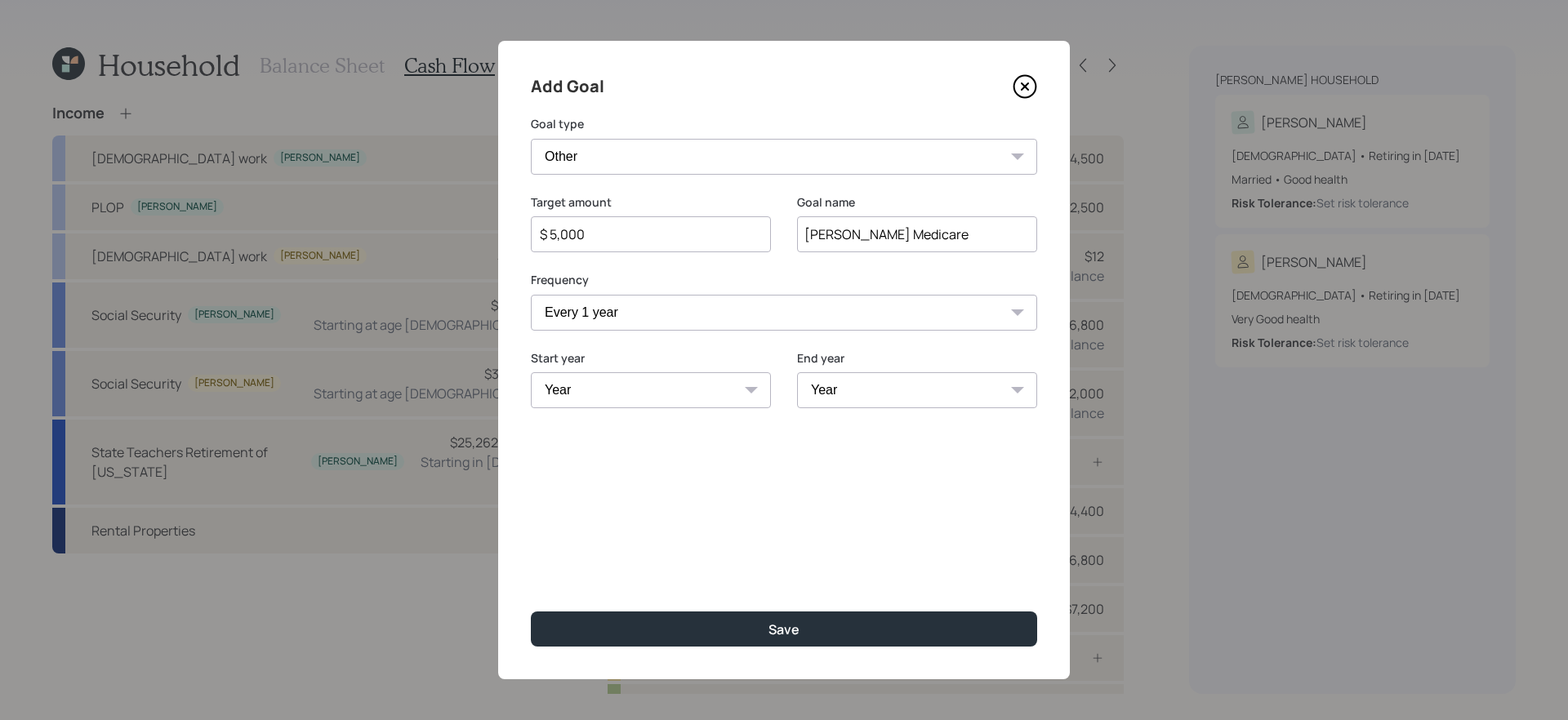
click at [651, 403] on select "Year 2025 2026 2027 2028 2029 2030 2031 2032 2033 2034 2035 2036 2037 2038 2039…" at bounding box center [651, 390] width 240 height 36
select select "2034"
click at [531, 372] on select "Year 2025 2026 2027 2028 2029 2030 2031 2032 2033 2034 2035 2036 2037 2038 2039…" at bounding box center [651, 390] width 240 height 36
click at [933, 406] on select "Year 2034 2035 2036 2037 2038 2039 2040 2041 2042 2043 2044 2045 2046 2047 2048…" at bounding box center [917, 390] width 240 height 36
select select "2059"
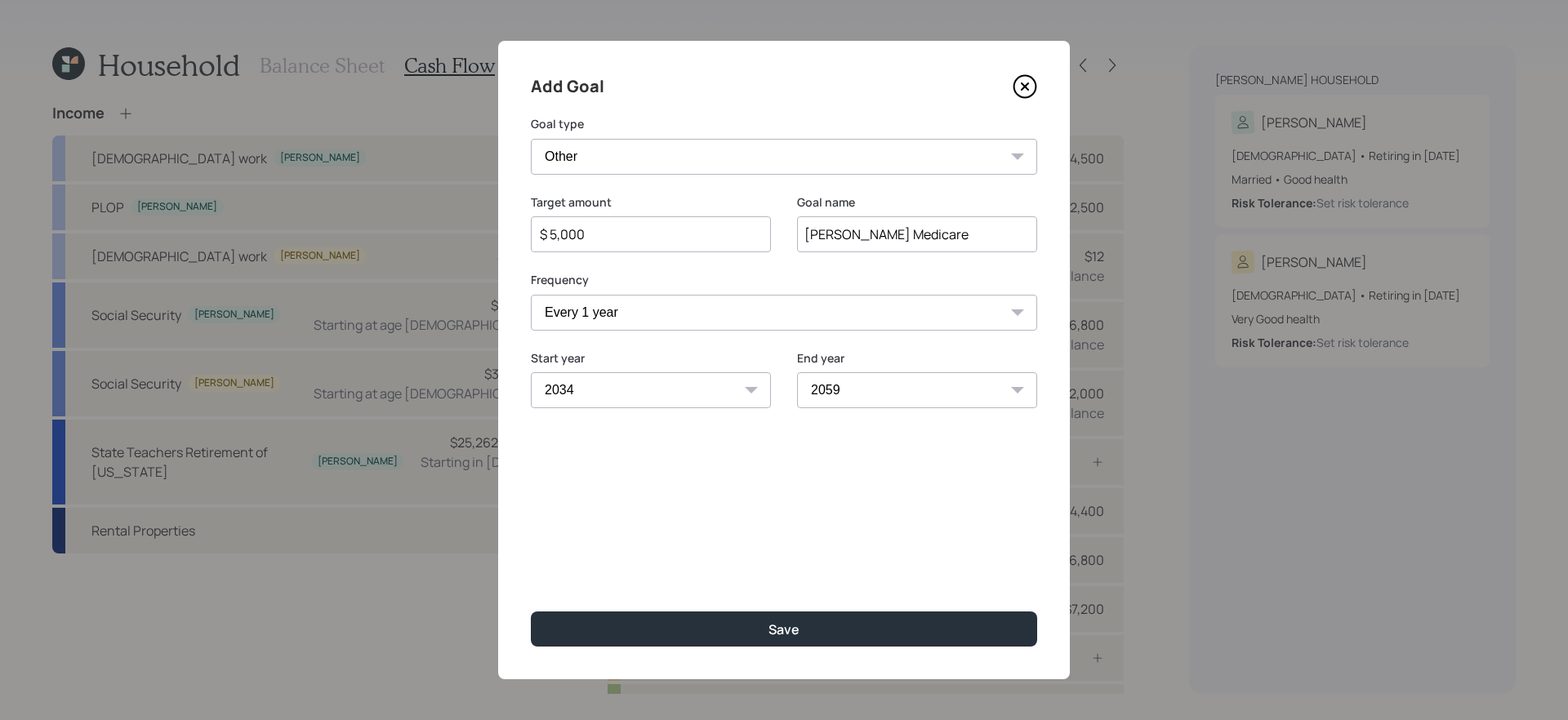
click at [797, 372] on select "Year 2034 2035 2036 2037 2038 2039 2040 2041 2042 2043 2044 2045 2046 2047 2048…" at bounding box center [917, 390] width 240 height 36
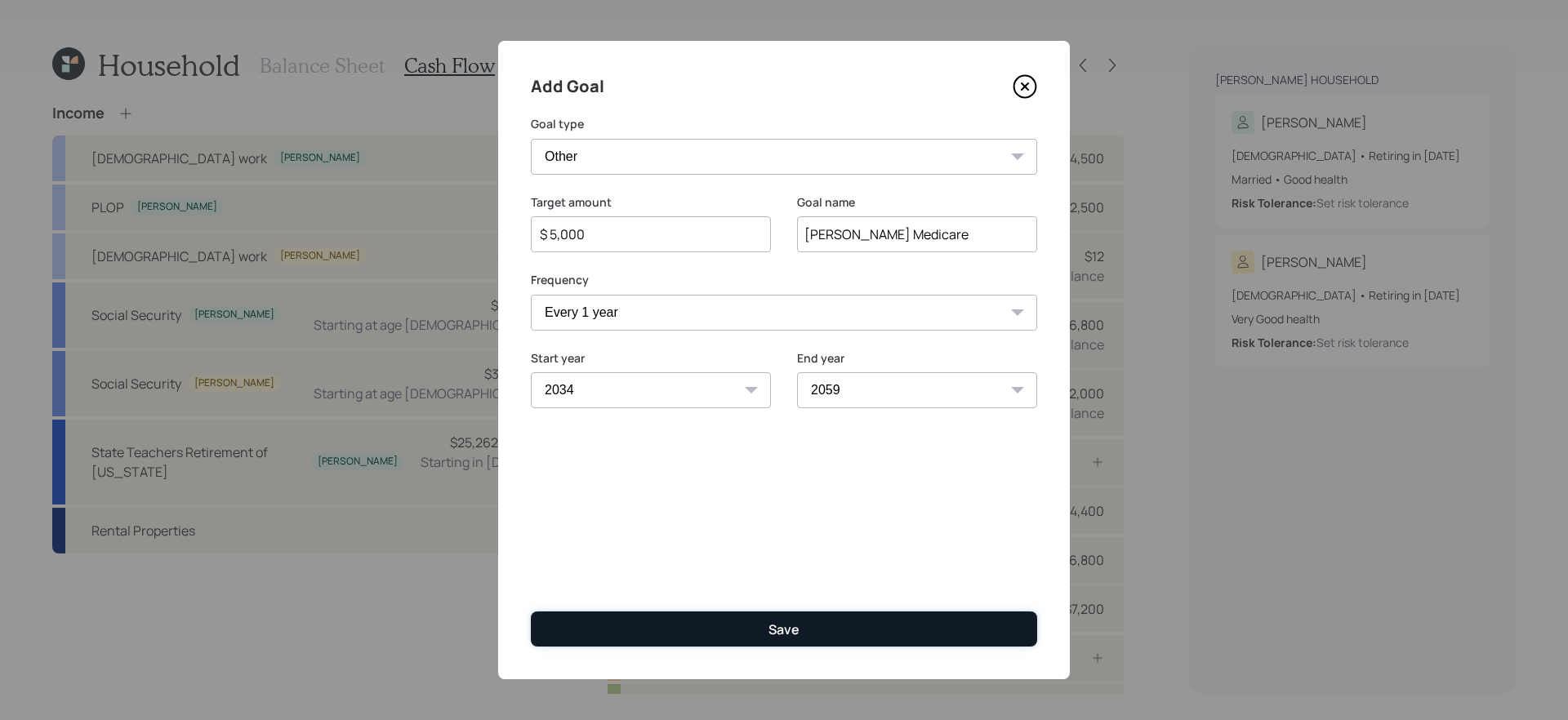
click at [891, 631] on button "Save" at bounding box center [784, 629] width 506 height 35
type input "$"
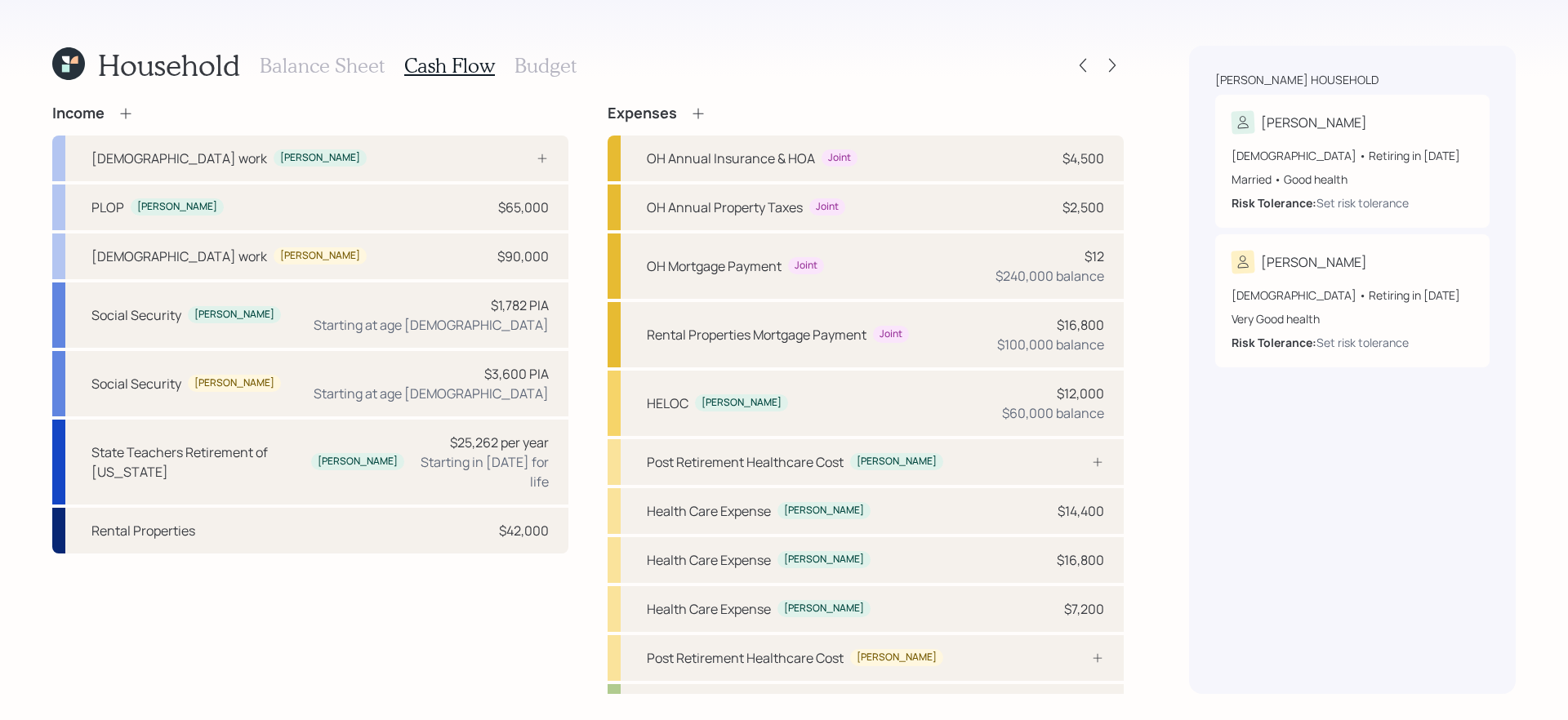
click at [584, 594] on div "Income Full-time work Tara PLOP Tara $65,000 Full-time work Todd $90,000 Social…" at bounding box center [588, 510] width 1071 height 811
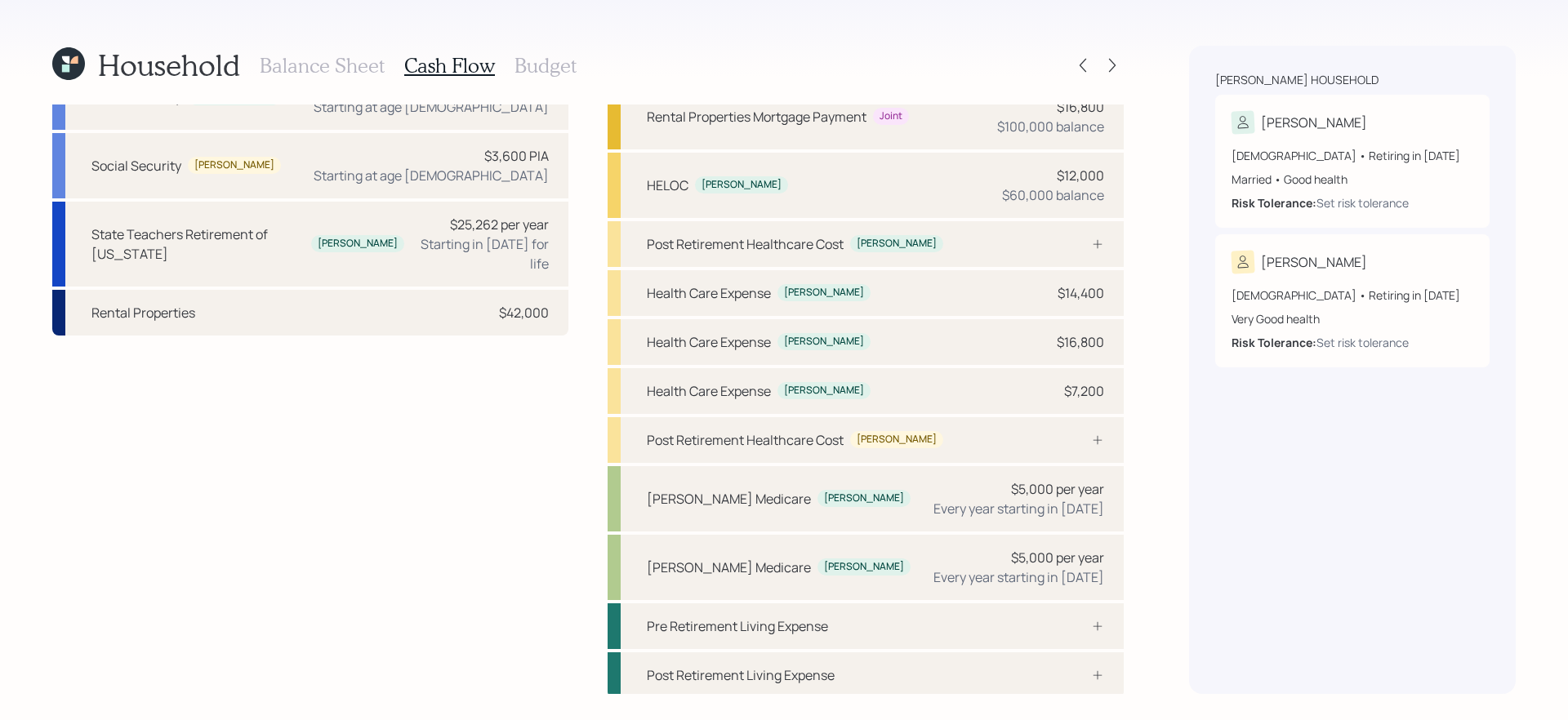
scroll to position [221, 0]
click at [730, 624] on div "Pre Retirement Living Expense" at bounding box center [737, 622] width 181 height 19
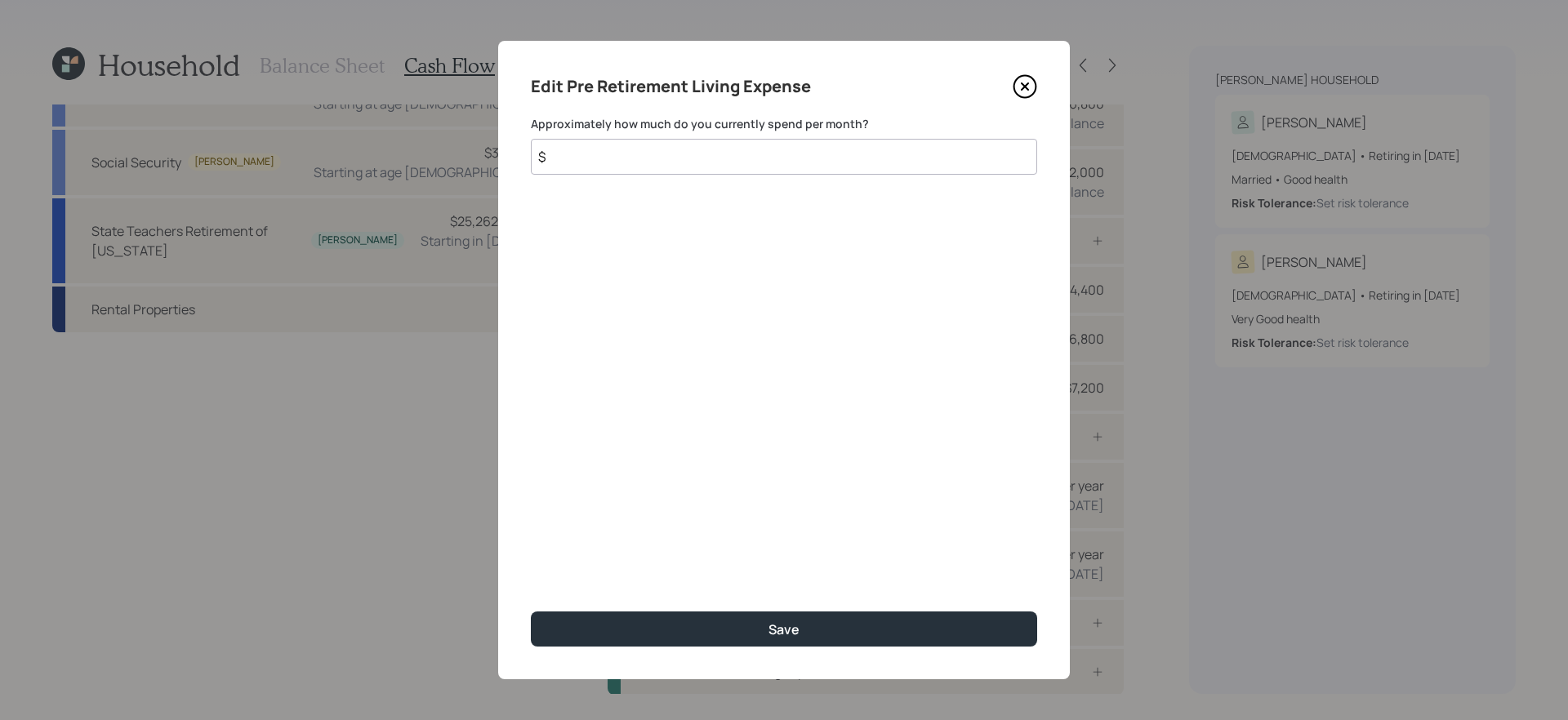
click at [803, 157] on input "$" at bounding box center [784, 156] width 506 height 36
type input "$ 4,000"
click at [531, 611] on button "Save" at bounding box center [784, 629] width 506 height 35
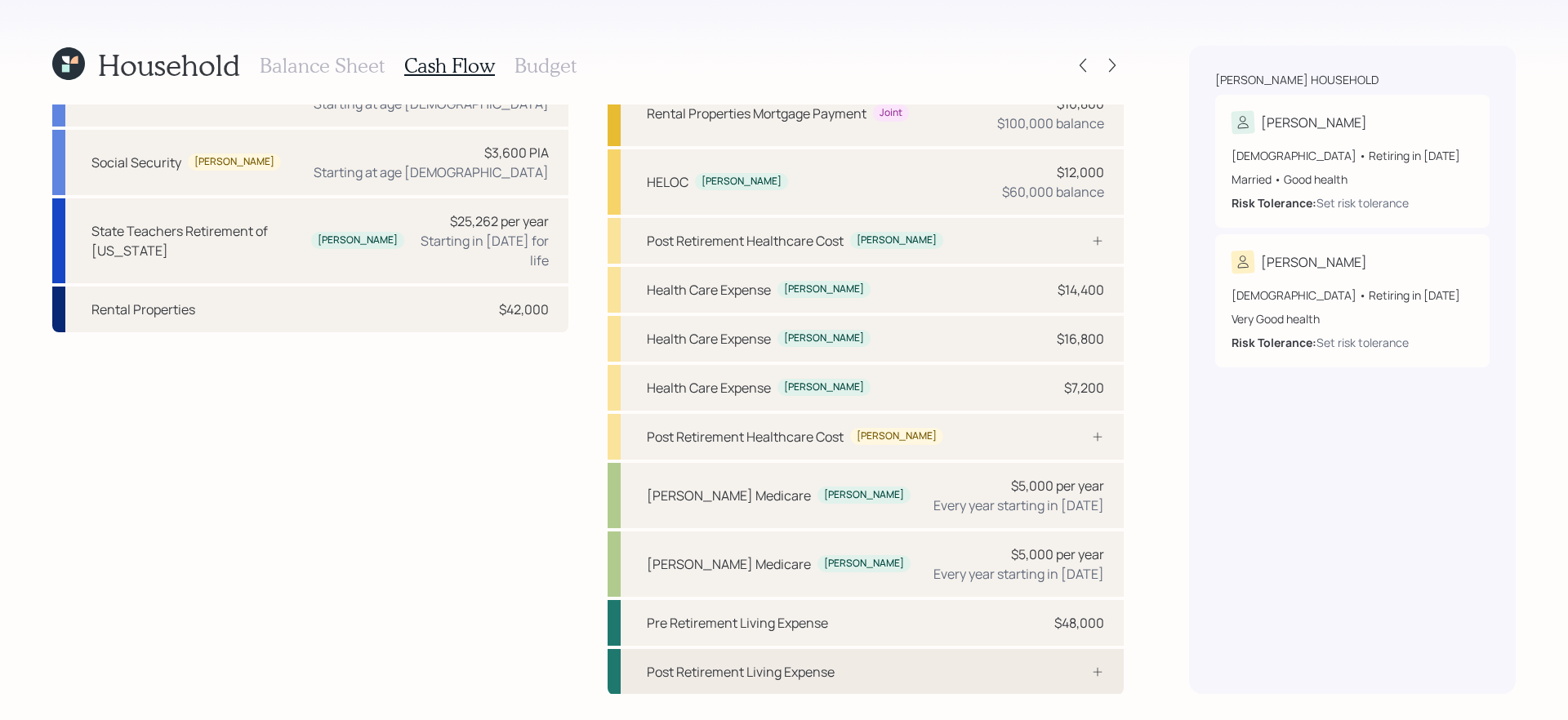
click at [717, 670] on div "Post Retirement Living Expense" at bounding box center [740, 671] width 188 height 19
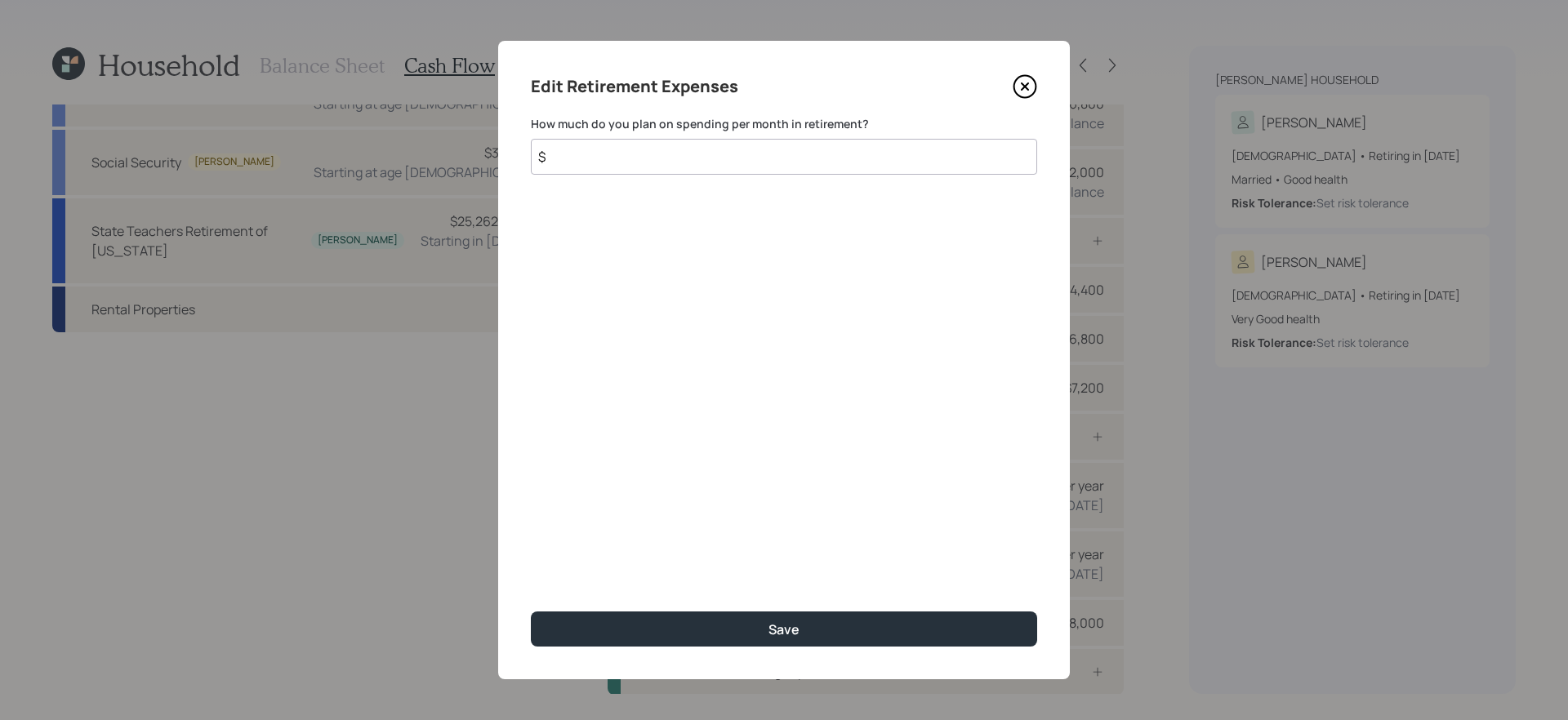
click at [654, 156] on input "$" at bounding box center [784, 156] width 506 height 36
type input "$ 4,000"
click at [531, 611] on button "Save" at bounding box center [784, 629] width 506 height 35
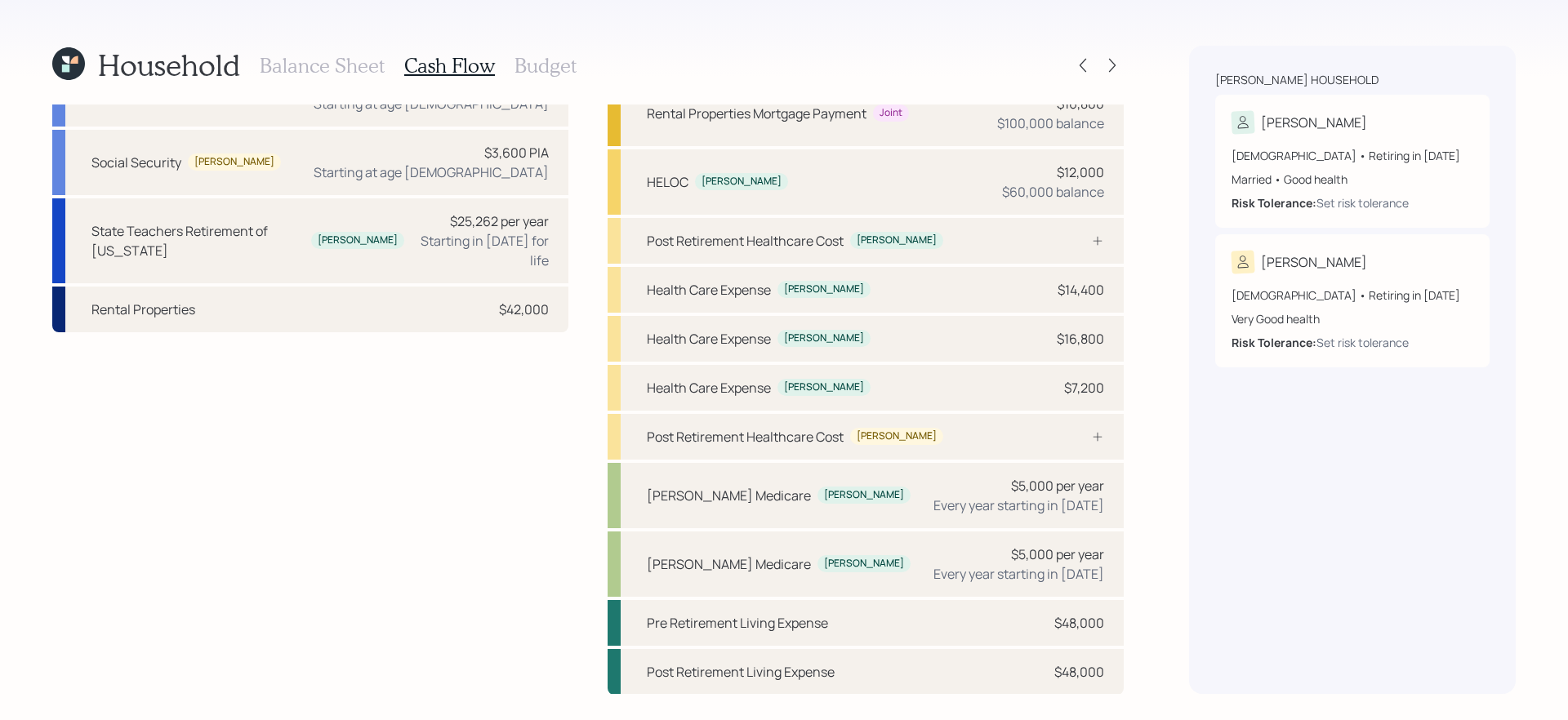
click at [529, 62] on h3 "Budget" at bounding box center [546, 66] width 62 height 24
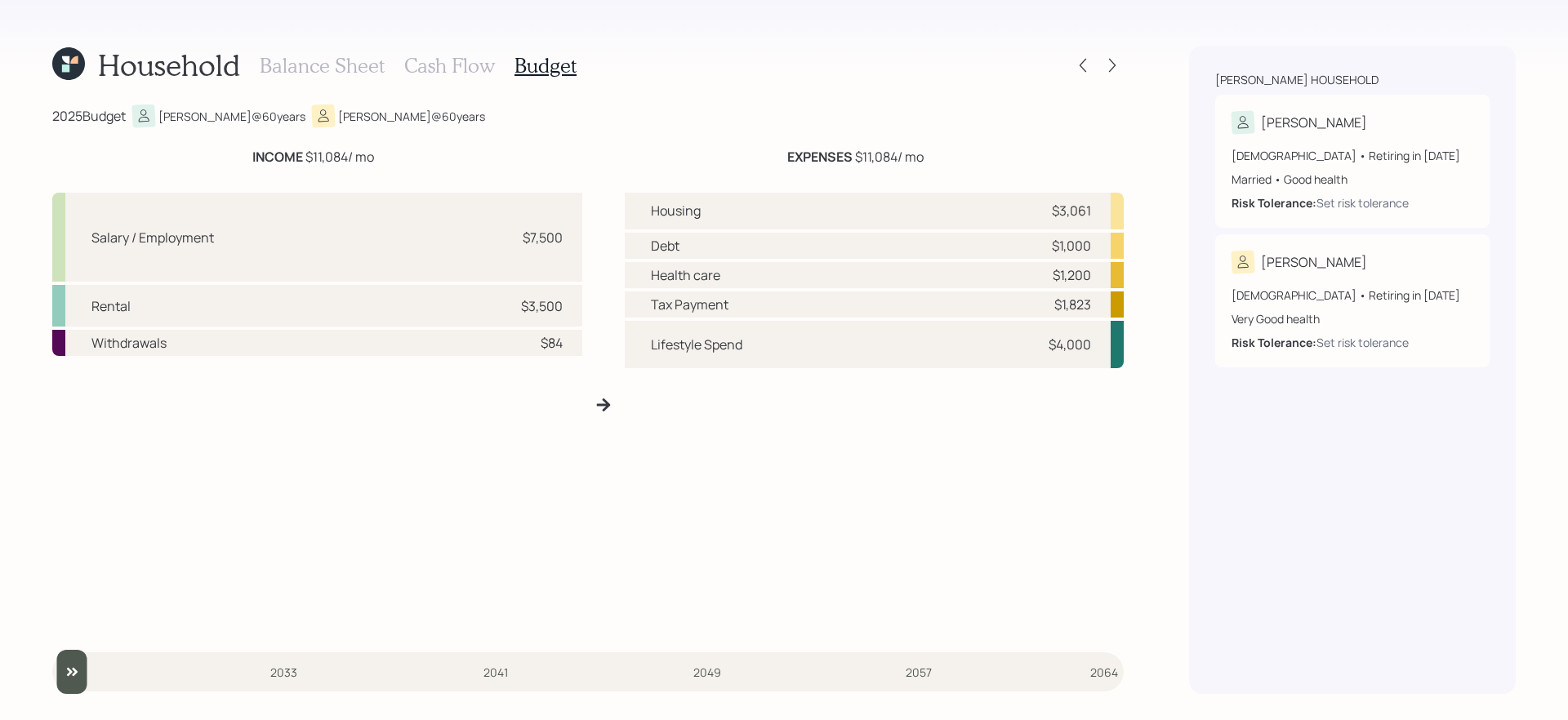
click at [430, 59] on h3 "Cash Flow" at bounding box center [449, 66] width 91 height 24
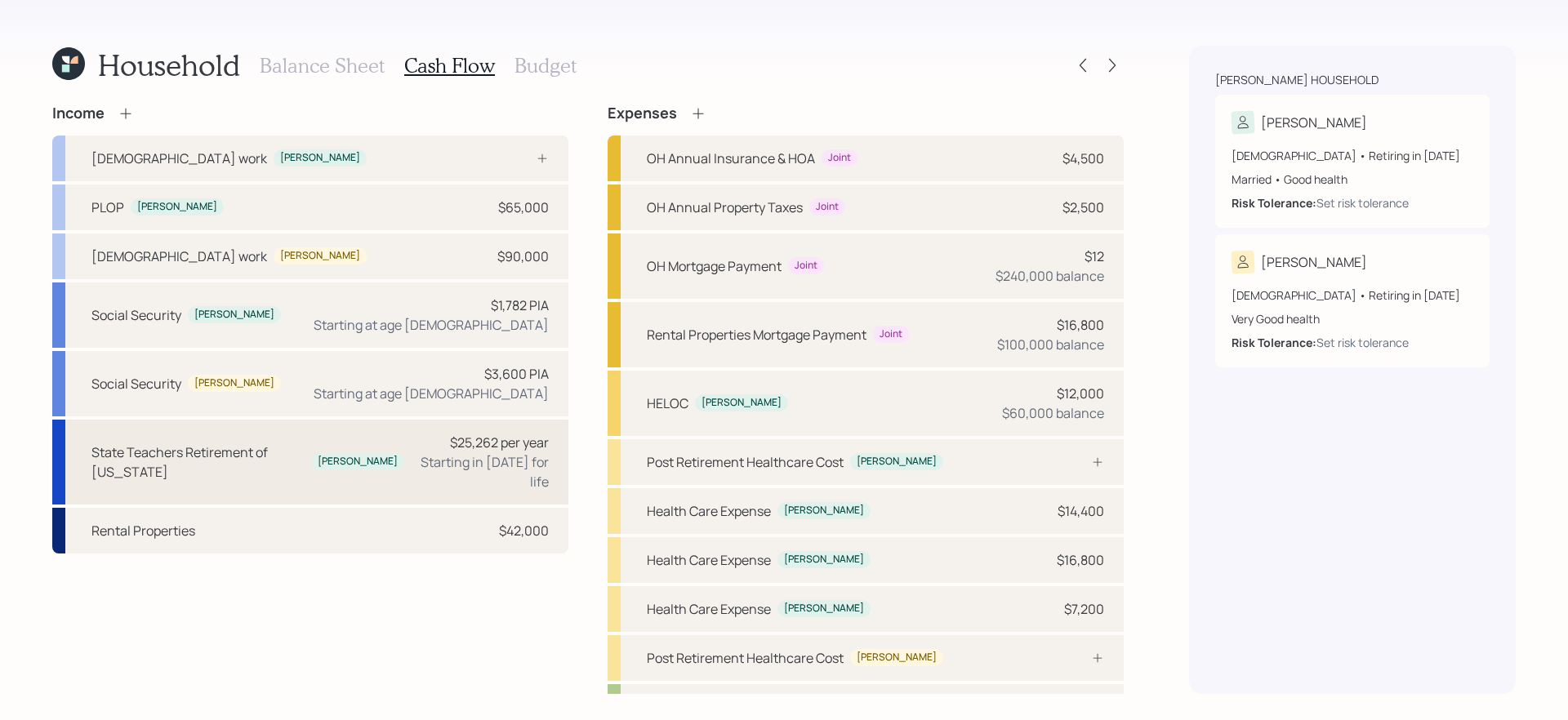
click at [320, 458] on div "Tara" at bounding box center [358, 461] width 93 height 17
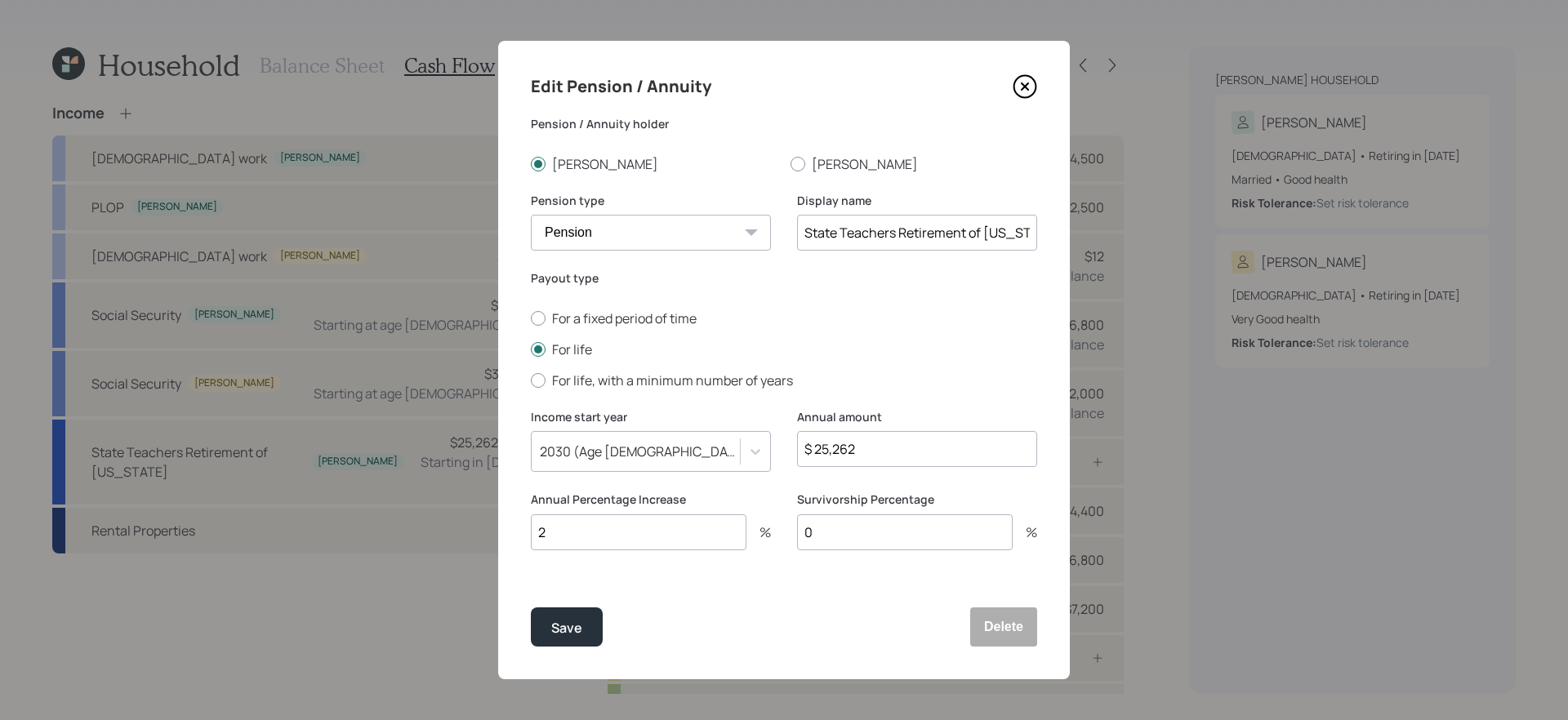
click at [1022, 83] on icon at bounding box center [1024, 86] width 6 height 6
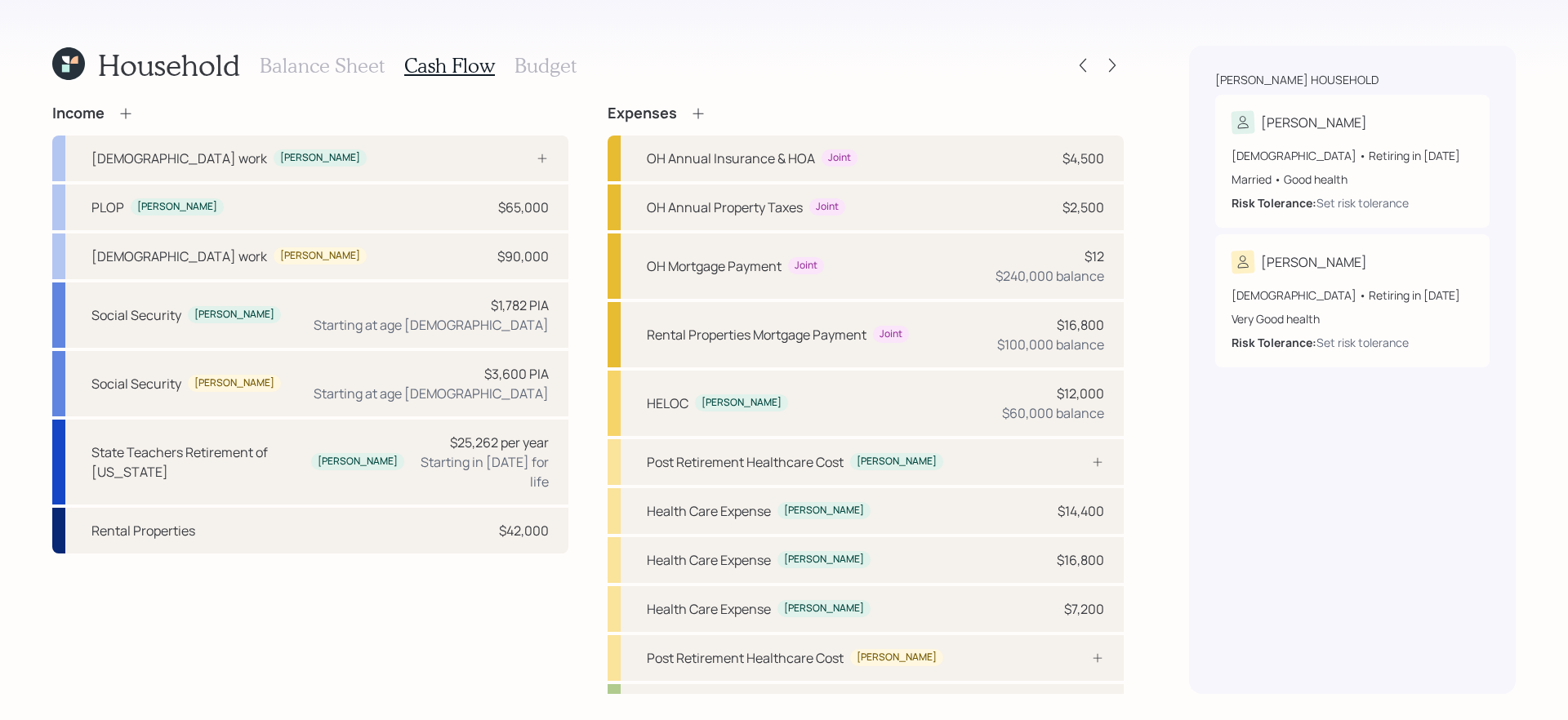
click at [538, 59] on h3 "Budget" at bounding box center [546, 66] width 62 height 24
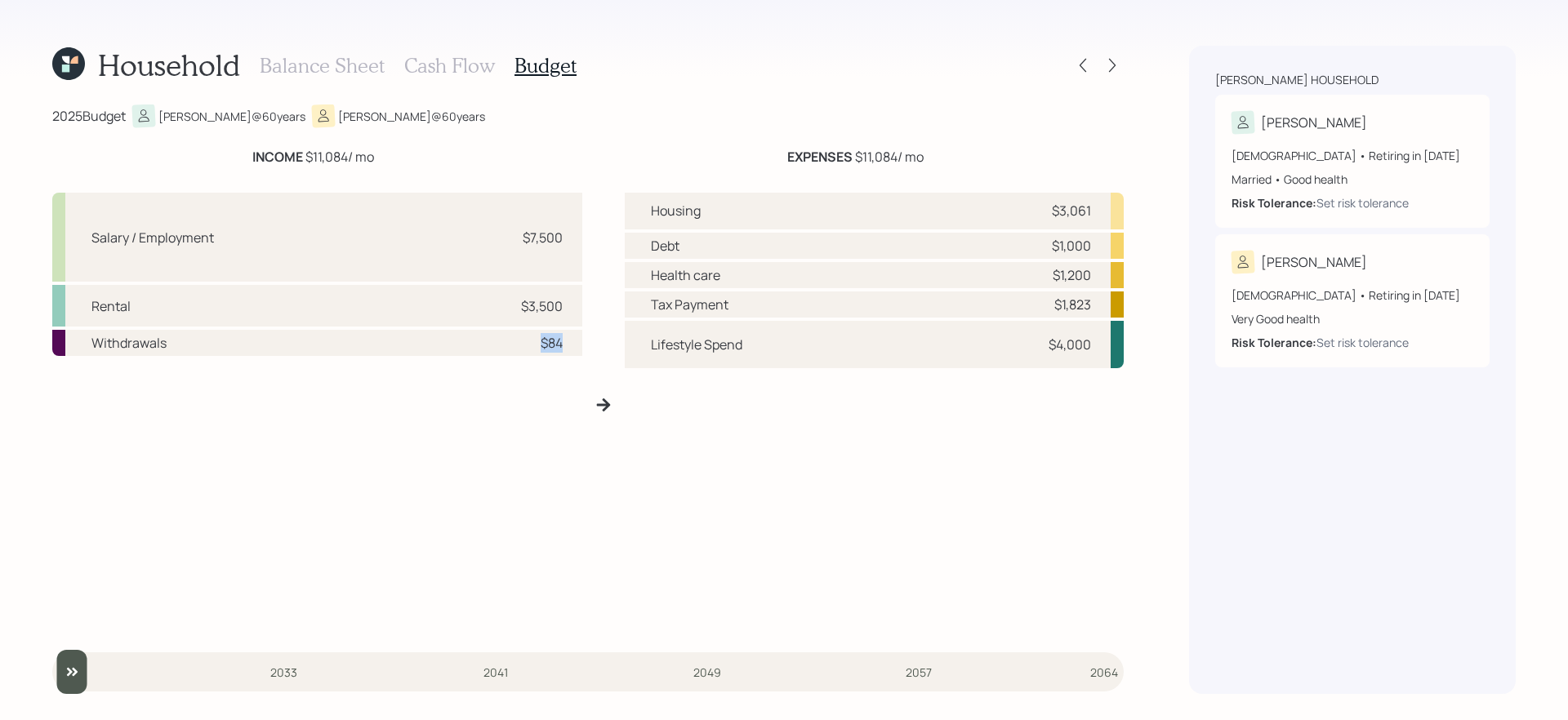
drag, startPoint x: 581, startPoint y: 344, endPoint x: 534, endPoint y: 341, distance: 47.1
click at [534, 341] on div "Withdrawals $84" at bounding box center [317, 342] width 530 height 27
click at [525, 430] on div "Salary / Employment $7,500 Rental $3,500 Withdrawals $84" at bounding box center [317, 411] width 530 height 437
drag, startPoint x: 1030, startPoint y: 282, endPoint x: 1099, endPoint y: 275, distance: 69.4
click at [1099, 275] on div "Health care $1,200" at bounding box center [873, 274] width 499 height 27
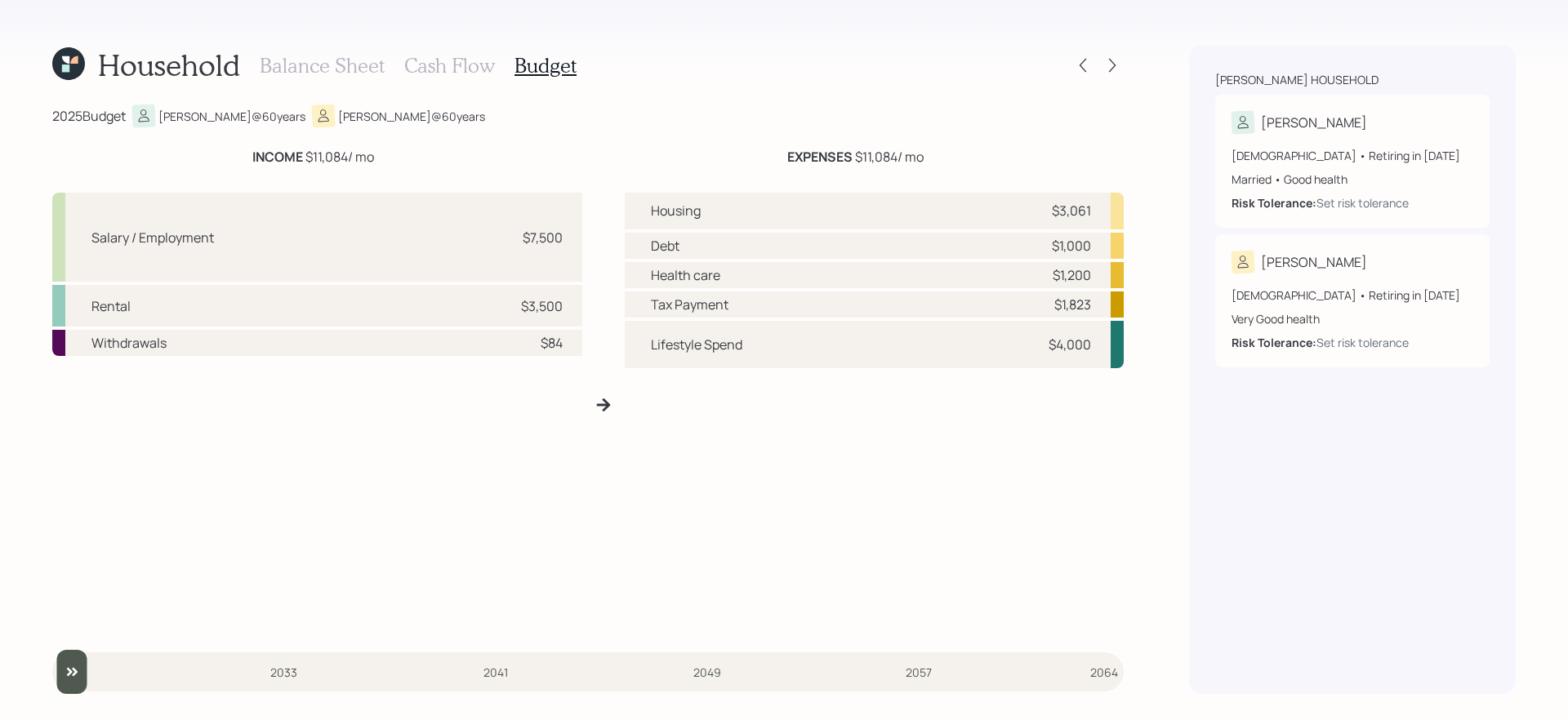
click at [1004, 440] on div "Housing $3,061 Debt $1,000 Health care $1,200 Tax Payment $1,823 Lifestyle Spen…" at bounding box center [873, 411] width 499 height 437
drag, startPoint x: 1044, startPoint y: 246, endPoint x: 1104, endPoint y: 245, distance: 60.0
click at [1104, 245] on div "Debt $1,000" at bounding box center [873, 245] width 499 height 27
click at [335, 48] on div "Balance Sheet Cash Flow Budget" at bounding box center [418, 65] width 317 height 39
click at [867, 567] on div "Housing $3,061 Debt $1,000 Health care $1,200 Tax Payment $1,823 Lifestyle Spen…" at bounding box center [873, 411] width 499 height 437
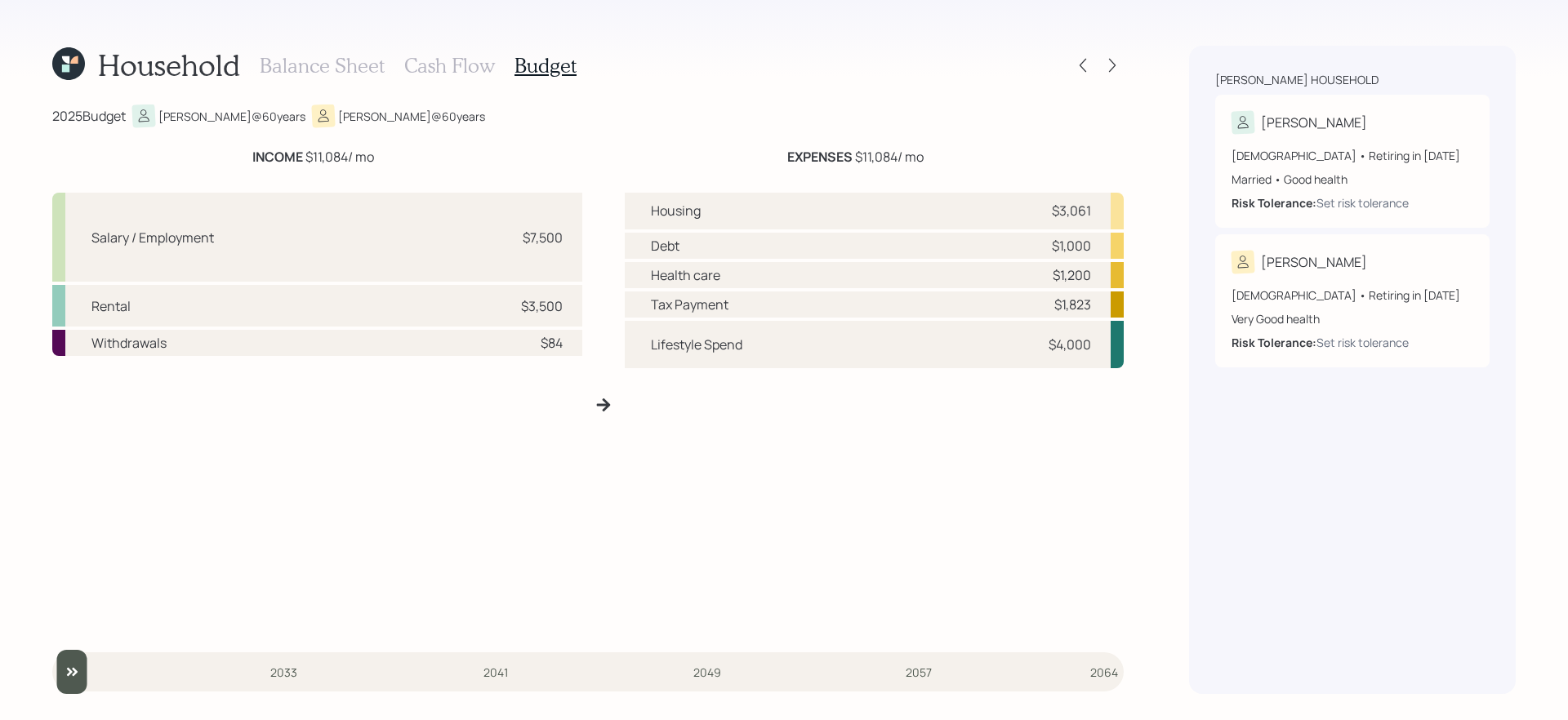
click at [633, 438] on div "Housing $3,061 Debt $1,000 Health care $1,200 Tax Payment $1,823 Lifestyle Spen…" at bounding box center [873, 411] width 499 height 437
drag, startPoint x: 536, startPoint y: 343, endPoint x: 567, endPoint y: 342, distance: 31.0
click at [567, 342] on div "Withdrawals $84" at bounding box center [317, 342] width 530 height 27
click at [568, 562] on div "Salary / Employment $7,500 Rental $3,500 Withdrawals $84" at bounding box center [317, 411] width 530 height 437
click at [816, 336] on div "Lifestyle Spend $4,000" at bounding box center [873, 345] width 499 height 48
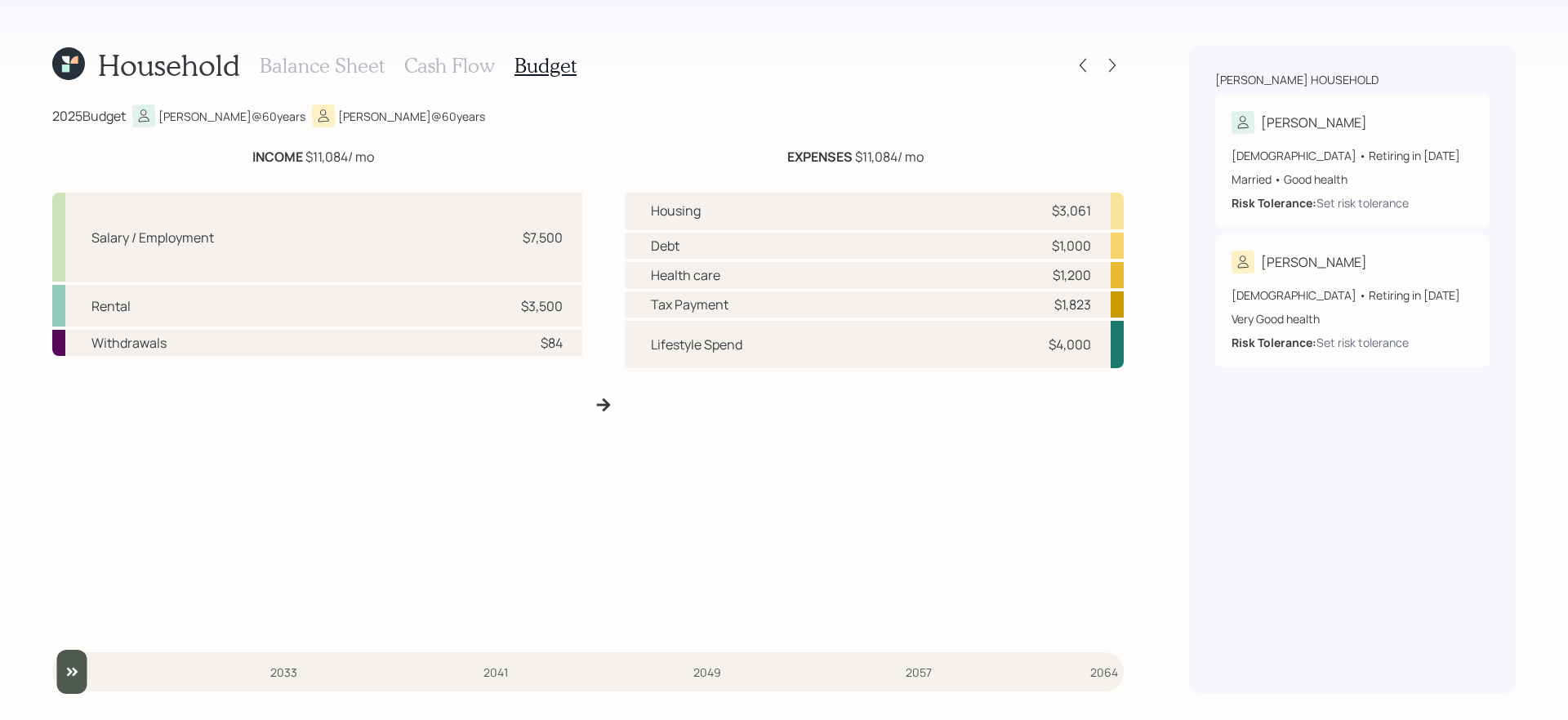
click at [800, 340] on div "Lifestyle Spend $4,000" at bounding box center [873, 345] width 499 height 48
click at [775, 343] on div "Lifestyle Spend $4,000" at bounding box center [873, 345] width 499 height 48
click at [444, 73] on h3 "Cash Flow" at bounding box center [449, 66] width 91 height 24
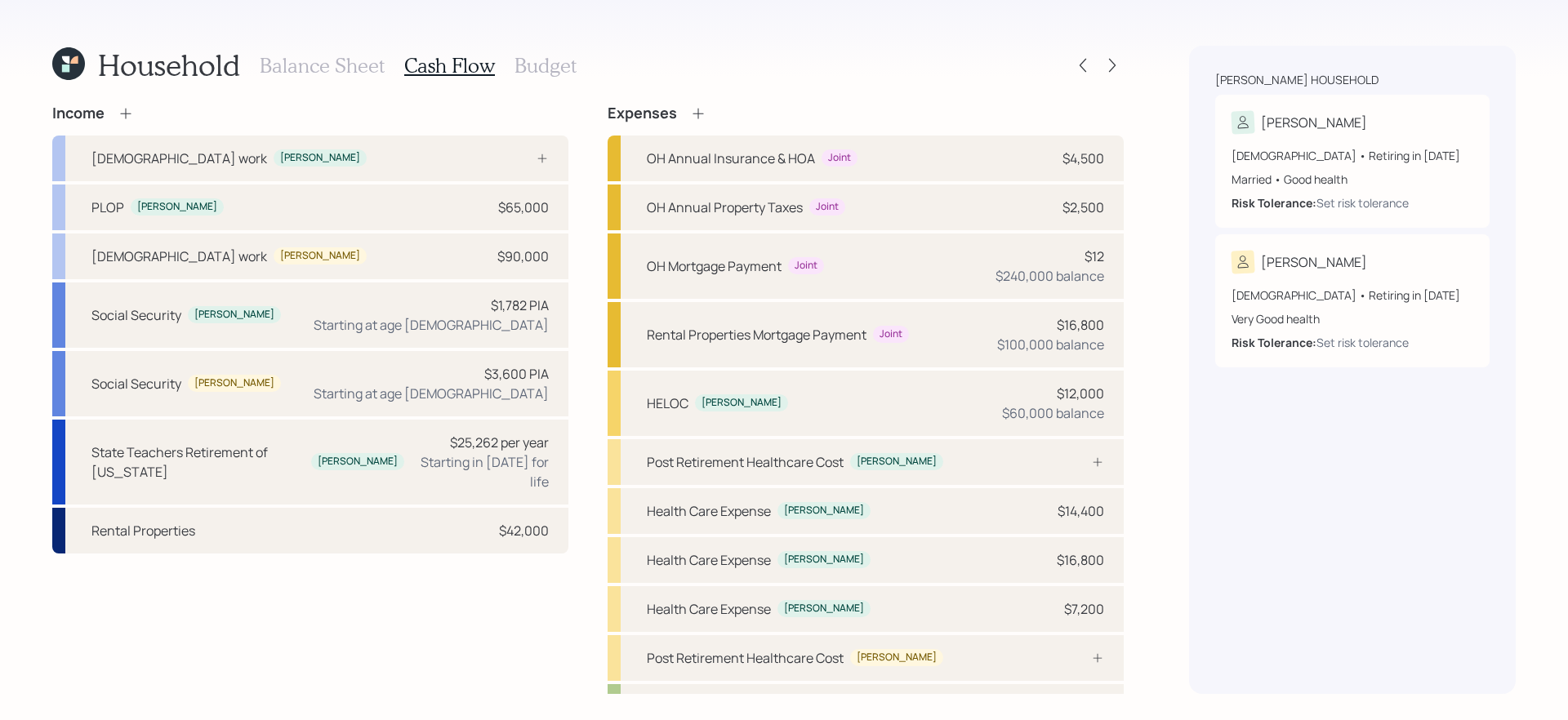
scroll to position [221, 0]
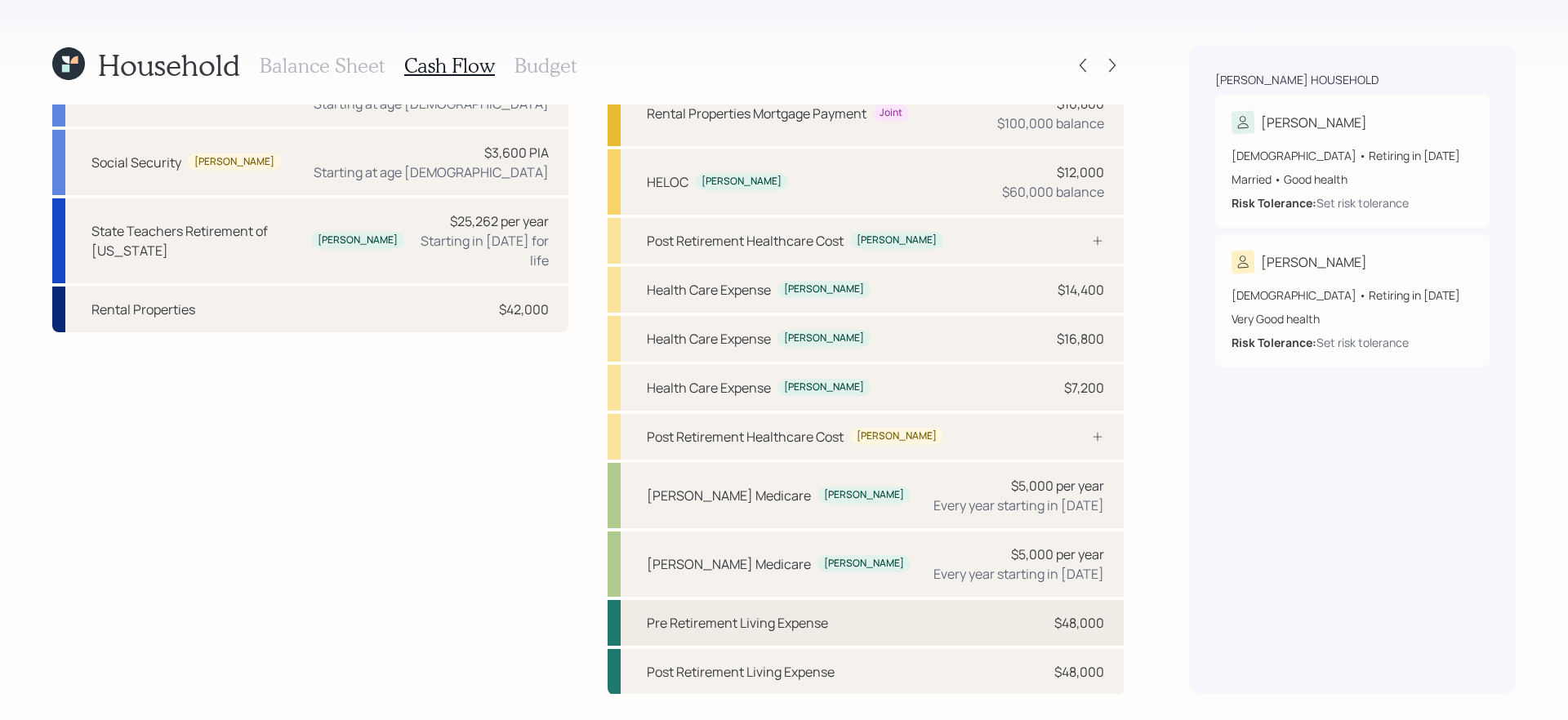
click at [856, 621] on div "Pre Retirement Living Expense $48,000" at bounding box center [866, 623] width 516 height 46
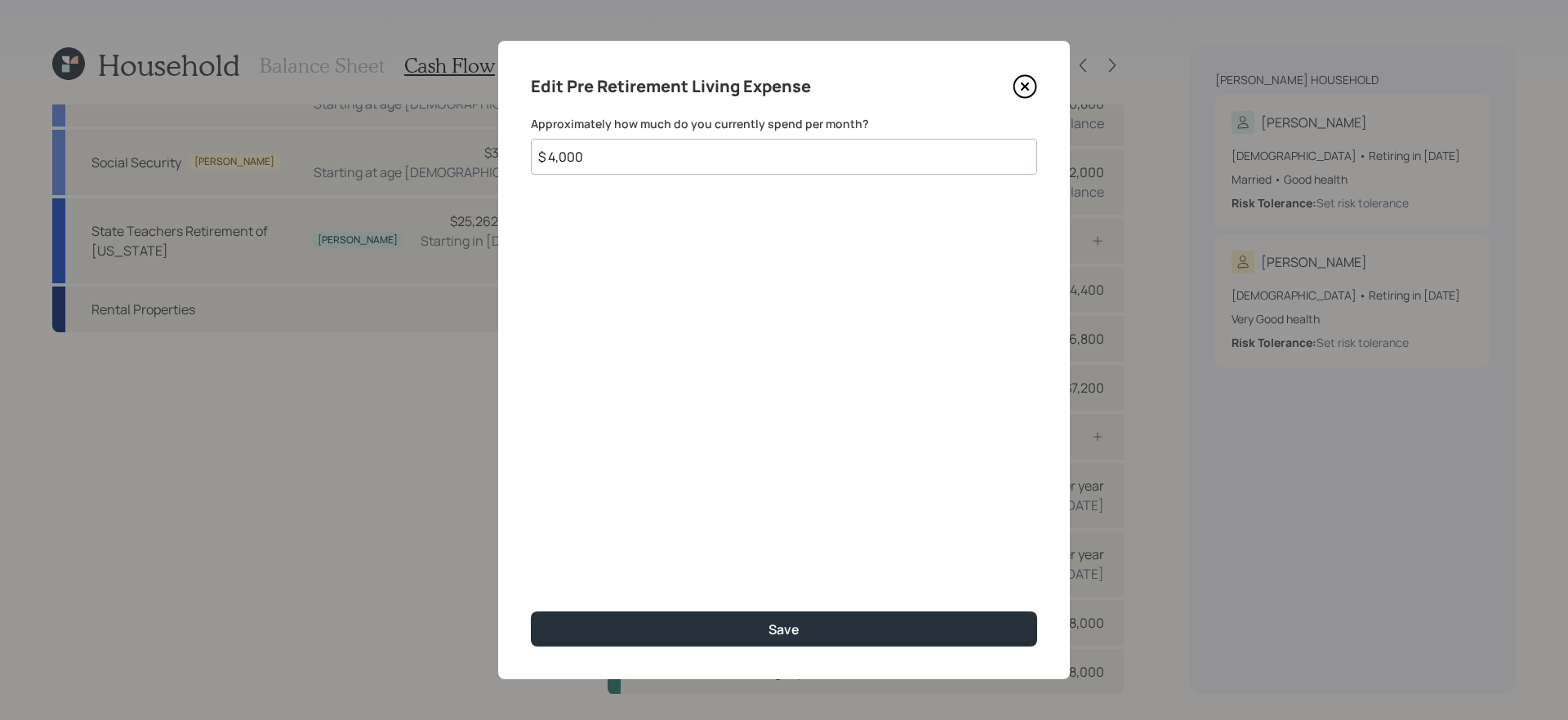
click at [815, 155] on input "$ 4,000" at bounding box center [784, 156] width 506 height 36
type input "$ 3,900"
click at [531, 611] on button "Save" at bounding box center [784, 629] width 506 height 35
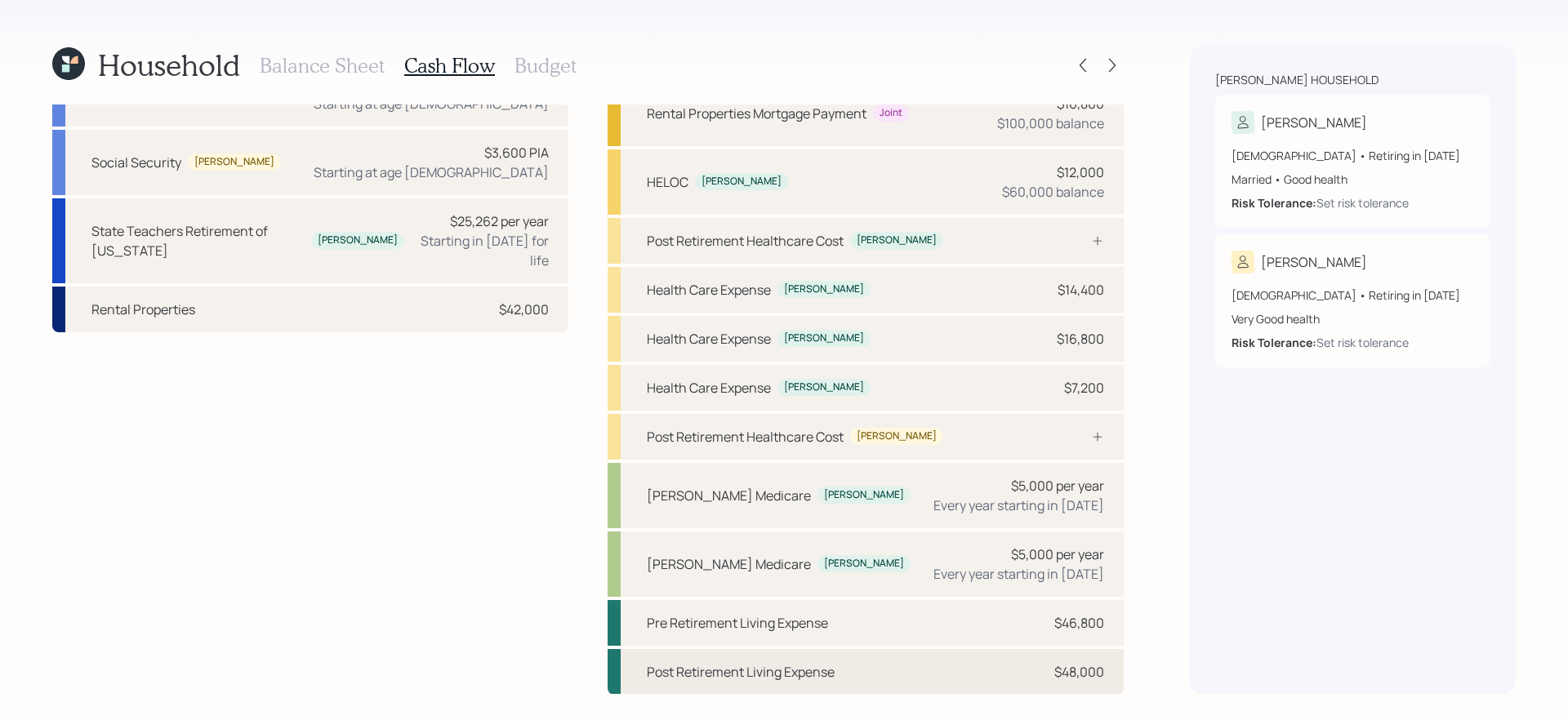
click at [803, 676] on div "Post Retirement Living Expense" at bounding box center [740, 671] width 188 height 19
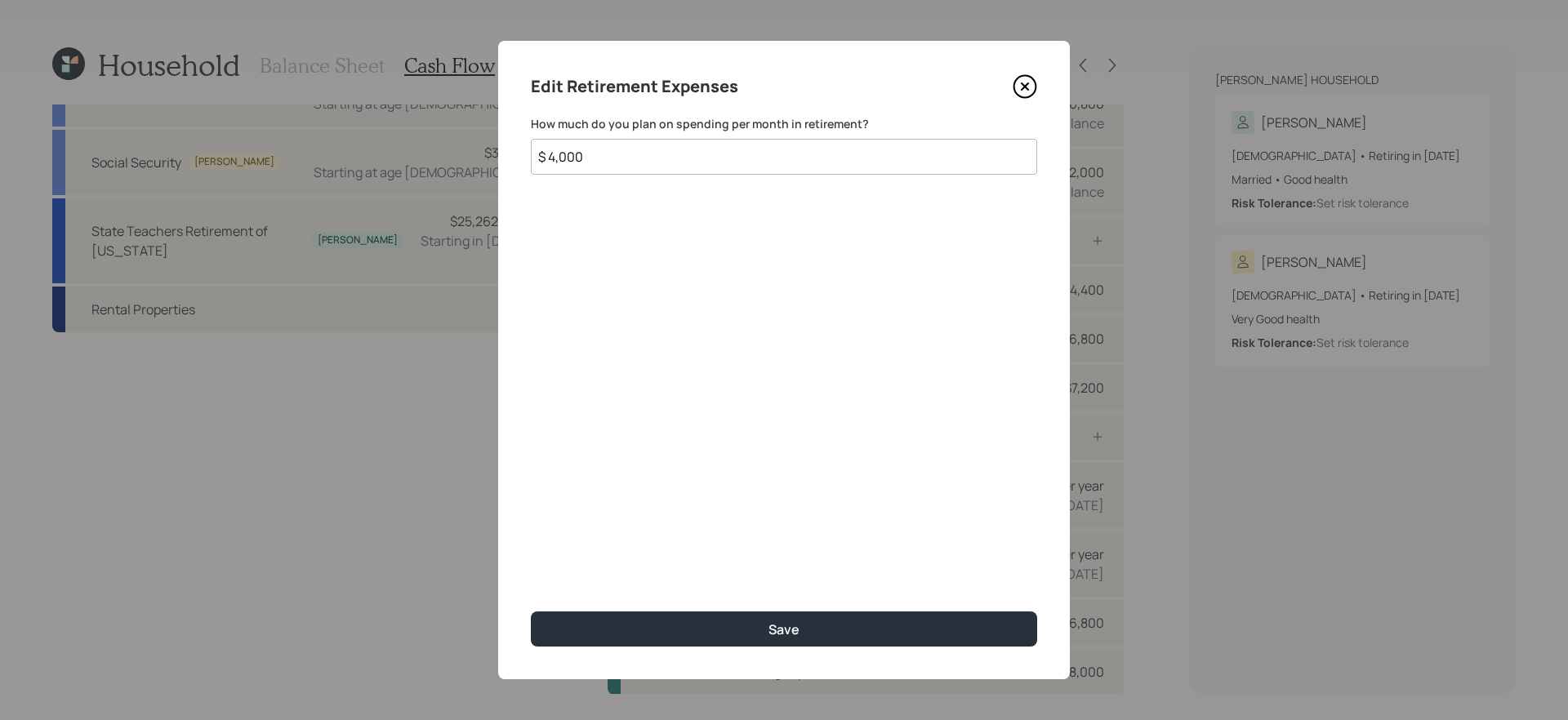
click at [789, 159] on input "$ 4,000" at bounding box center [784, 156] width 506 height 36
type input "$ 3,900"
click at [531, 611] on button "Save" at bounding box center [784, 629] width 506 height 35
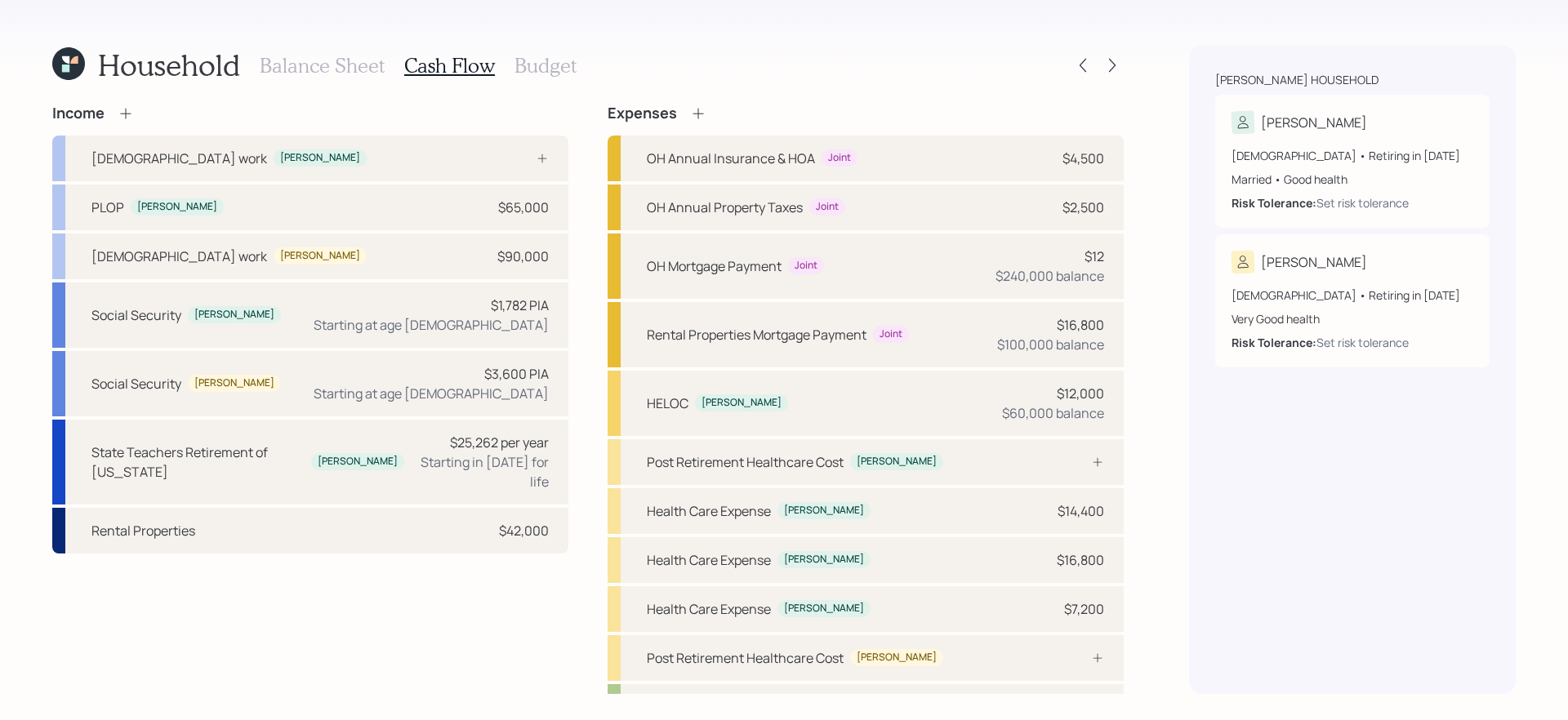
click at [697, 113] on icon at bounding box center [697, 113] width 11 height 11
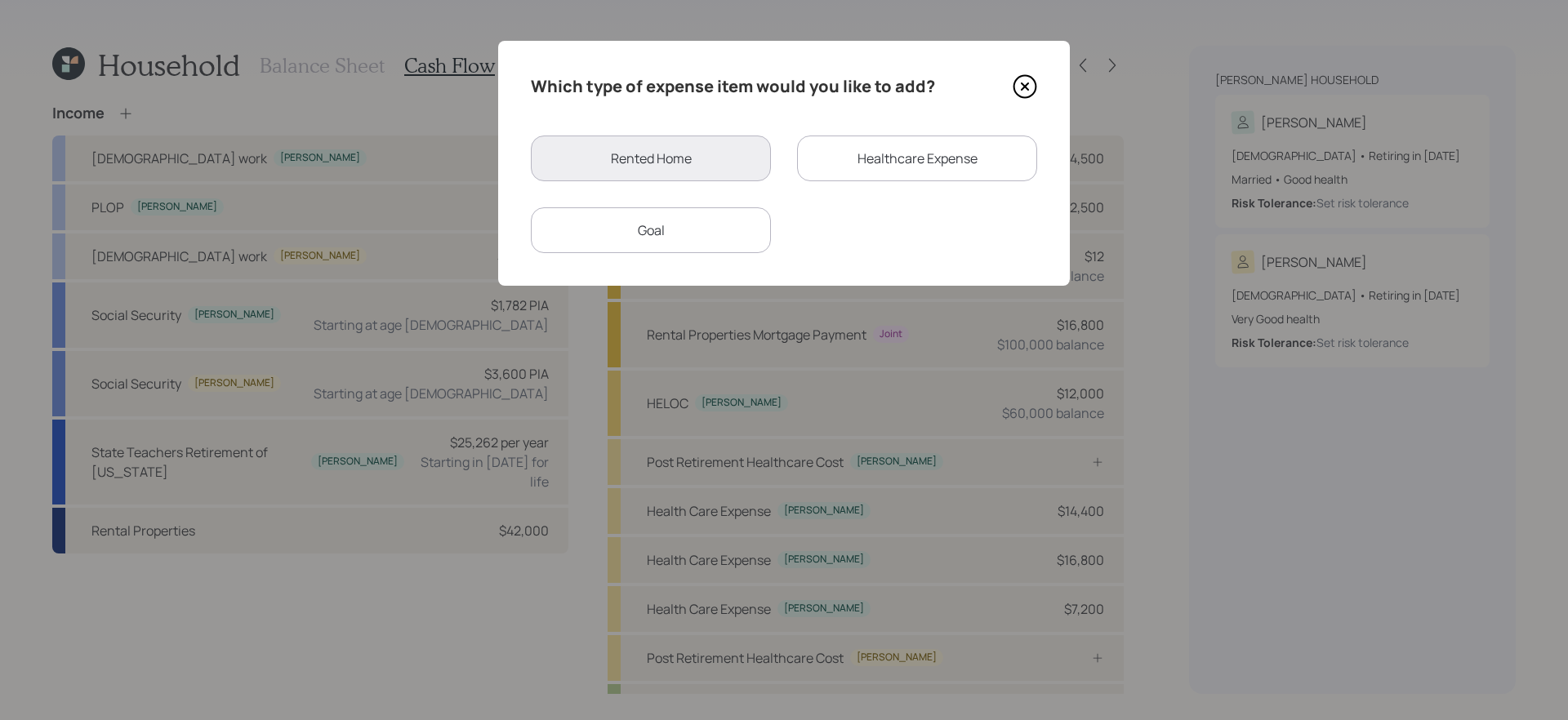
click at [689, 265] on div "Which type of expense item would you like to add? Rented Home Healthcare Expens…" at bounding box center [784, 164] width 571 height 245
click at [696, 220] on div "Goal" at bounding box center [651, 231] width 240 height 46
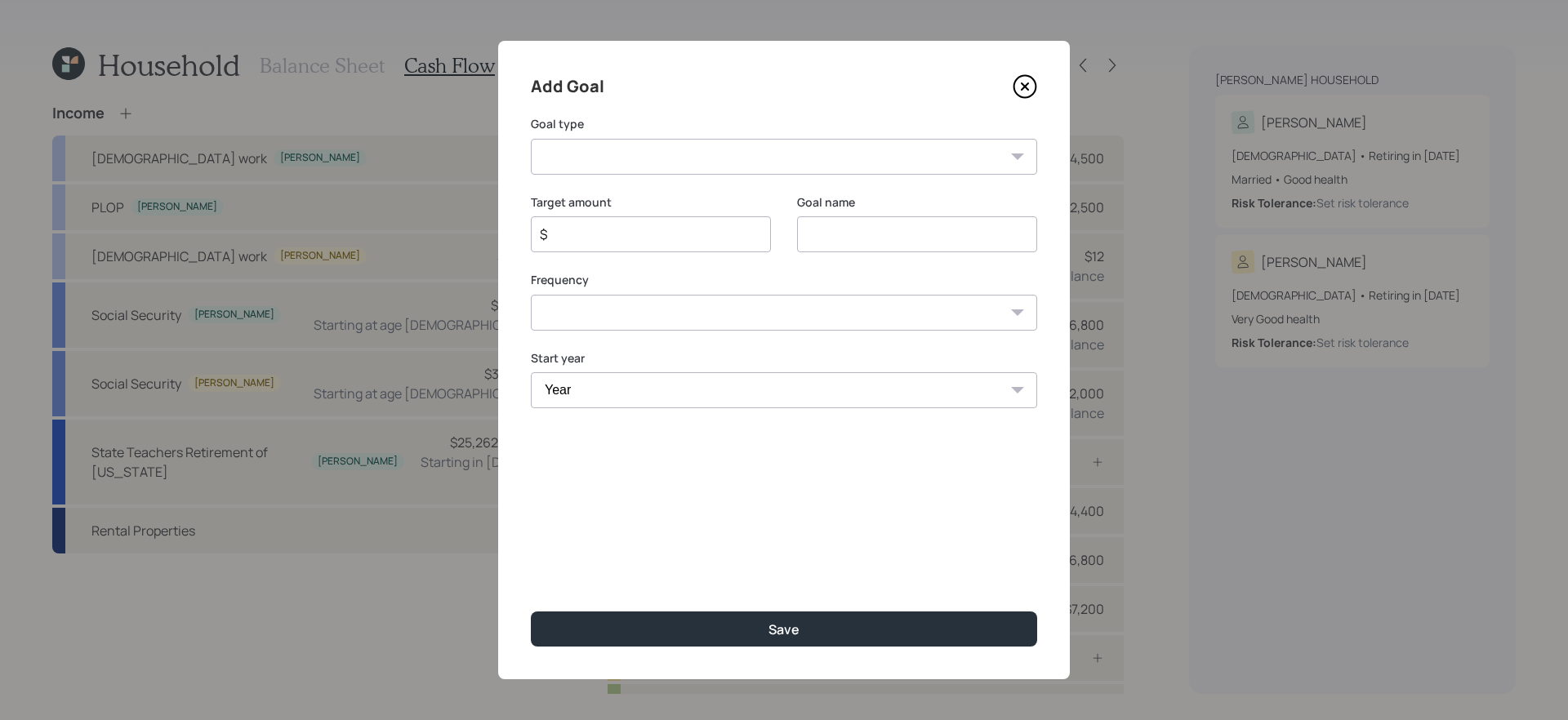
click at [756, 150] on select "Create an emergency fund Donate to charity Purchase a home Make a purchase Supp…" at bounding box center [784, 156] width 506 height 36
select select "vacation"
click at [531, 139] on select "Create an emergency fund Donate to charity Purchase a home Make a purchase Supp…" at bounding box center [784, 156] width 506 height 36
type input "Plan for travel"
click at [611, 316] on select "One time Every 1 year Every 2 years Every 3 years Every 4 years Every 5 years E…" at bounding box center [784, 312] width 506 height 36
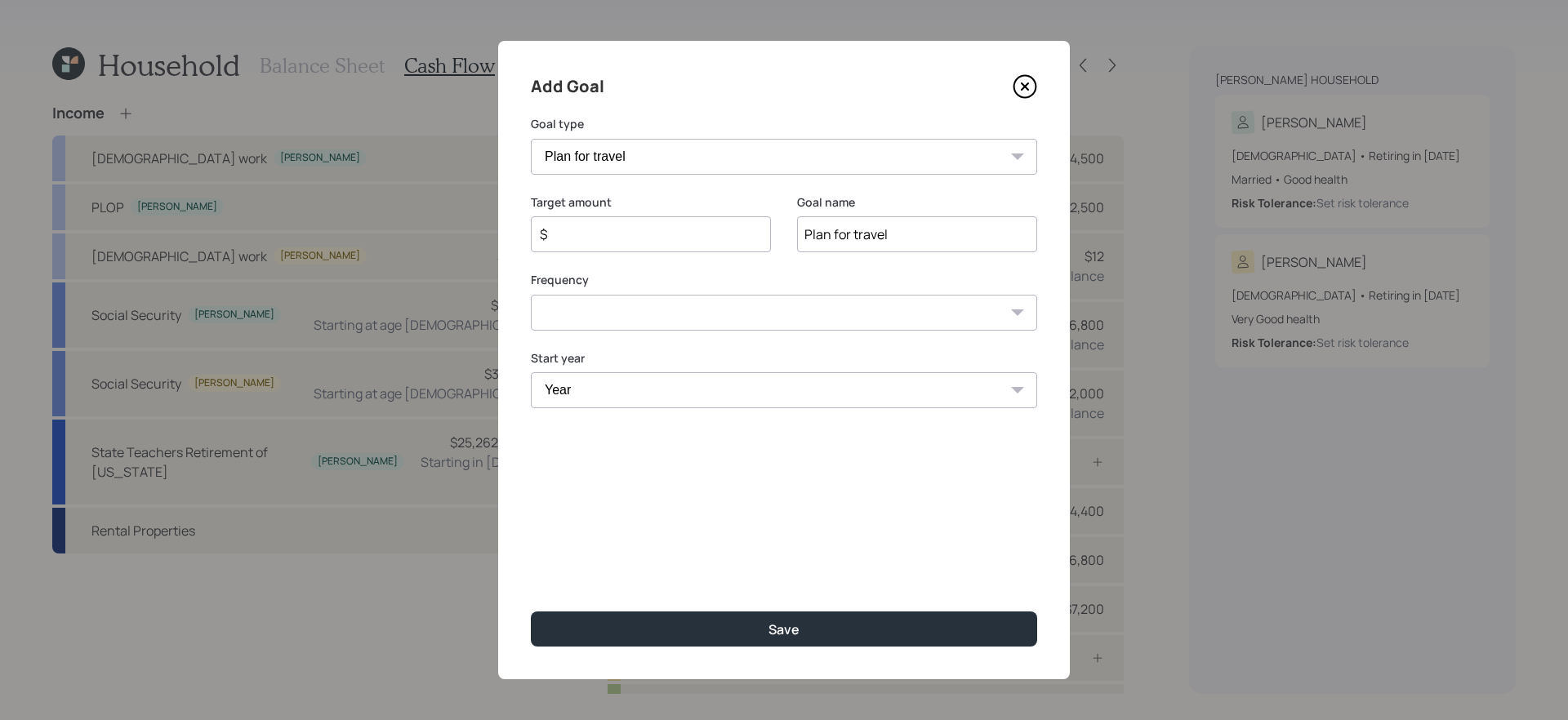
select select "1"
click at [531, 295] on select "One time Every 1 year Every 2 years Every 3 years Every 4 years Every 5 years E…" at bounding box center [784, 312] width 506 height 36
click at [624, 231] on input "$" at bounding box center [644, 233] width 212 height 19
type input "$ 3,000"
click at [669, 400] on select "Year 2025 2026 2027 2028 2029 2030 2031 2032 2033 2034 2035 2036 2037 2038 2039…" at bounding box center [651, 390] width 240 height 36
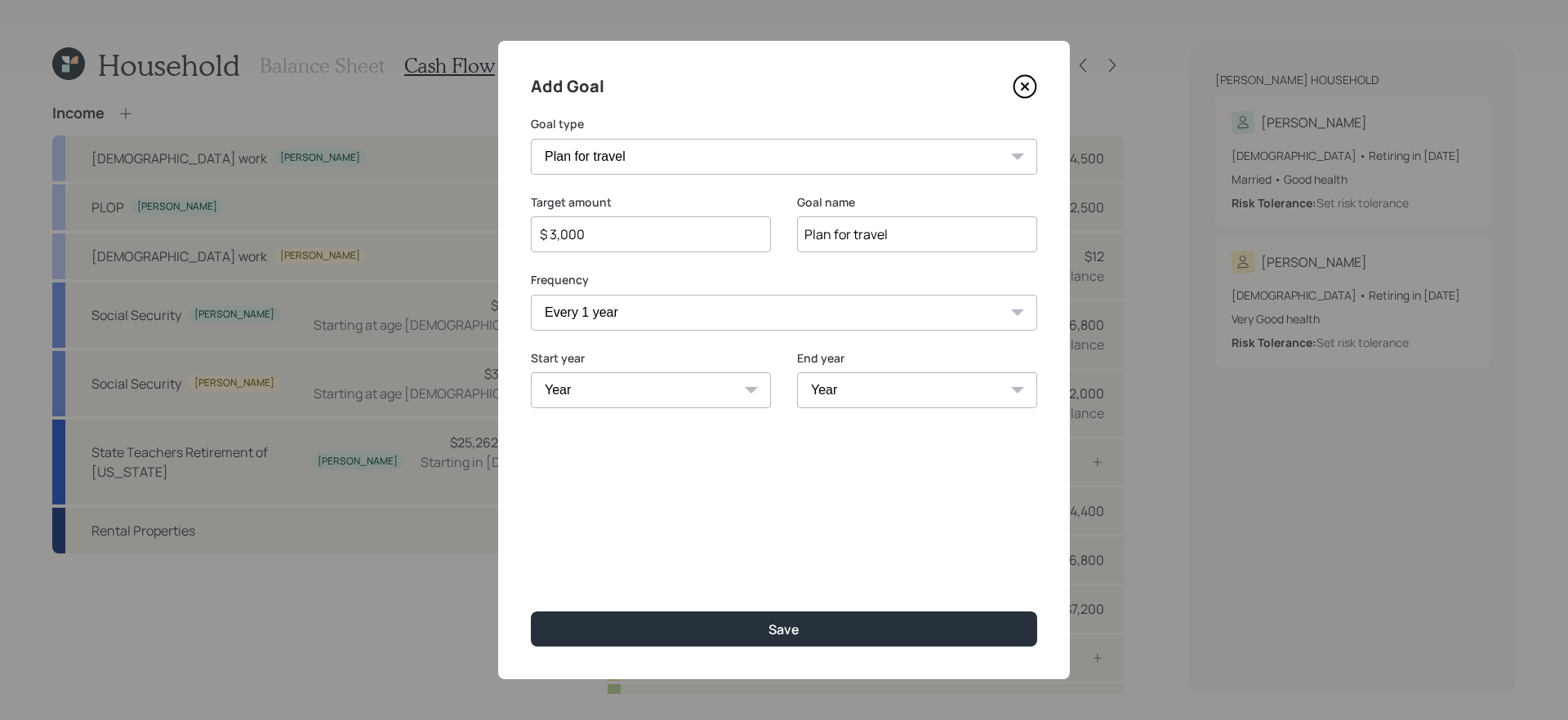
select select "2026"
click at [531, 372] on select "Year 2025 2026 2027 2028 2029 2030 2031 2032 2033 2034 2035 2036 2037 2038 2039…" at bounding box center [651, 390] width 240 height 36
click at [887, 393] on select "Year 2026 2027 2028 2029 2030 2031 2032 2033 2034 2035 2036 2037 2038 2039 2040…" at bounding box center [917, 390] width 240 height 36
select select "2040"
click at [797, 372] on select "Year 2026 2027 2028 2029 2030 2031 2032 2033 2034 2035 2036 2037 2038 2039 2040…" at bounding box center [917, 390] width 240 height 36
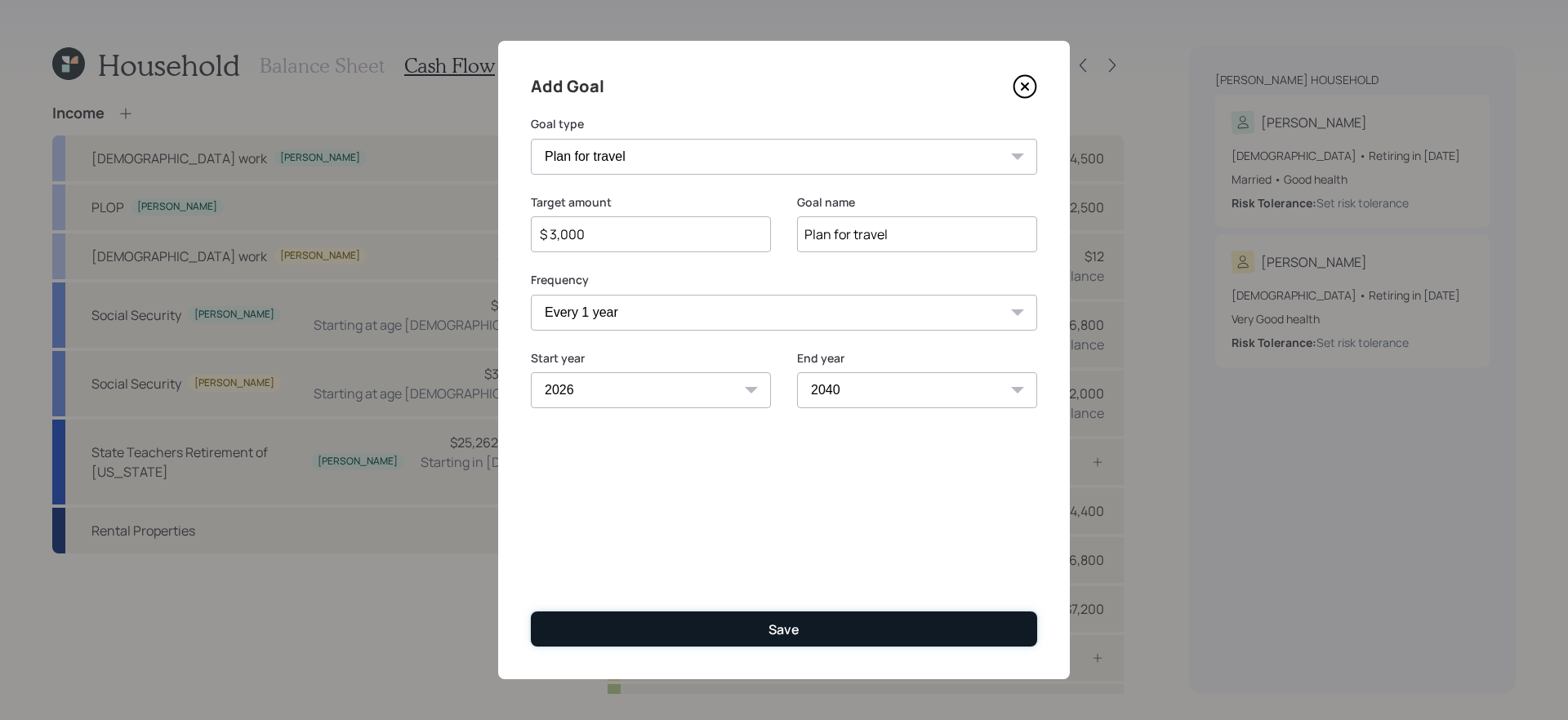
click at [808, 618] on button "Save" at bounding box center [784, 629] width 506 height 35
type input "$"
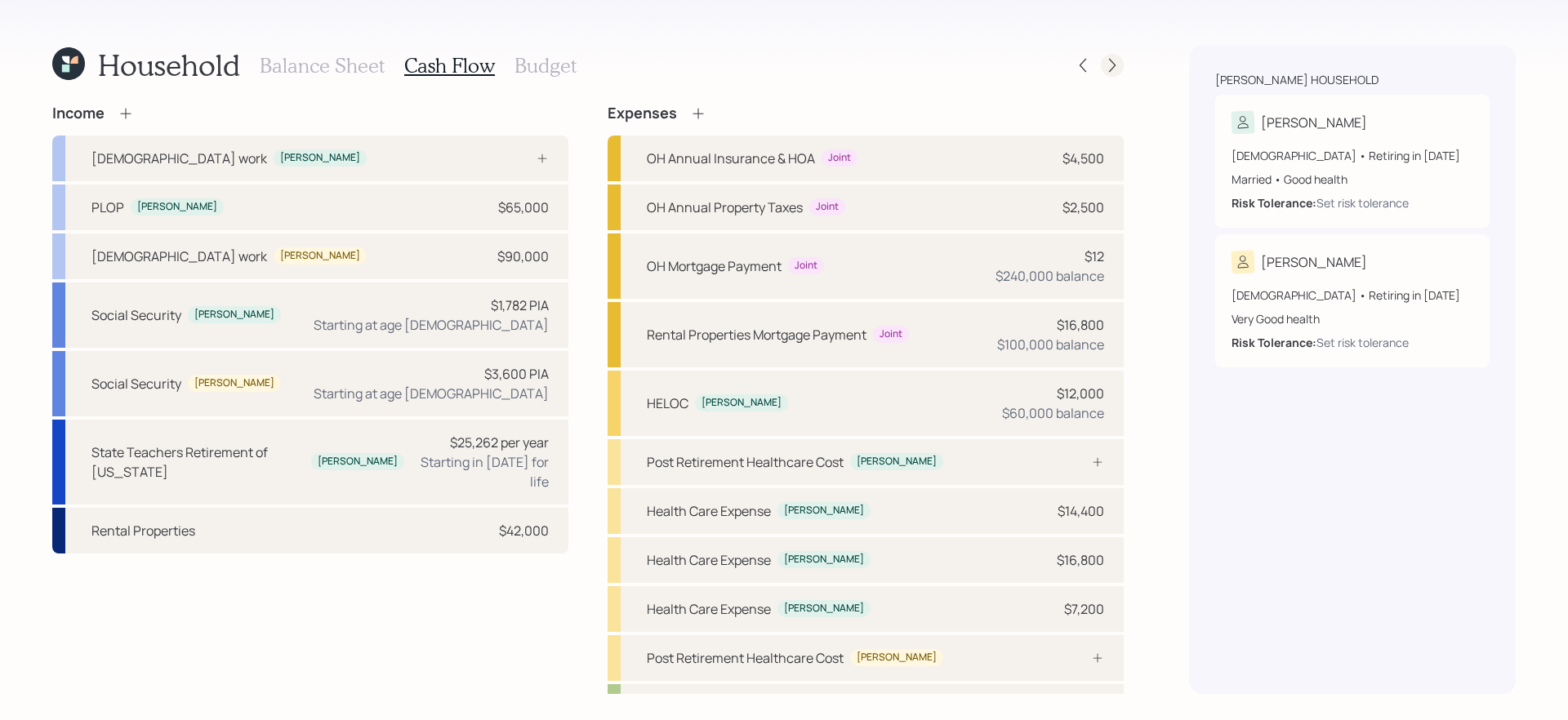
click at [1118, 70] on icon at bounding box center [1112, 65] width 16 height 16
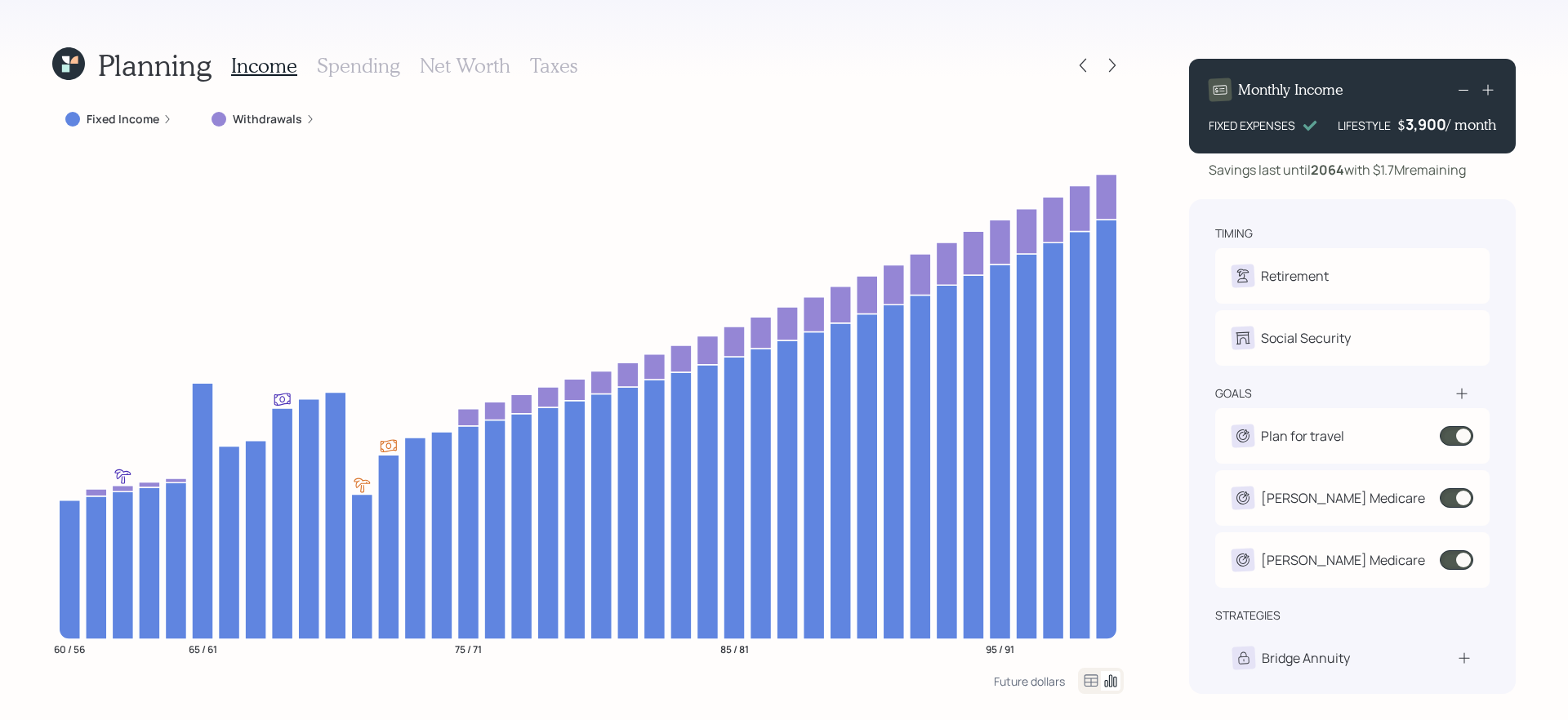
drag, startPoint x: 1379, startPoint y: 170, endPoint x: 1479, endPoint y: 174, distance: 100.1
click at [1481, 174] on div "Savings last until 2064 with $1.7M remaining" at bounding box center [1352, 169] width 327 height 19
click at [1493, 177] on div "Savings last until 2064 with $1.7M remaining" at bounding box center [1352, 169] width 327 height 19
click at [1113, 57] on icon at bounding box center [1112, 65] width 16 height 16
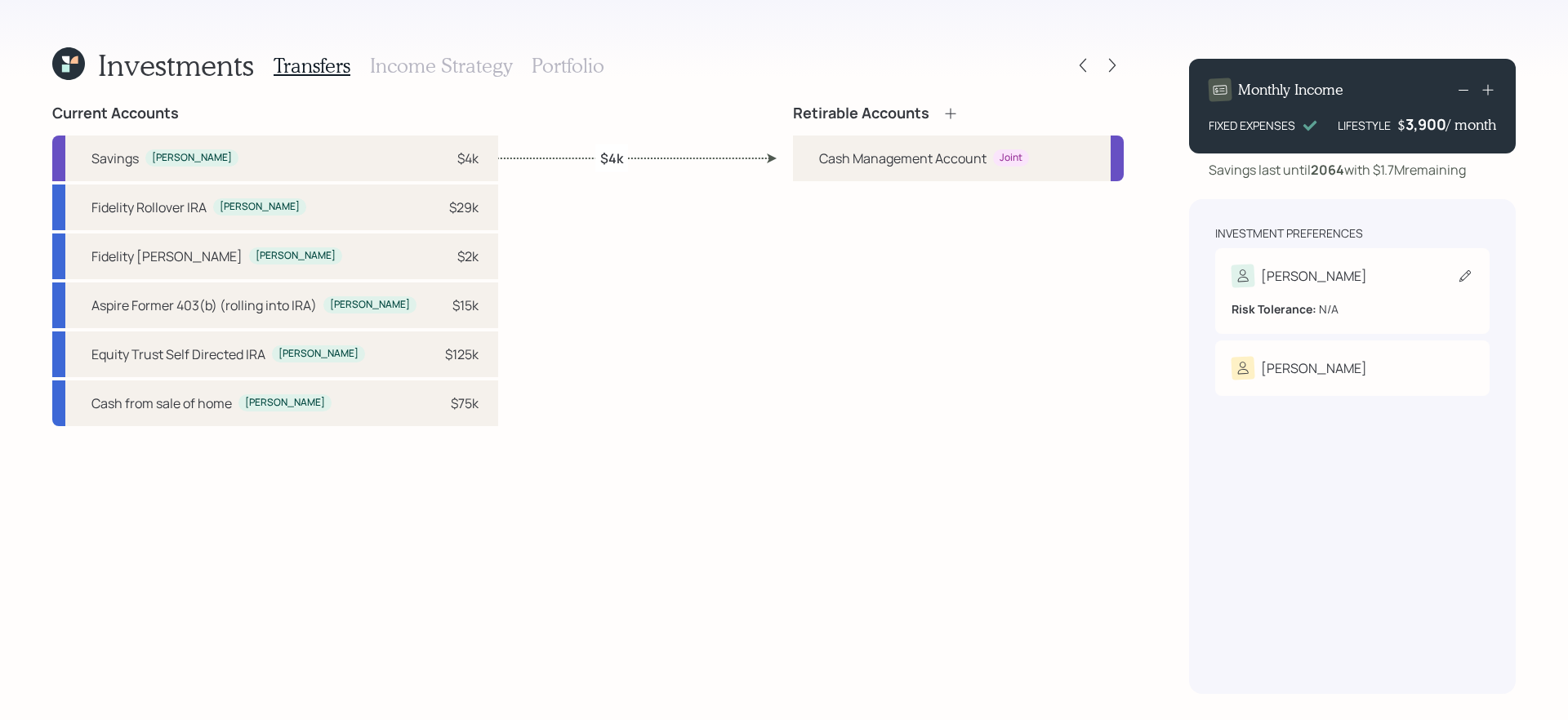
click at [1325, 274] on div "Tara" at bounding box center [1352, 275] width 242 height 23
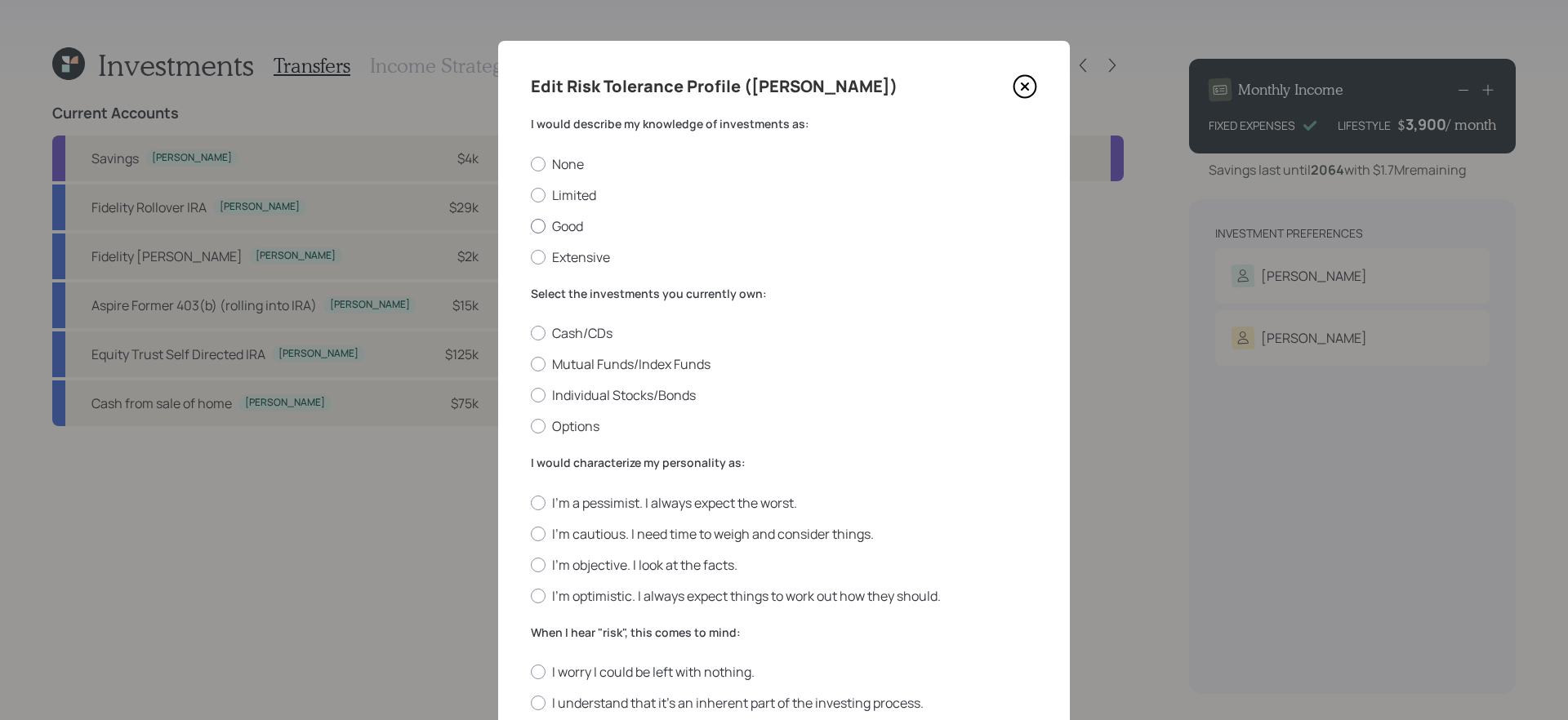
click at [557, 223] on label "Good" at bounding box center [784, 226] width 506 height 18
click at [531, 225] on input "Good" at bounding box center [530, 225] width 1 height 1
radio input "true"
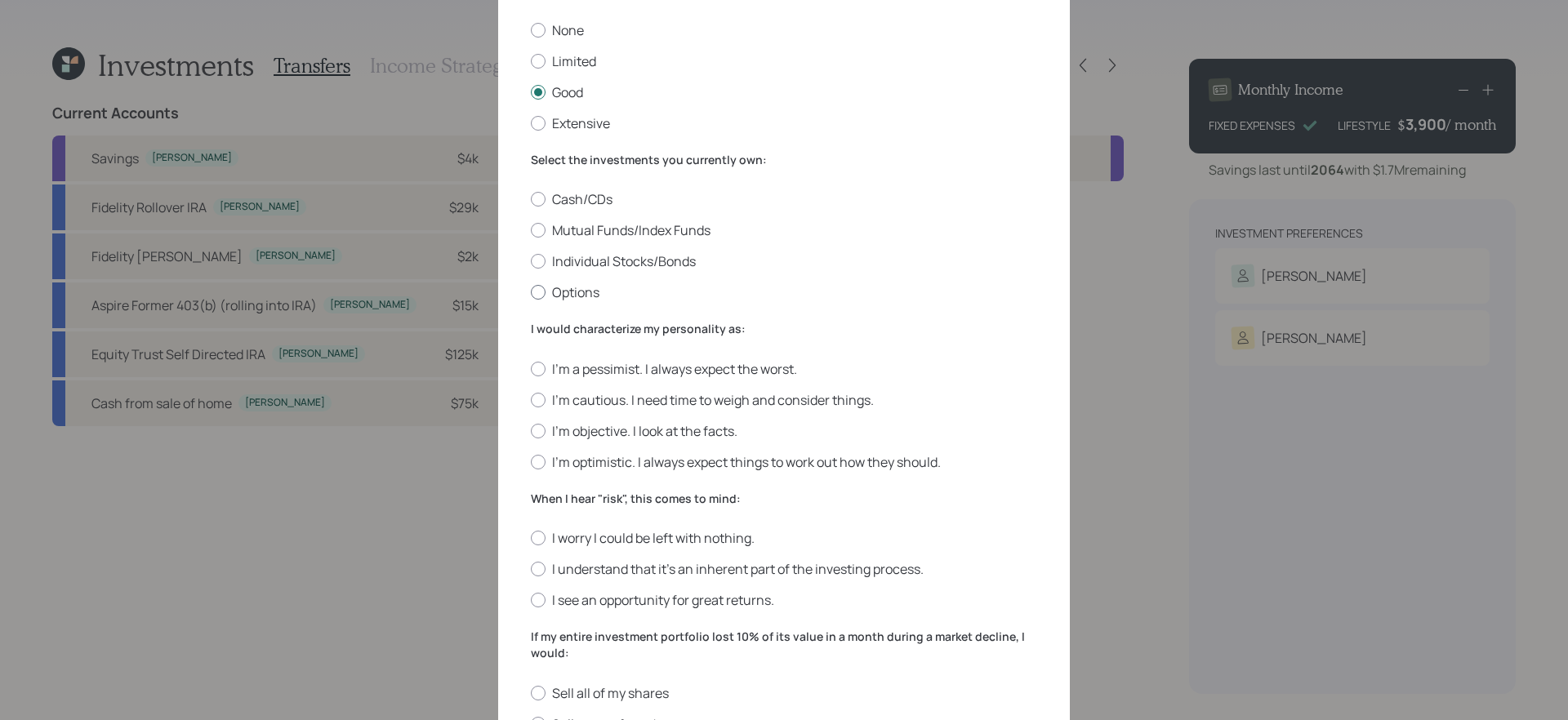
scroll to position [136, 0]
click at [576, 196] on label "Cash/CDs" at bounding box center [784, 197] width 506 height 18
click at [531, 197] on input "Cash/CDs" at bounding box center [530, 197] width 1 height 1
radio input "true"
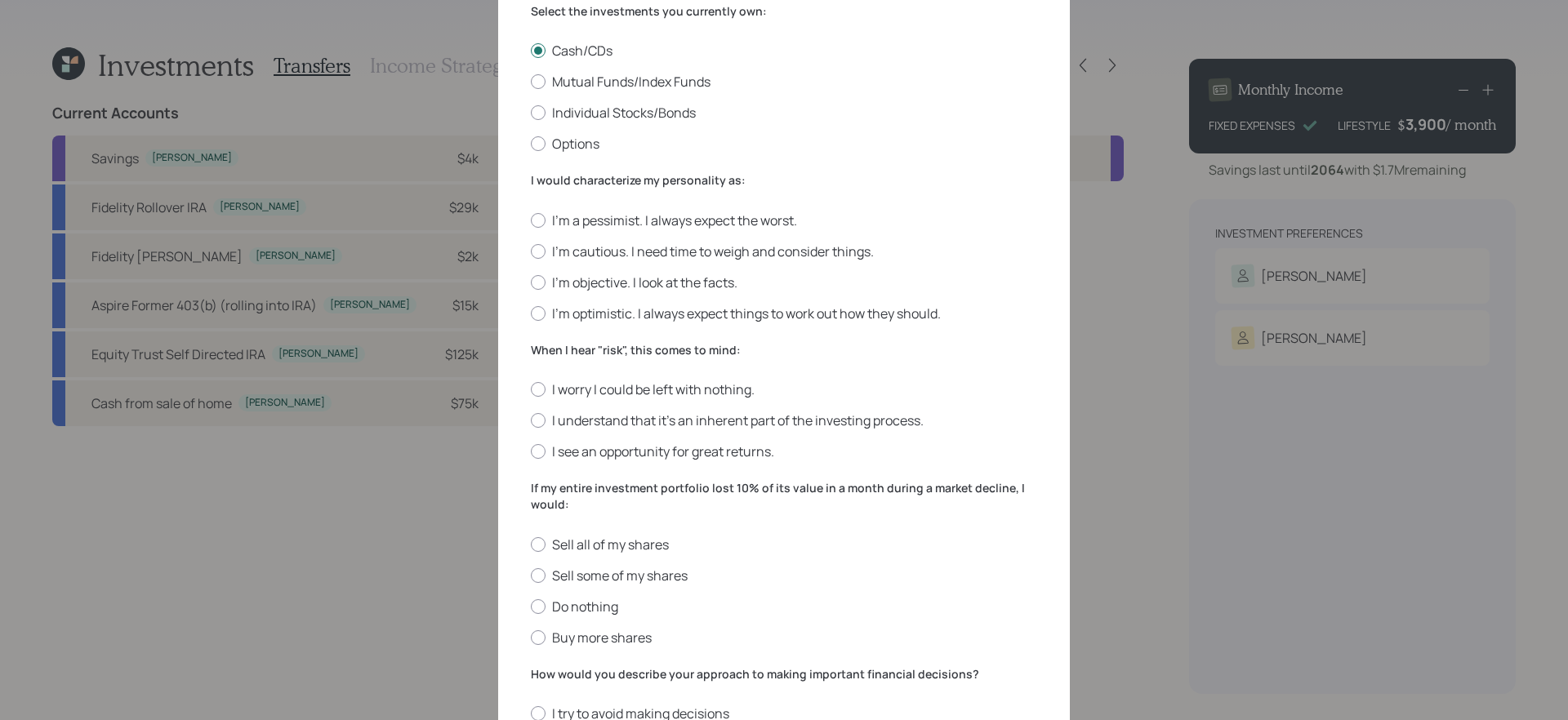
scroll to position [284, 0]
click at [661, 278] on label "I'm objective. I look at the facts." at bounding box center [784, 282] width 506 height 18
click at [531, 281] on input "I'm objective. I look at the facts." at bounding box center [530, 281] width 1 height 1
radio input "true"
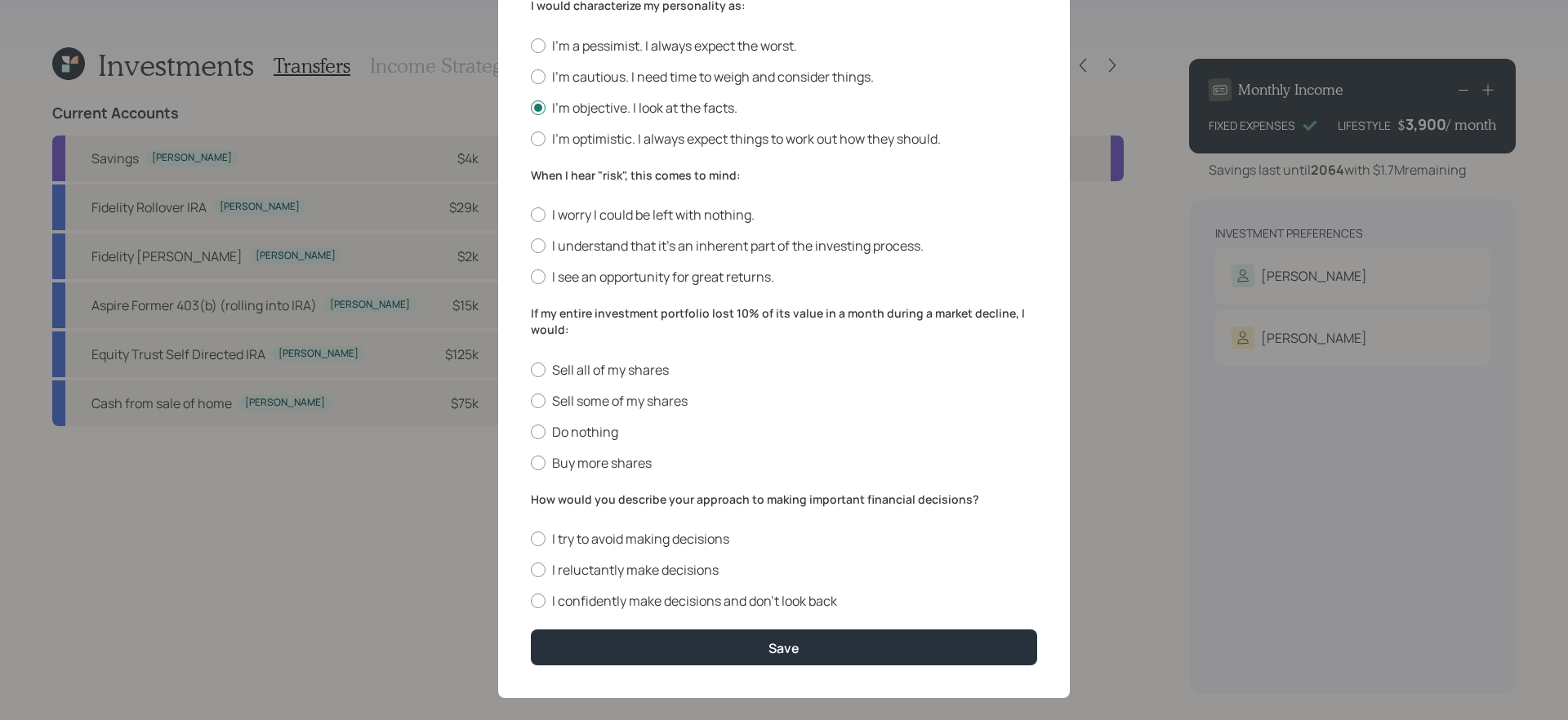
scroll to position [476, 0]
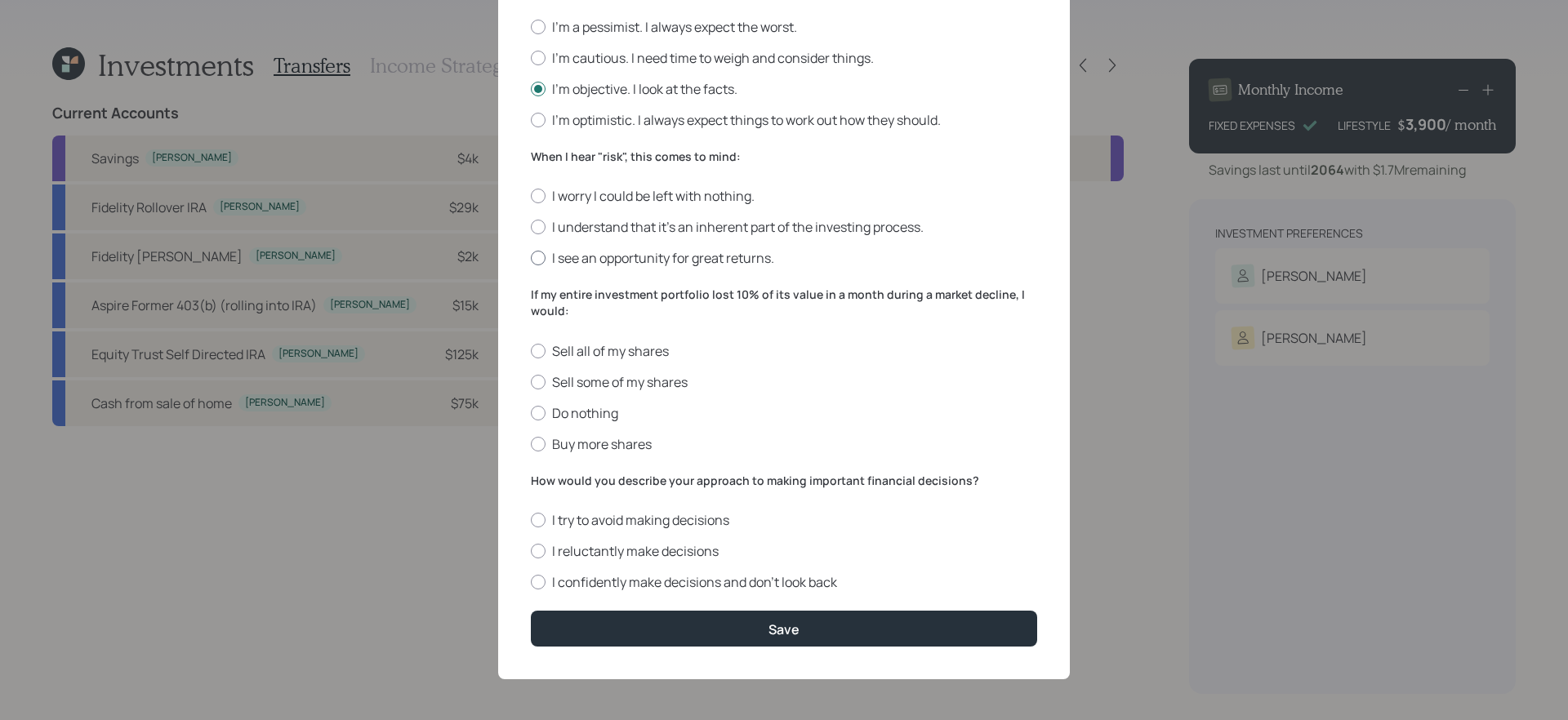
click at [737, 253] on label "I see an opportunity for great returns." at bounding box center [784, 258] width 506 height 18
click at [531, 258] on input "I see an opportunity for great returns." at bounding box center [530, 258] width 1 height 1
radio input "true"
click at [631, 446] on label "Buy more shares" at bounding box center [784, 444] width 506 height 18
click at [531, 444] on input "Buy more shares" at bounding box center [530, 443] width 1 height 1
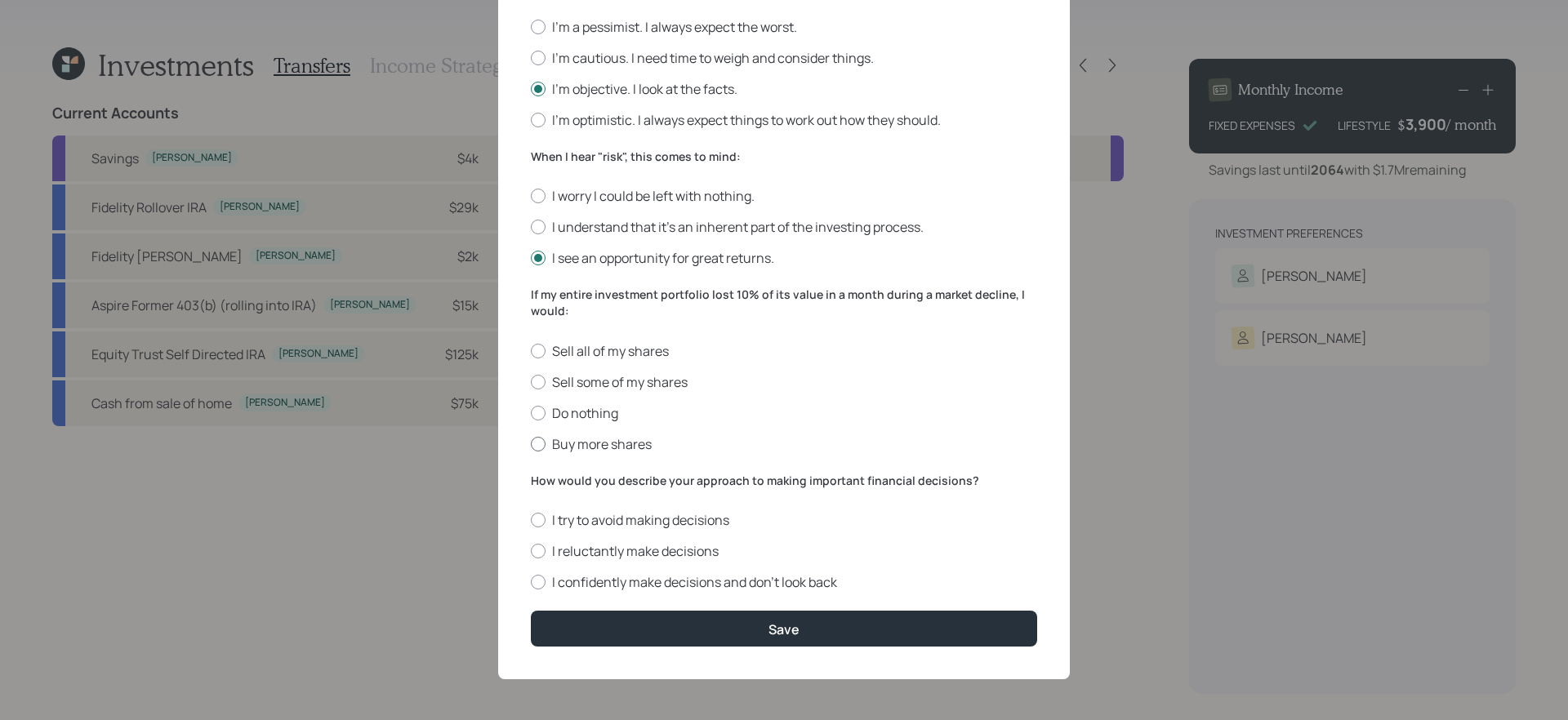
radio input "true"
click at [684, 544] on label "I reluctantly make decisions" at bounding box center [784, 551] width 506 height 18
click at [531, 551] on input "I reluctantly make decisions" at bounding box center [530, 551] width 1 height 1
radio input "true"
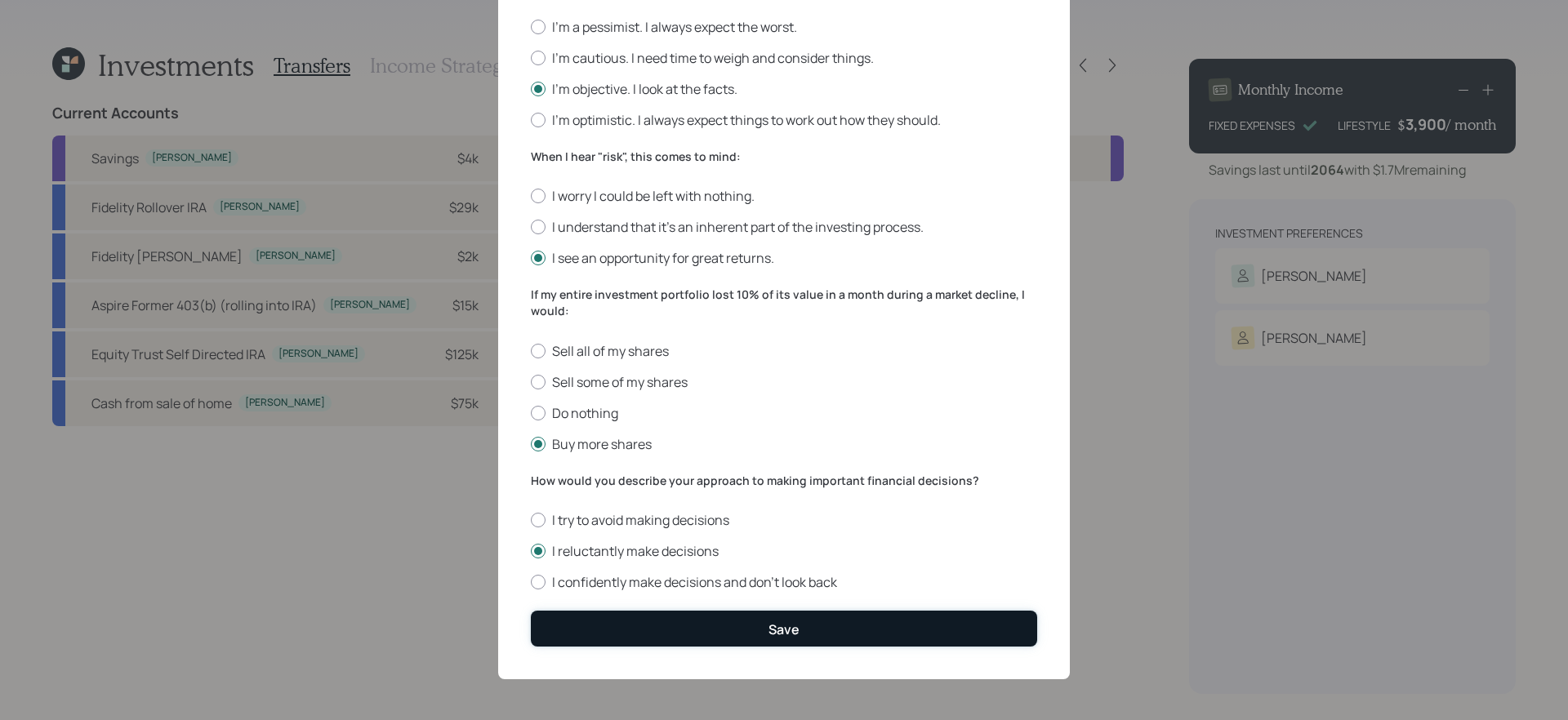
click at [720, 632] on button "Save" at bounding box center [784, 628] width 506 height 35
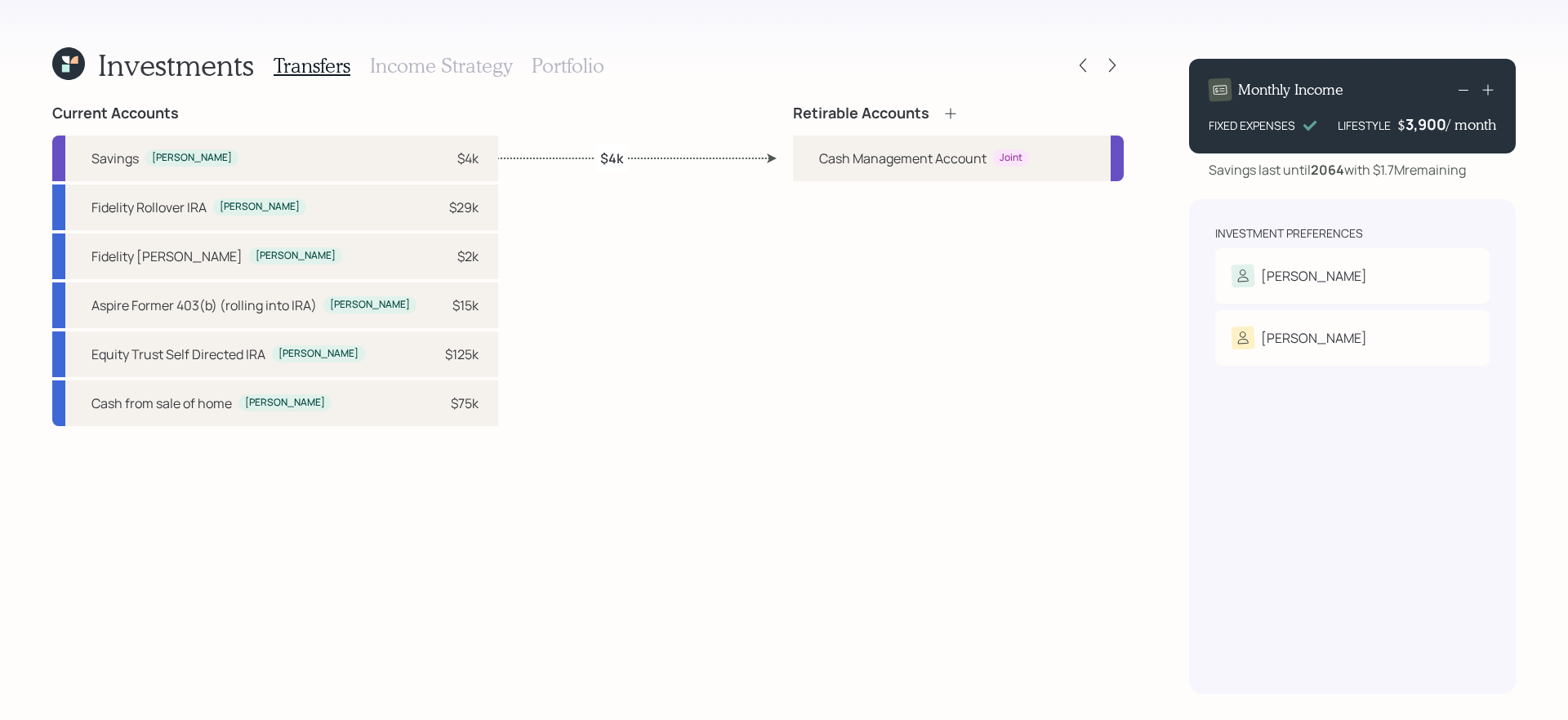
click at [646, 387] on div "Current Accounts Savings Tara $4k Fidelity Rollover IRA Tara $29k Fidelity Roth…" at bounding box center [588, 399] width 1071 height 589
click at [461, 520] on div "Current Accounts Savings Tara $4k Fidelity Rollover IRA Tara $29k Fidelity Roth…" at bounding box center [588, 399] width 1071 height 589
click at [946, 114] on icon at bounding box center [950, 113] width 16 height 16
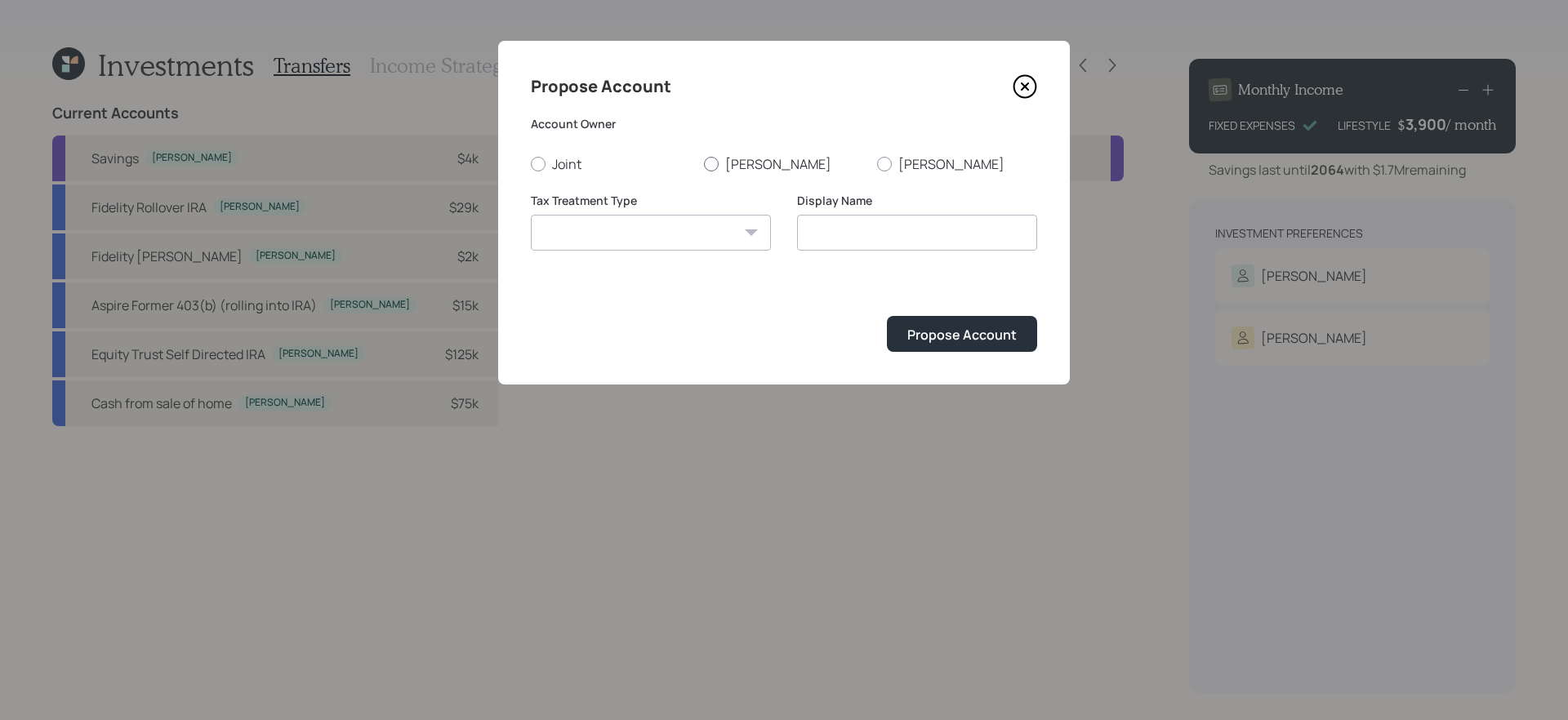
click at [732, 160] on label "Tara" at bounding box center [784, 164] width 160 height 18
click at [704, 163] on input "Tara" at bounding box center [703, 163] width 1 height 1
radio input "true"
click at [682, 231] on select "Roth Taxable Traditional" at bounding box center [651, 232] width 240 height 36
select select "traditional"
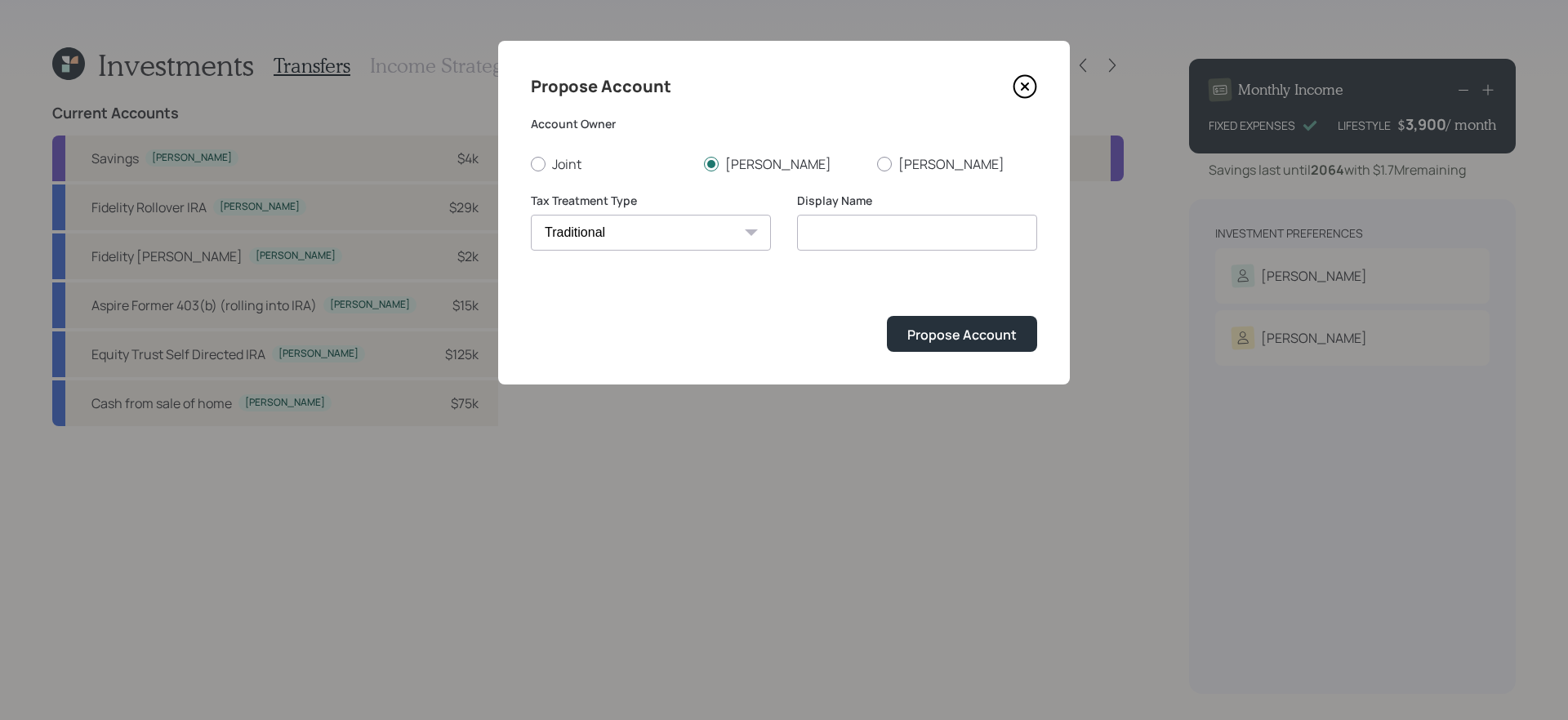
click at [531, 215] on select "Roth Taxable Traditional" at bounding box center [651, 232] width 240 height 36
type input "Traditional"
click at [952, 328] on div "Propose Account" at bounding box center [962, 335] width 110 height 18
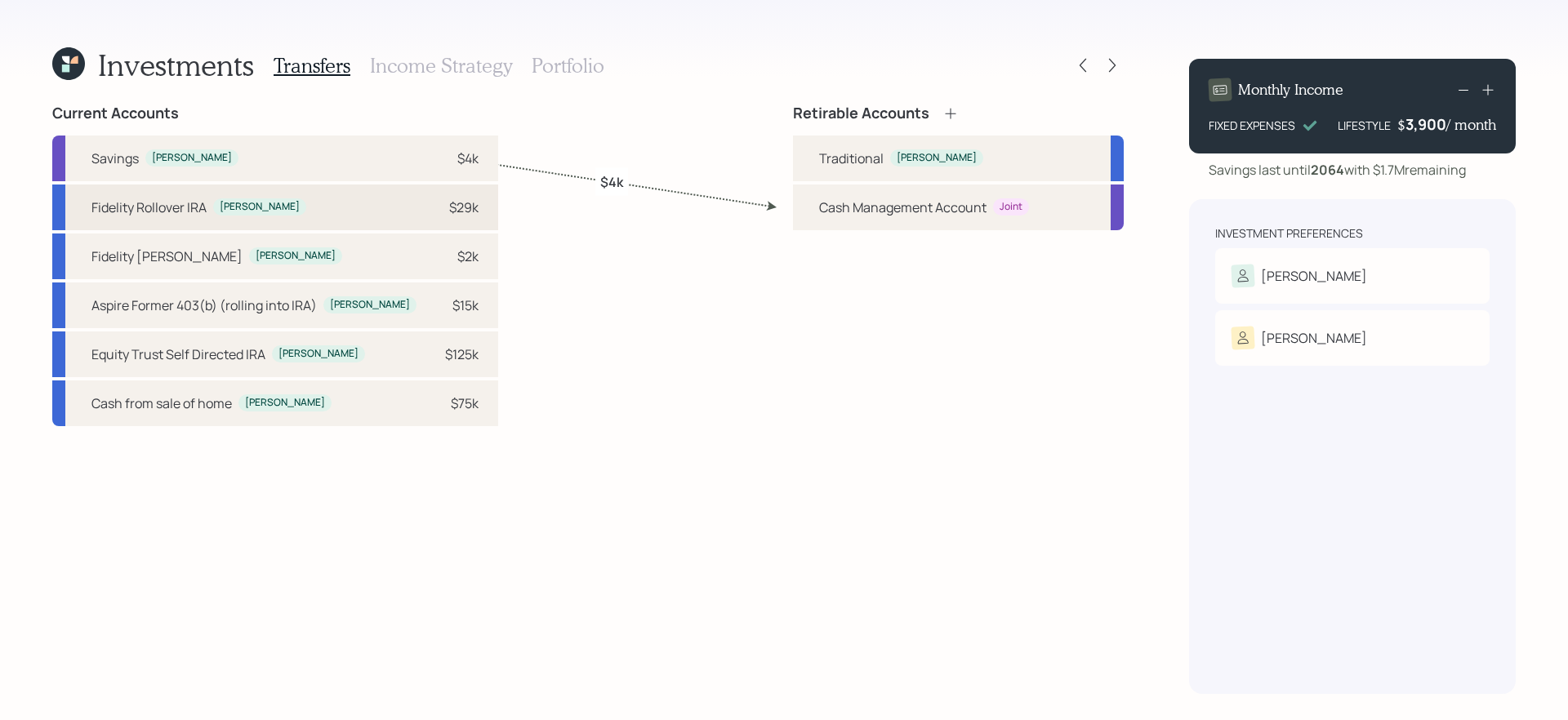
click at [269, 200] on div "Fidelity Rollover IRA Tara $29k" at bounding box center [275, 208] width 446 height 46
click at [837, 147] on div "Traditional Tara" at bounding box center [957, 158] width 330 height 46
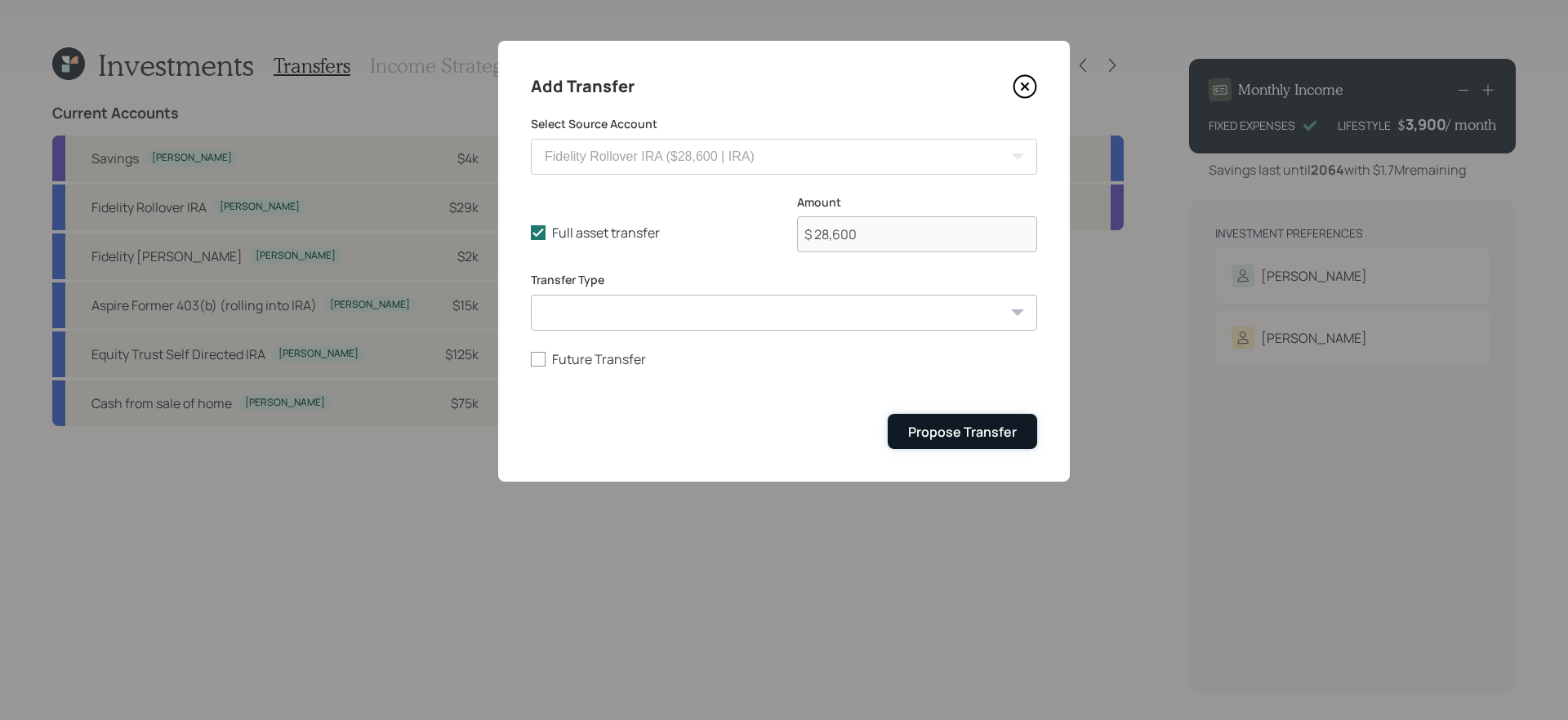
click at [977, 430] on div "Propose Transfer" at bounding box center [962, 432] width 109 height 18
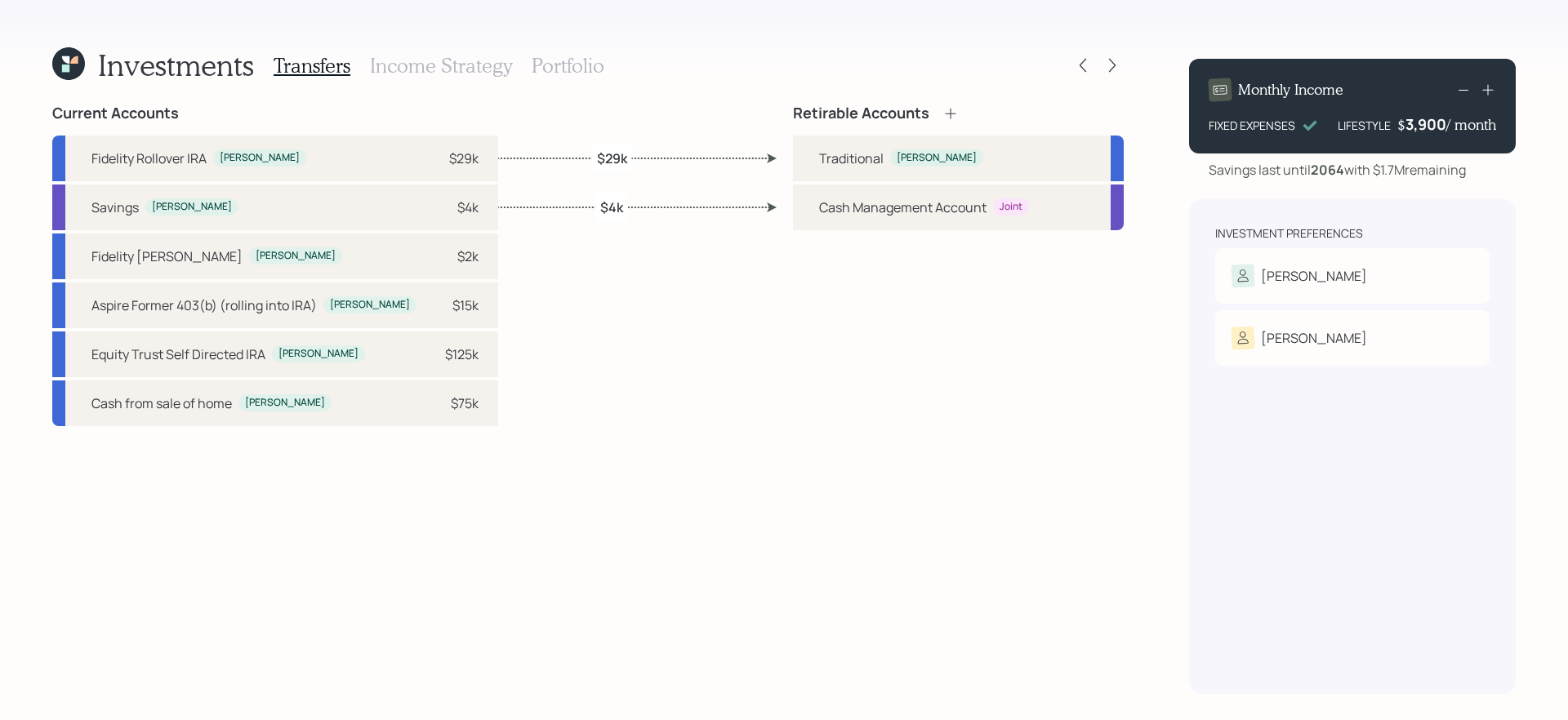
click at [946, 108] on icon at bounding box center [950, 113] width 16 height 16
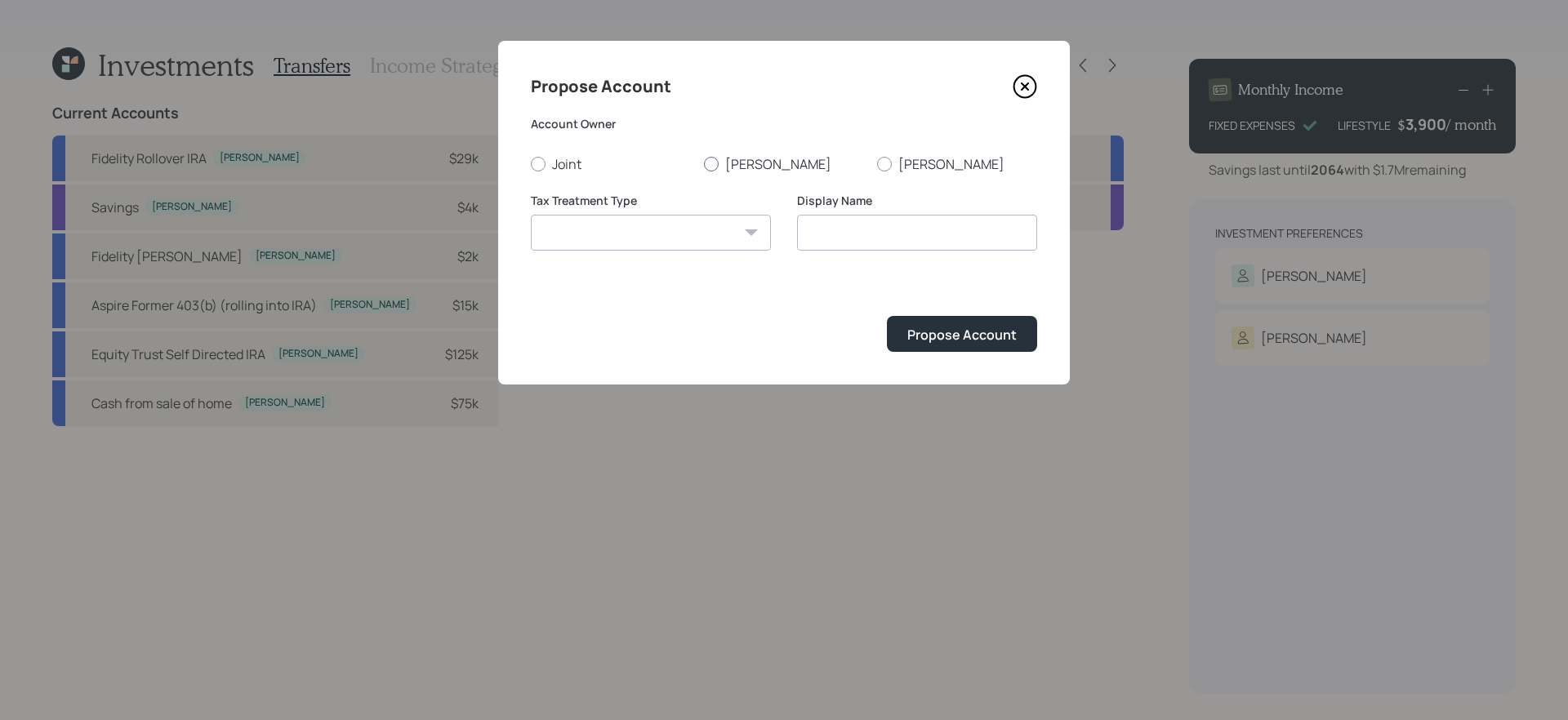
click at [723, 161] on label "Tara" at bounding box center [784, 164] width 160 height 18
click at [704, 163] on input "Tara" at bounding box center [703, 163] width 1 height 1
radio input "true"
click at [695, 230] on select "Roth Taxable Traditional" at bounding box center [651, 232] width 240 height 36
select select "roth"
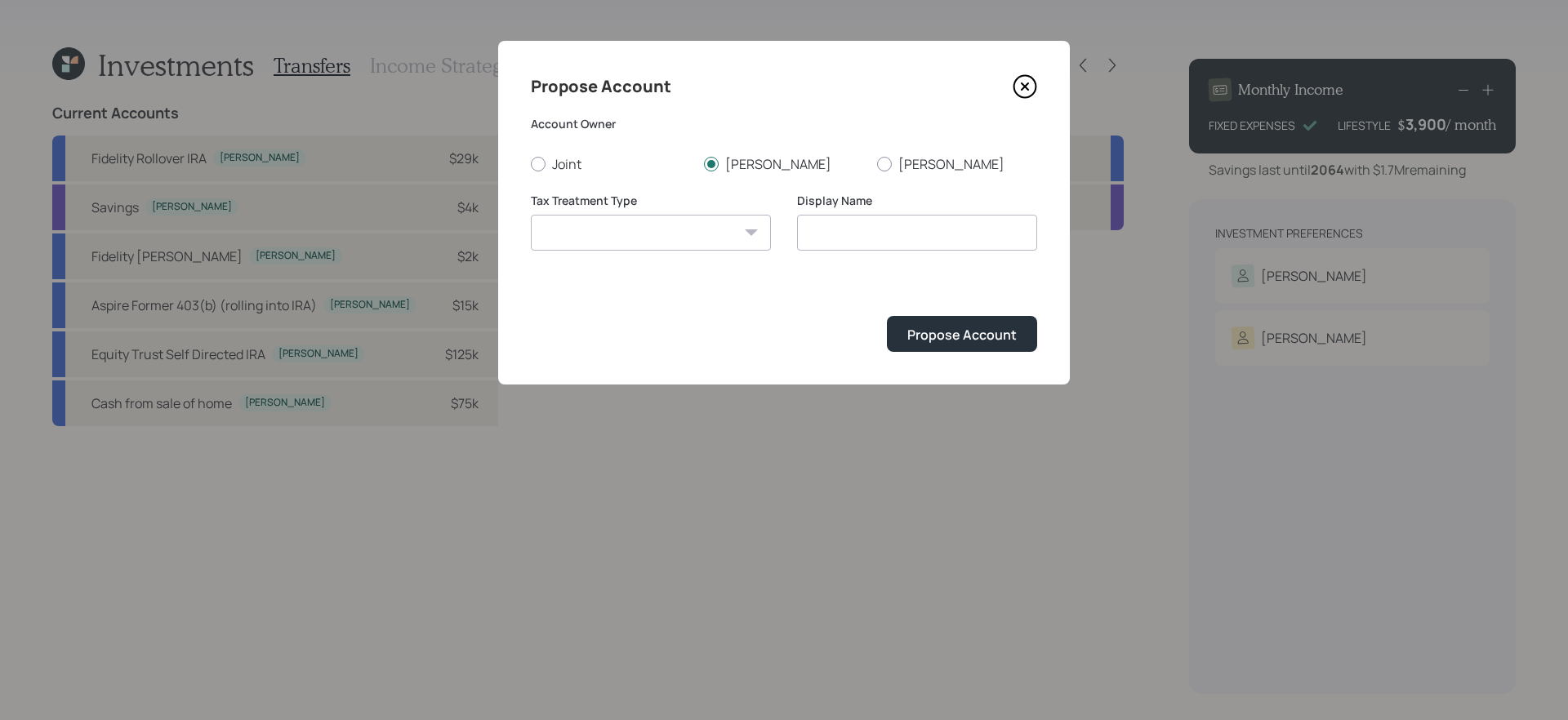
click at [531, 215] on select "Roth Taxable Traditional" at bounding box center [651, 232] width 240 height 36
type input "Roth"
click at [944, 345] on button "Propose Account" at bounding box center [962, 333] width 150 height 35
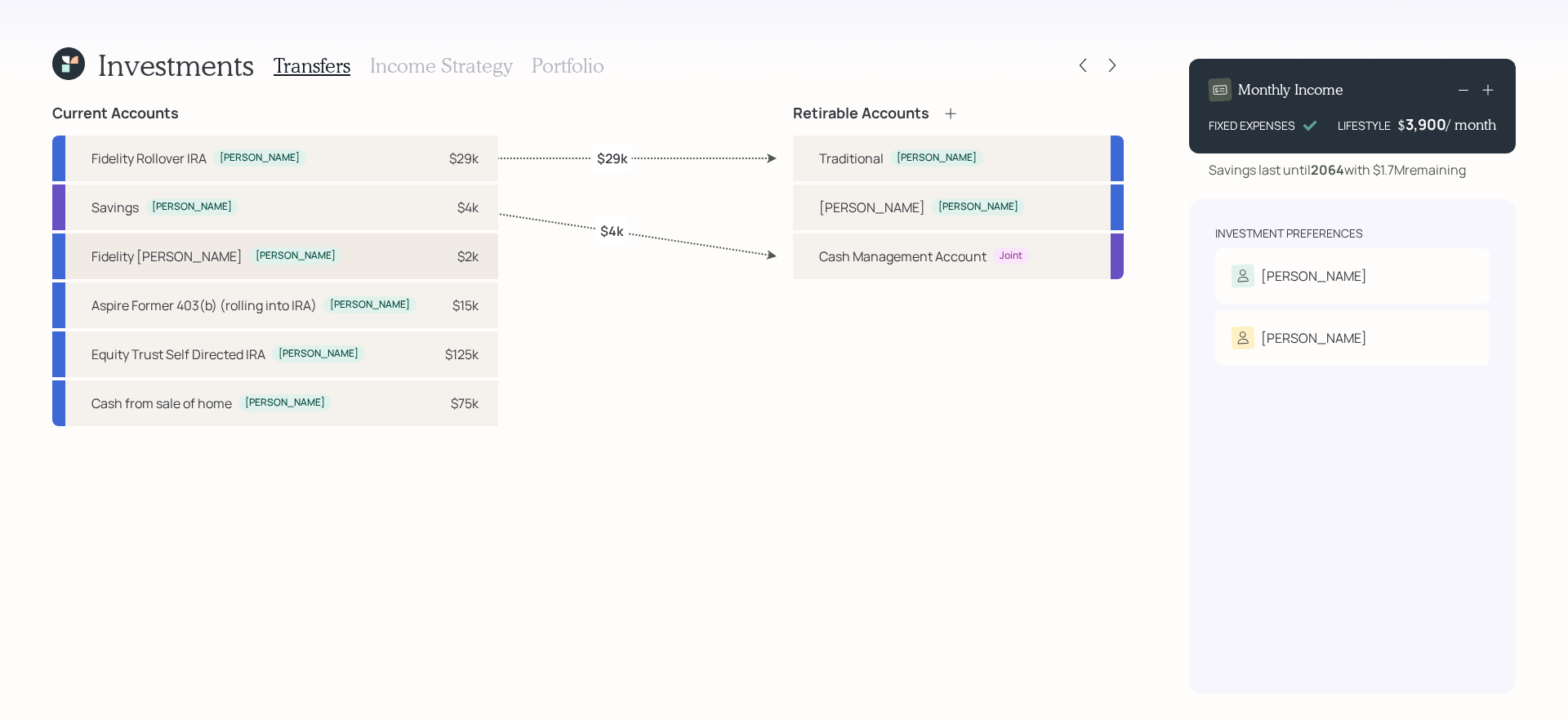
click at [308, 256] on div "Fidelity Roth IRA Tara $2k" at bounding box center [275, 256] width 446 height 46
click at [912, 220] on div "Roth Tara" at bounding box center [957, 208] width 330 height 46
select select "f3db81d5-31d4-4a51-95b9-ece250079b7a"
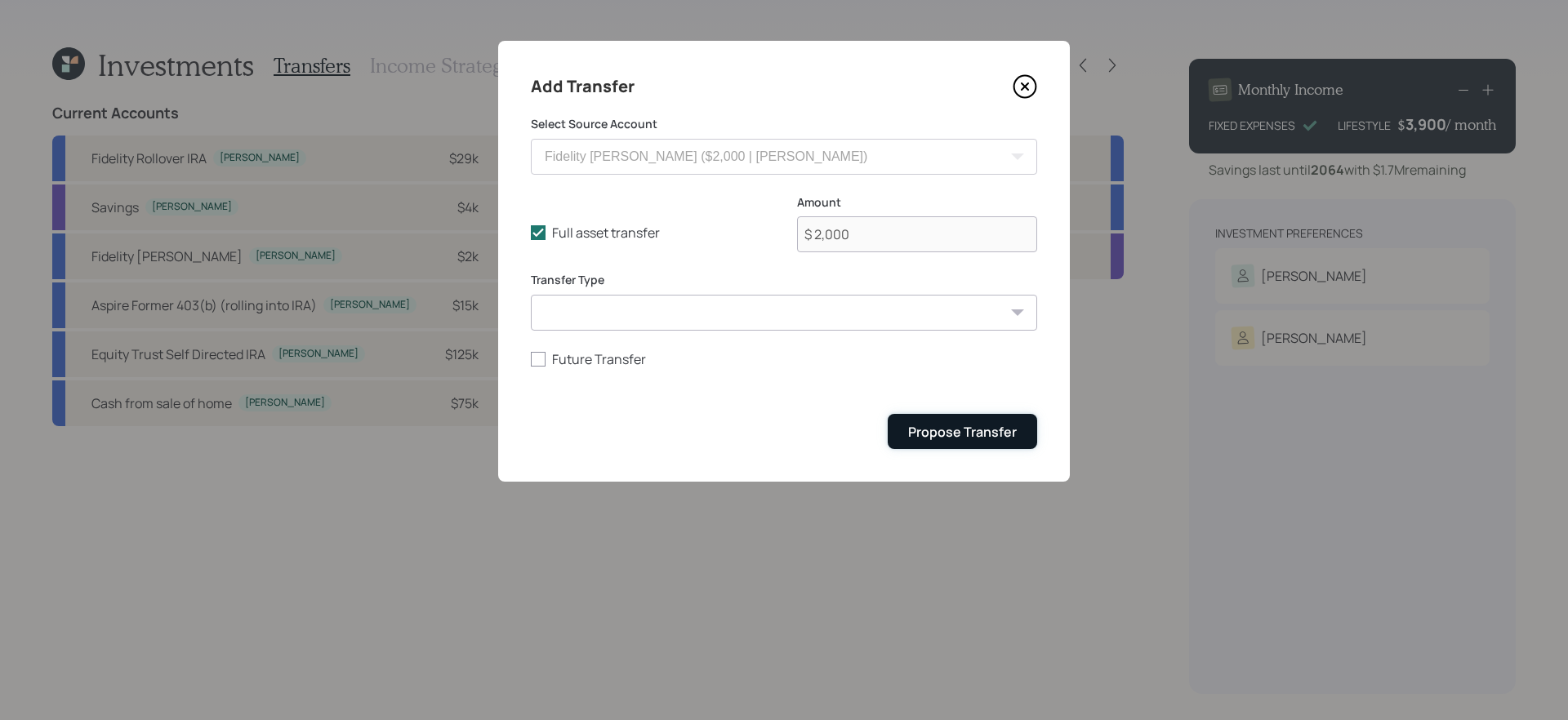
click at [954, 428] on div "Propose Transfer" at bounding box center [962, 432] width 109 height 18
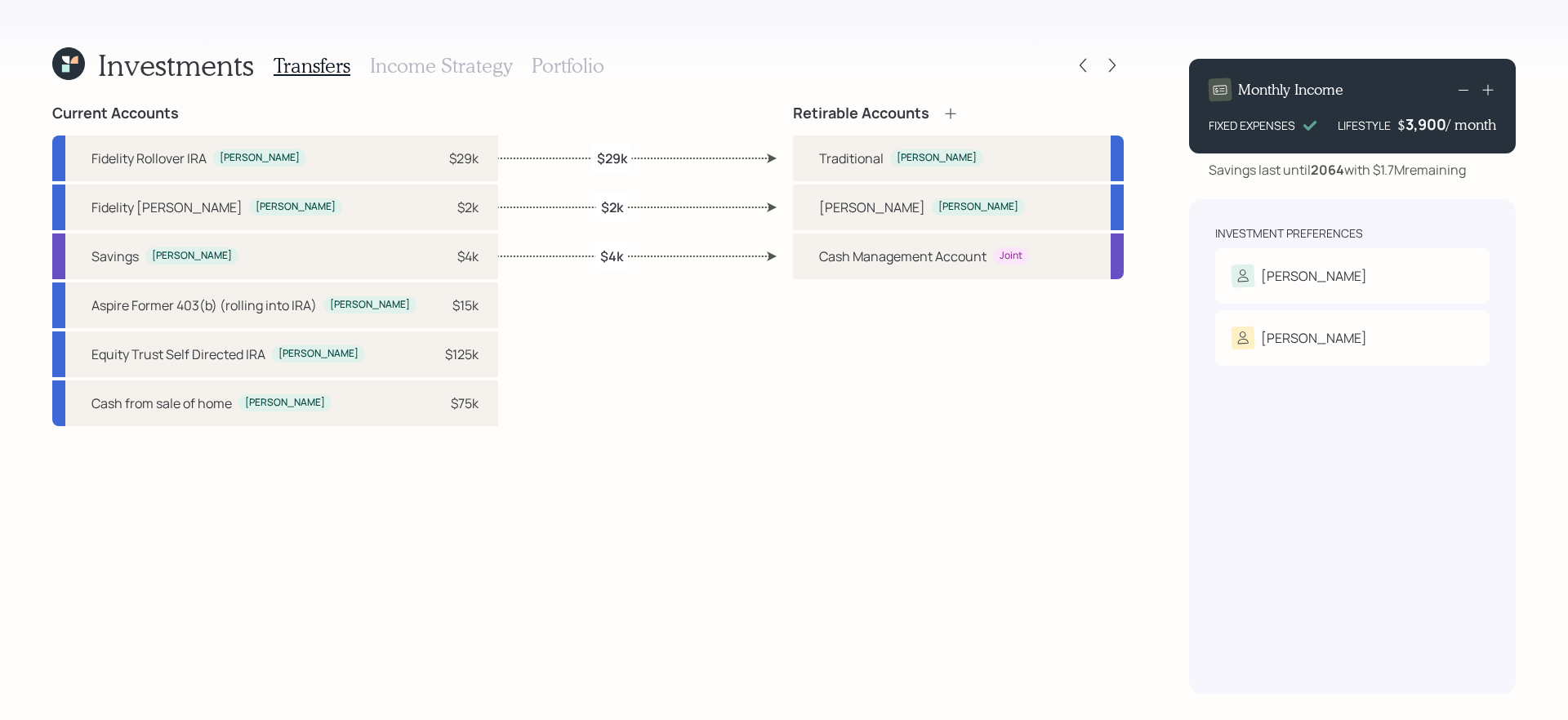
click at [949, 111] on icon at bounding box center [950, 113] width 16 height 16
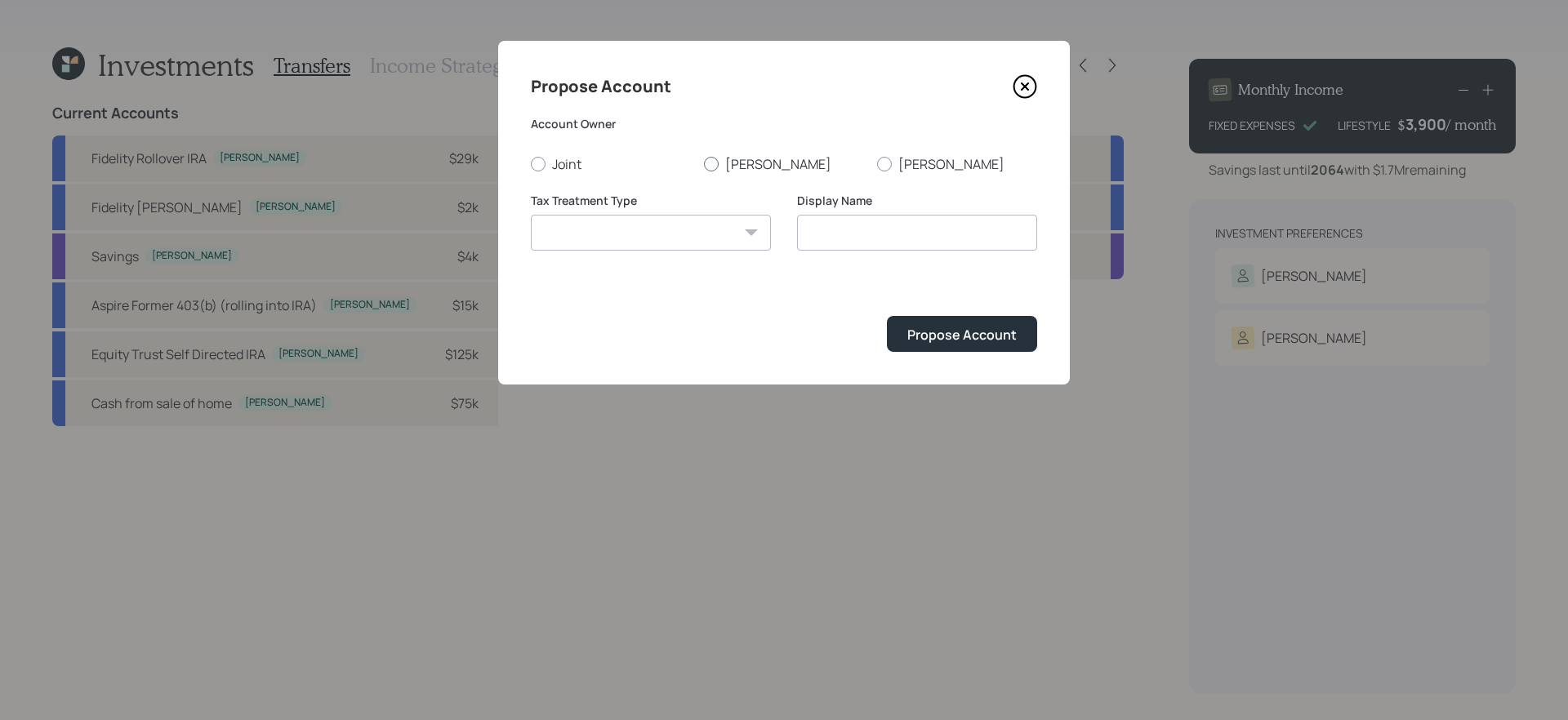
click at [737, 155] on label "Tara" at bounding box center [784, 164] width 160 height 18
click at [704, 163] on input "Tara" at bounding box center [703, 163] width 1 height 1
radio input "true"
click at [689, 220] on select "Roth Taxable Traditional" at bounding box center [651, 232] width 240 height 36
select select "taxable"
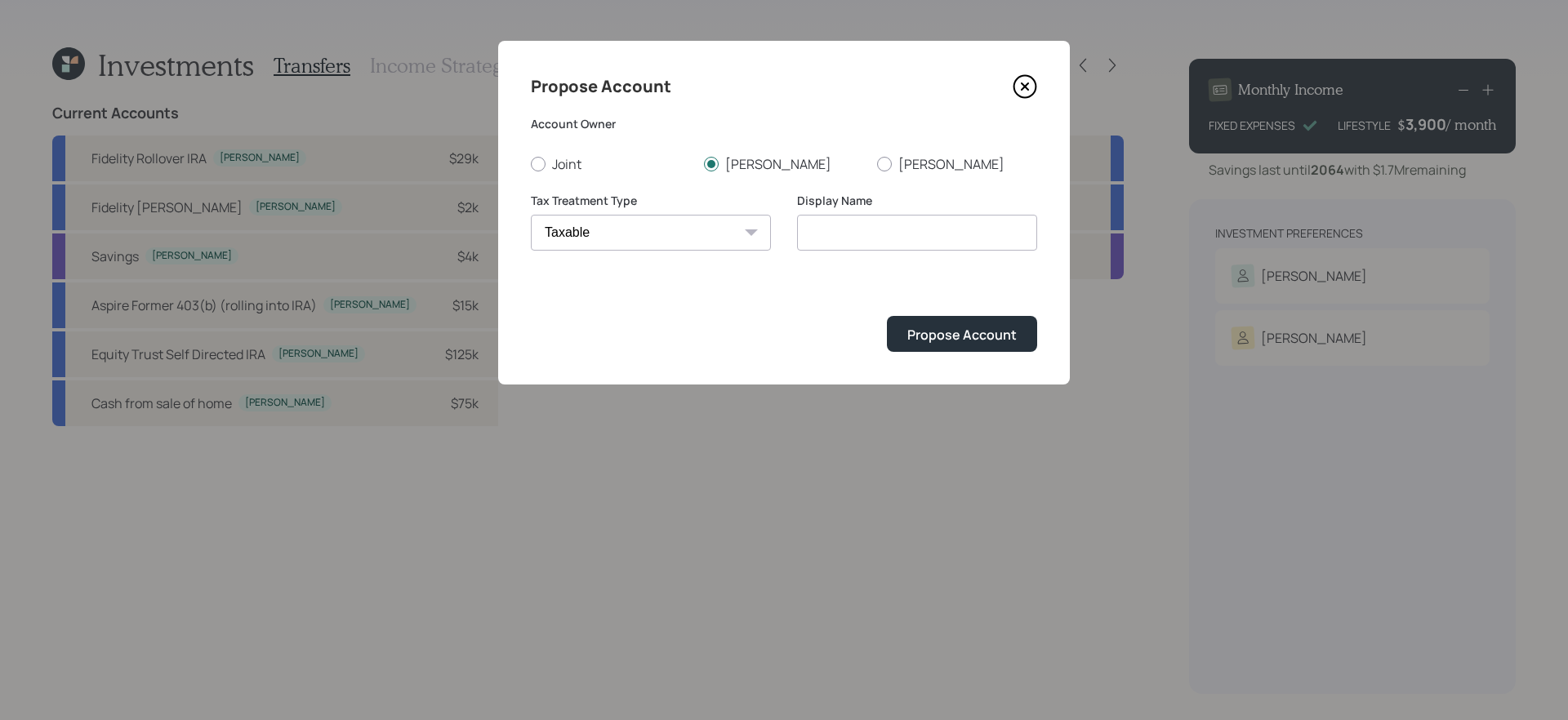
click at [531, 215] on select "Roth Taxable Traditional" at bounding box center [651, 232] width 240 height 36
type input "Taxable"
click at [981, 339] on div "Propose Account" at bounding box center [962, 335] width 110 height 18
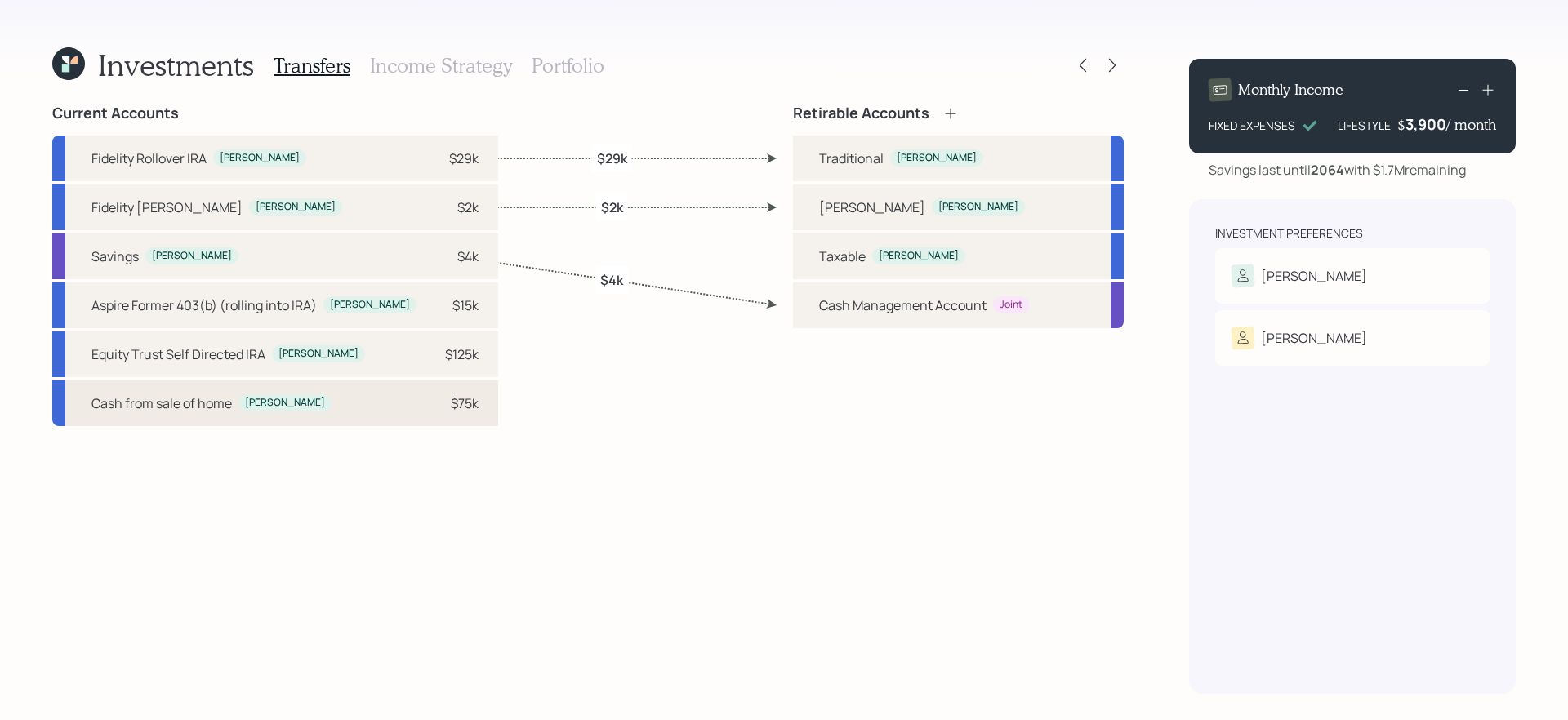
click at [319, 403] on div "Cash from sale of home Tara $75k" at bounding box center [275, 403] width 446 height 46
click at [885, 261] on div "Tara" at bounding box center [918, 255] width 80 height 14
select select "b77b2815-f7c5-4c0d-b4f1-78dd3a1c9330"
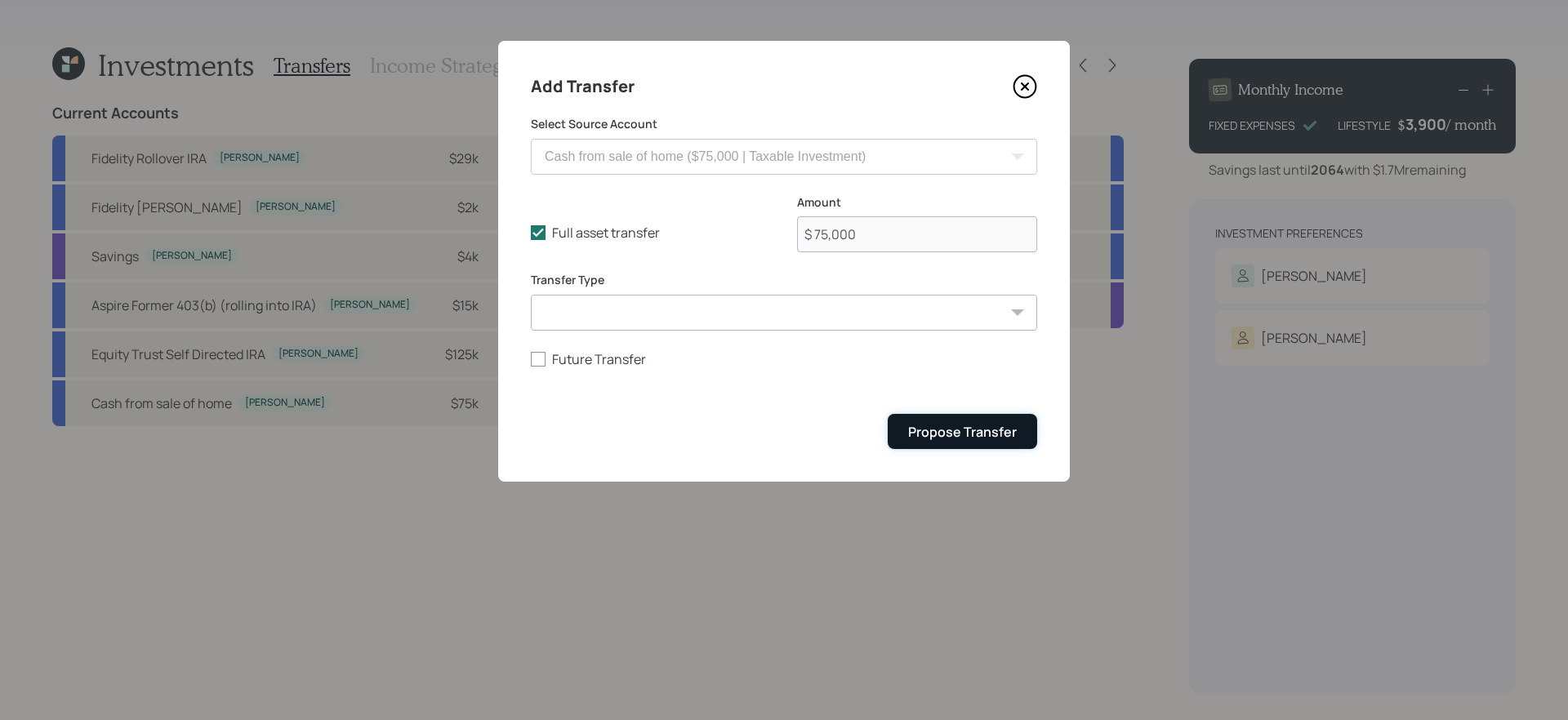
click at [995, 436] on div "Propose Transfer" at bounding box center [962, 432] width 109 height 18
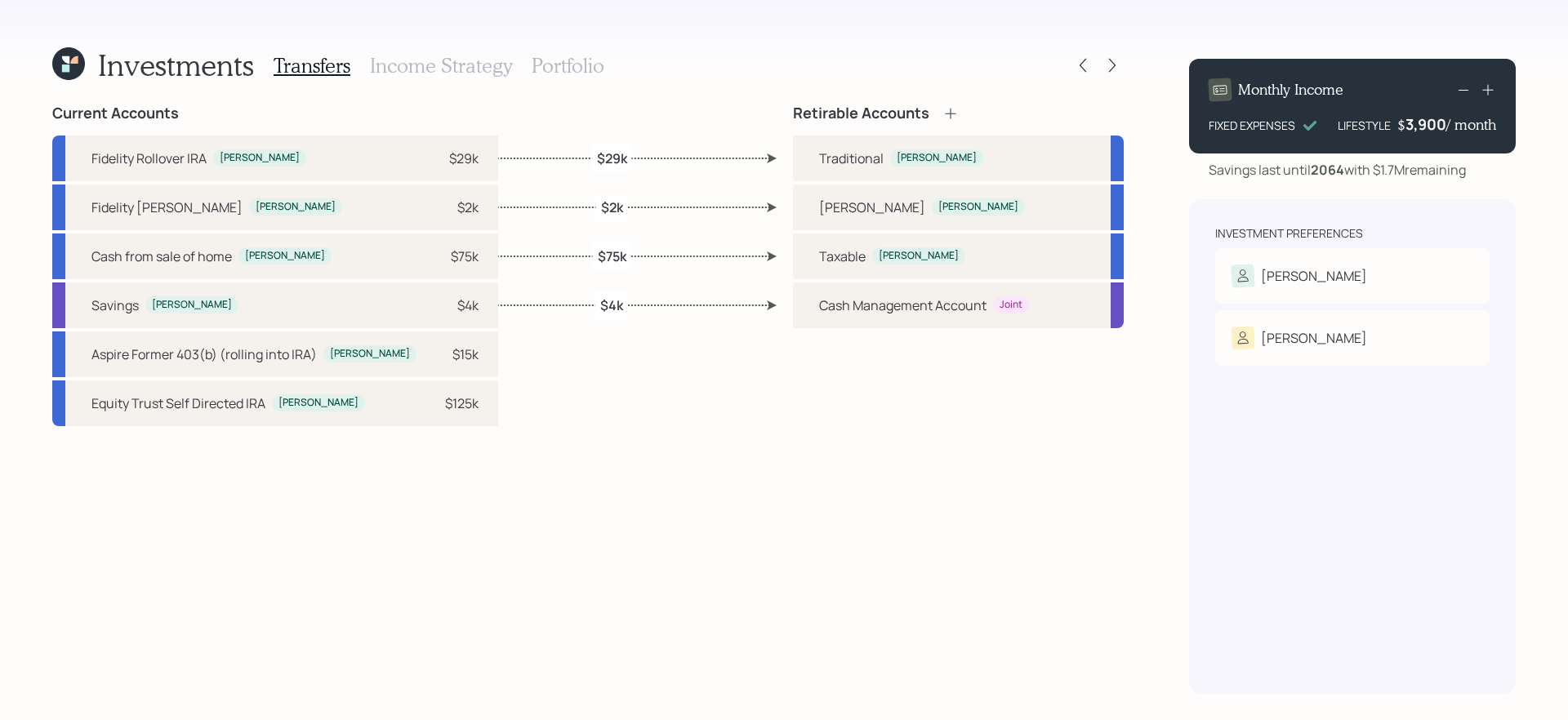
click at [1153, 113] on div "Investments Transfers Income Strategy Portfolio Current Accounts Fidelity Rollo…" at bounding box center [784, 360] width 1568 height 720
click at [1108, 69] on icon at bounding box center [1112, 65] width 16 height 16
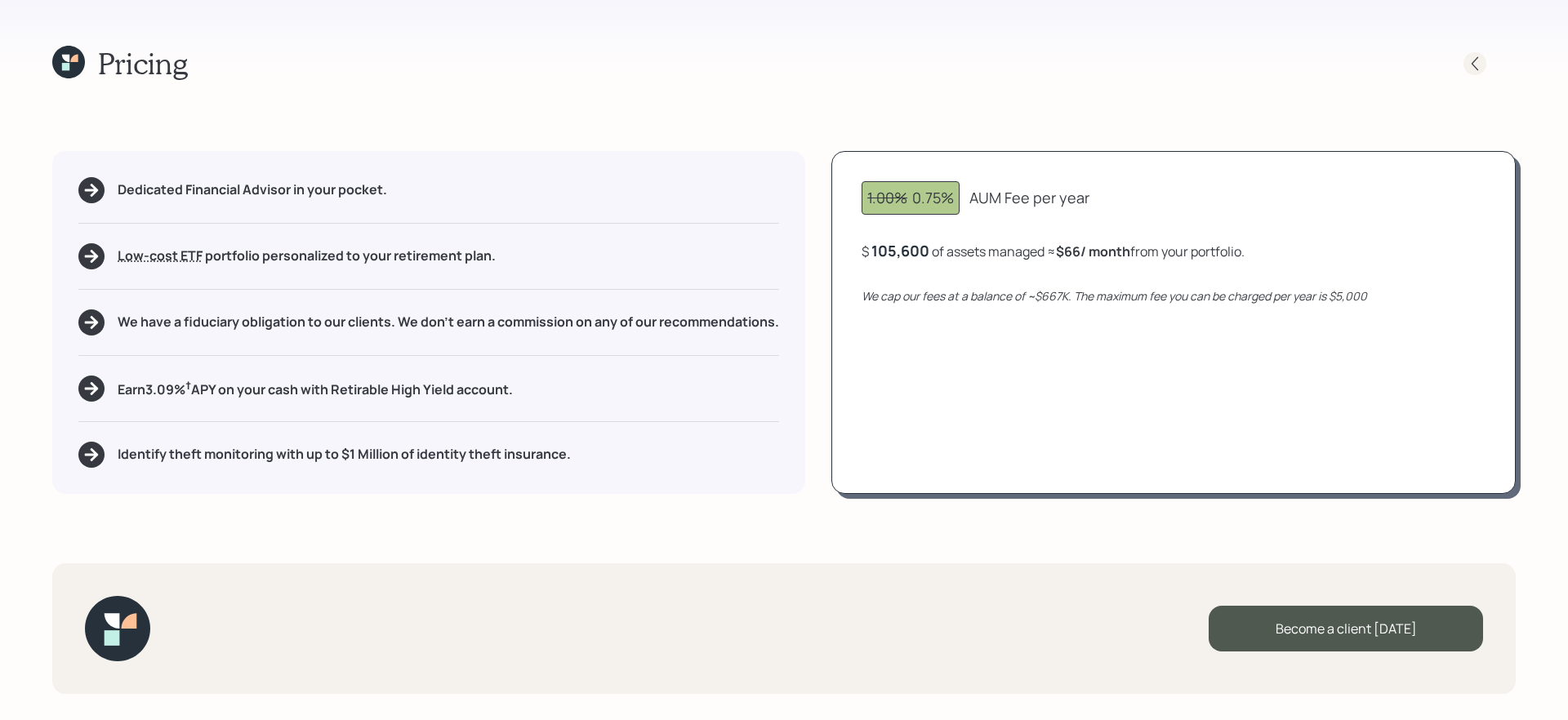
click at [1483, 59] on div at bounding box center [1474, 63] width 23 height 23
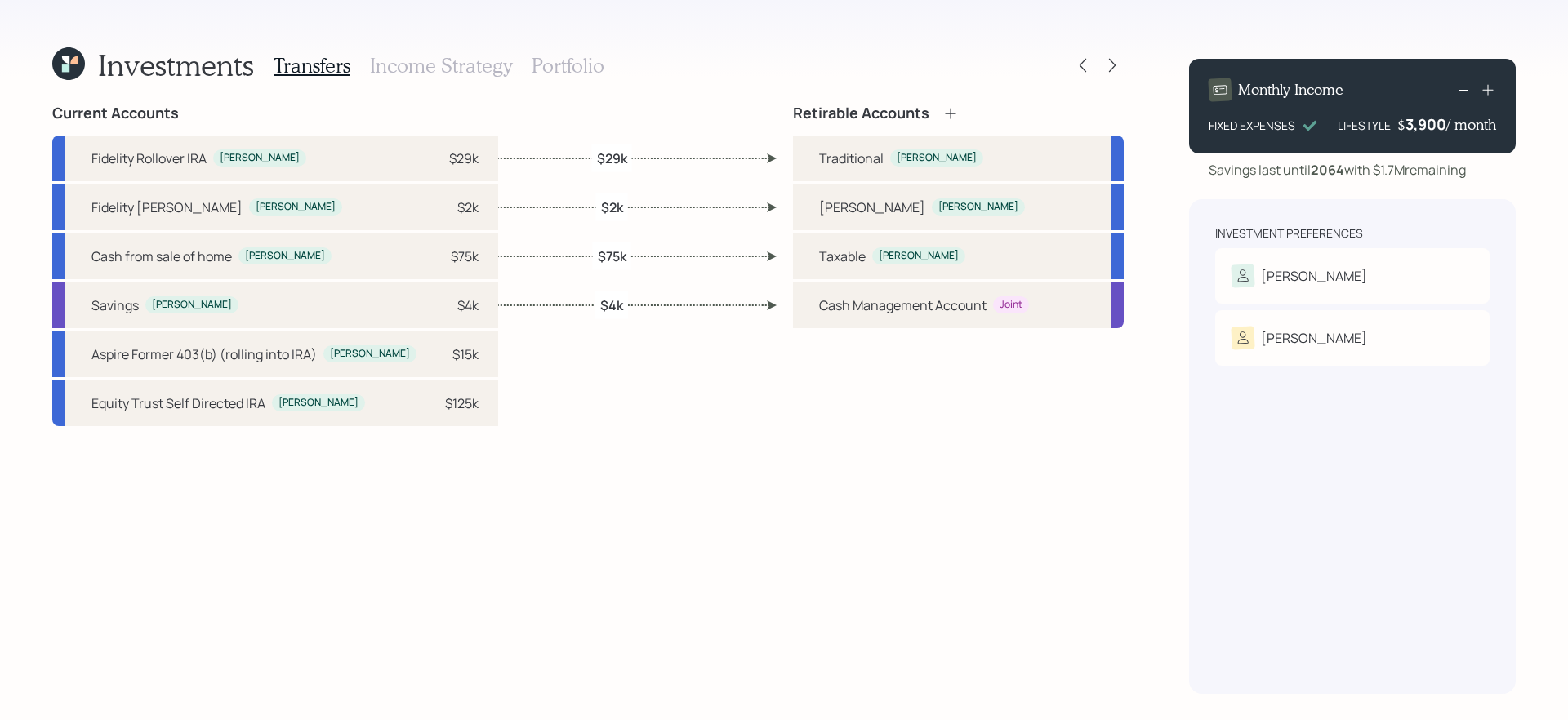
click at [465, 69] on h3 "Income Strategy" at bounding box center [440, 66] width 142 height 24
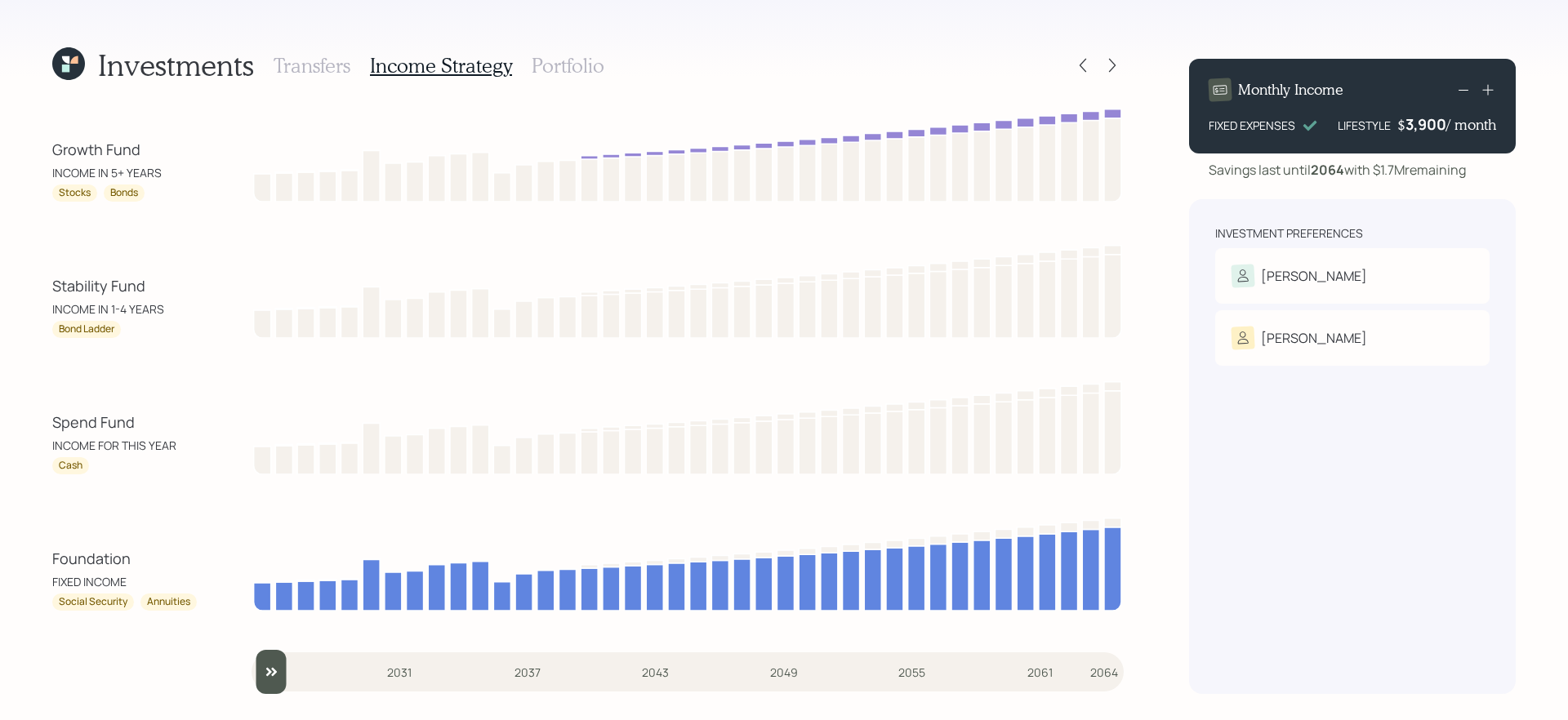
click at [534, 69] on h3 "Portfolio" at bounding box center [568, 66] width 72 height 24
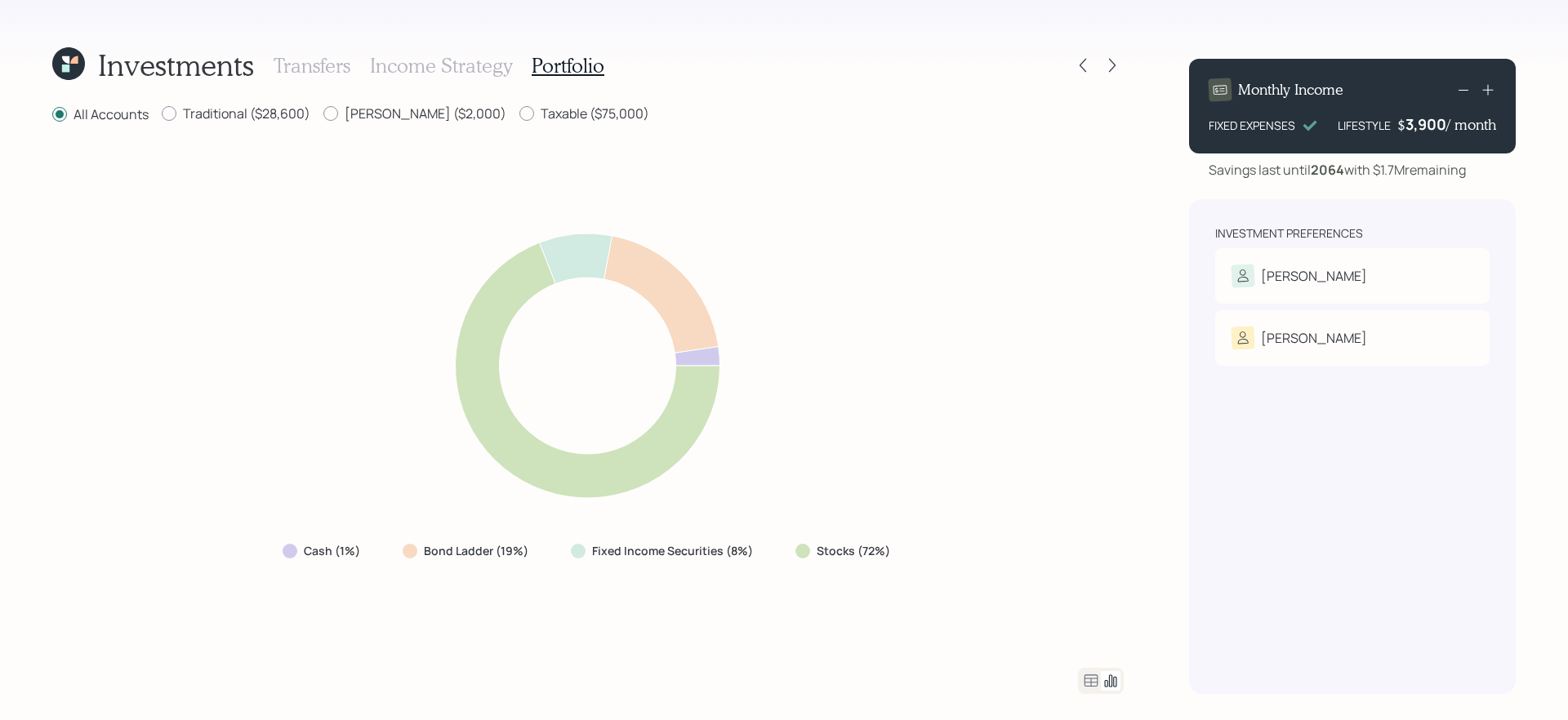
click at [440, 66] on h3 "Income Strategy" at bounding box center [440, 66] width 142 height 24
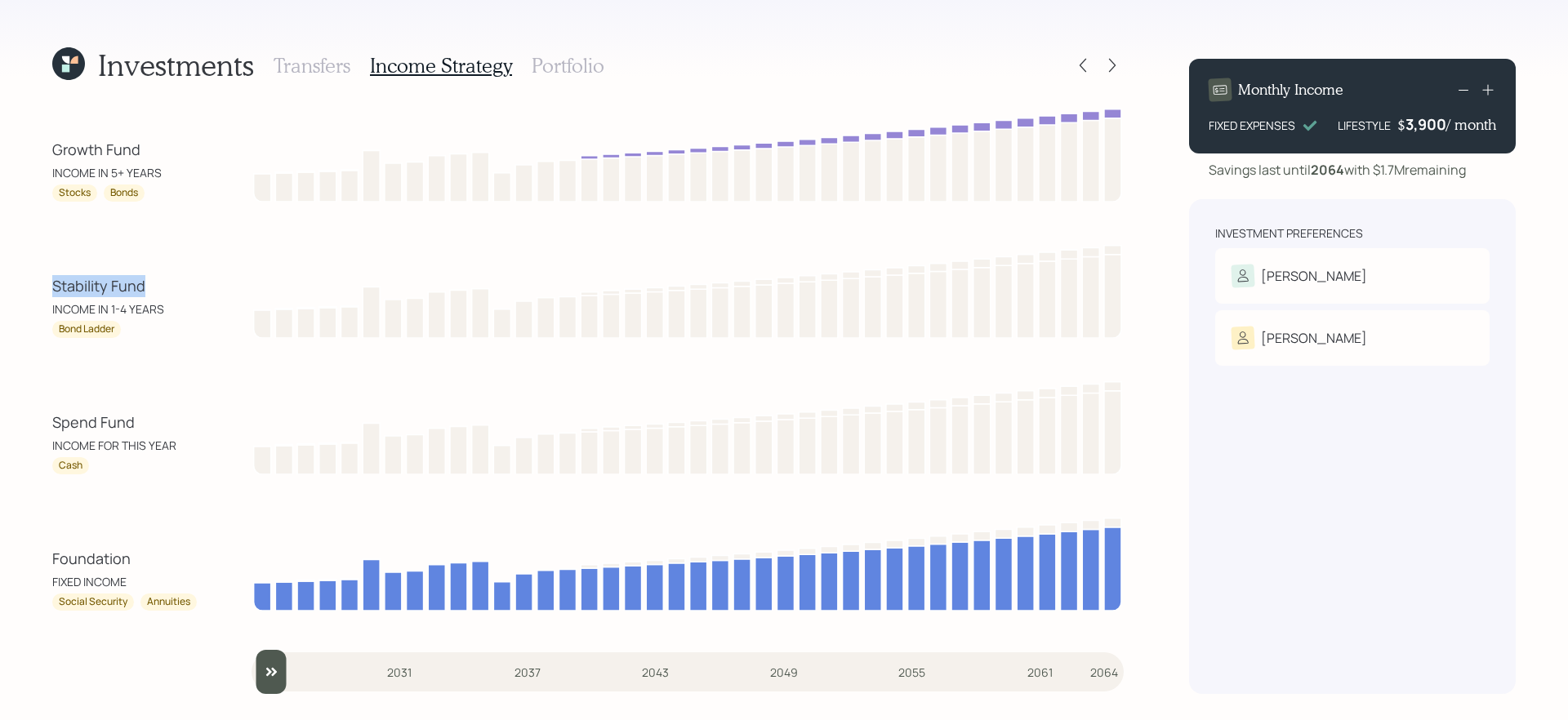
drag, startPoint x: 51, startPoint y: 291, endPoint x: 161, endPoint y: 291, distance: 110.0
click at [161, 291] on div "Stability Fund" at bounding box center [125, 286] width 147 height 22
click at [38, 424] on div "Investments Transfers Income Strategy Portfolio Growth Fund INCOME IN 5+ YEARS …" at bounding box center [784, 360] width 1568 height 720
drag, startPoint x: 38, startPoint y: 424, endPoint x: 154, endPoint y: 424, distance: 116.0
click at [154, 424] on div "Investments Transfers Income Strategy Portfolio Growth Fund INCOME IN 5+ YEARS …" at bounding box center [784, 360] width 1568 height 720
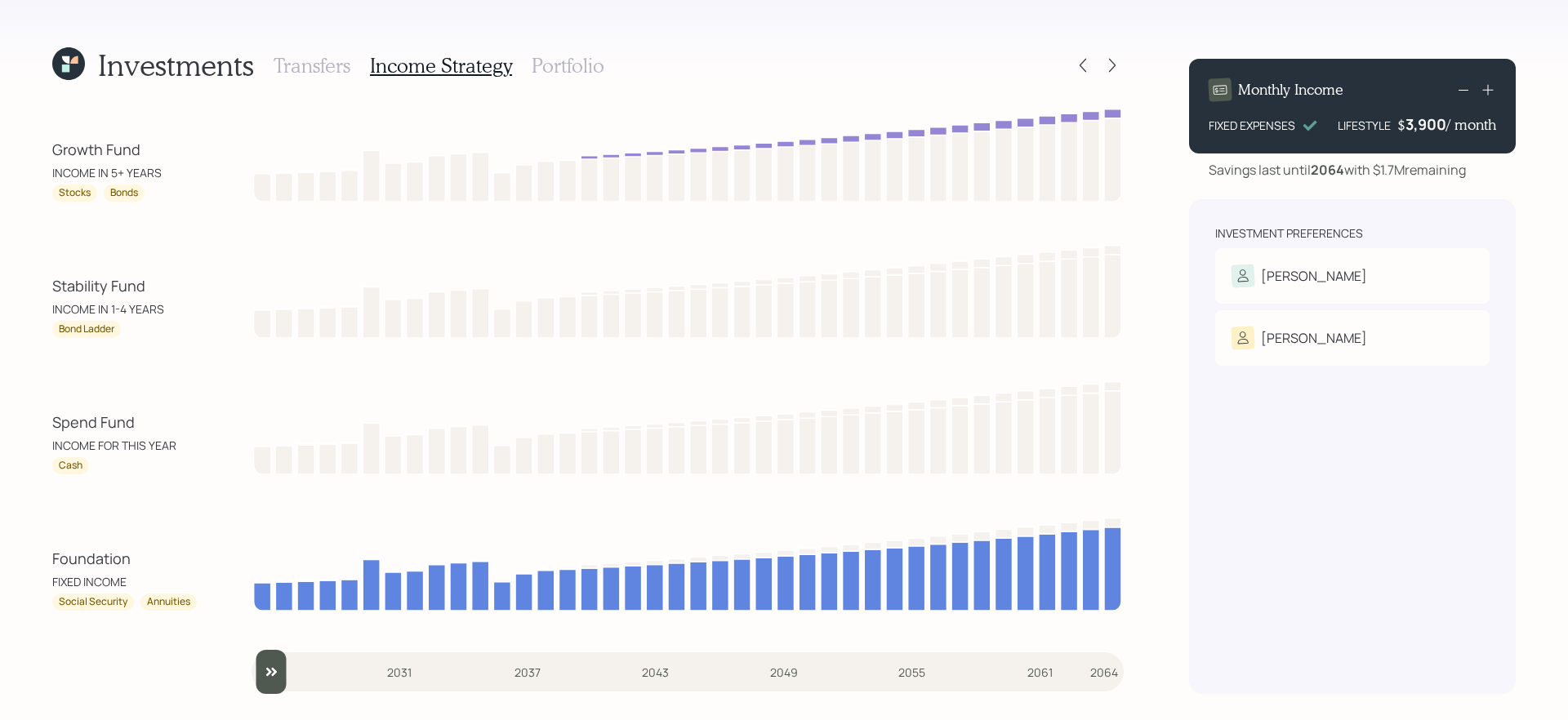
click at [63, 301] on div "INCOME IN 1-4 YEARS" at bounding box center [125, 308] width 147 height 17
drag, startPoint x: 39, startPoint y: 154, endPoint x: 173, endPoint y: 145, distance: 134.3
click at [173, 145] on div "Investments Transfers Income Strategy Portfolio Growth Fund INCOME IN 5+ YEARS …" at bounding box center [784, 360] width 1568 height 720
click at [569, 66] on h3 "Portfolio" at bounding box center [568, 66] width 72 height 24
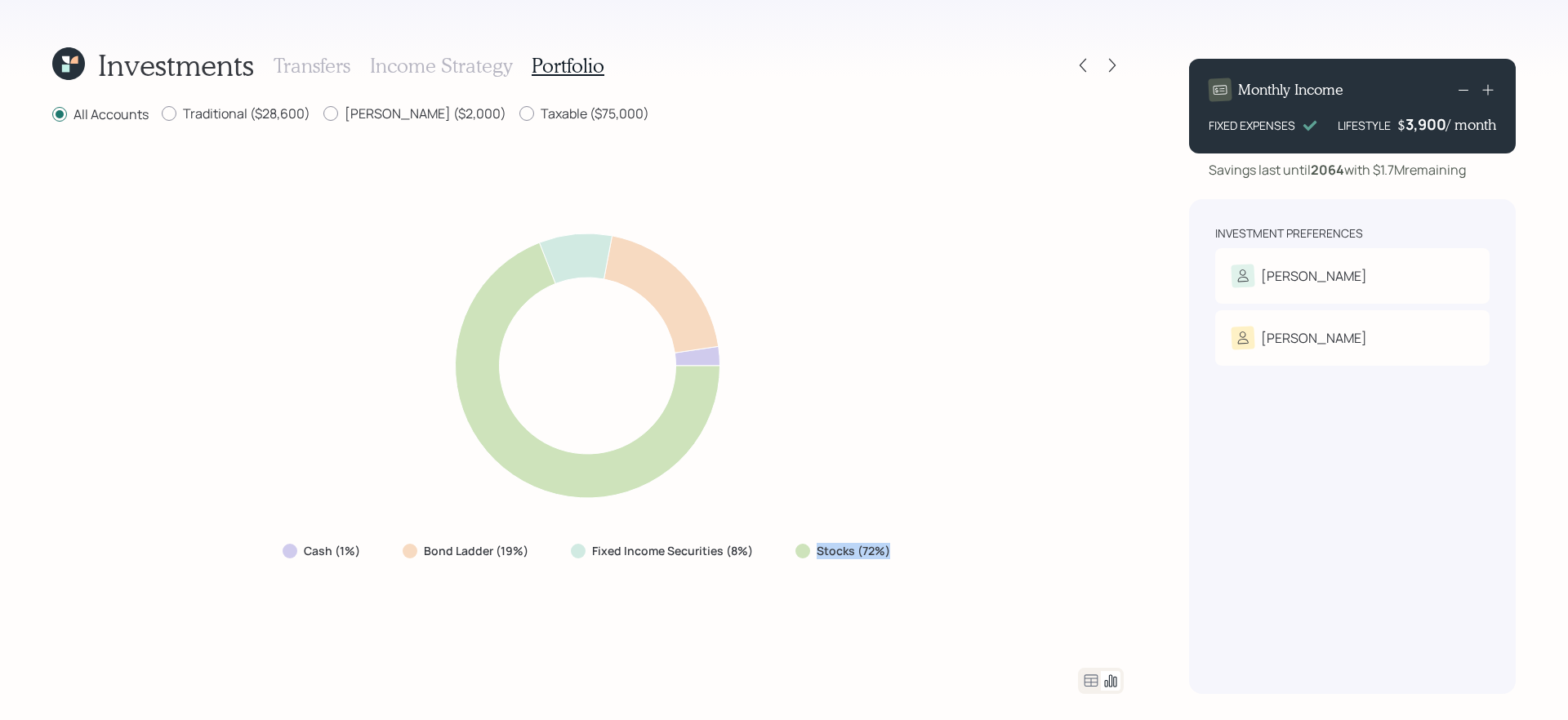
drag, startPoint x: 790, startPoint y: 559, endPoint x: 911, endPoint y: 541, distance: 122.3
click at [911, 541] on div "Cash (1%) Bond Ladder (19%) Fixed Income Securities (8%) Stocks (72%)" at bounding box center [588, 396] width 1071 height 503
click at [776, 596] on div "Cash (1%) Bond Ladder (19%) Fixed Income Securities (8%) Stocks (72%)" at bounding box center [588, 396] width 1071 height 503
drag, startPoint x: 773, startPoint y: 553, endPoint x: 558, endPoint y: 549, distance: 215.0
click at [558, 549] on div "Cash (1%) Bond Ladder (19%) Fixed Income Securities (8%) Stocks (72%)" at bounding box center [588, 551] width 637 height 29
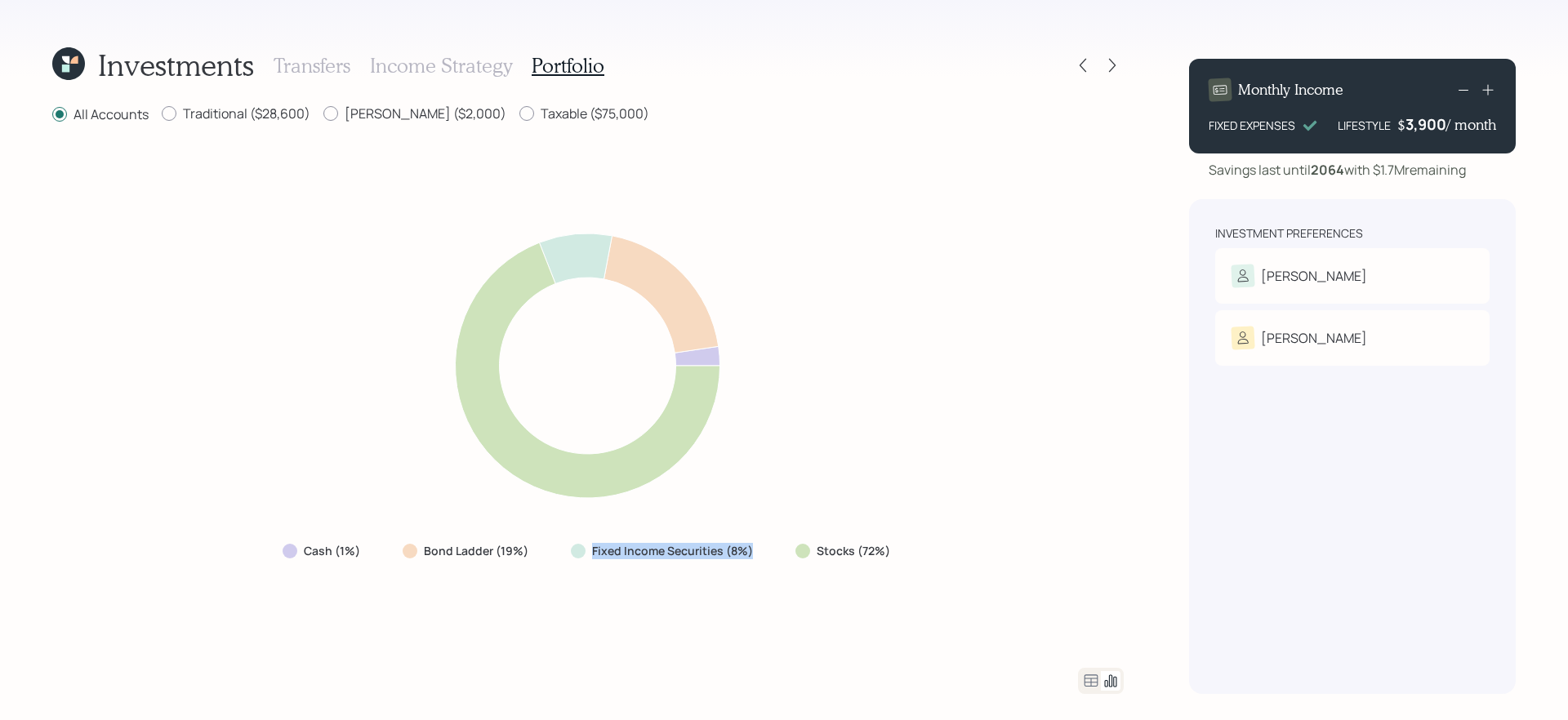
click at [558, 549] on div "Fixed Income Securities (8%)" at bounding box center [663, 551] width 211 height 29
drag, startPoint x: 558, startPoint y: 549, endPoint x: 406, endPoint y: 547, distance: 152.0
click at [406, 547] on div "Cash (1%) Bond Ladder (19%) Fixed Income Securities (8%) Stocks (72%)" at bounding box center [588, 551] width 637 height 29
click at [1072, 67] on div at bounding box center [1082, 65] width 23 height 23
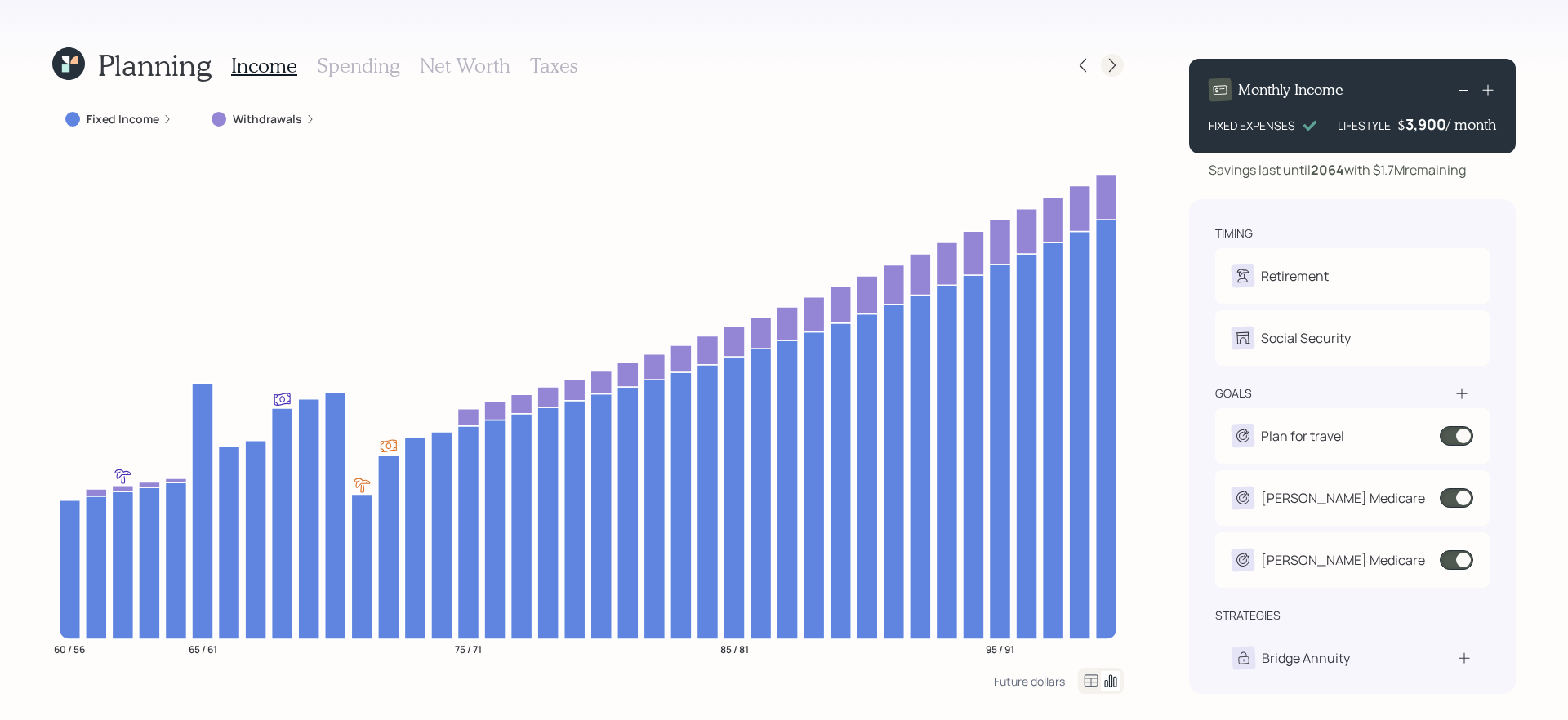
click at [1107, 74] on div at bounding box center [1111, 65] width 23 height 23
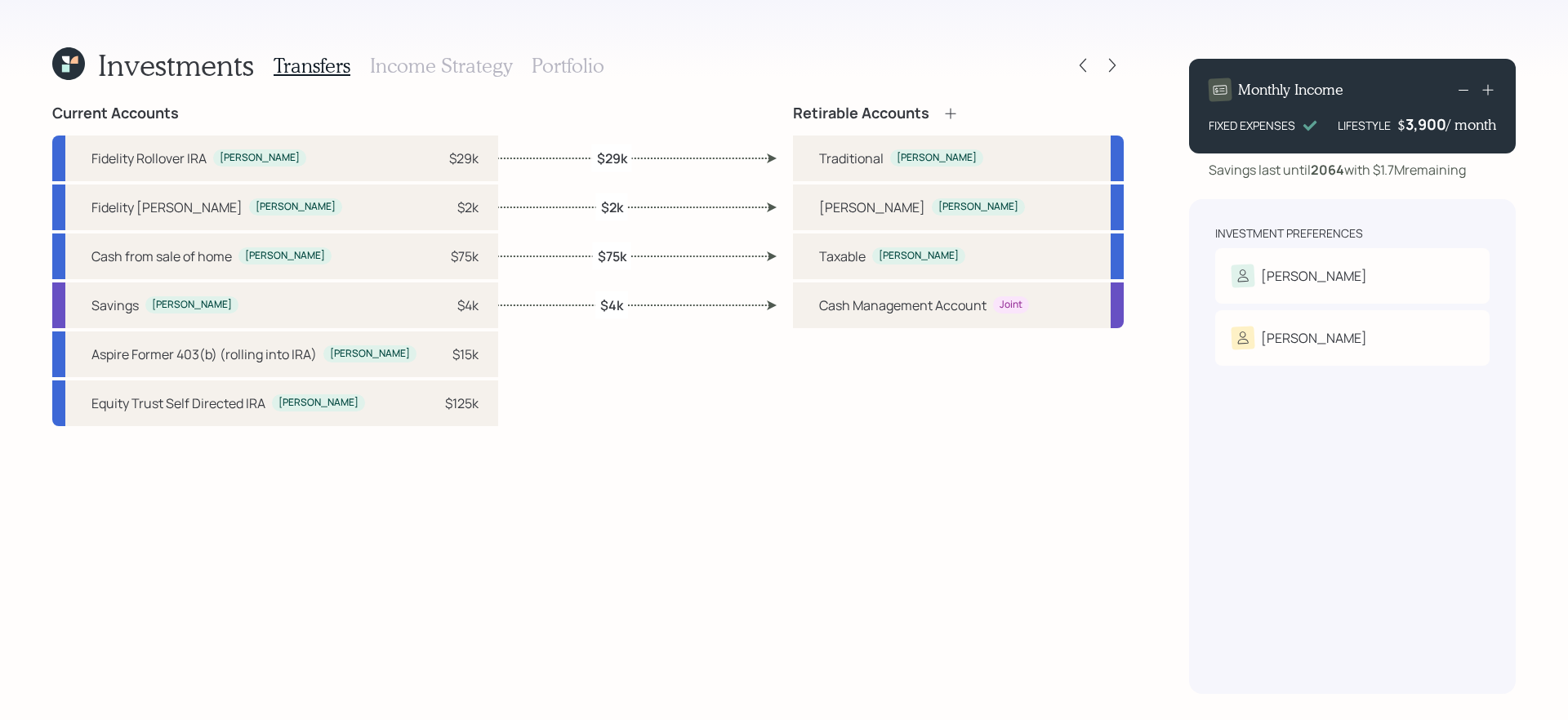
click at [1107, 74] on div at bounding box center [1111, 65] width 23 height 23
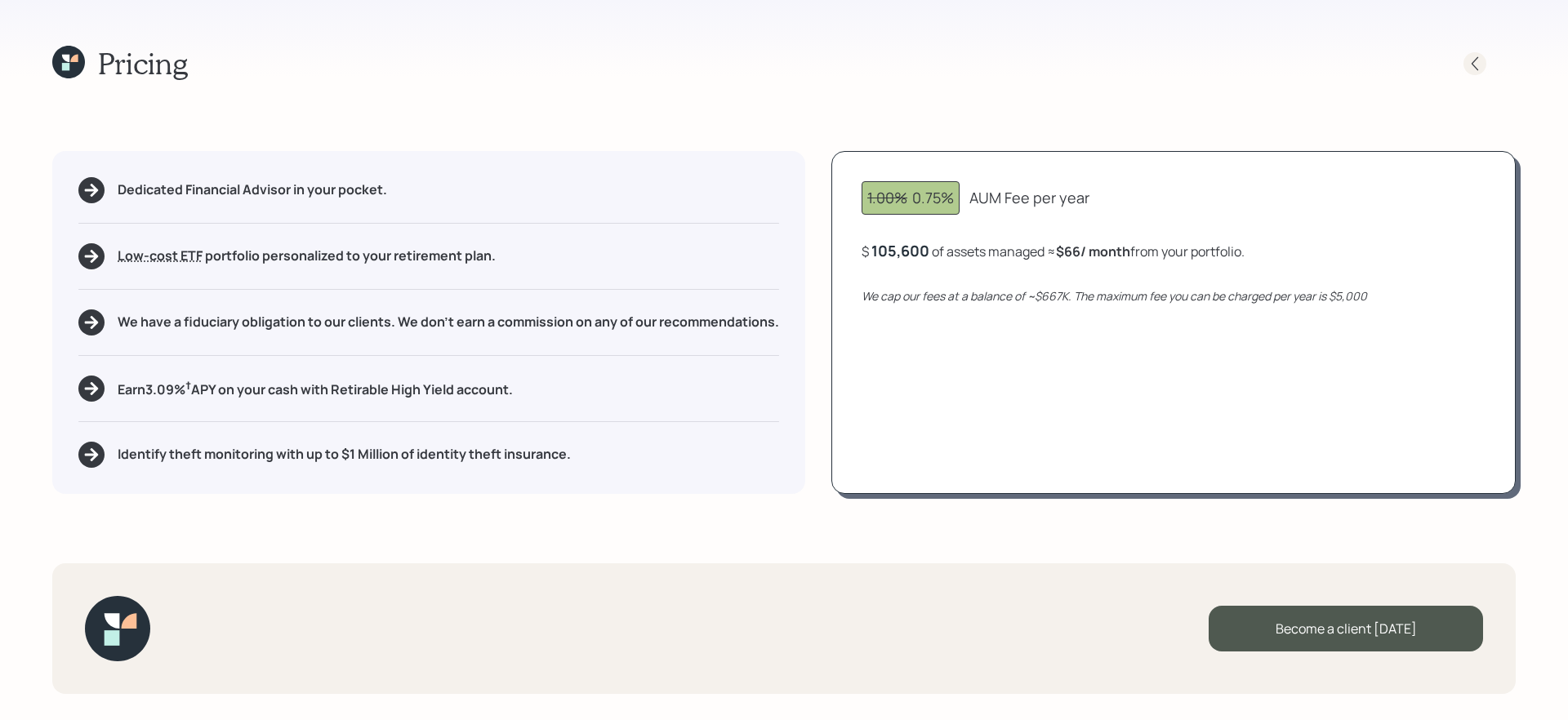
click at [1475, 61] on icon at bounding box center [1475, 64] width 16 height 16
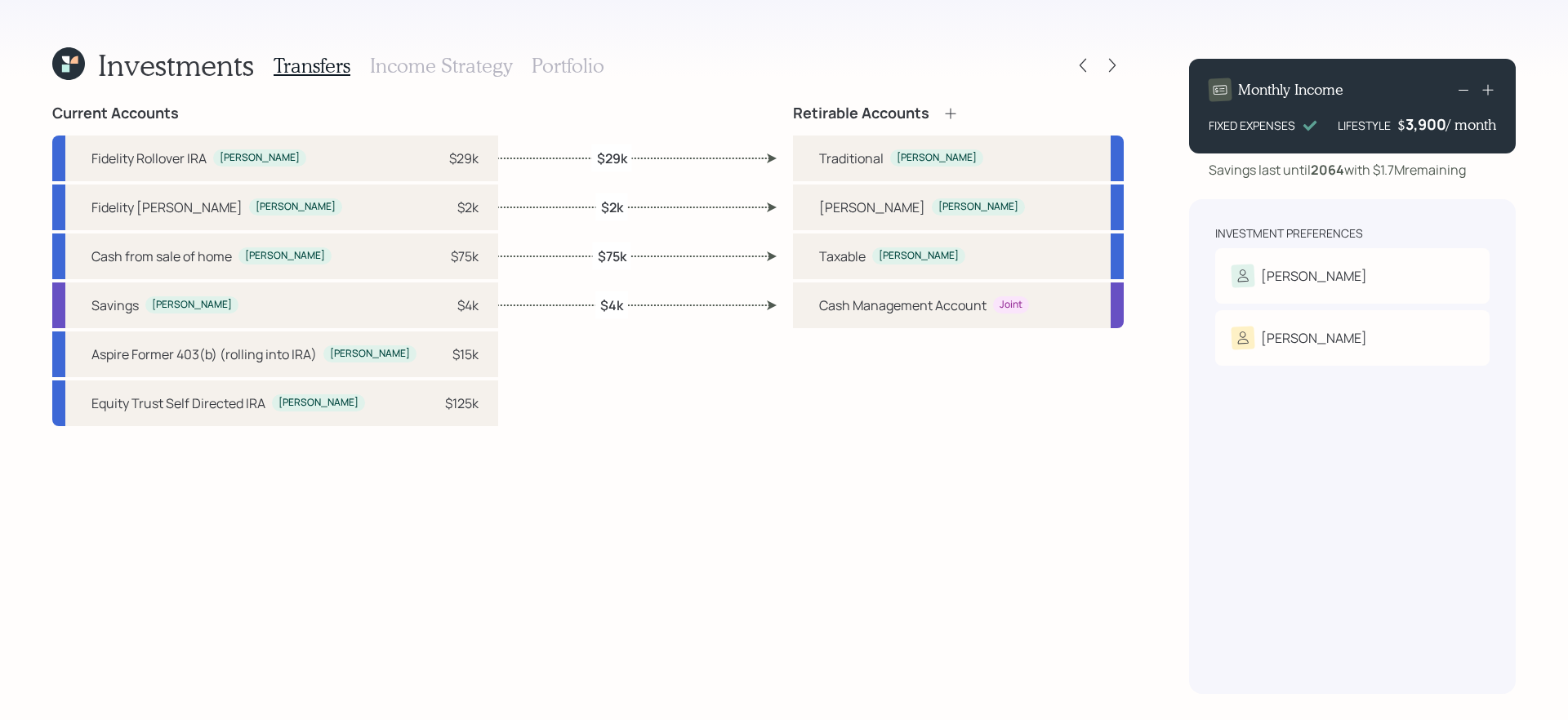
click at [462, 72] on h3 "Income Strategy" at bounding box center [440, 66] width 142 height 24
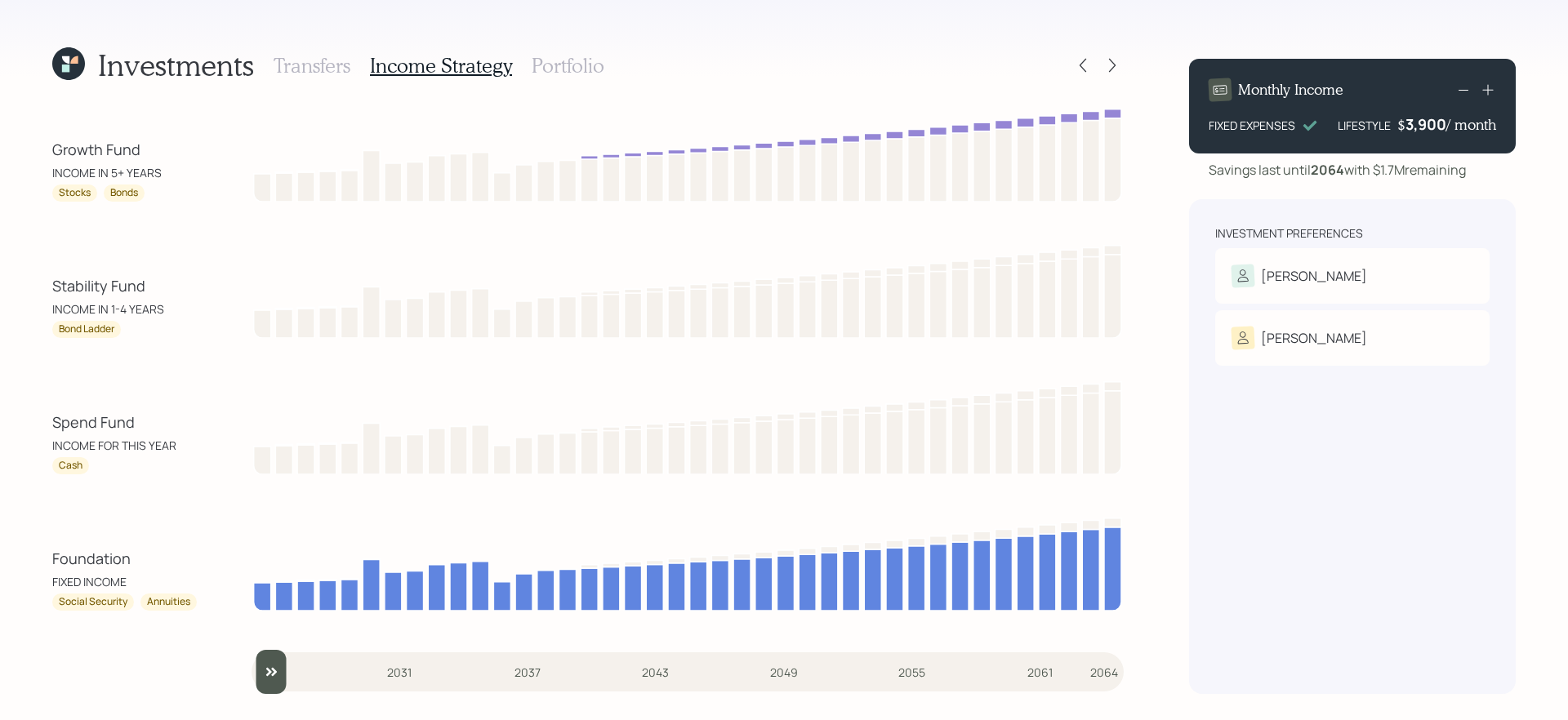
click at [563, 71] on h3 "Portfolio" at bounding box center [568, 66] width 72 height 24
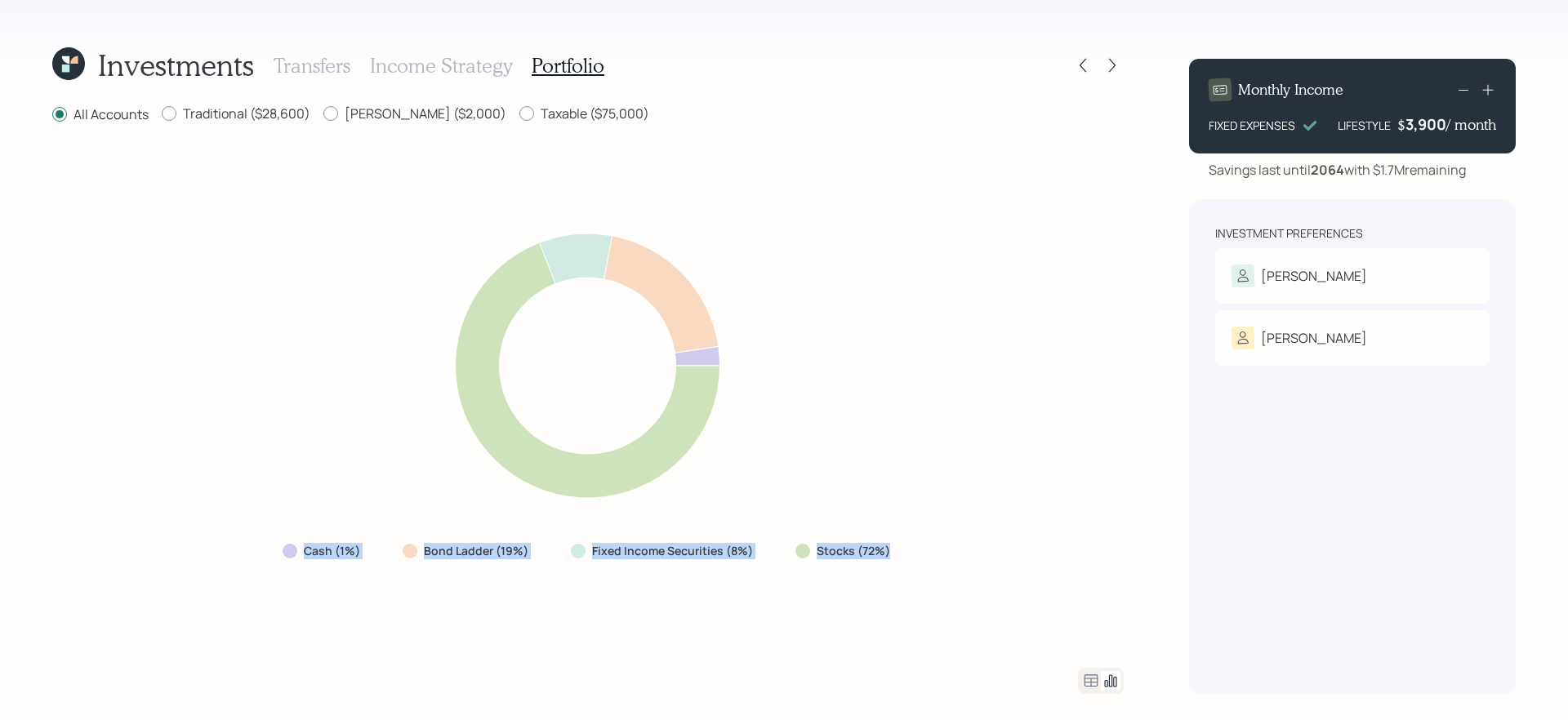
drag, startPoint x: 959, startPoint y: 575, endPoint x: 223, endPoint y: 510, distance: 738.9
click at [223, 510] on div "Cash (1%) Bond Ladder (19%) Fixed Income Securities (8%) Stocks (72%)" at bounding box center [588, 396] width 1071 height 503
click at [371, 570] on div "Cash (1%) Bond Ladder (19%) Fixed Income Securities (8%) Stocks (72%)" at bounding box center [588, 396] width 1071 height 503
drag, startPoint x: 389, startPoint y: 557, endPoint x: 540, endPoint y: 549, distance: 151.2
click at [540, 549] on div "Cash (1%) Bond Ladder (19%) Fixed Income Securities (8%) Stocks (72%)" at bounding box center [588, 551] width 637 height 29
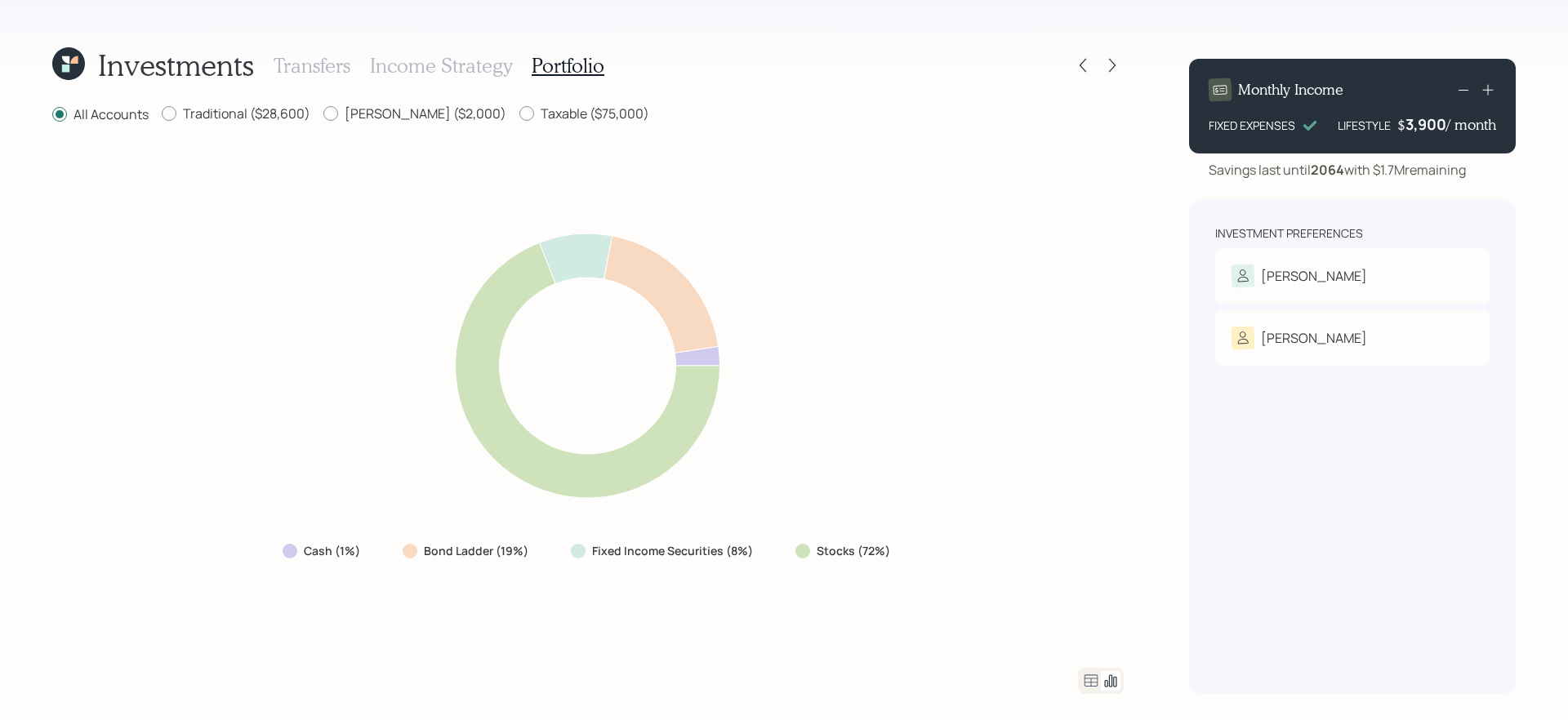
click at [965, 603] on div "Cash (1%) Bond Ladder (19%) Fixed Income Securities (8%) Stocks (72%)" at bounding box center [588, 396] width 1071 height 503
drag, startPoint x: 788, startPoint y: 541, endPoint x: 967, endPoint y: 563, distance: 180.3
click at [967, 563] on div "Cash (1%) Bond Ladder (19%) Fixed Income Securities (8%) Stocks (72%)" at bounding box center [588, 396] width 1071 height 503
click at [1022, 577] on div "Cash (1%) Bond Ladder (19%) Fixed Income Securities (8%) Stocks (72%)" at bounding box center [588, 396] width 1071 height 503
click at [1088, 679] on icon at bounding box center [1090, 680] width 19 height 19
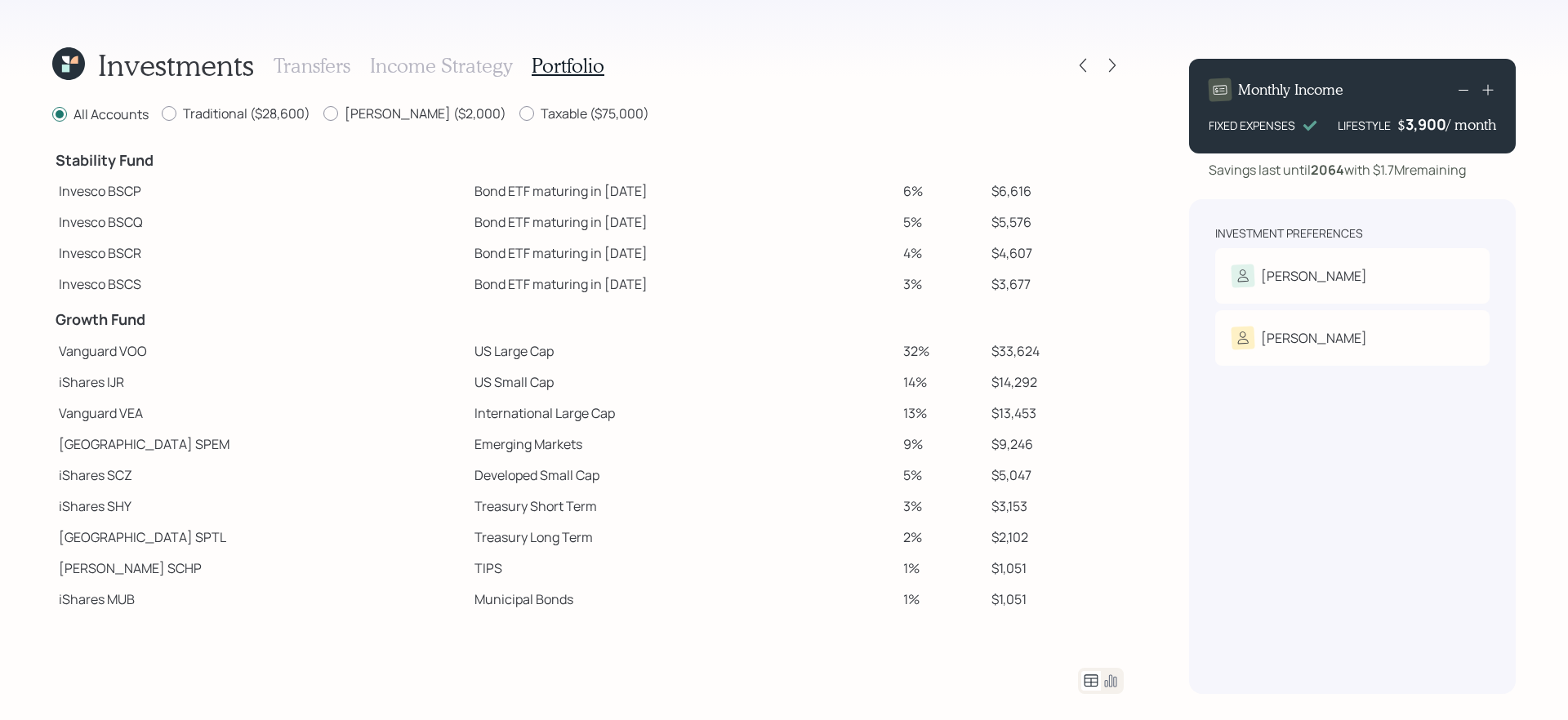
scroll to position [94, 0]
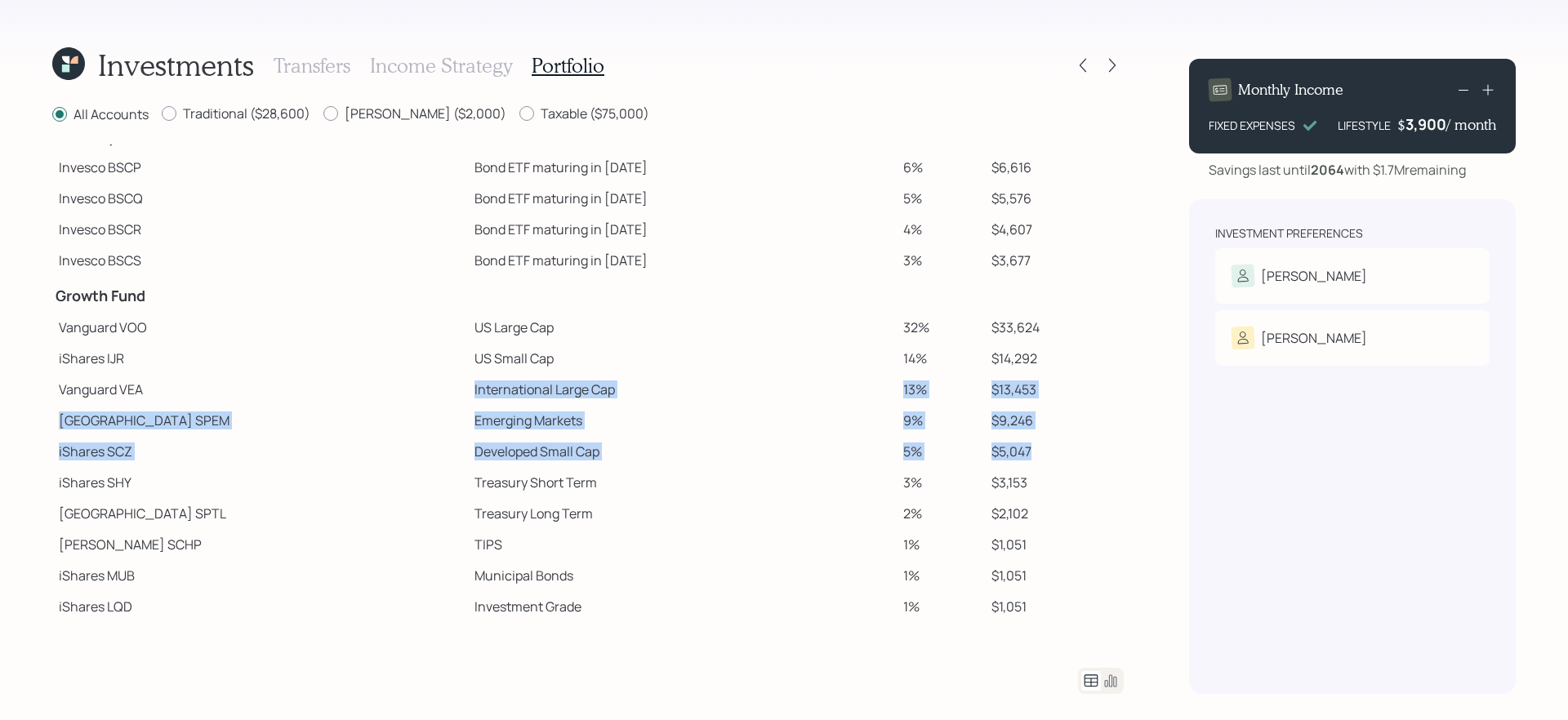
drag, startPoint x: 366, startPoint y: 390, endPoint x: 1035, endPoint y: 463, distance: 673.0
click at [1035, 463] on tbody "Spend Fund CASH Cash (Account Management) 1% $1,056 Stability Fund Invesco BSCP…" at bounding box center [588, 335] width 1071 height 572
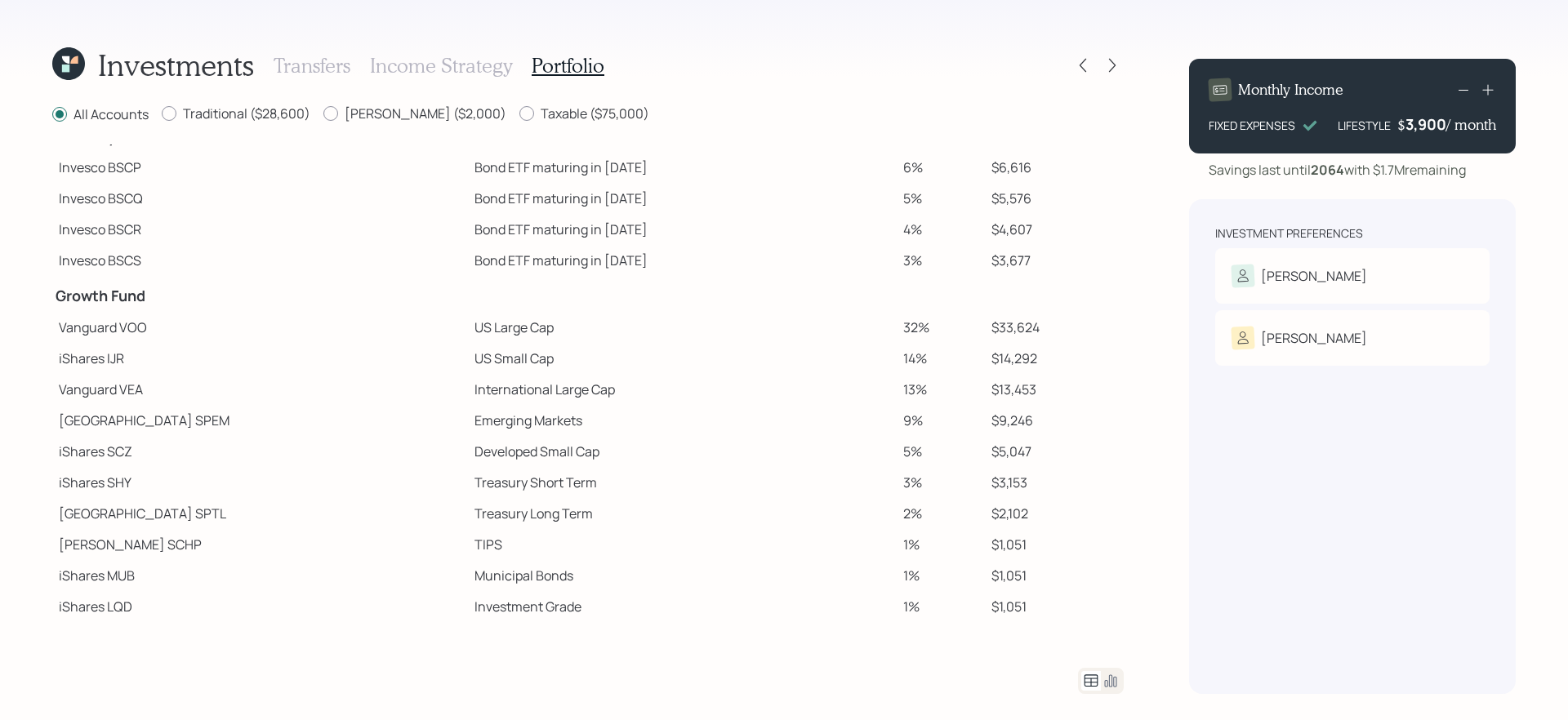
click at [1019, 463] on td "$5,047" at bounding box center [1054, 451] width 139 height 31
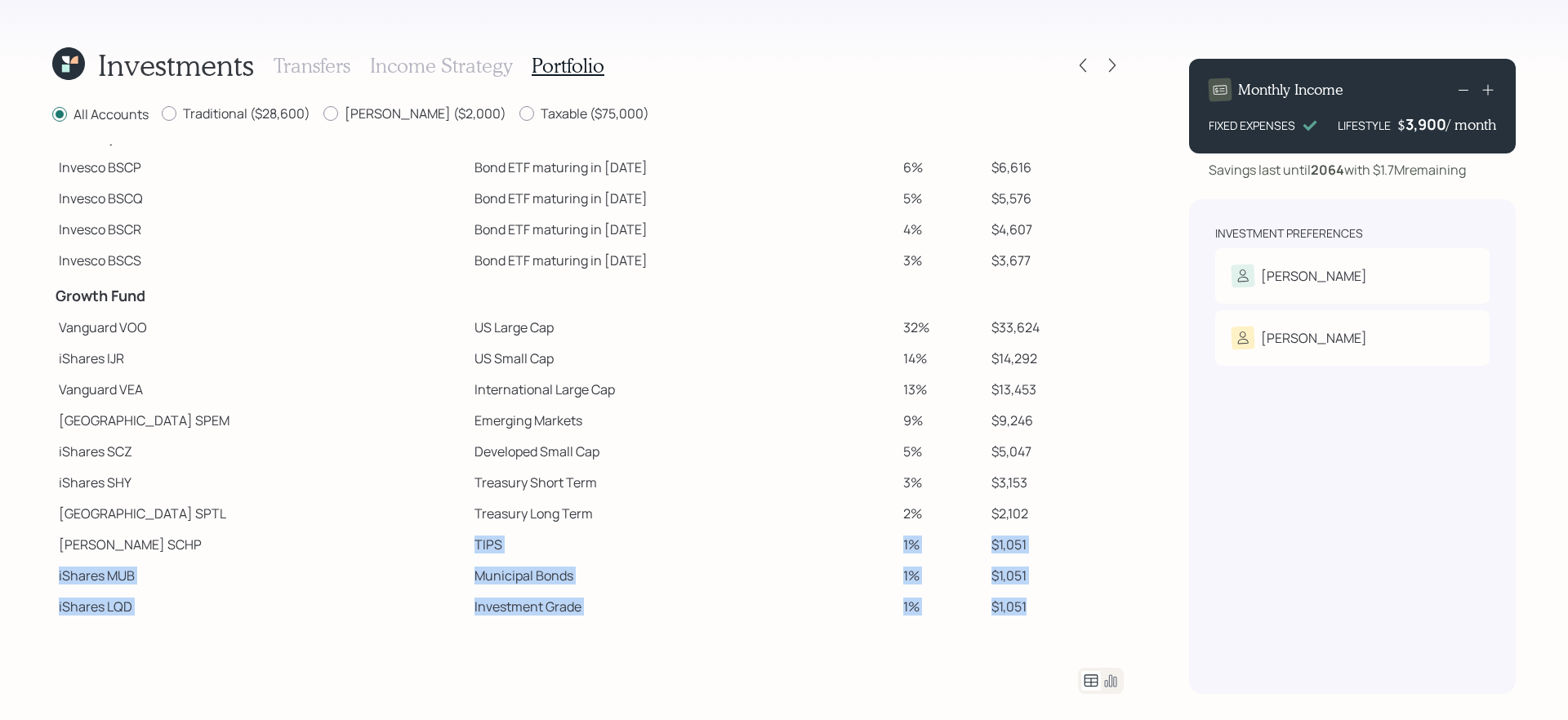
drag, startPoint x: 1019, startPoint y: 612, endPoint x: 365, endPoint y: 540, distance: 658.0
click at [365, 540] on tbody "Spend Fund CASH Cash (Account Management) 1% $1,056 Stability Fund Invesco BSCP…" at bounding box center [588, 335] width 1071 height 572
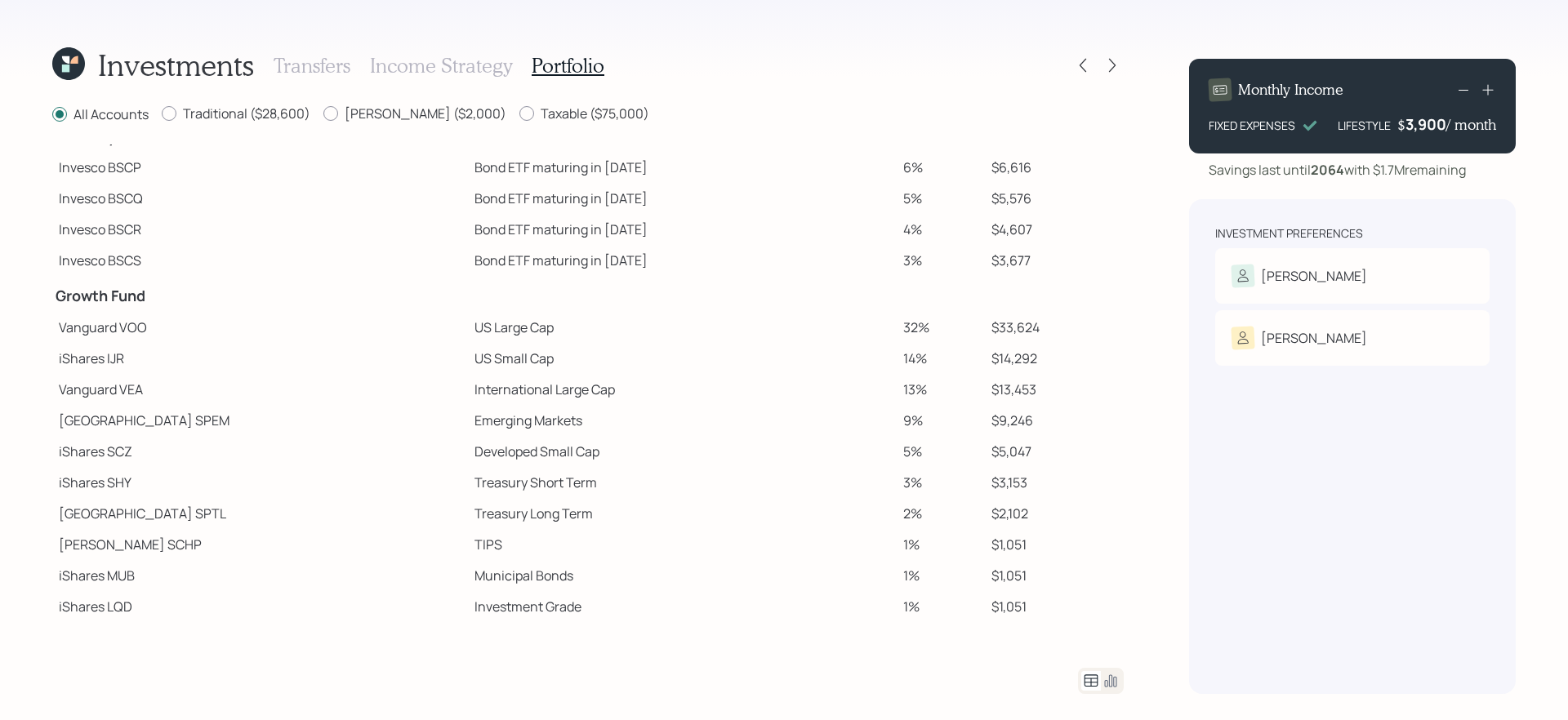
click at [937, 517] on td "2%" at bounding box center [940, 513] width 89 height 31
click at [1116, 67] on icon at bounding box center [1112, 65] width 16 height 16
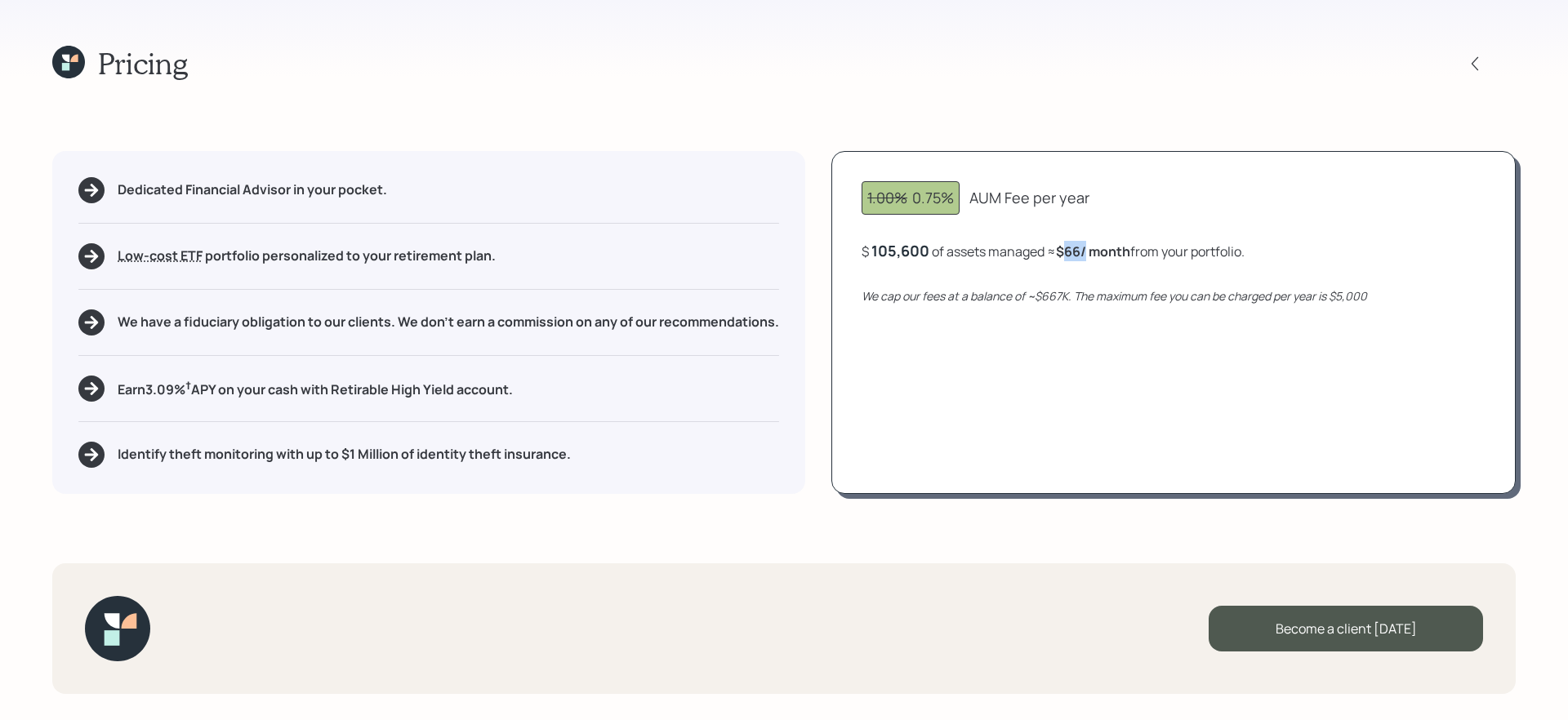
drag, startPoint x: 1067, startPoint y: 253, endPoint x: 1089, endPoint y: 252, distance: 22.0
click at [1089, 252] on b "$66 / month" at bounding box center [1092, 252] width 74 height 18
click at [826, 329] on div "Dedicated Financial Advisor in your pocket. Low-cost ETF Retirable uses diversi…" at bounding box center [784, 322] width 1463 height 343
click at [229, 323] on h5 "We have a fiduciary obligation to our clients. We don't earn a commission on an…" at bounding box center [448, 321] width 661 height 16
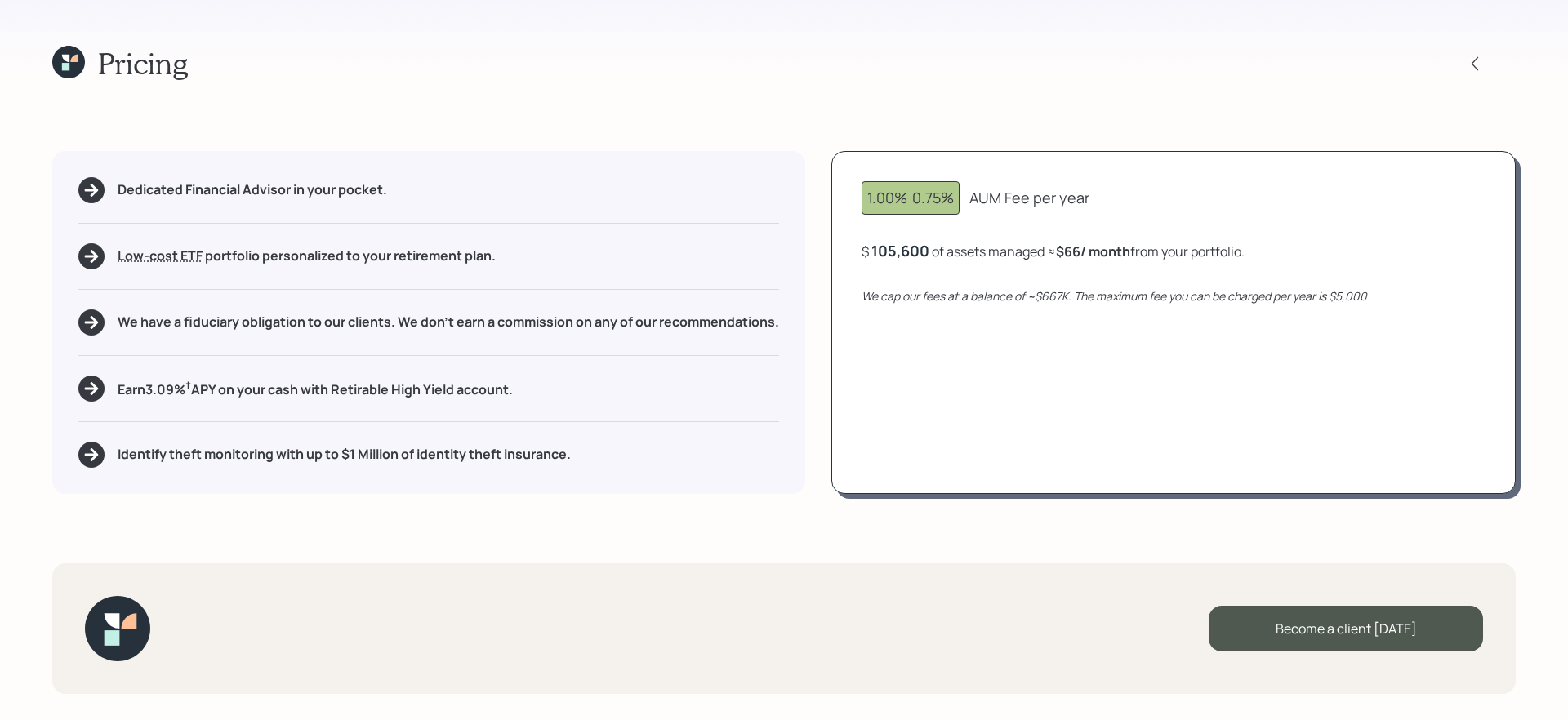
click at [291, 401] on div "Earn 3.09 % † APY on your cash with Retirable High Yield account." at bounding box center [428, 388] width 700 height 27
click at [314, 457] on h5 "Identify theft monitoring with up to $1 Million of identity theft insurance." at bounding box center [343, 454] width 453 height 16
